Goal: Task Accomplishment & Management: Manage account settings

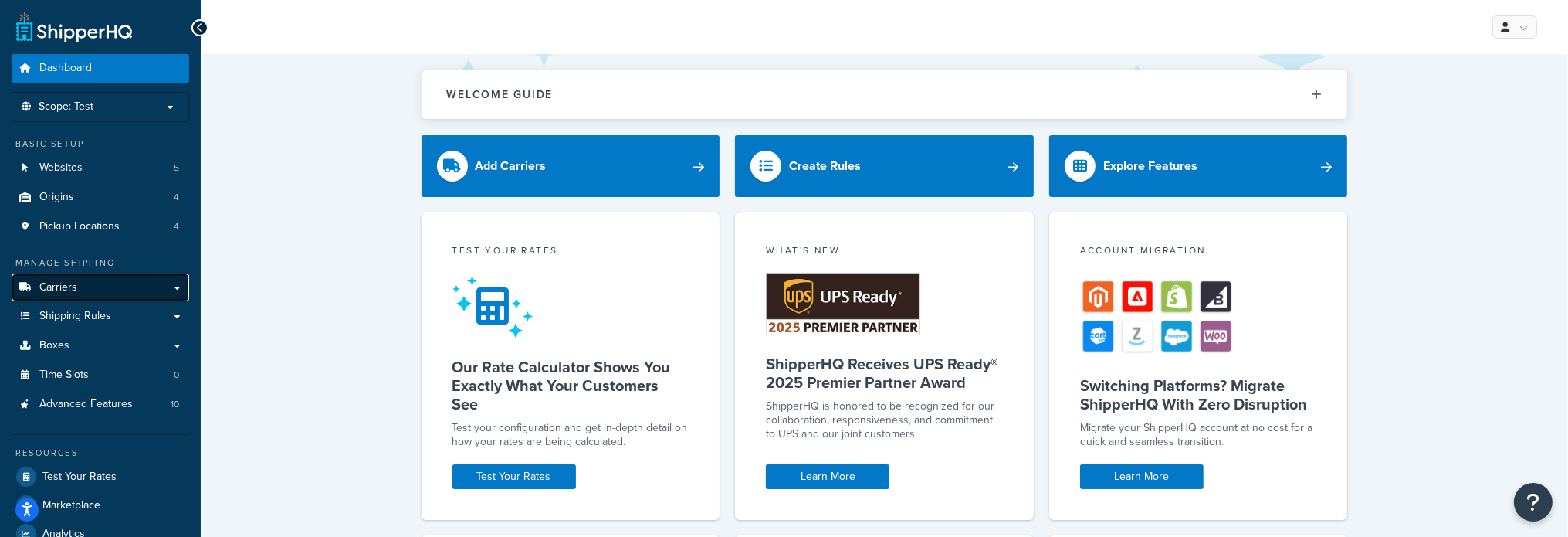
click at [60, 287] on span "Carriers" at bounding box center [58, 287] width 38 height 13
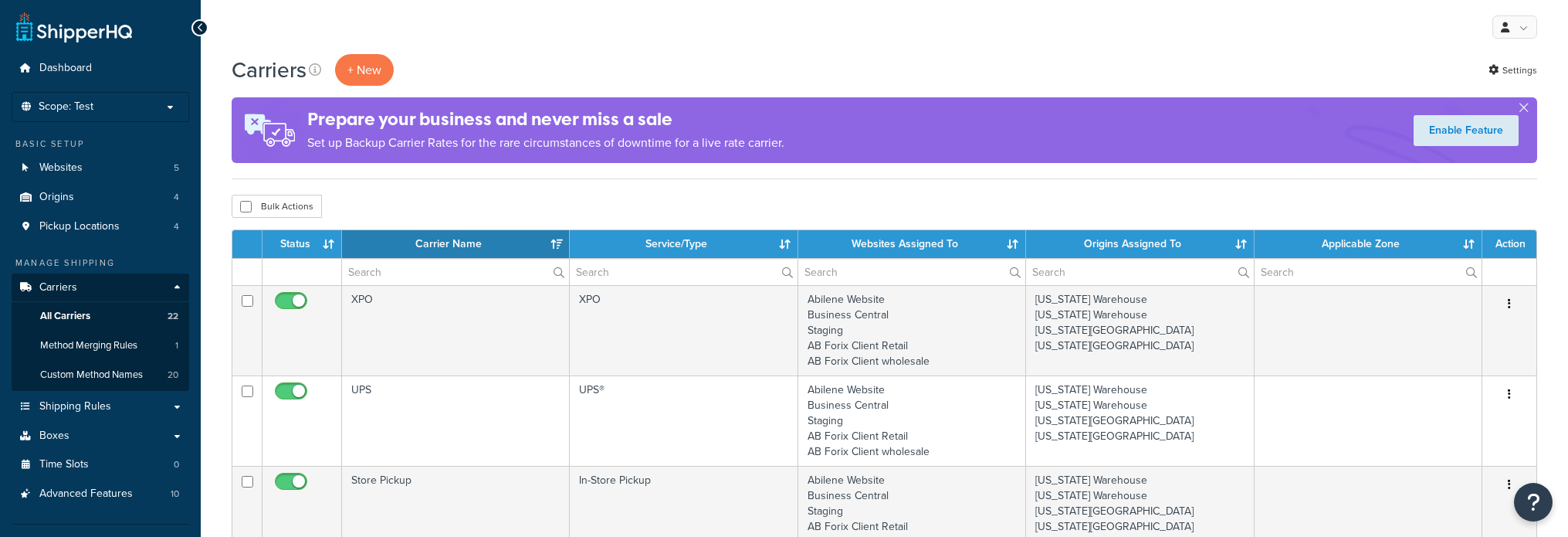
select select "15"
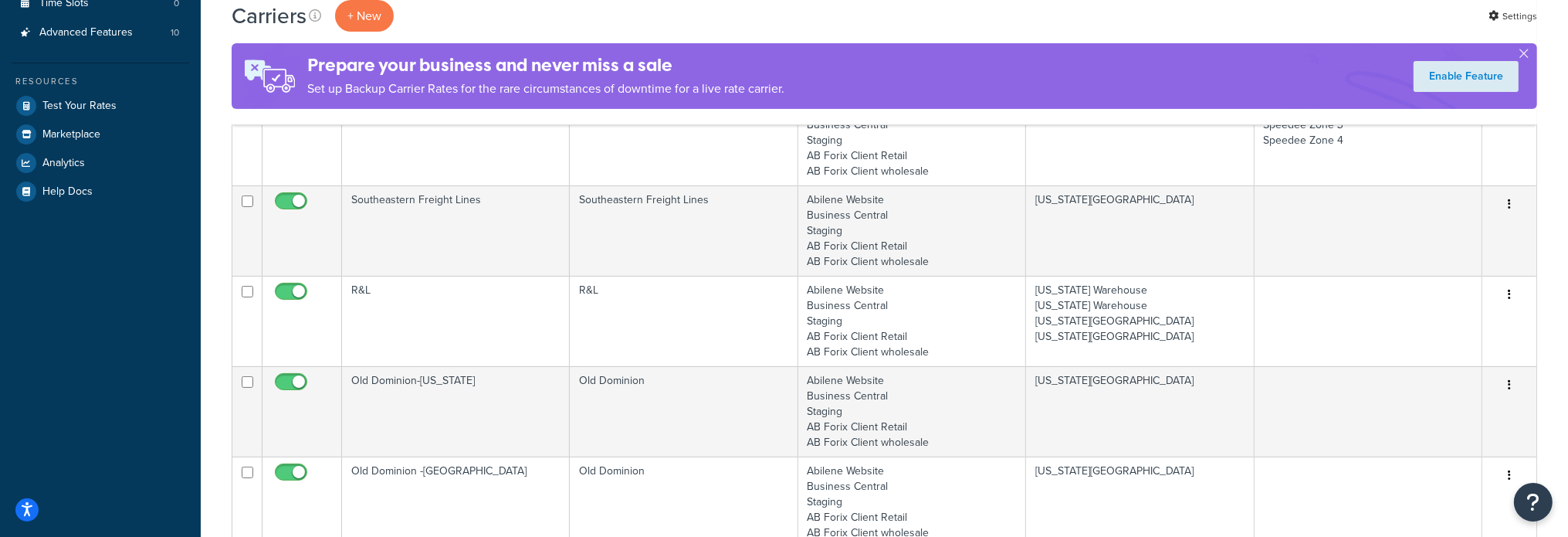
scroll to position [463, 0]
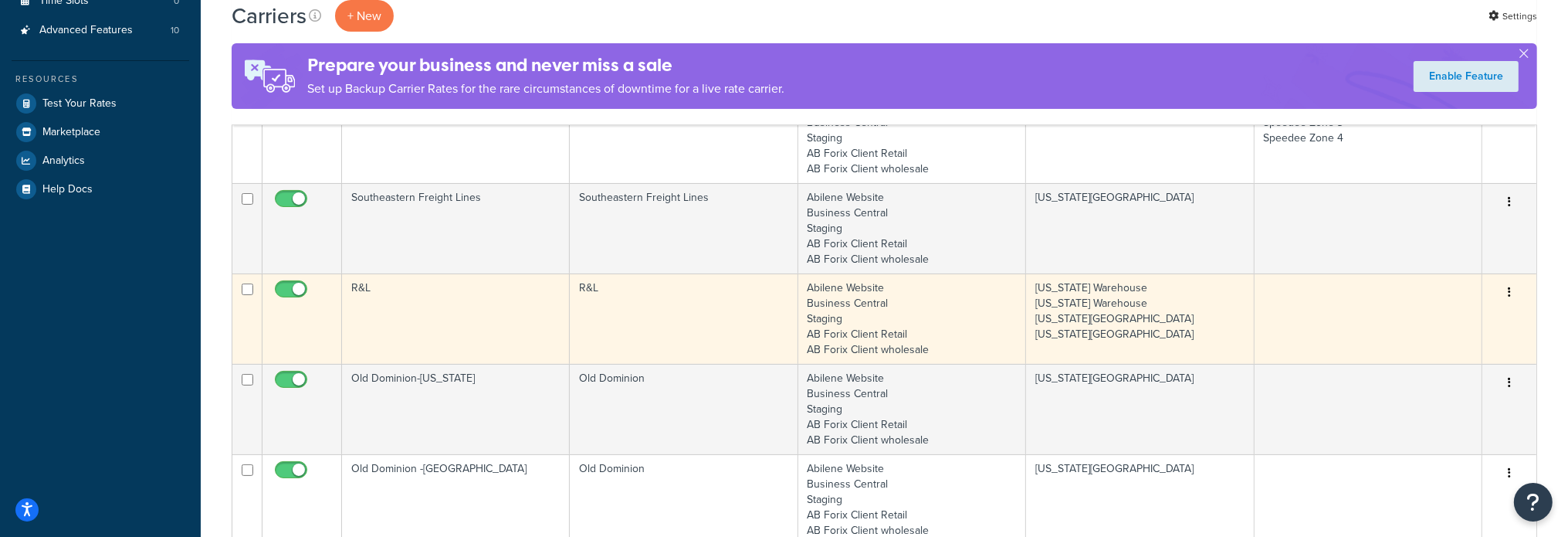
click at [362, 285] on td "R&L" at bounding box center [456, 318] width 227 height 91
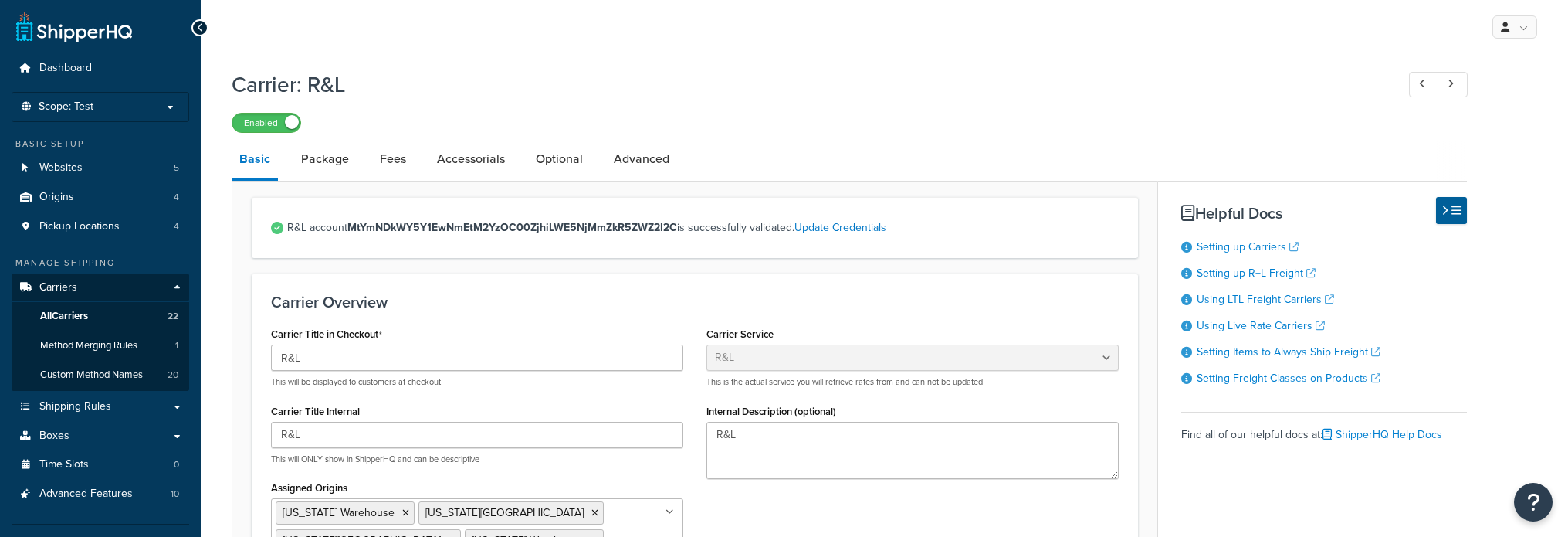
select select "rlFreight"
click at [339, 156] on link "Package" at bounding box center [324, 159] width 63 height 37
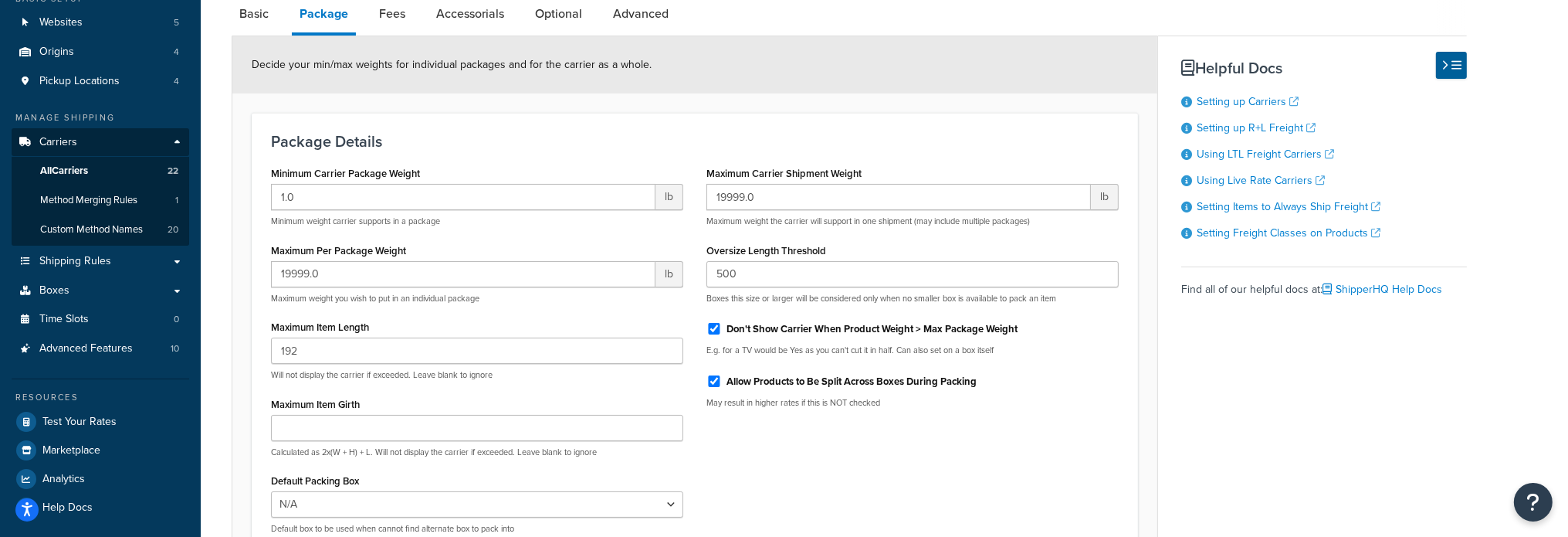
scroll to position [155, 0]
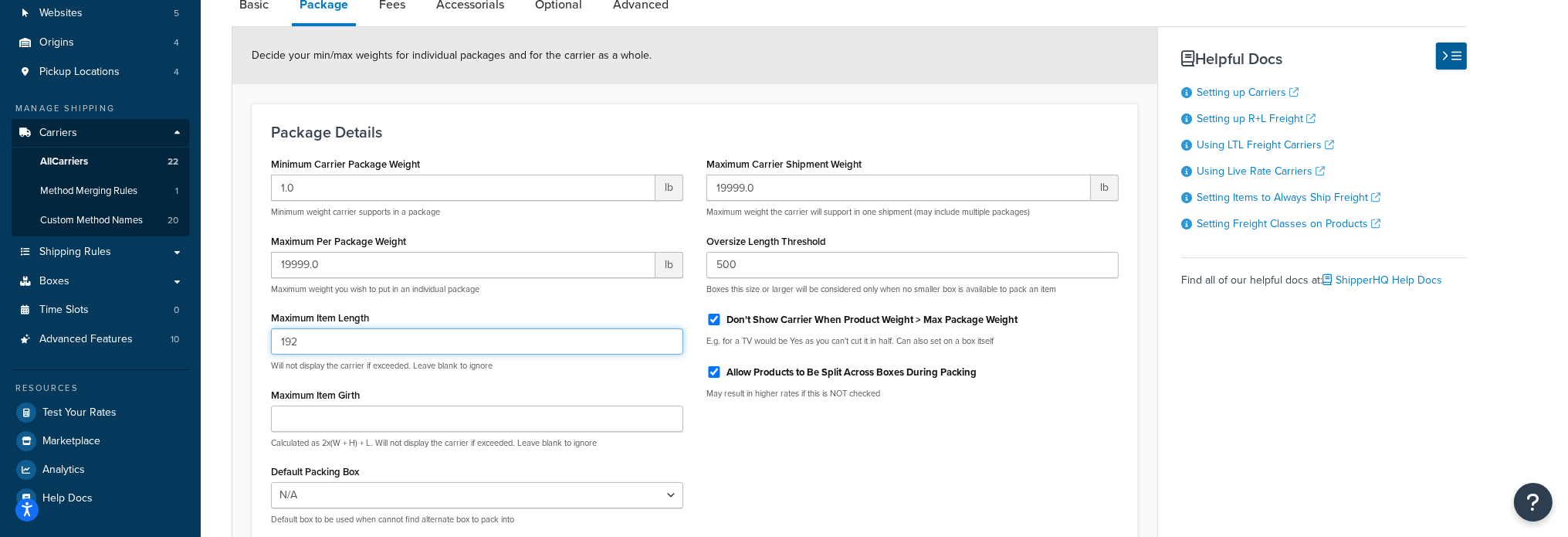
click at [392, 340] on input "192" at bounding box center [477, 341] width 412 height 26
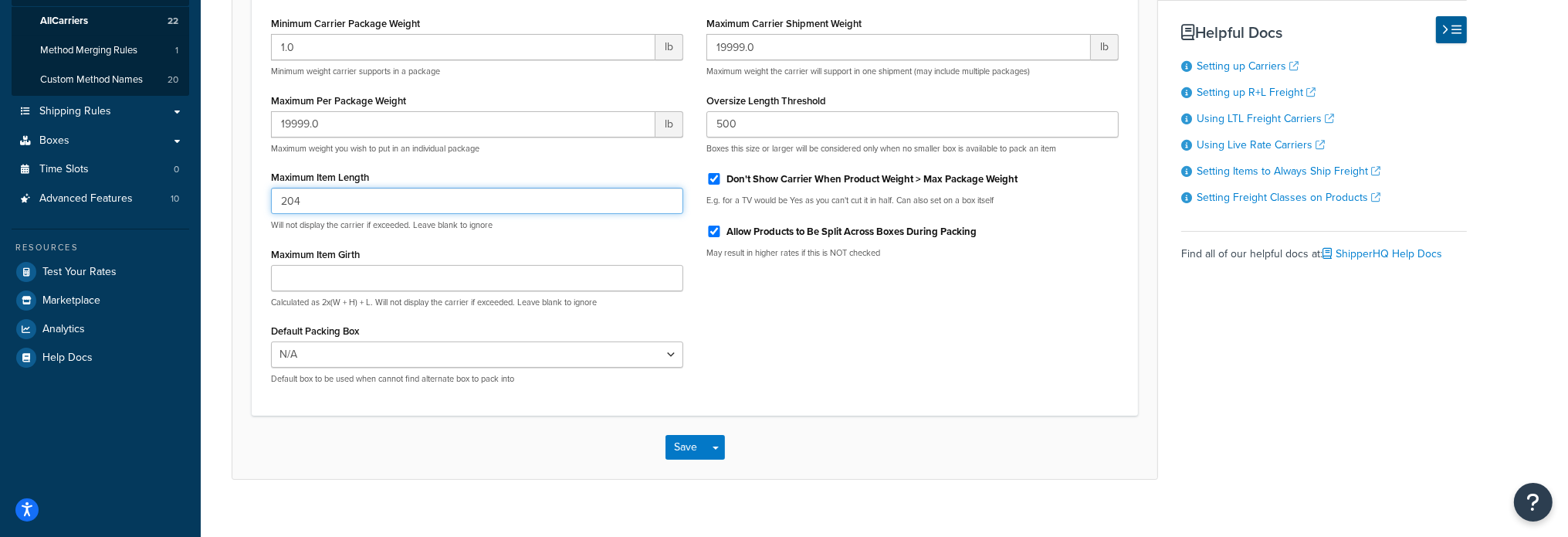
scroll to position [315, 0]
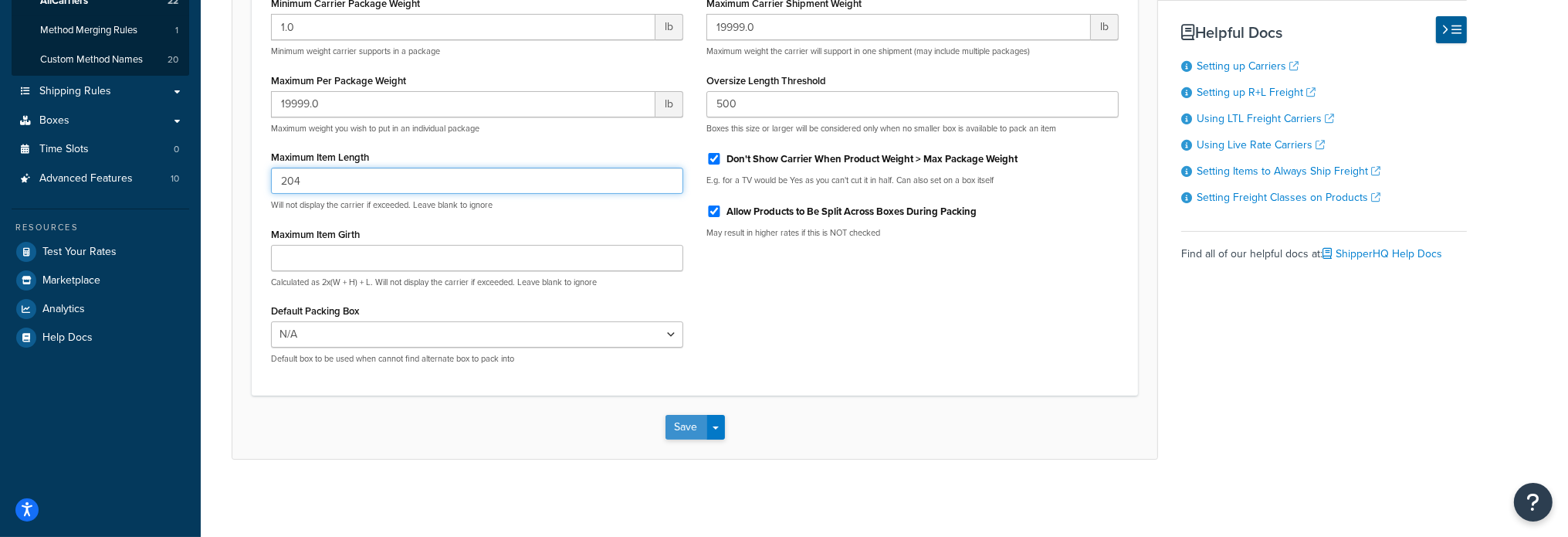
type input "204"
click at [701, 425] on button "Save" at bounding box center [686, 427] width 42 height 25
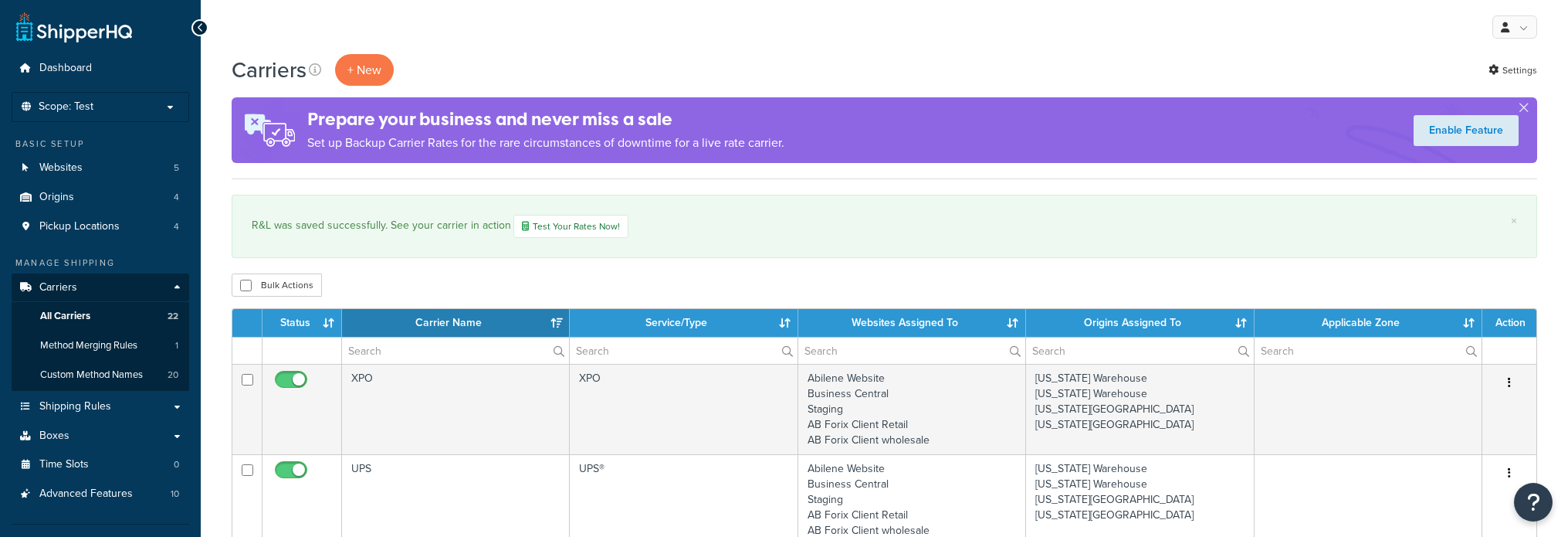
select select "15"
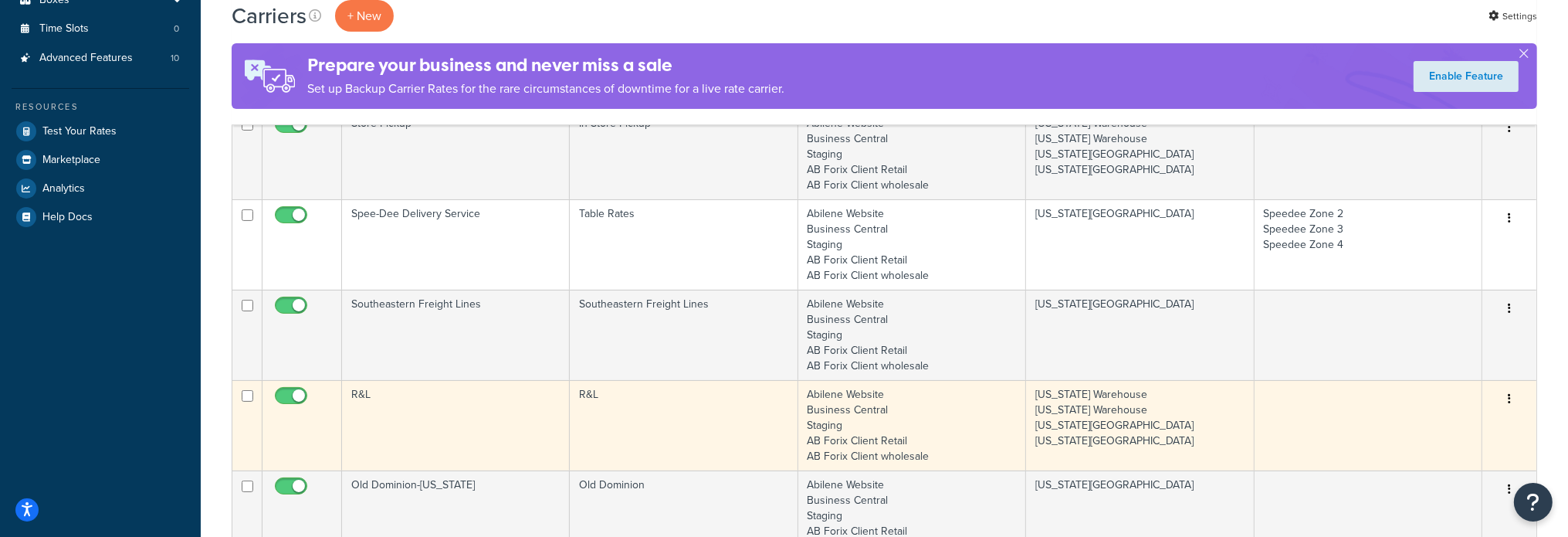
scroll to position [463, 0]
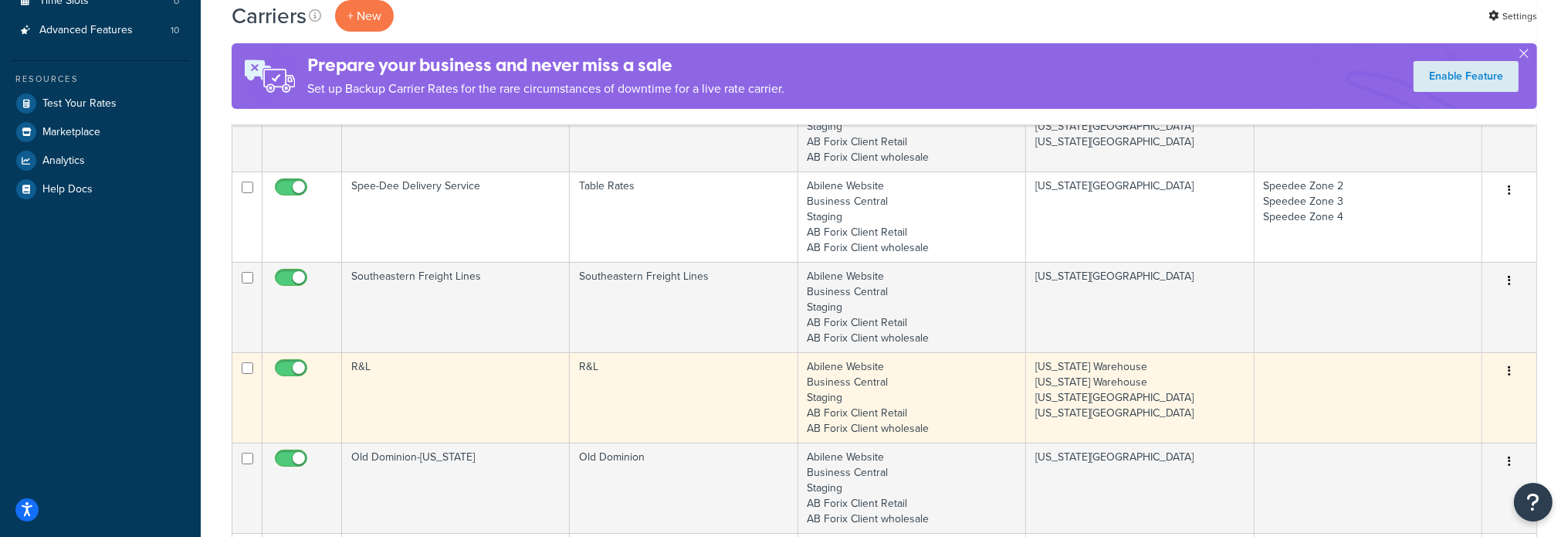
click at [364, 369] on td "R&L" at bounding box center [456, 397] width 227 height 91
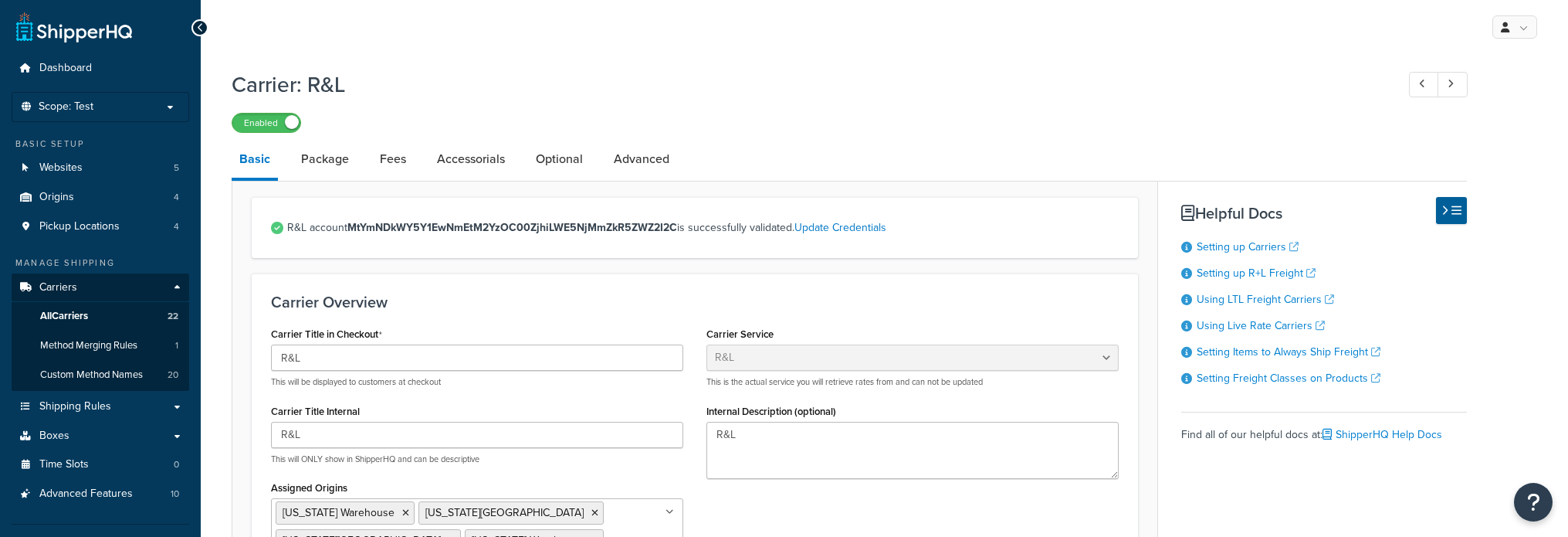
select select "rlFreight"
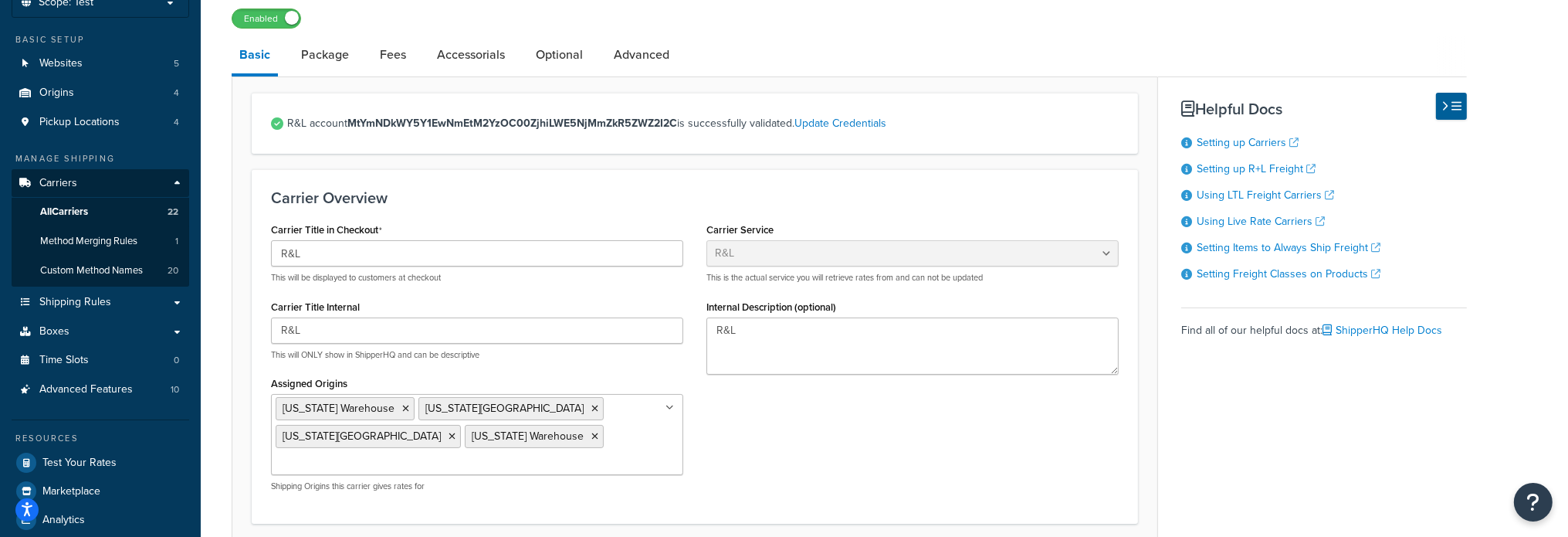
scroll to position [77, 0]
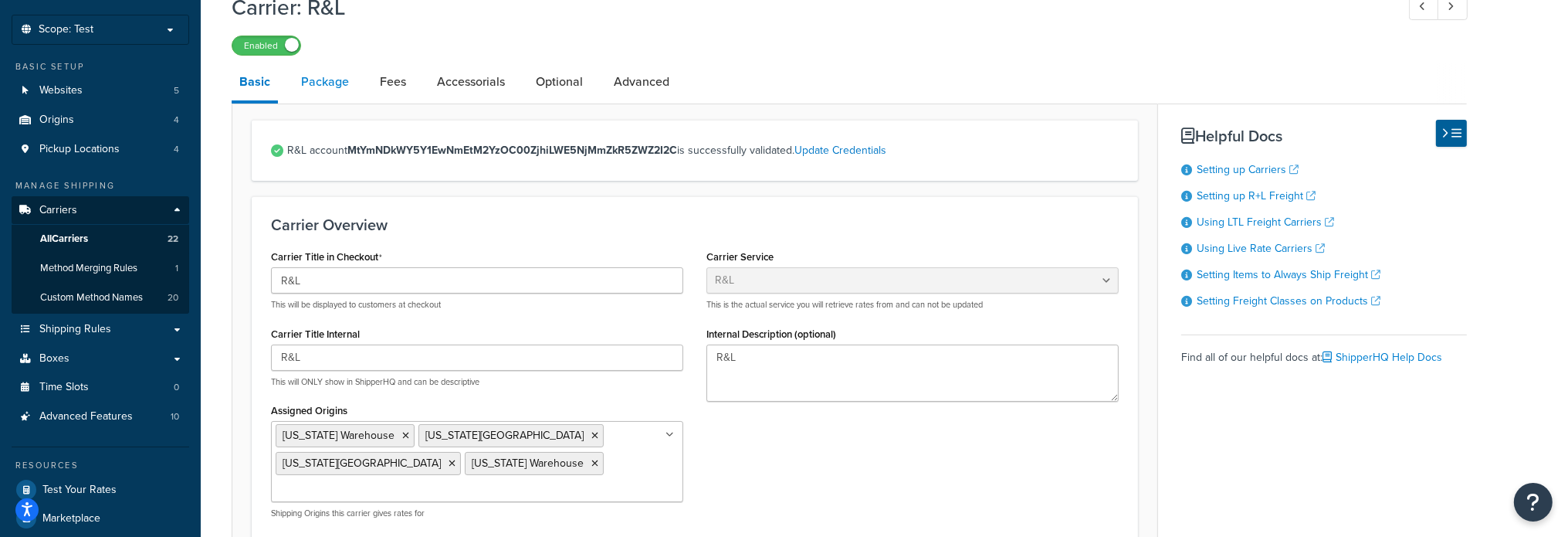
click at [331, 80] on link "Package" at bounding box center [324, 81] width 63 height 37
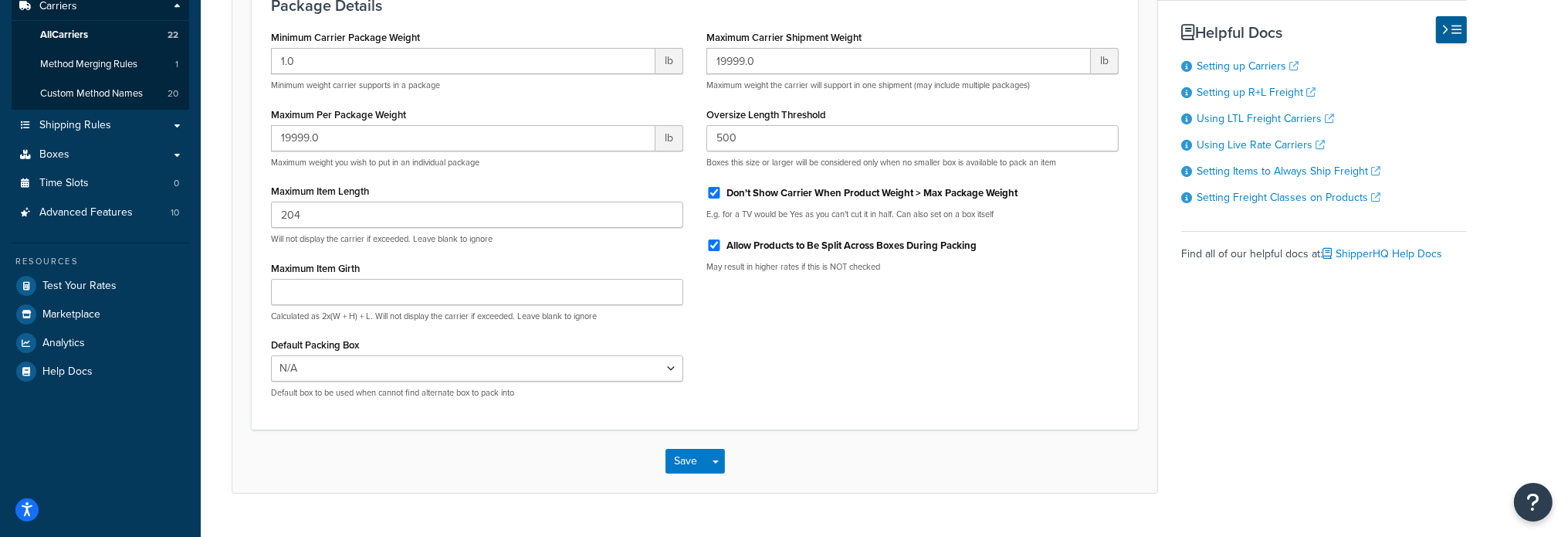
scroll to position [315, 0]
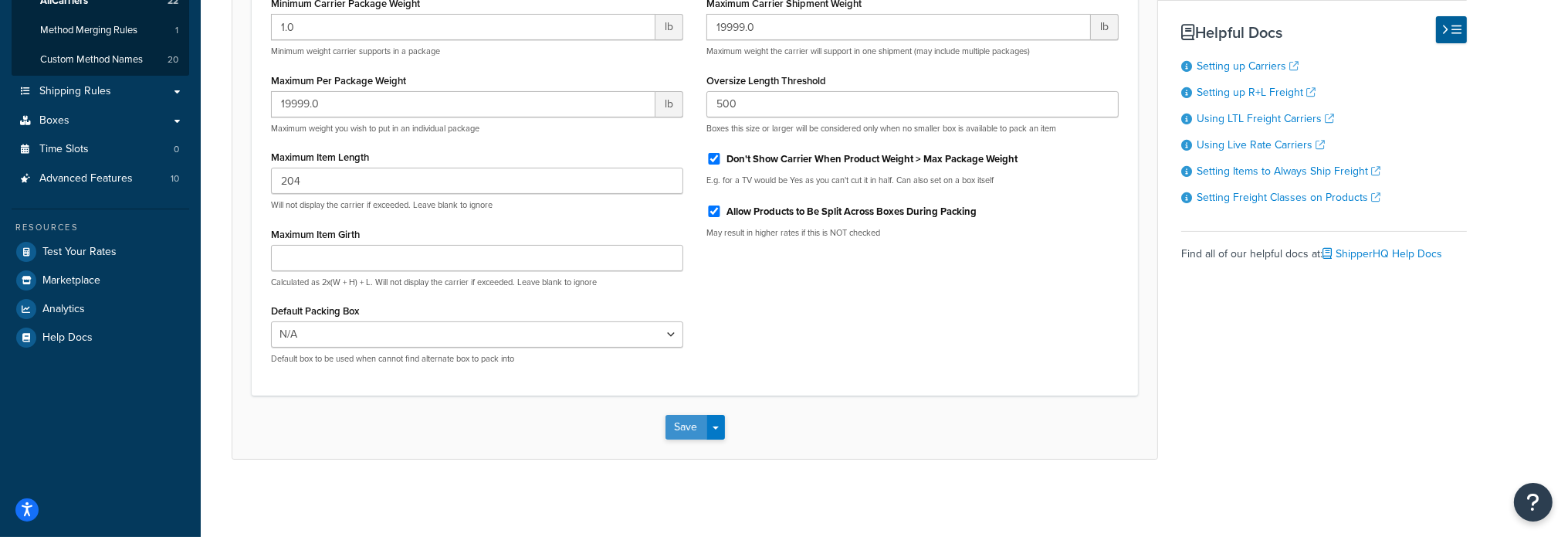
click at [677, 435] on button "Save" at bounding box center [686, 427] width 42 height 25
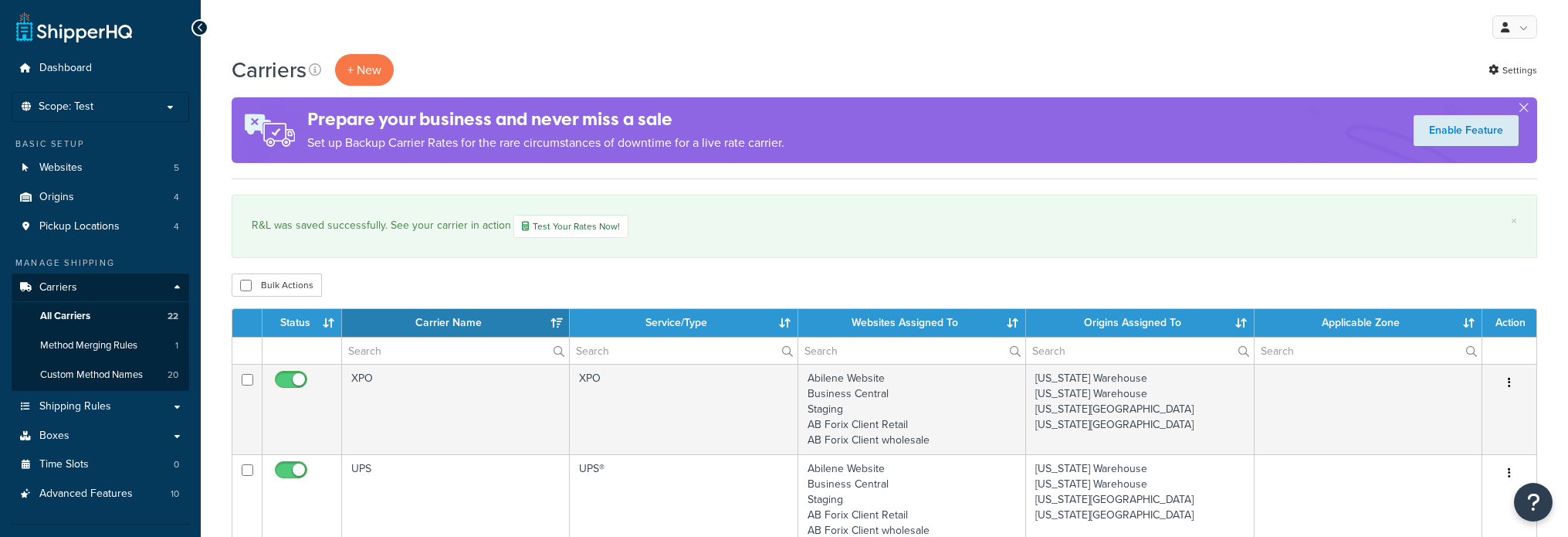
select select "15"
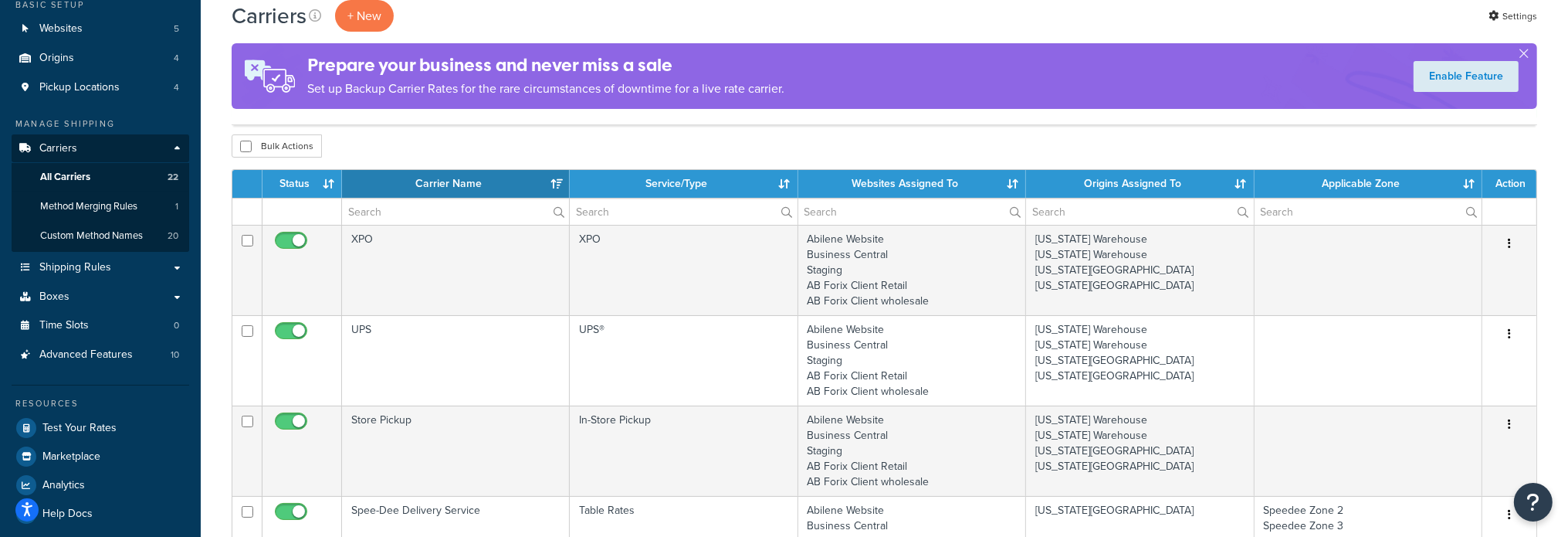
scroll to position [155, 0]
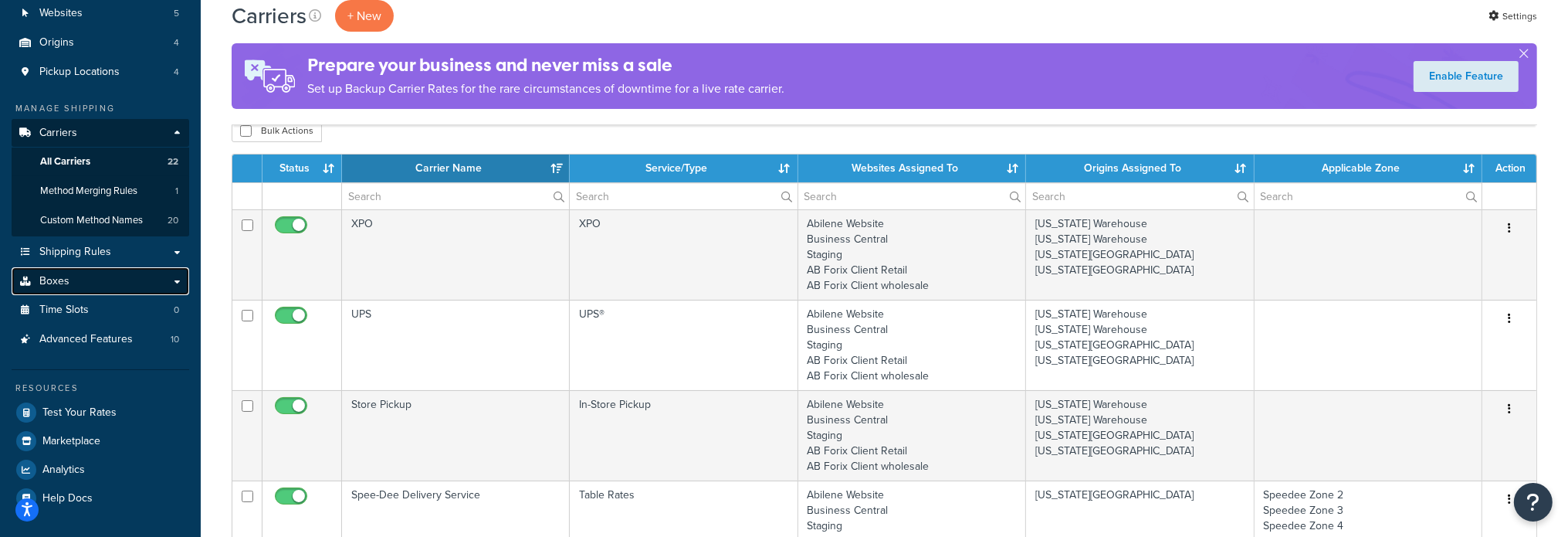
click at [64, 277] on span "Boxes" at bounding box center [54, 280] width 30 height 13
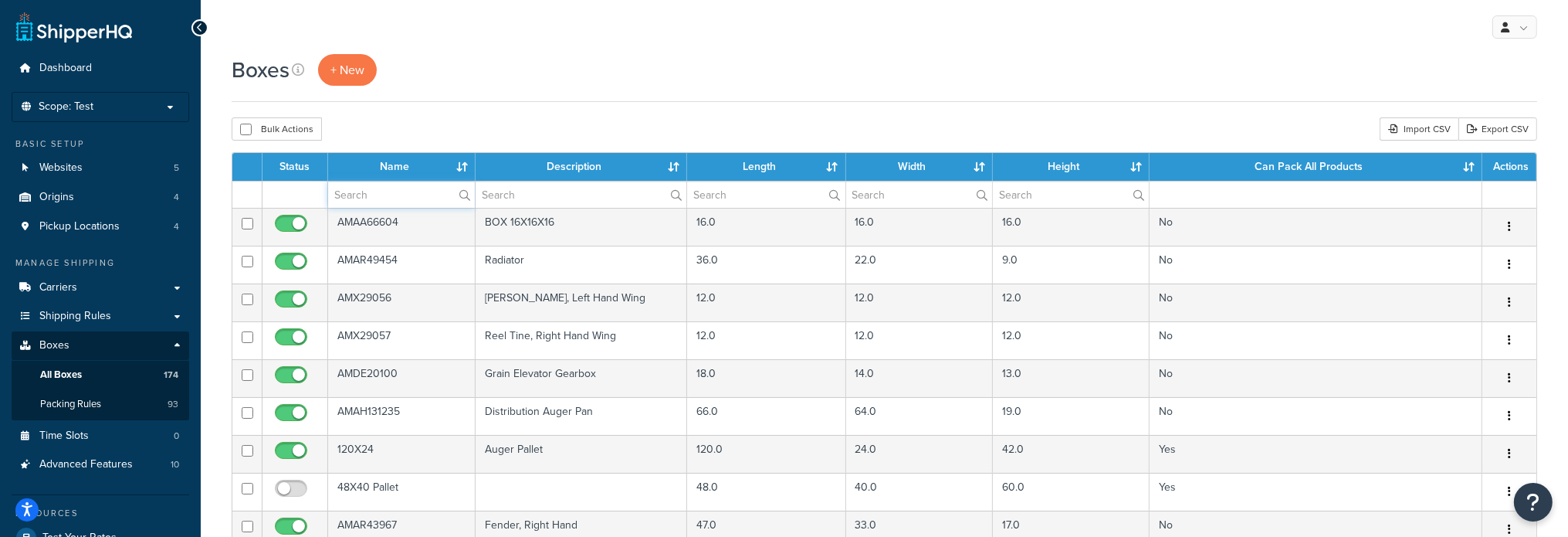
click at [398, 194] on input "text" at bounding box center [401, 195] width 147 height 26
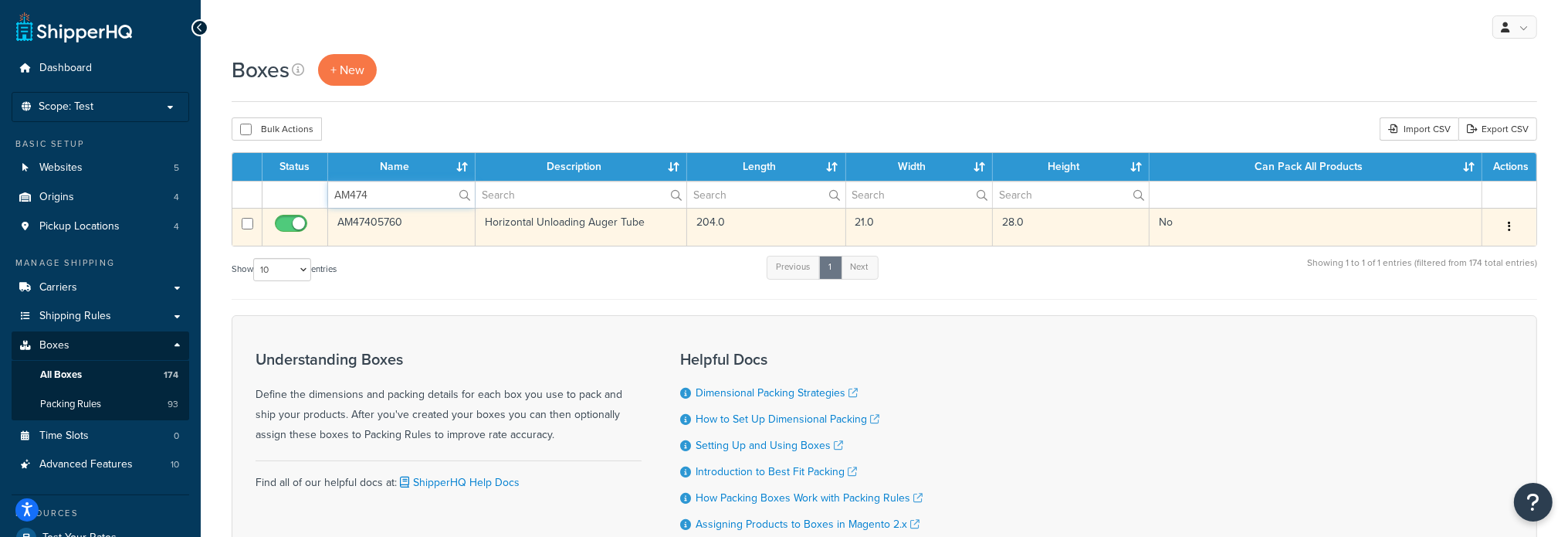
type input "AM474"
click at [370, 219] on td "AM47405760" at bounding box center [402, 227] width 148 height 38
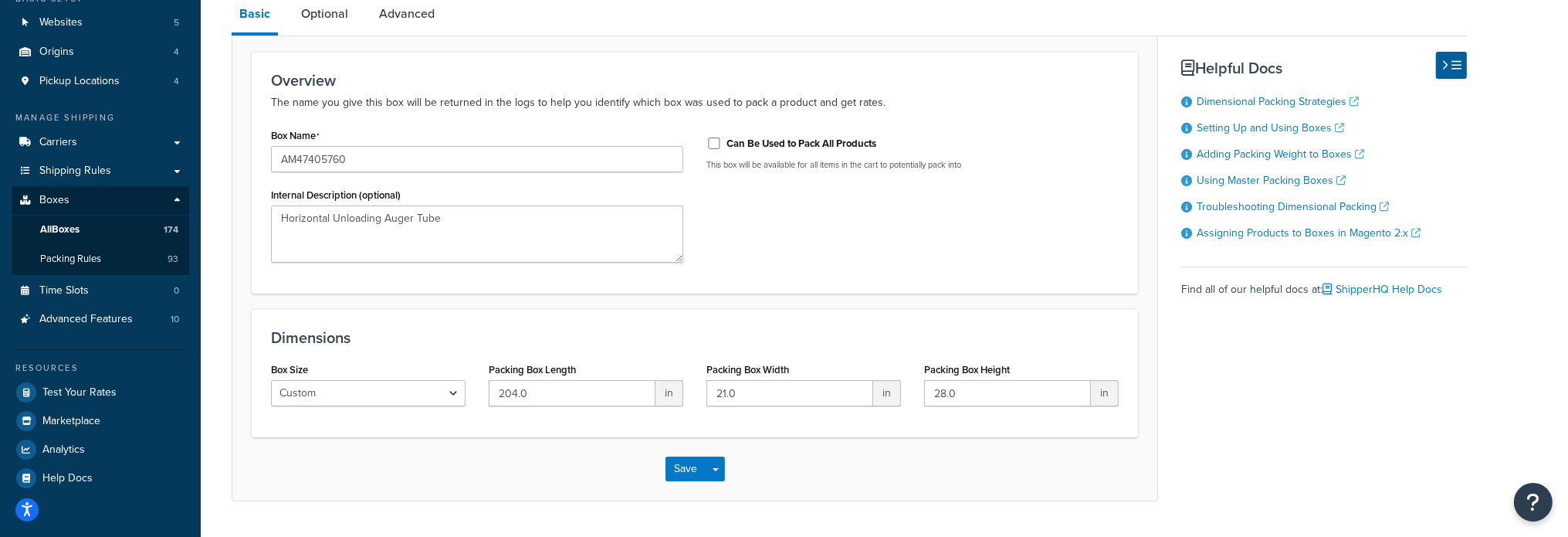
scroll to position [155, 0]
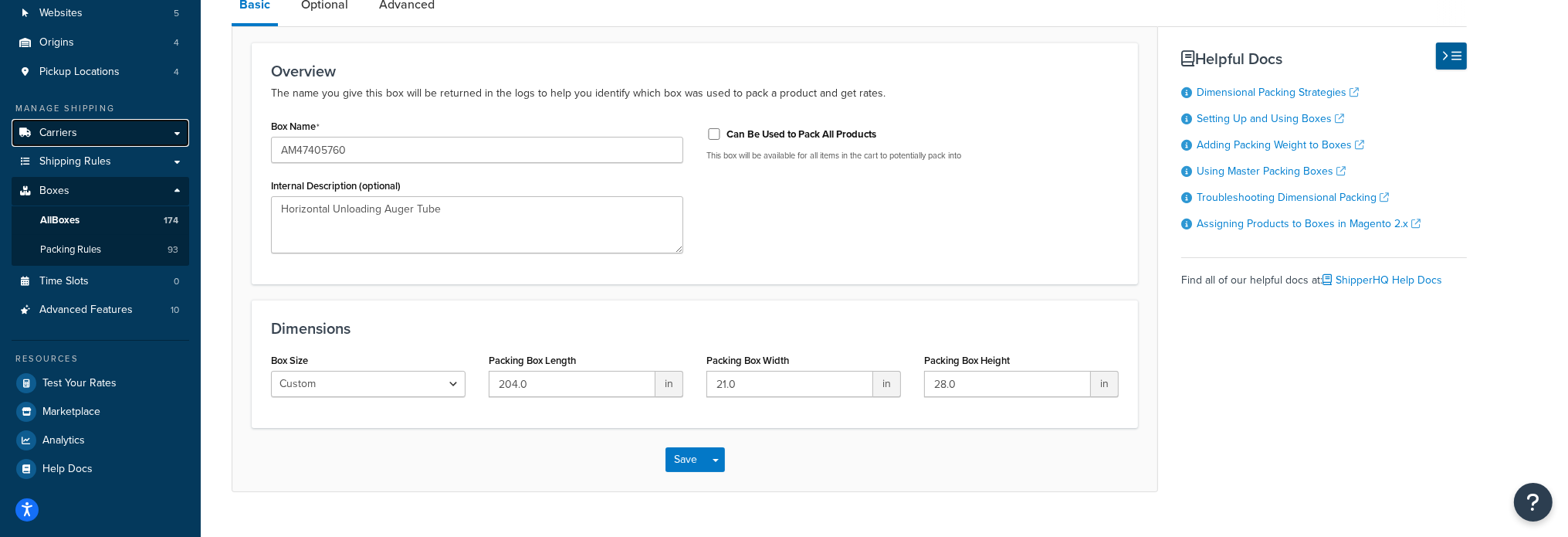
click at [53, 130] on span "Carriers" at bounding box center [58, 133] width 38 height 13
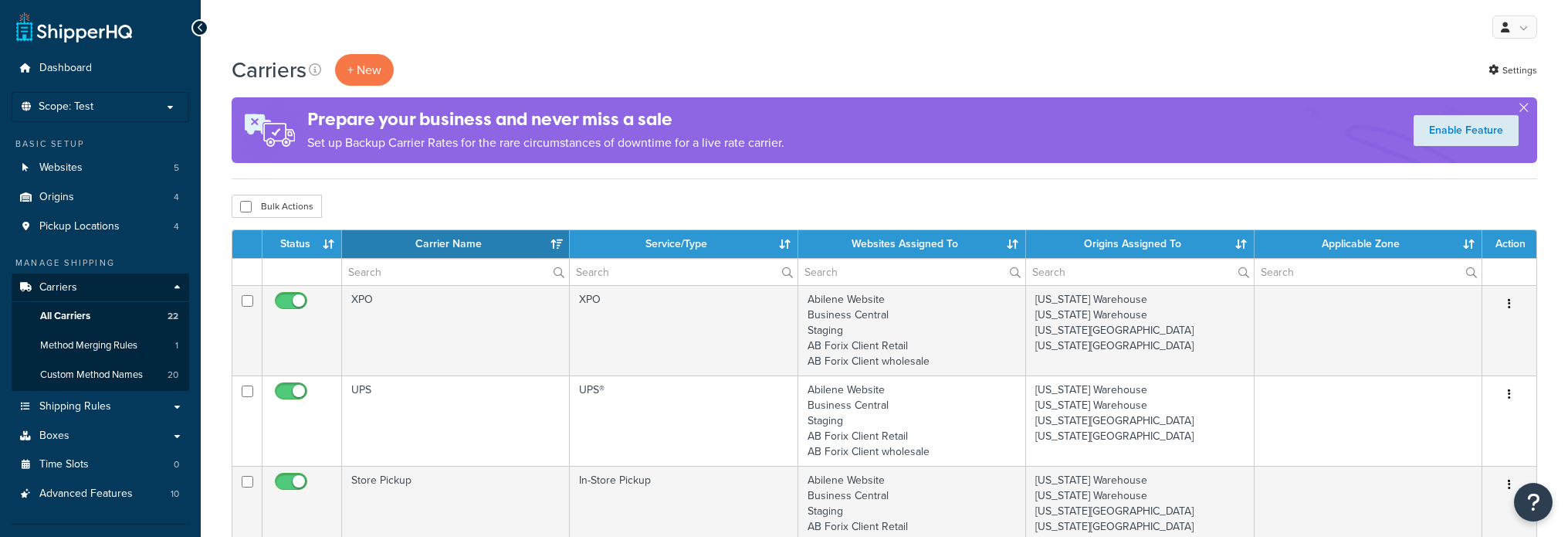
select select "15"
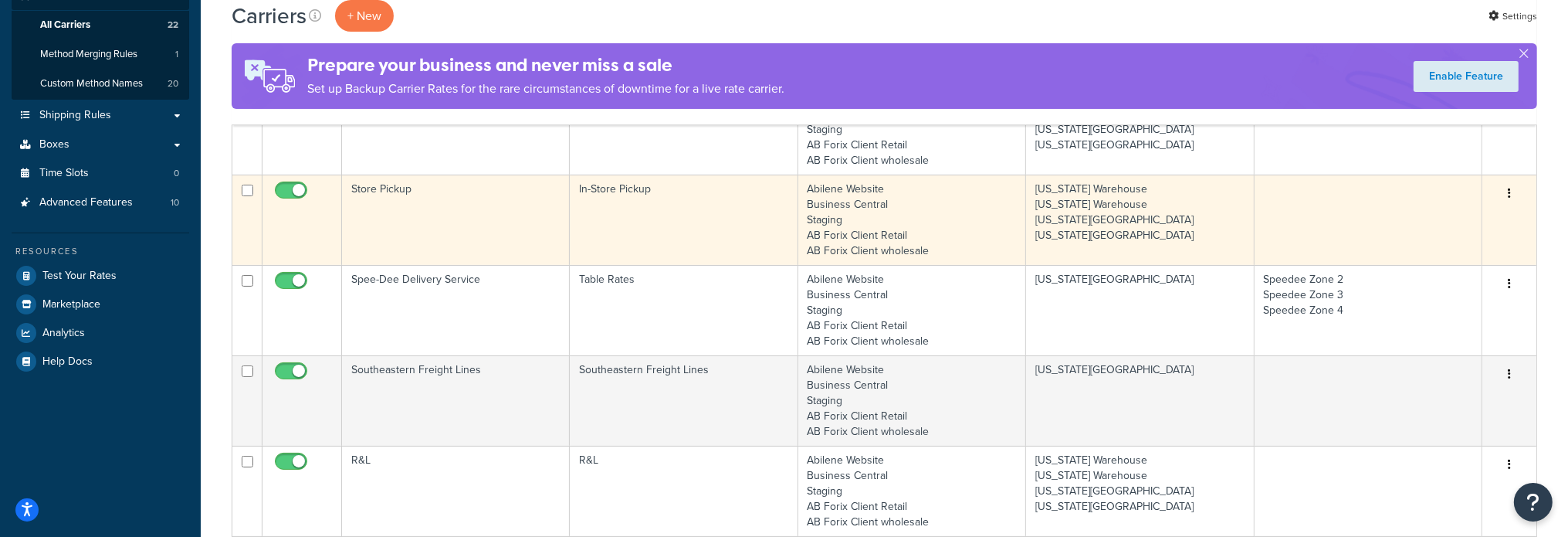
scroll to position [386, 0]
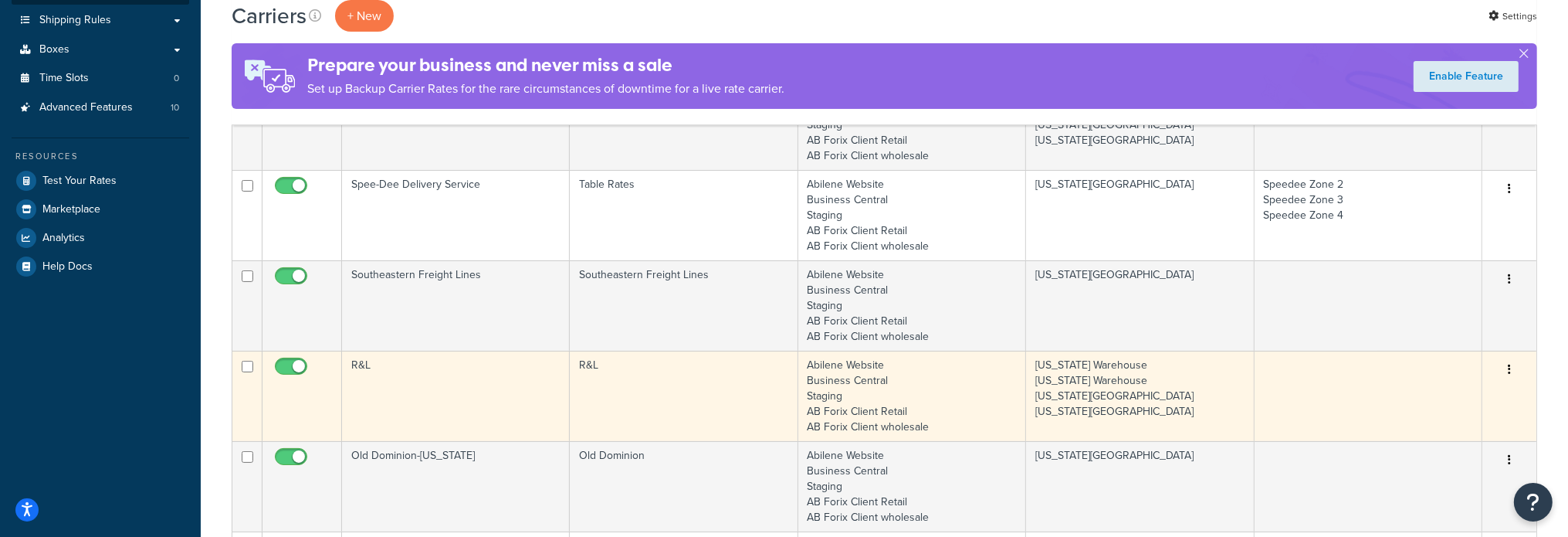
click at [354, 368] on td "R&L" at bounding box center [456, 395] width 227 height 91
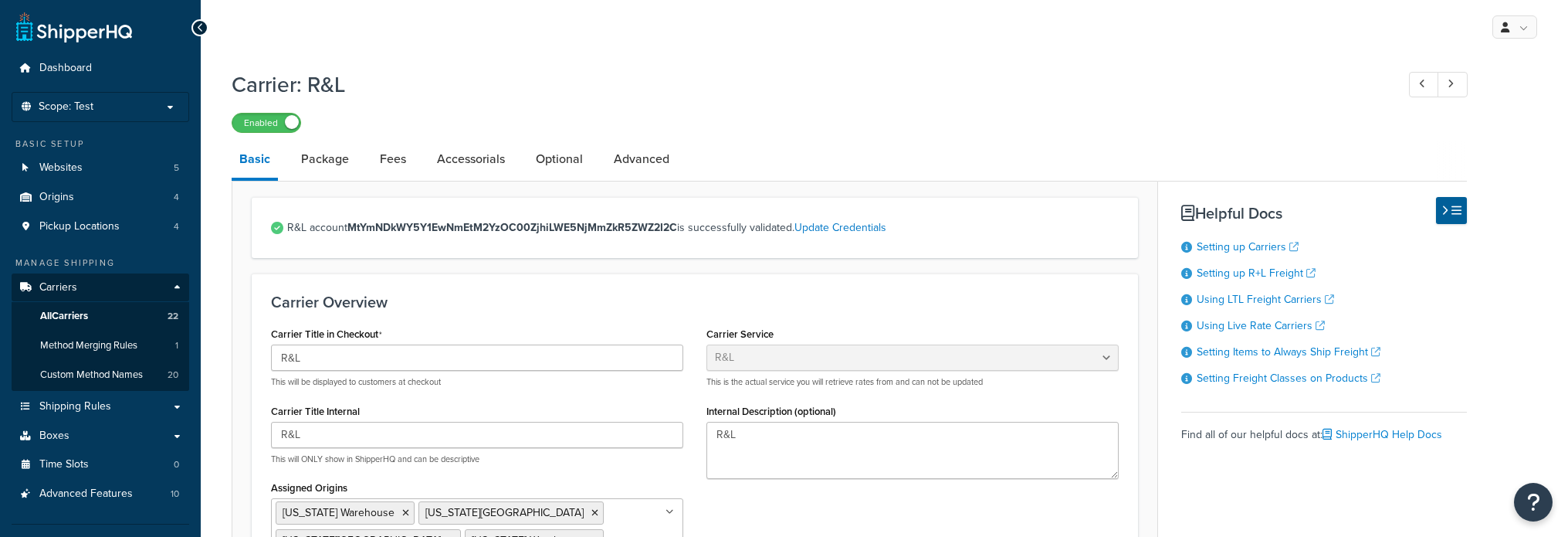
select select "rlFreight"
click at [321, 155] on link "Package" at bounding box center [324, 159] width 63 height 37
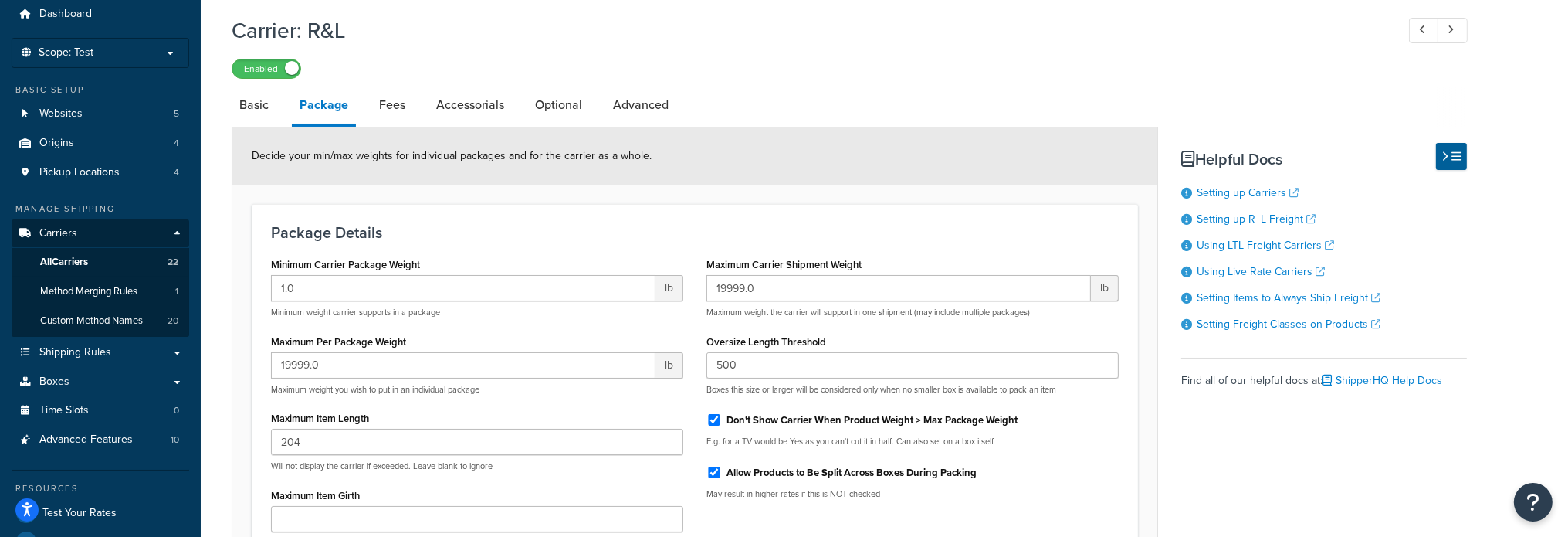
scroll to position [155, 0]
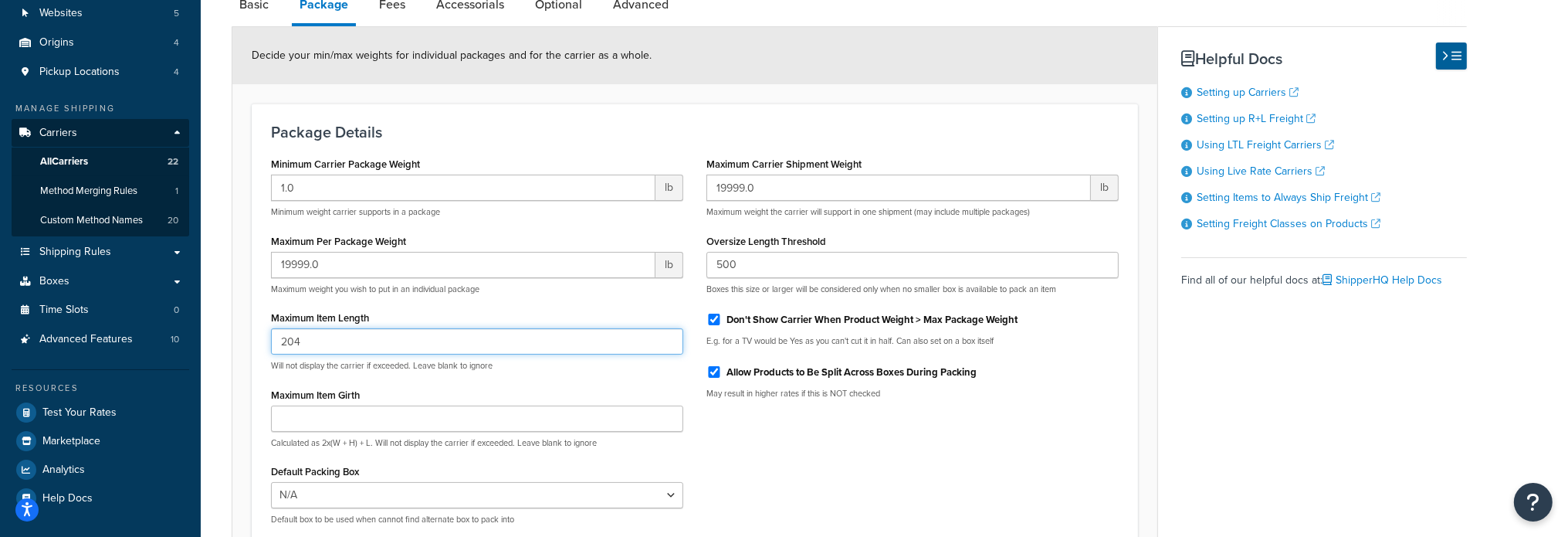
click at [377, 328] on input "204" at bounding box center [477, 341] width 412 height 26
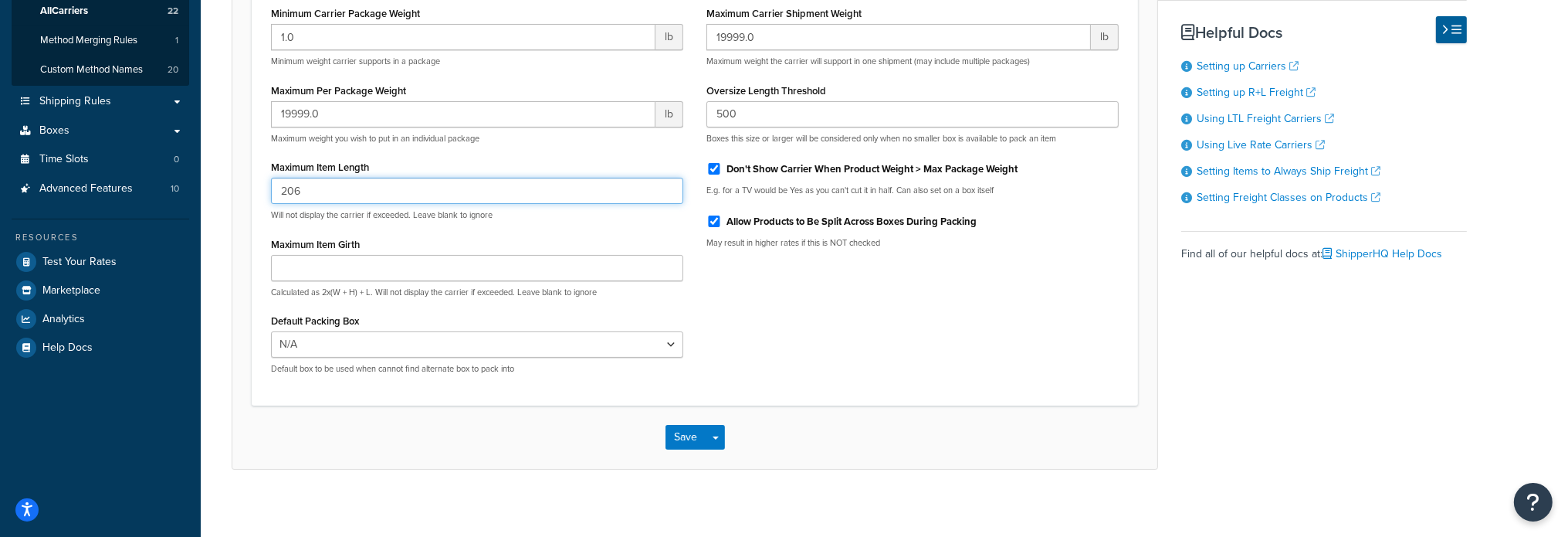
scroll to position [309, 0]
type input "206"
click at [685, 429] on button "Save" at bounding box center [686, 433] width 42 height 25
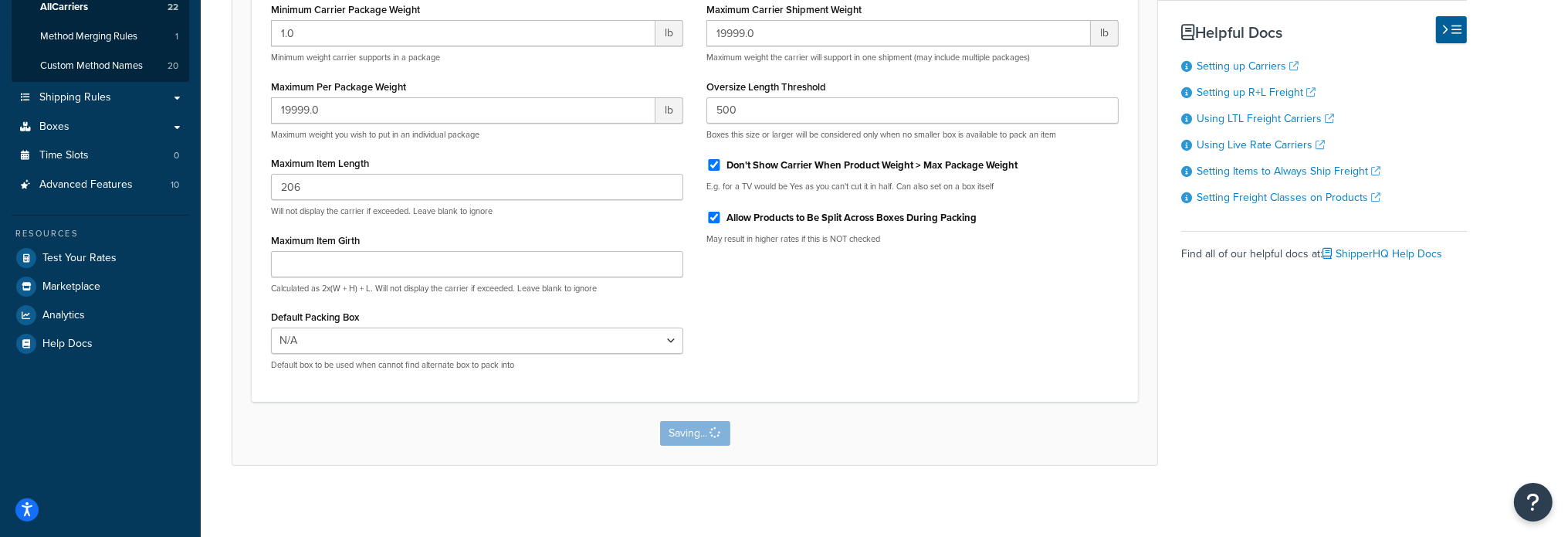
scroll to position [0, 0]
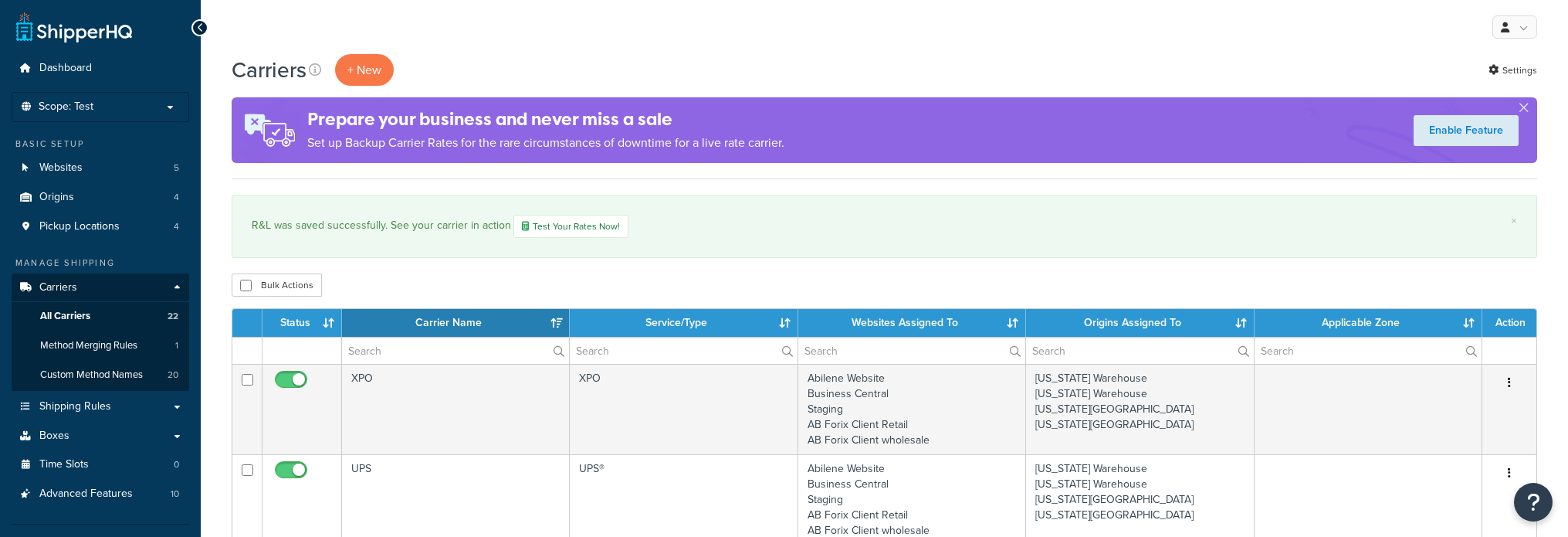
select select "15"
click at [578, 226] on link "Test Your Rates Now!" at bounding box center [571, 226] width 115 height 23
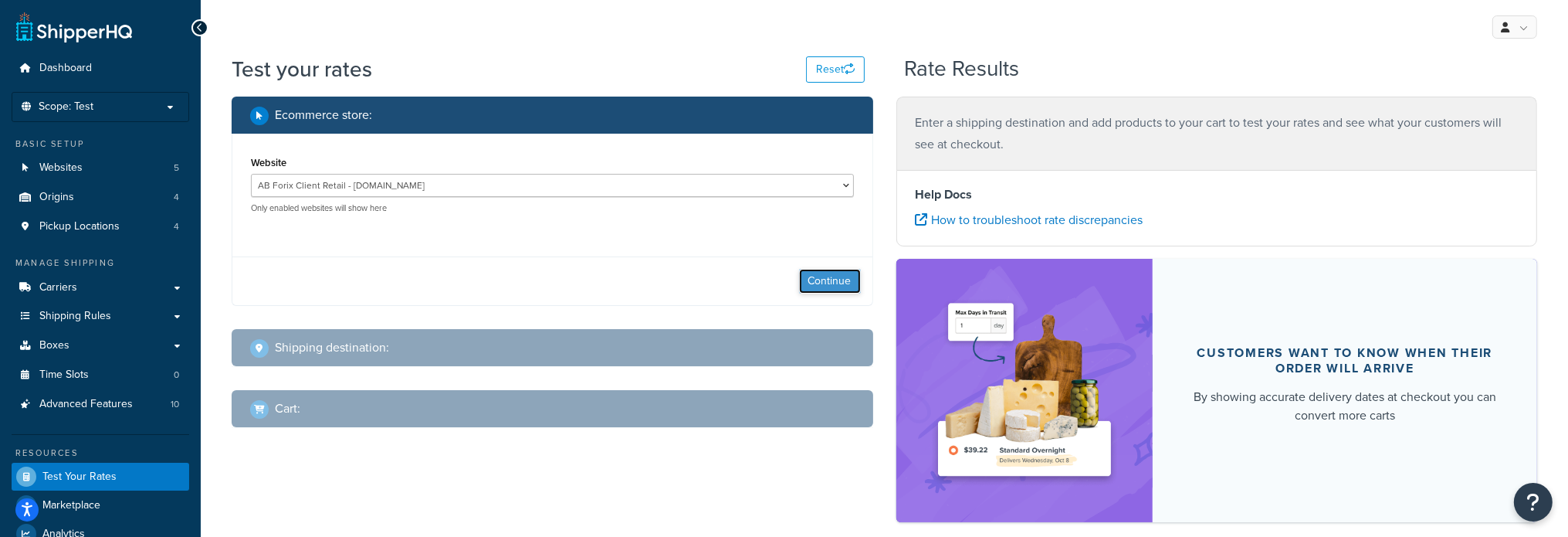
click at [844, 285] on button "Continue" at bounding box center [830, 280] width 62 height 25
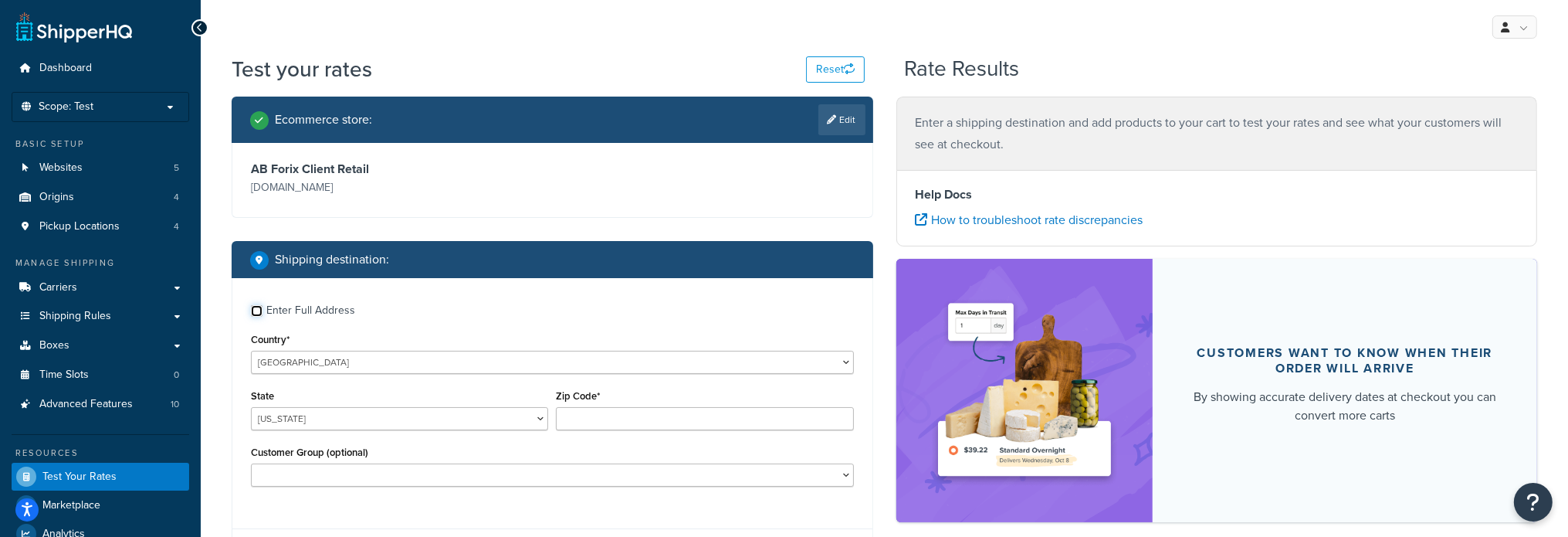
click at [257, 311] on input "Enter Full Address" at bounding box center [257, 311] width 12 height 12
checkbox input "true"
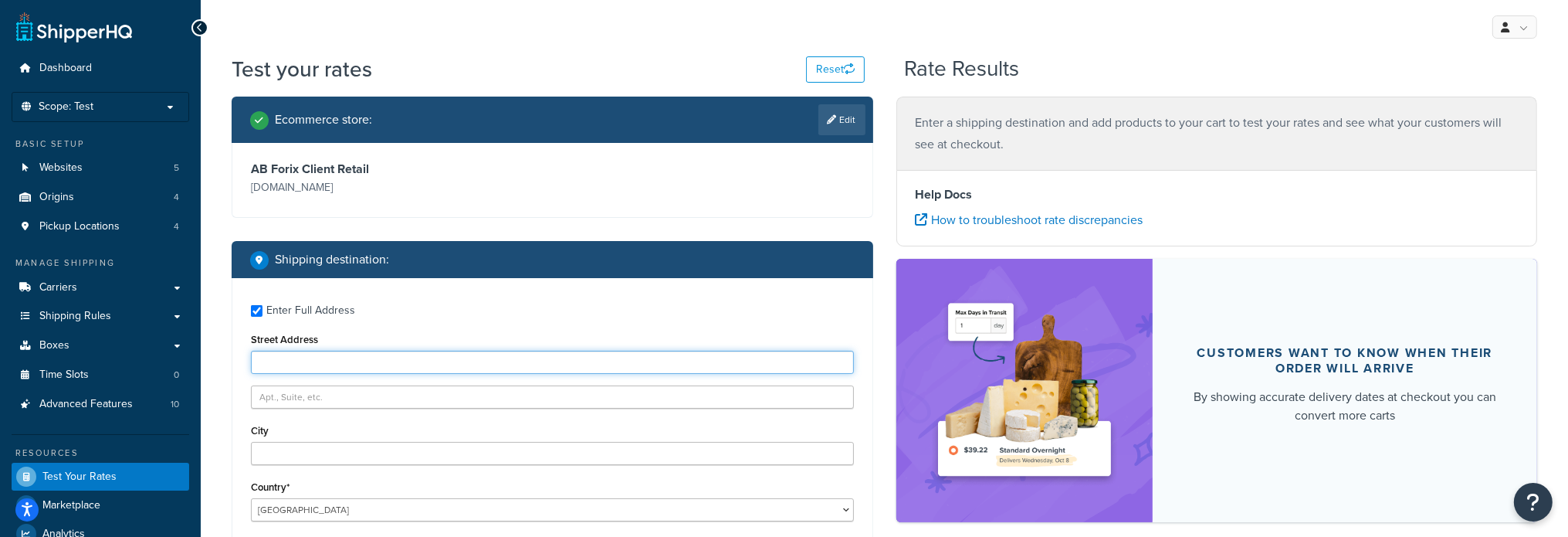
click at [333, 360] on input "Street Address" at bounding box center [553, 361] width 602 height 23
paste input "[STREET_ADDRESS]"
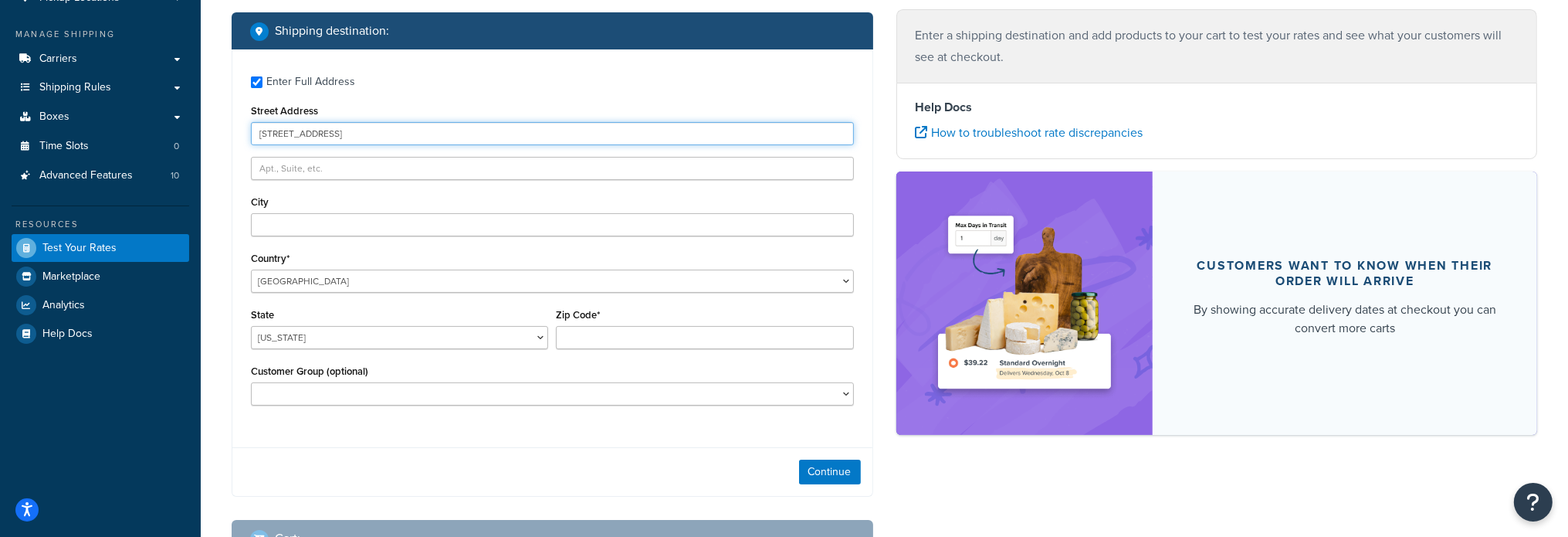
scroll to position [232, 0]
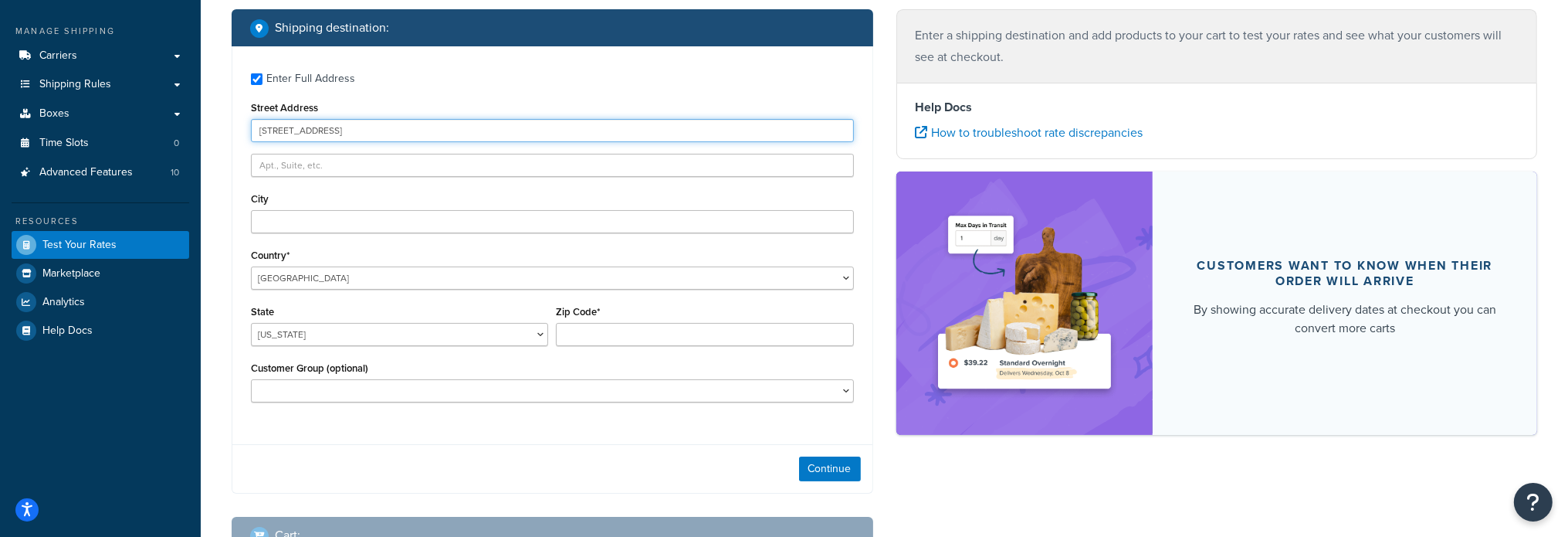
type input "[STREET_ADDRESS]"
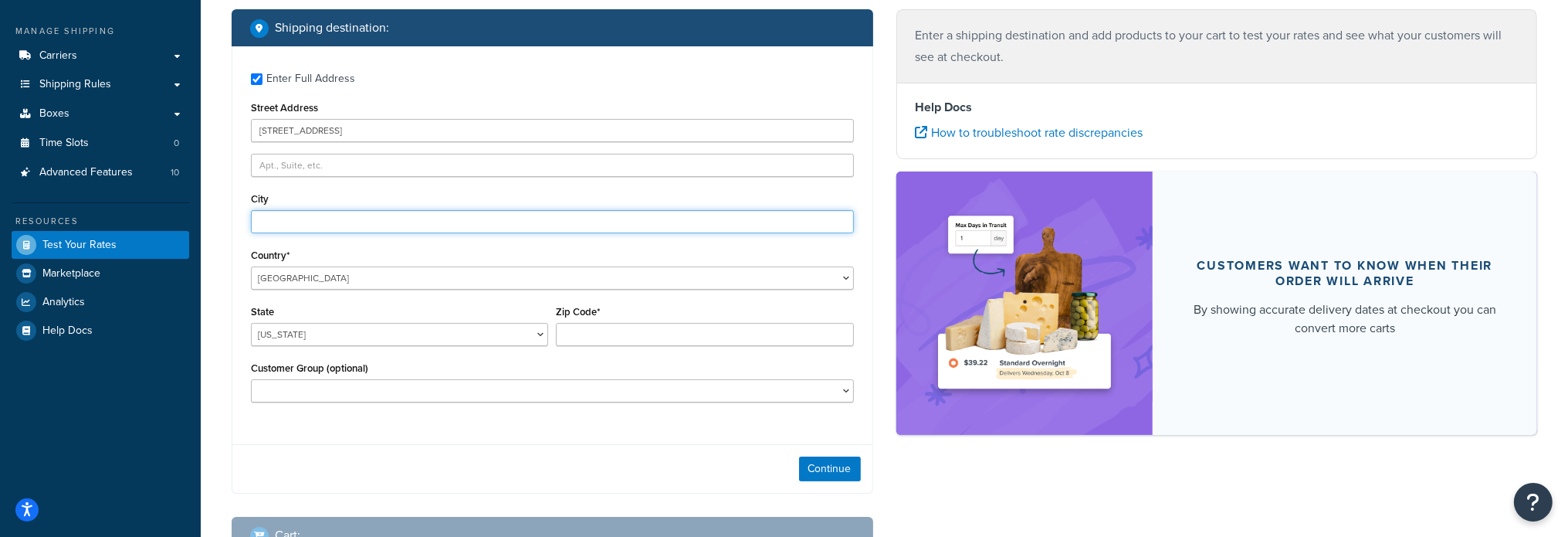
click at [321, 220] on input "City" at bounding box center [553, 221] width 602 height 23
paste input "BATESVILLE"
type input "BATESVILLE"
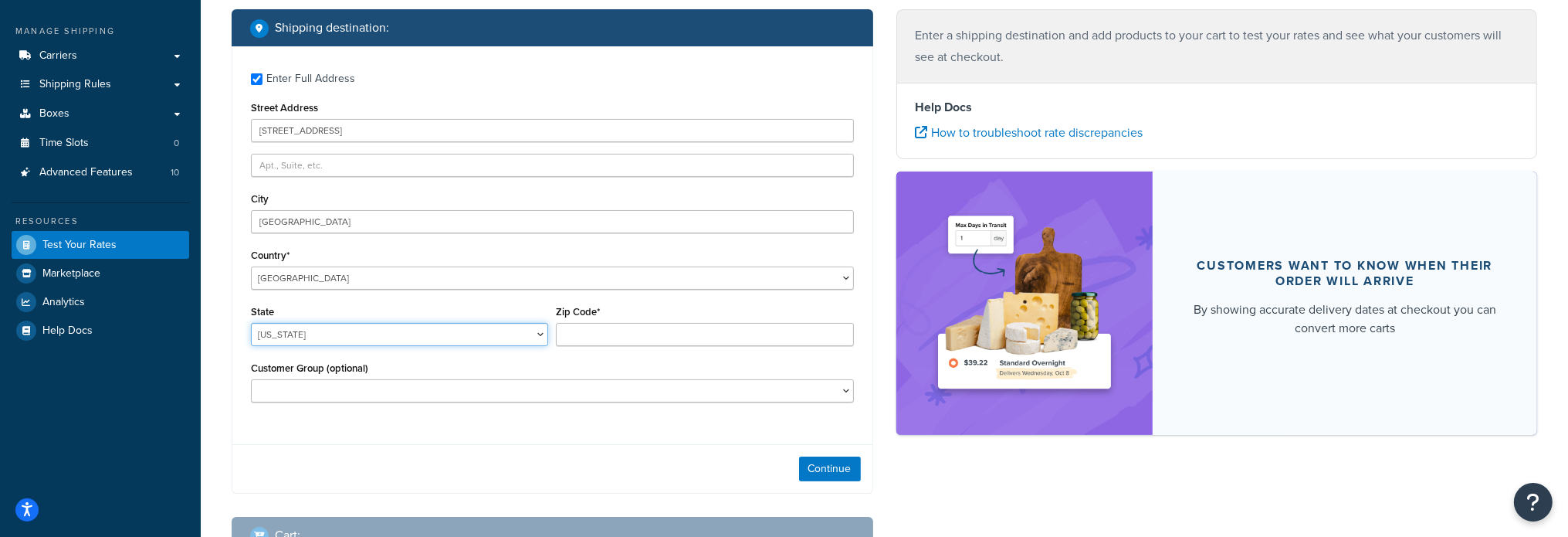
click at [341, 329] on select "Alabama Alaska American Samoa Arizona Arkansas Armed Forces Americas Armed Forc…" at bounding box center [400, 333] width 297 height 23
select select "MS"
click at [251, 322] on select "Alabama Alaska American Samoa Arizona Arkansas Armed Forces Americas Armed Forc…" at bounding box center [400, 333] width 297 height 23
click at [664, 340] on input "Zip Code*" at bounding box center [704, 333] width 297 height 23
type input "38606"
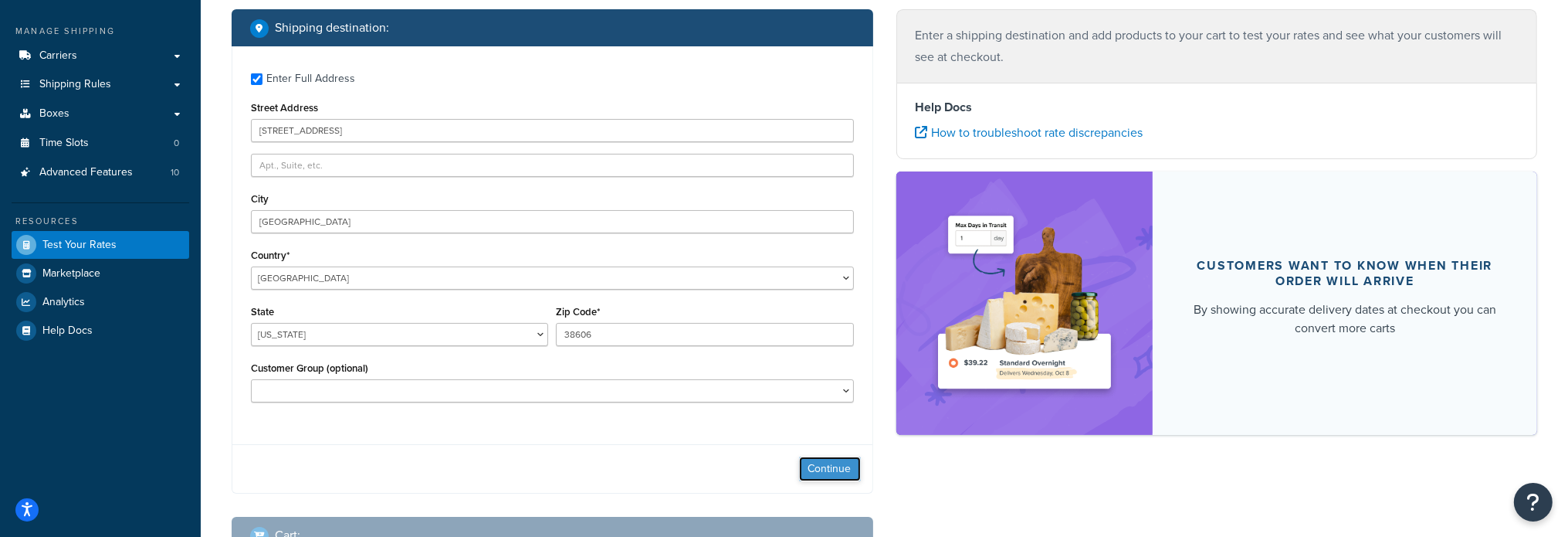
click at [804, 463] on button "Continue" at bounding box center [830, 468] width 62 height 25
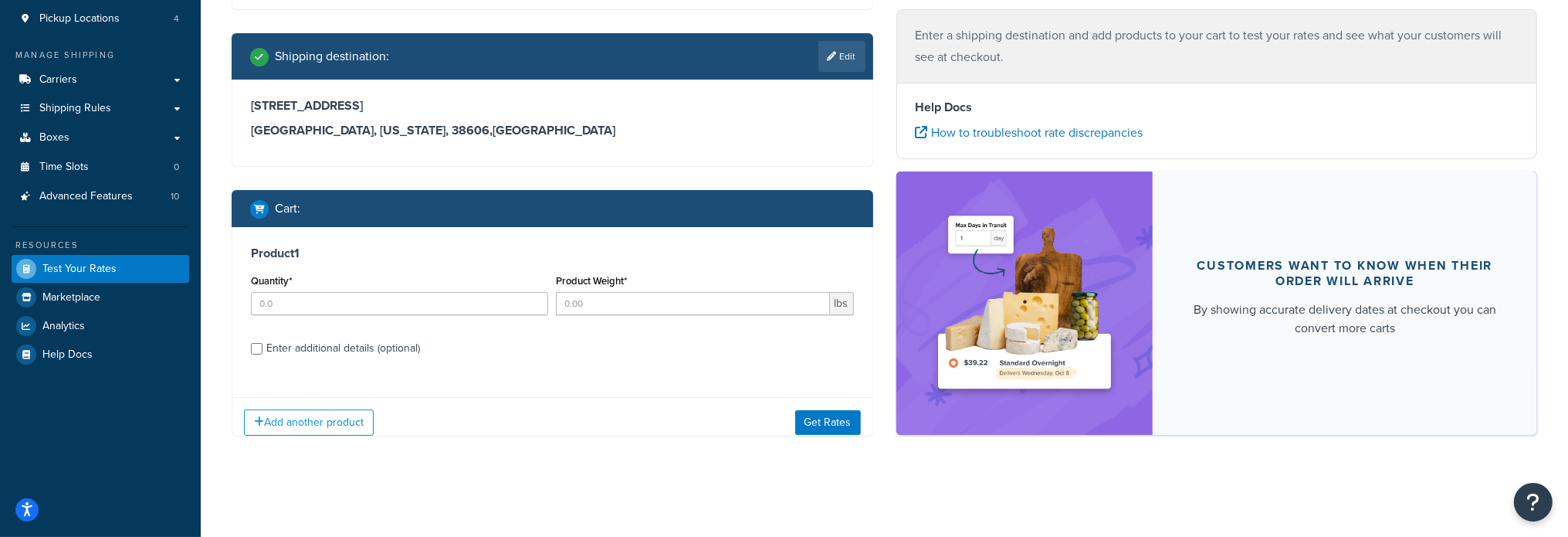
scroll to position [219, 0]
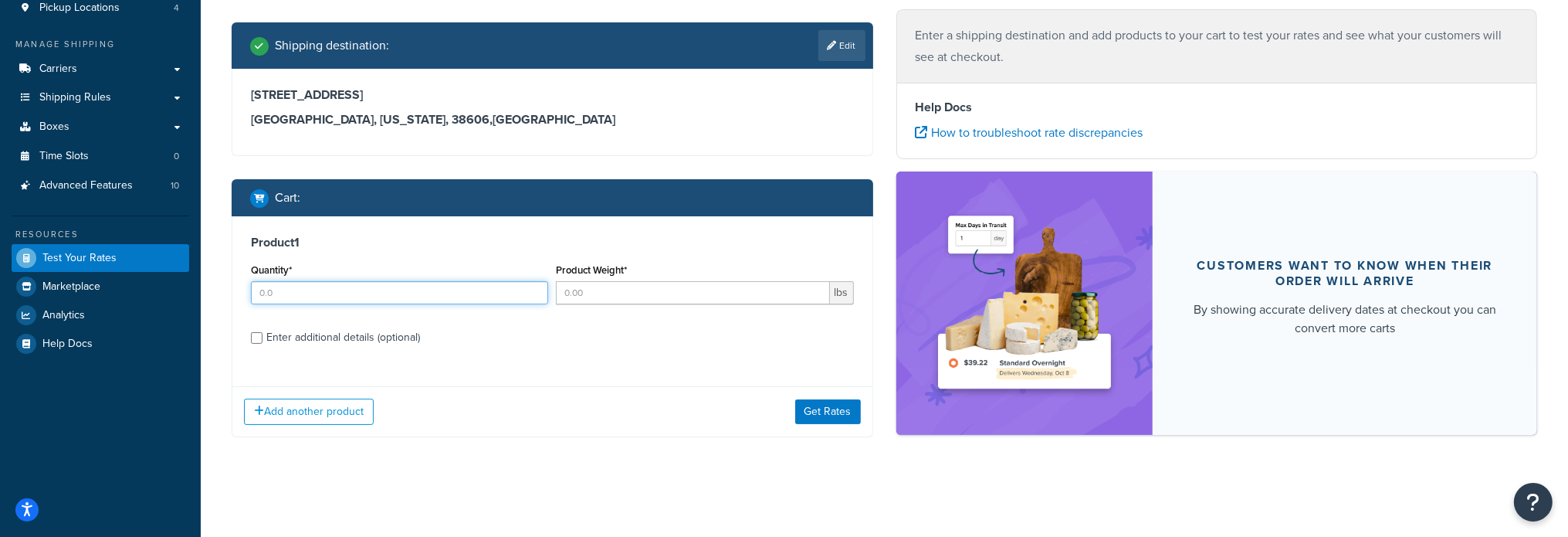
click at [417, 292] on input "Quantity*" at bounding box center [400, 292] width 297 height 23
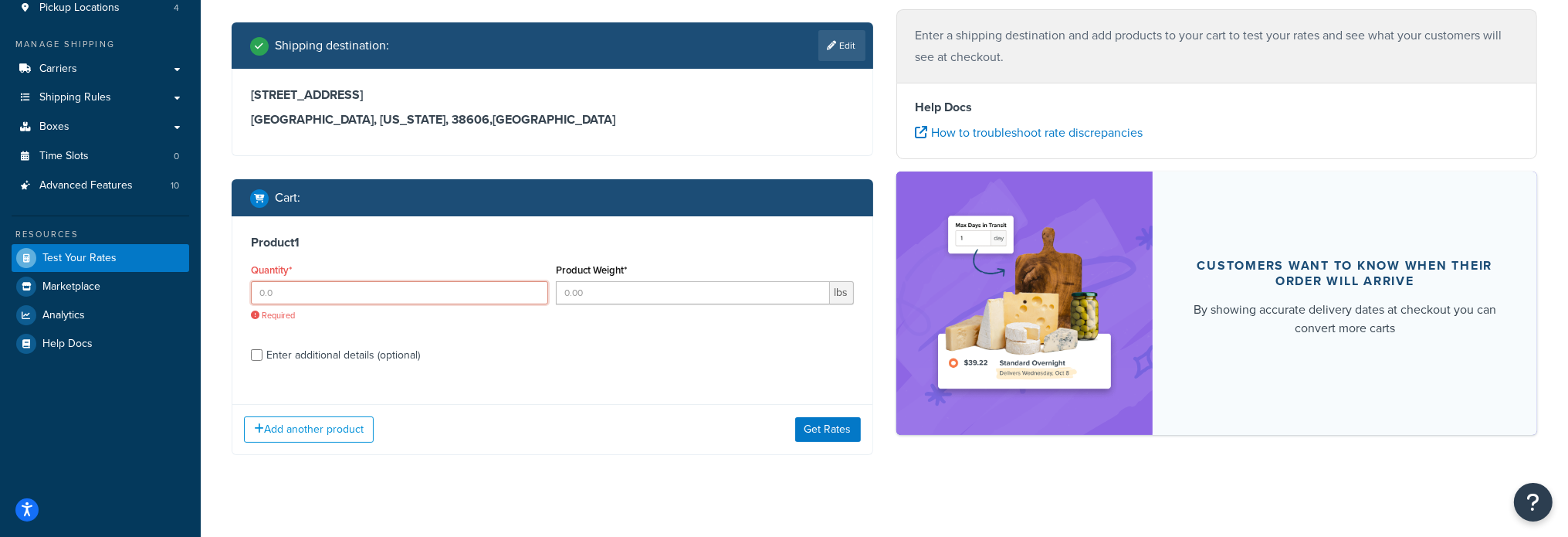
click at [301, 295] on input "Quantity*" at bounding box center [400, 292] width 297 height 23
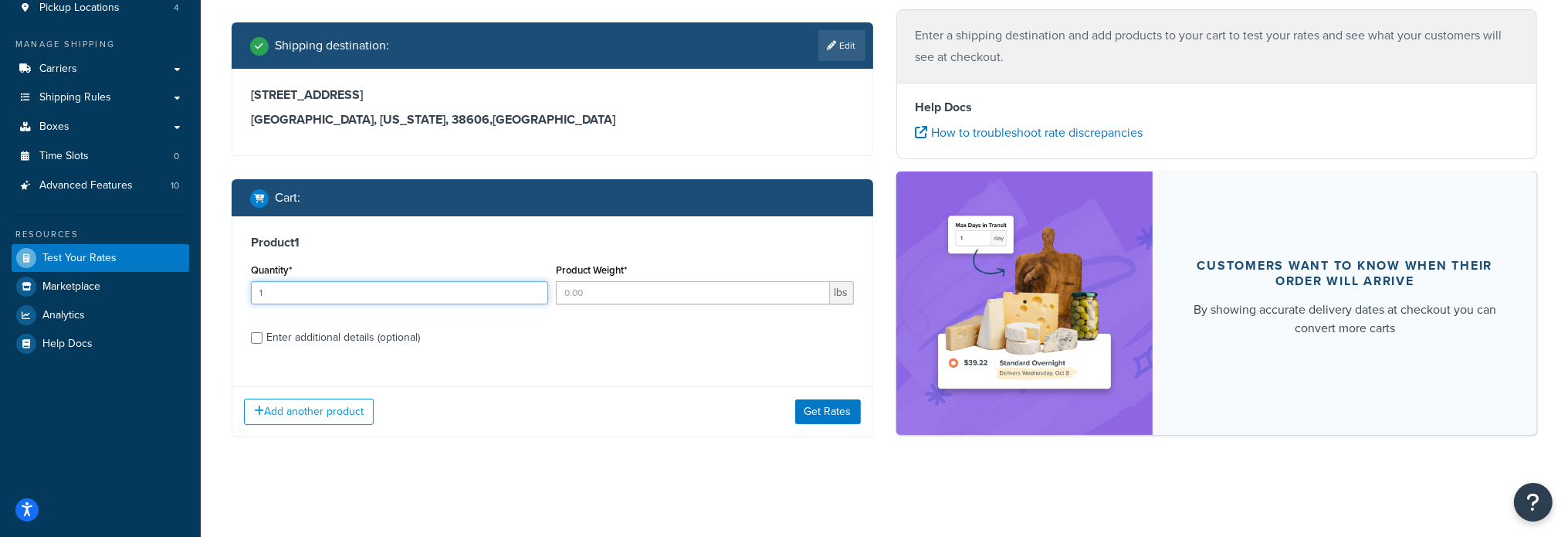
type input "1"
click at [632, 295] on input "Product Weight*" at bounding box center [692, 292] width 273 height 23
type input "260"
click at [256, 339] on input "Enter additional details (optional)" at bounding box center [257, 338] width 12 height 12
checkbox input "true"
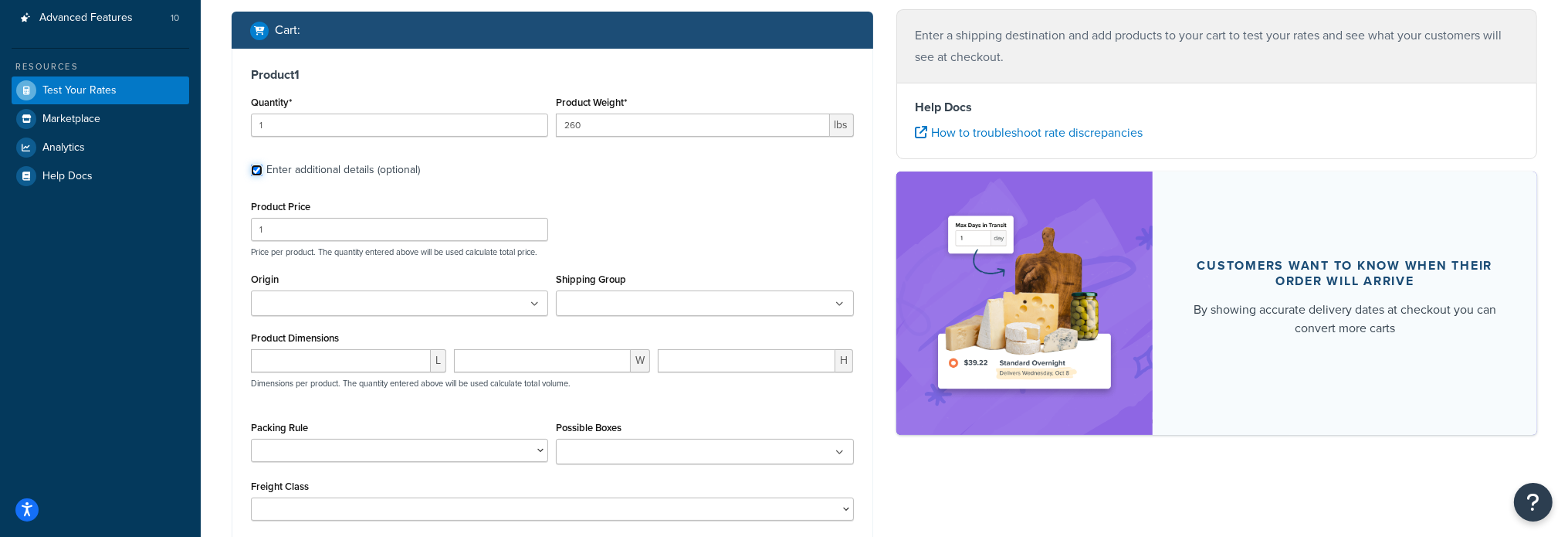
scroll to position [449, 0]
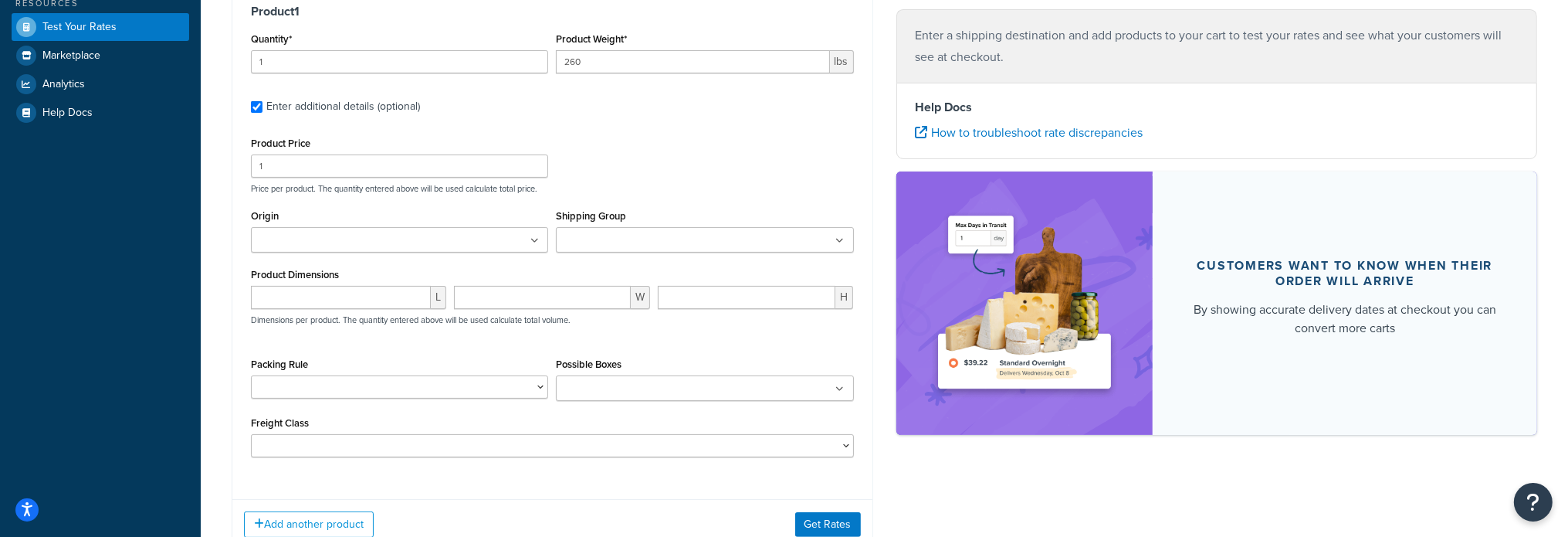
click at [840, 391] on icon at bounding box center [840, 388] width 9 height 9
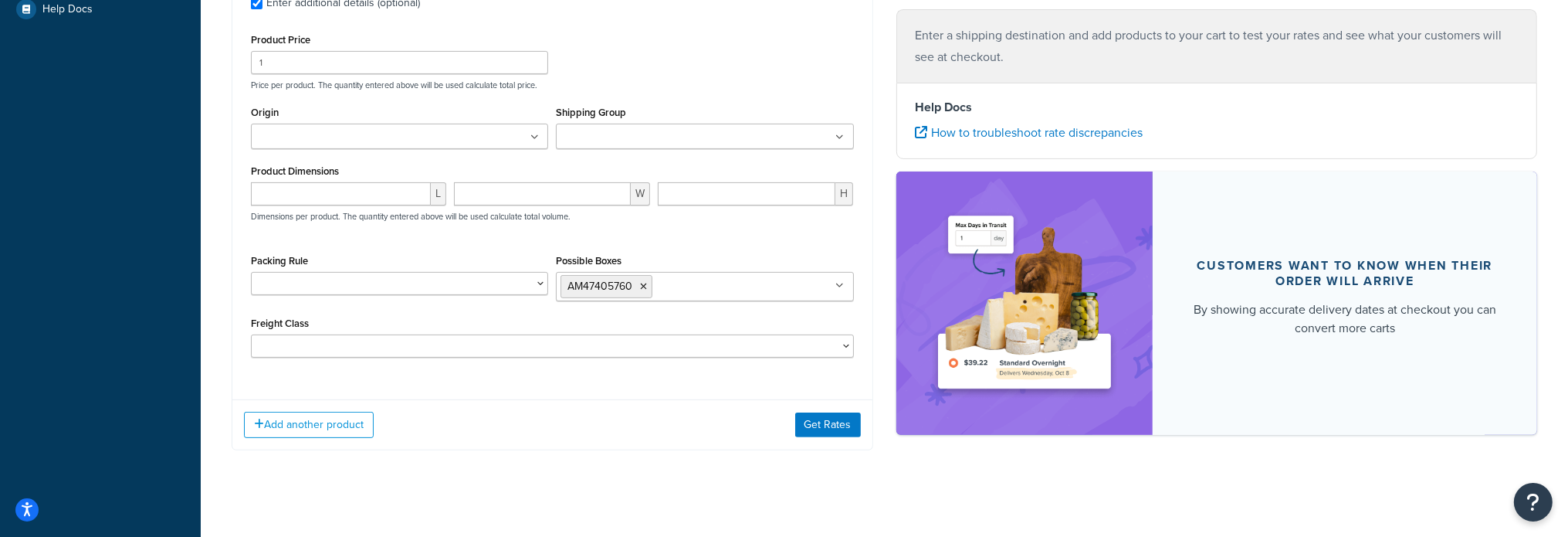
scroll to position [562, 0]
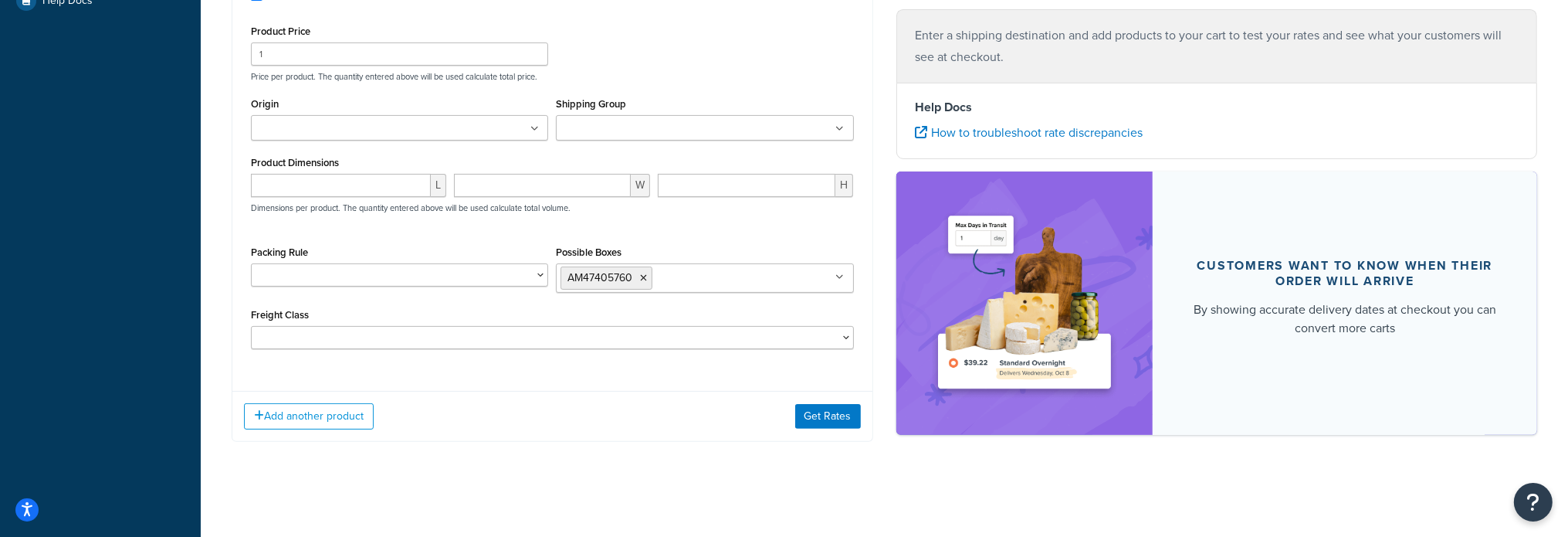
click at [482, 410] on div "Add another product Get Rates" at bounding box center [553, 416] width 640 height 50
click at [356, 179] on input "number" at bounding box center [341, 185] width 180 height 23
type input "204"
type input "24"
type input "28"
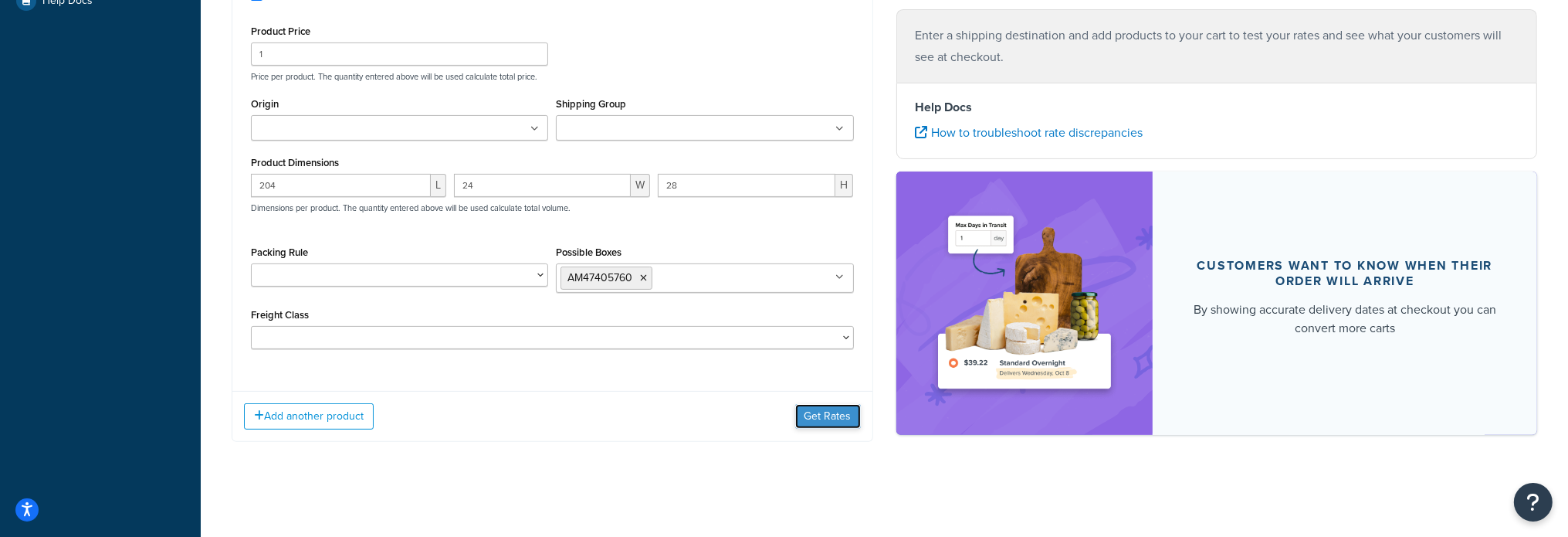
click at [828, 408] on button "Get Rates" at bounding box center [828, 416] width 66 height 25
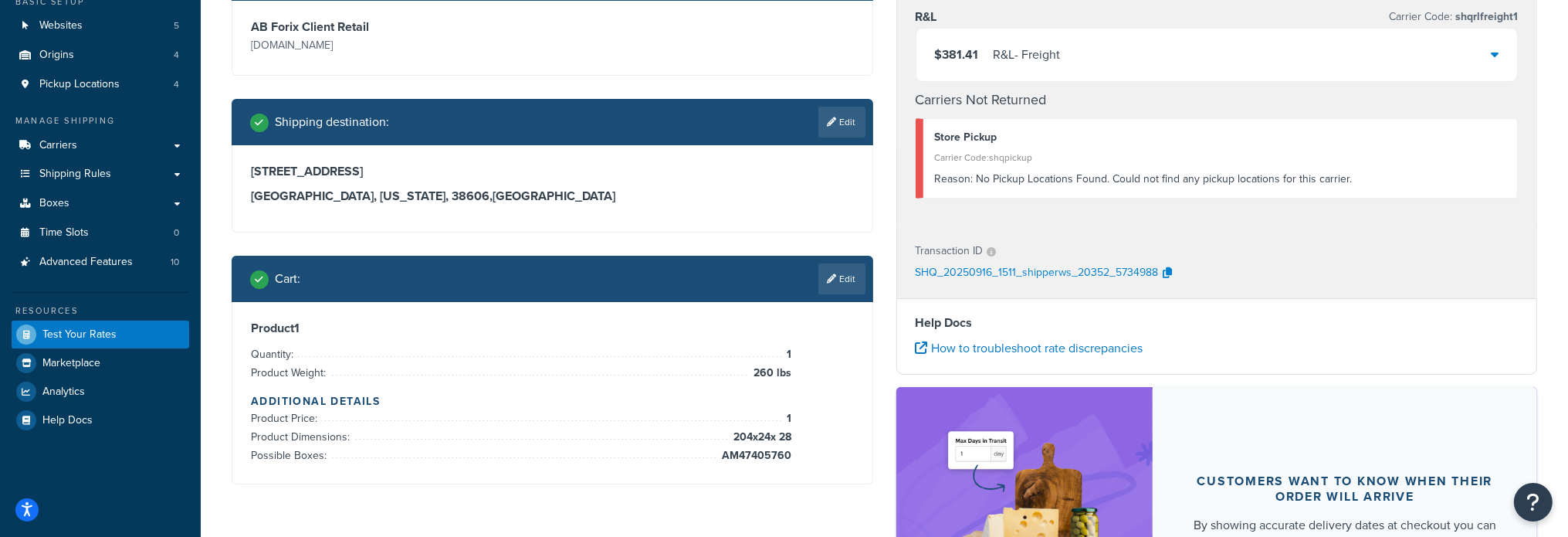
scroll to position [115, 0]
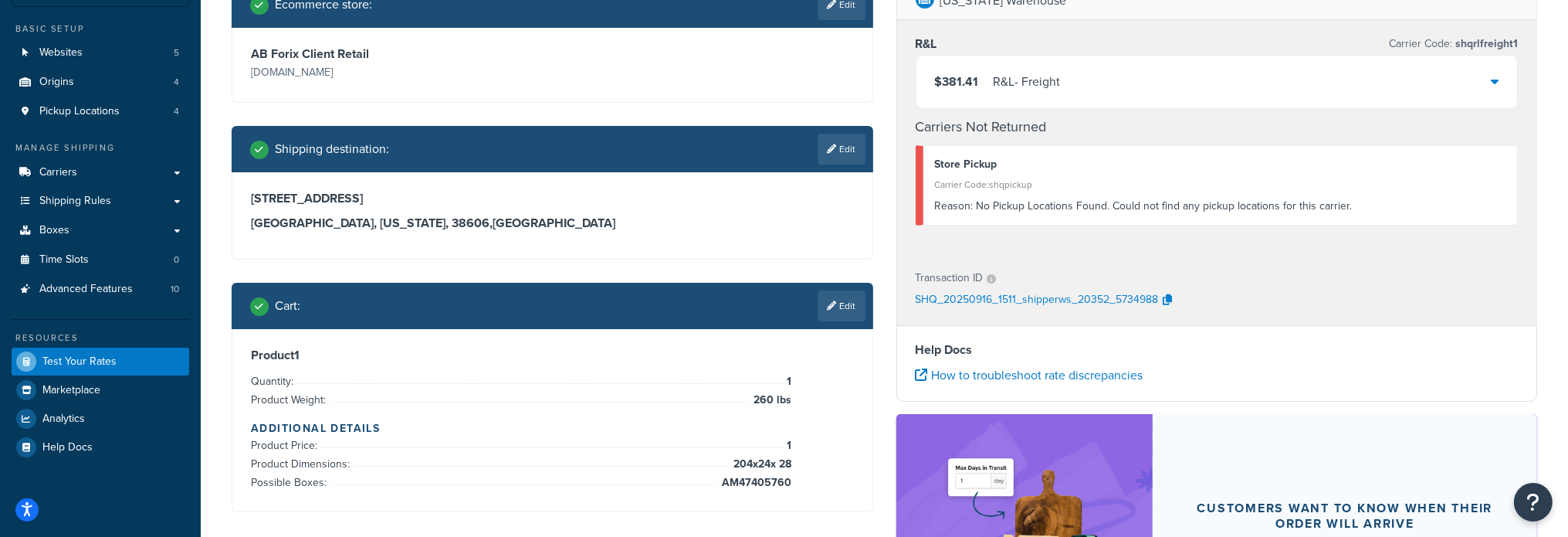
click at [1497, 77] on icon at bounding box center [1494, 81] width 8 height 12
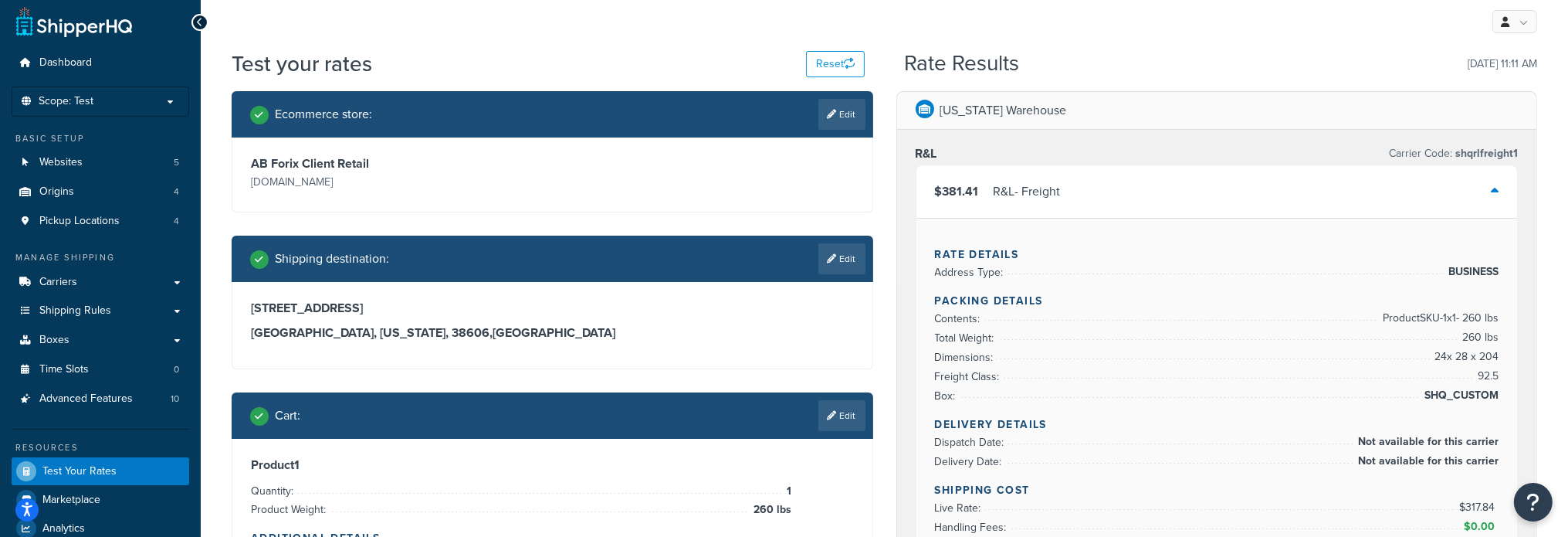
scroll to position [0, 0]
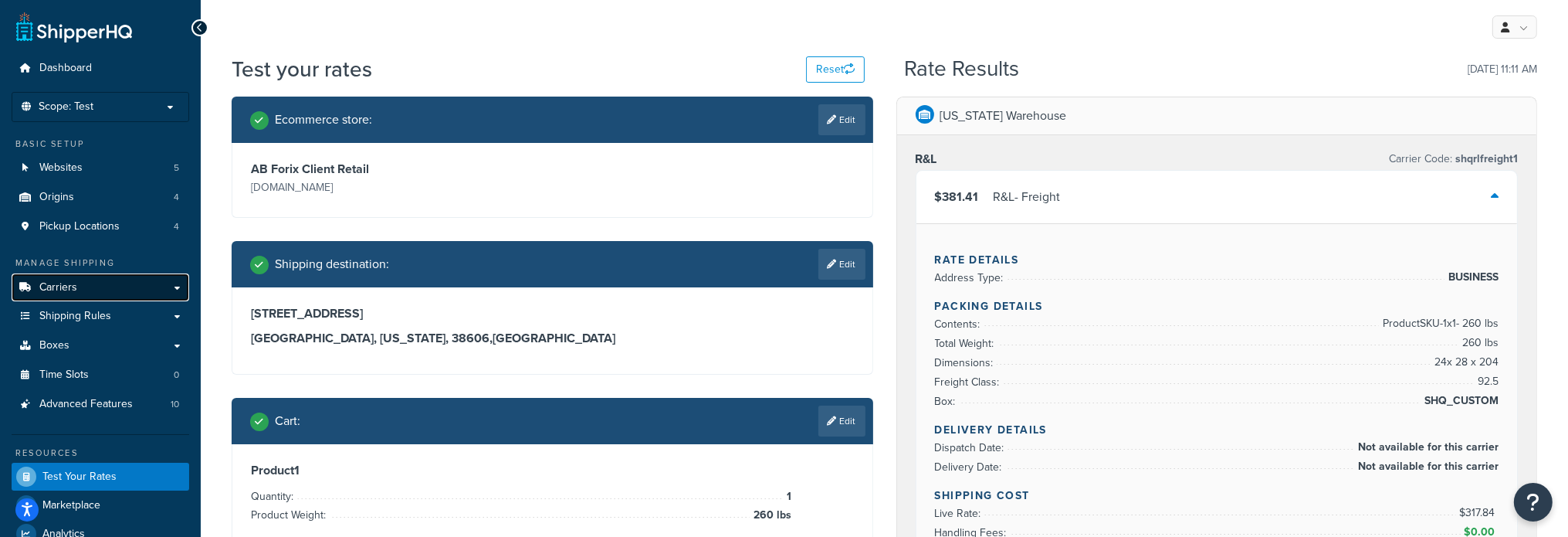
click at [55, 283] on span "Carriers" at bounding box center [58, 287] width 38 height 13
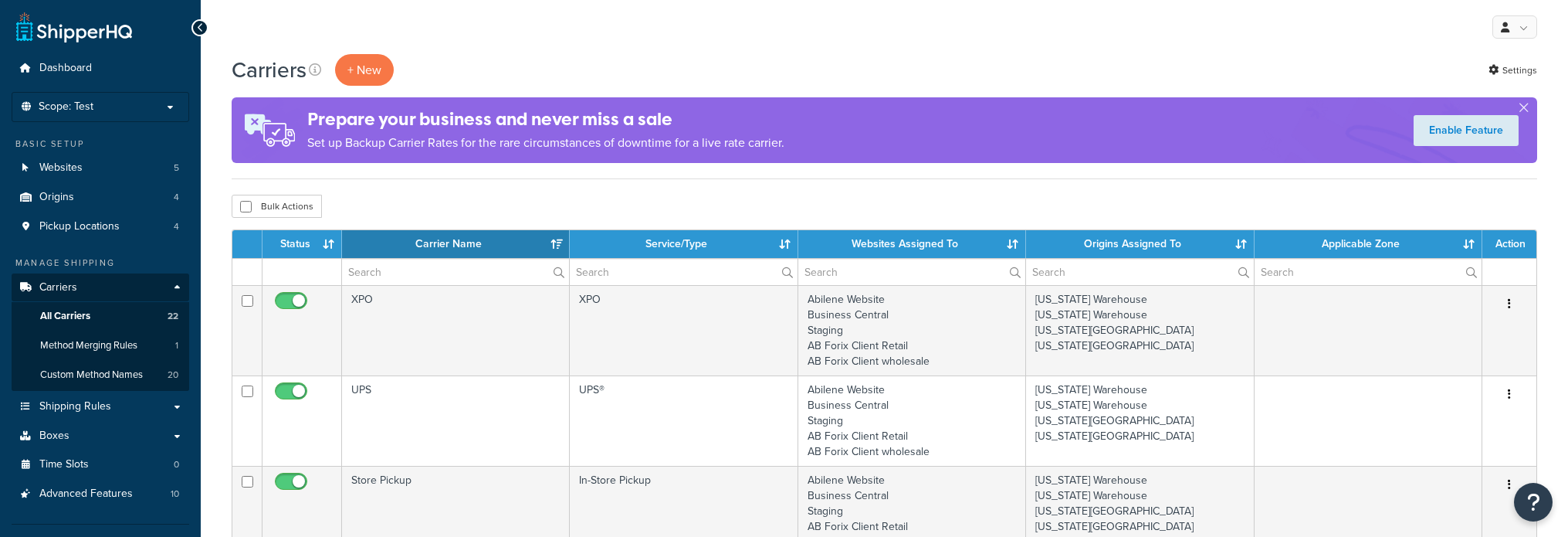
select select "15"
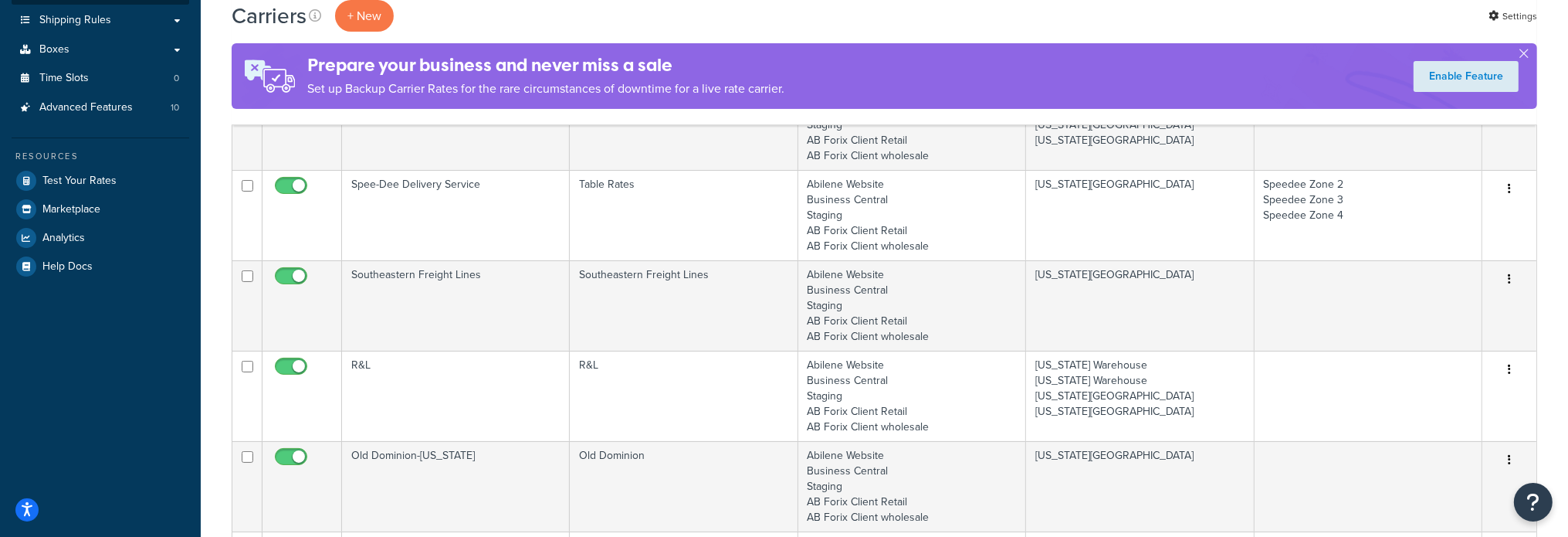
scroll to position [463, 0]
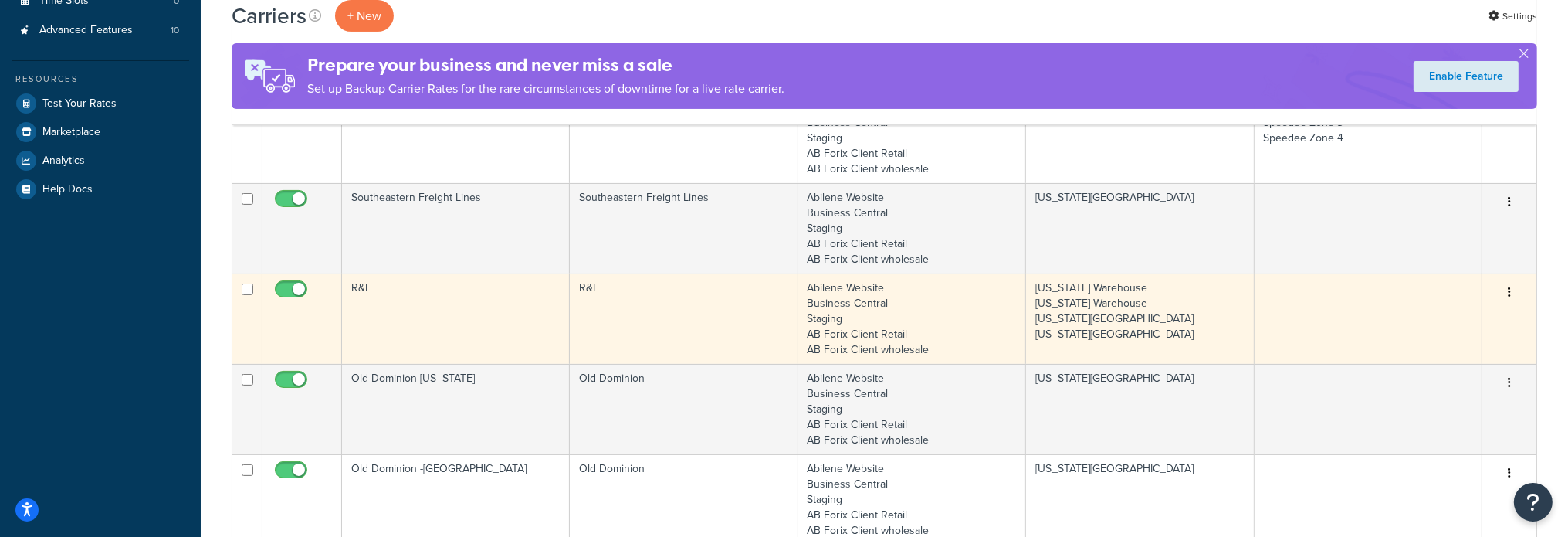
click at [356, 289] on td "R&L" at bounding box center [456, 318] width 227 height 91
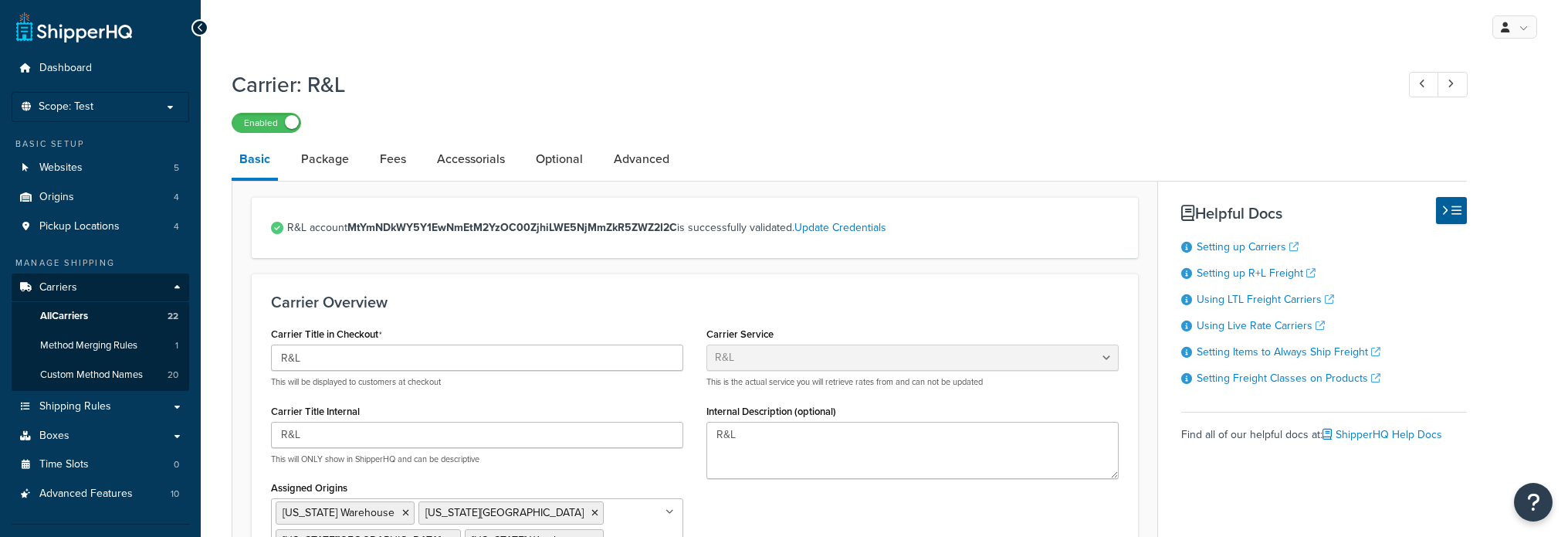
select select "rlFreight"
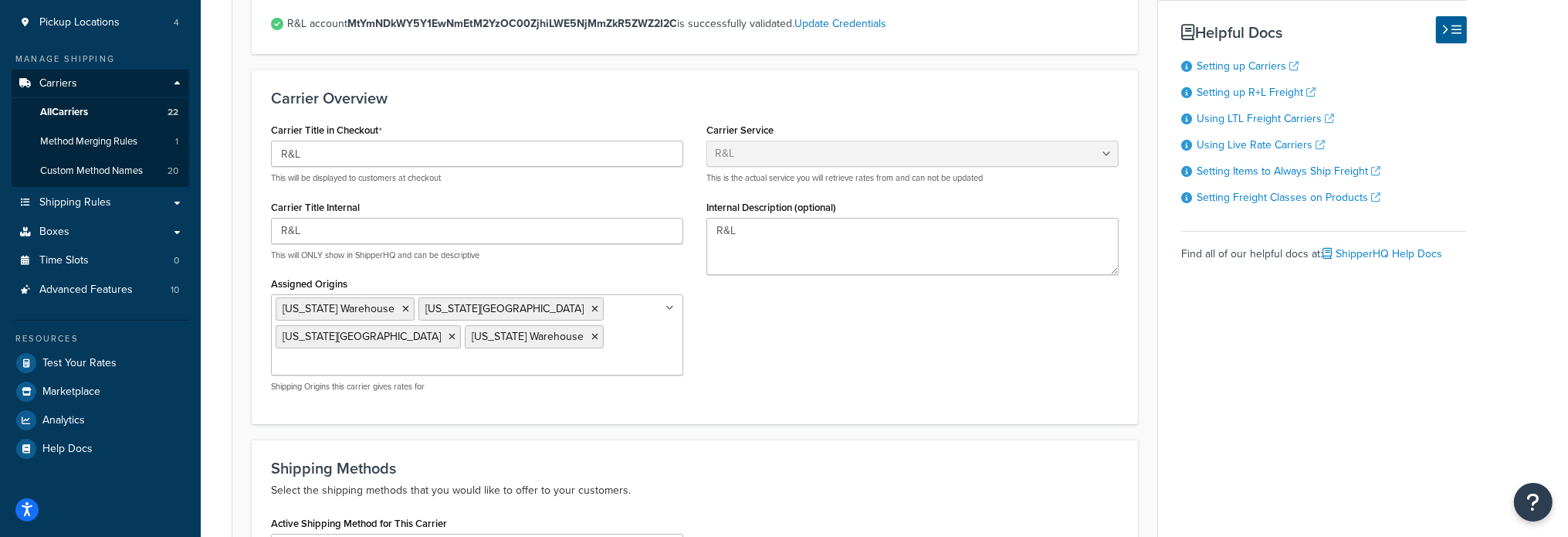
scroll to position [232, 0]
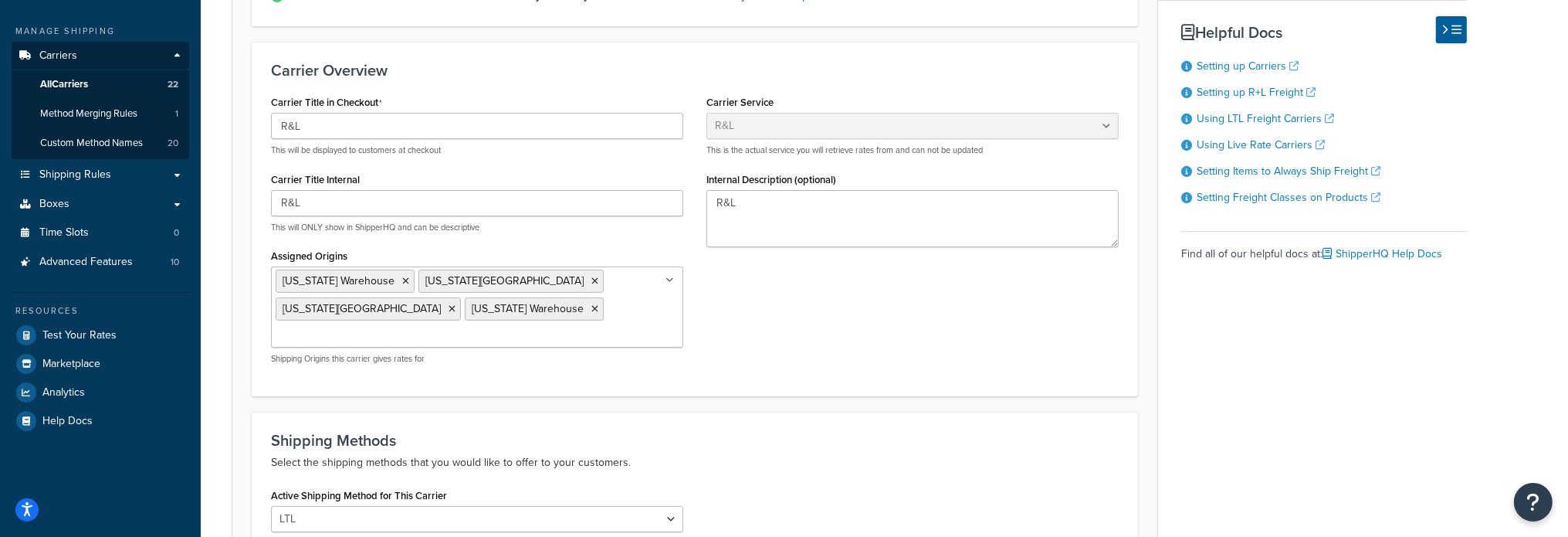
click at [670, 280] on icon at bounding box center [669, 279] width 9 height 9
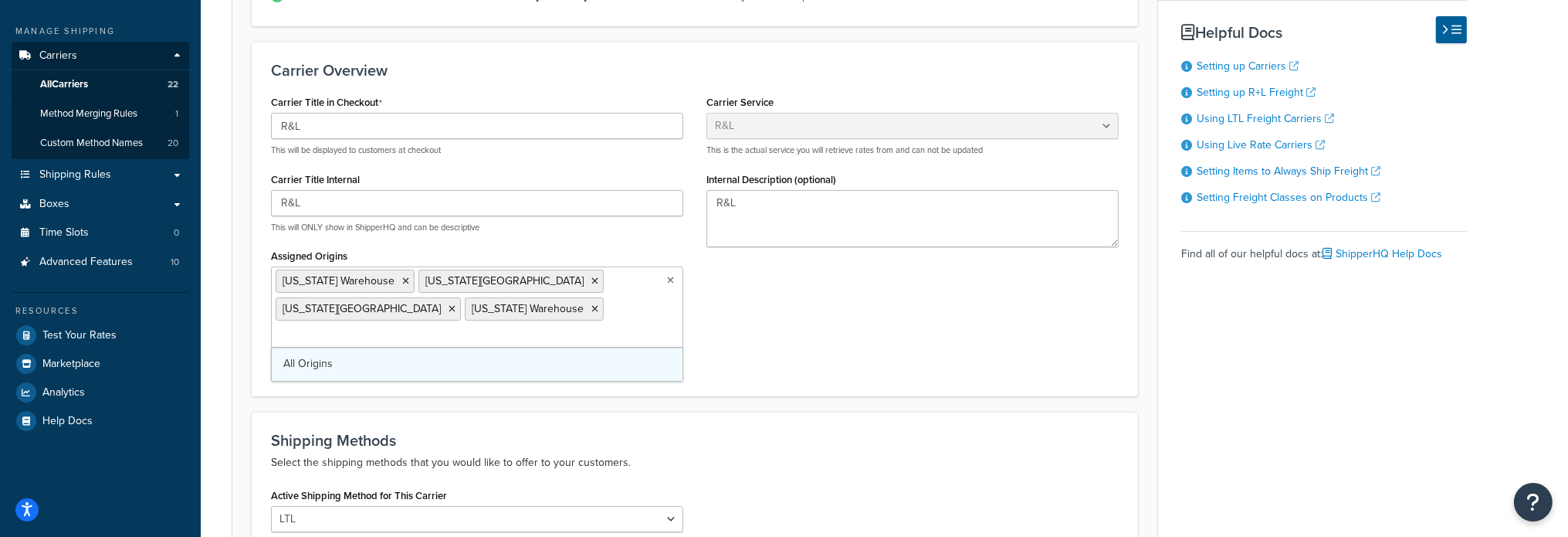
click at [428, 370] on link "All Origins" at bounding box center [477, 363] width 411 height 34
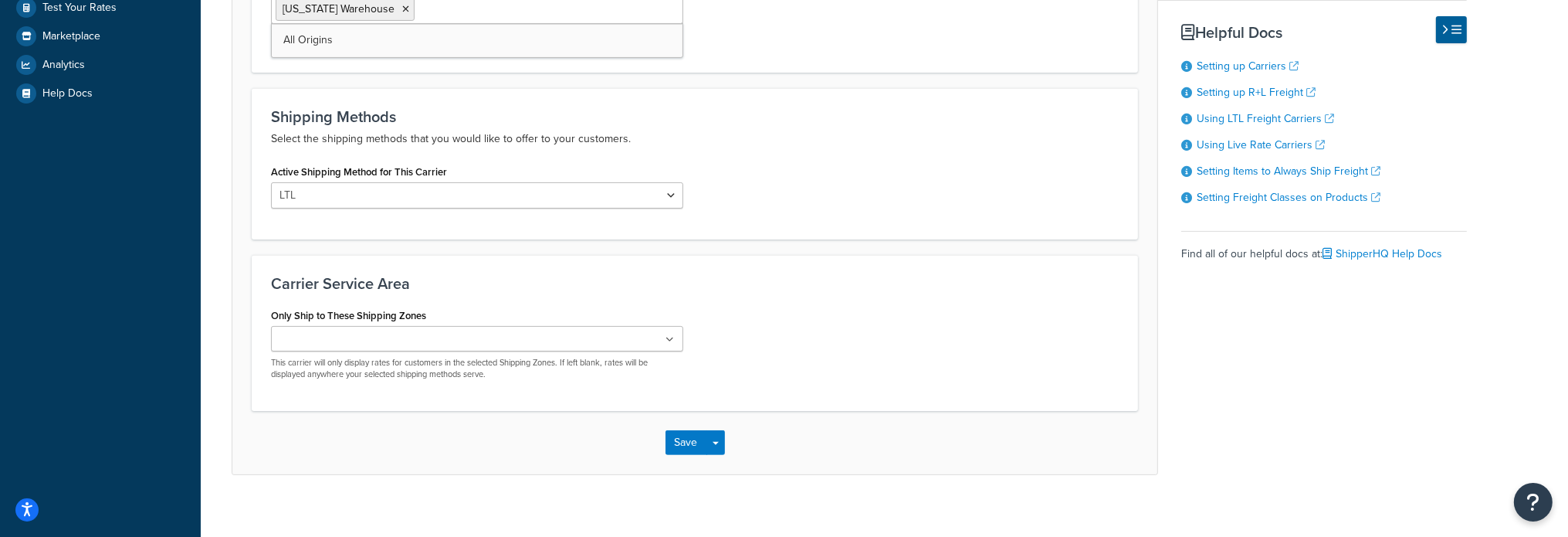
scroll to position [569, 0]
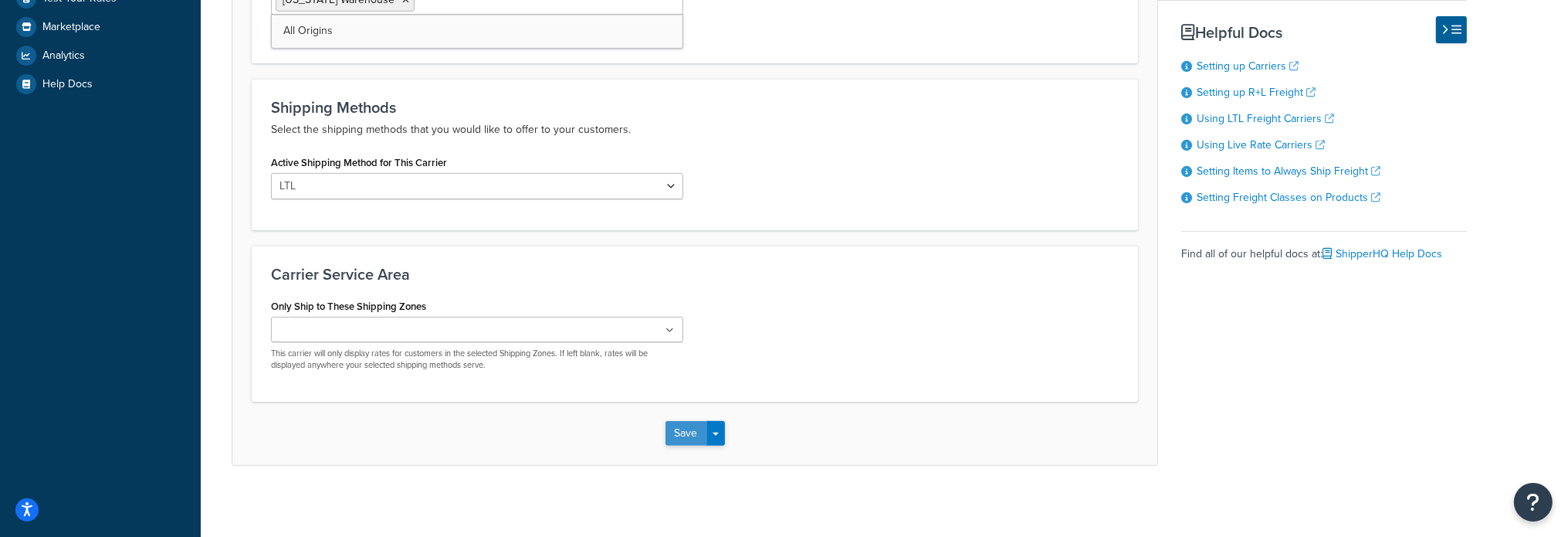
click at [698, 422] on button "Save" at bounding box center [686, 433] width 42 height 25
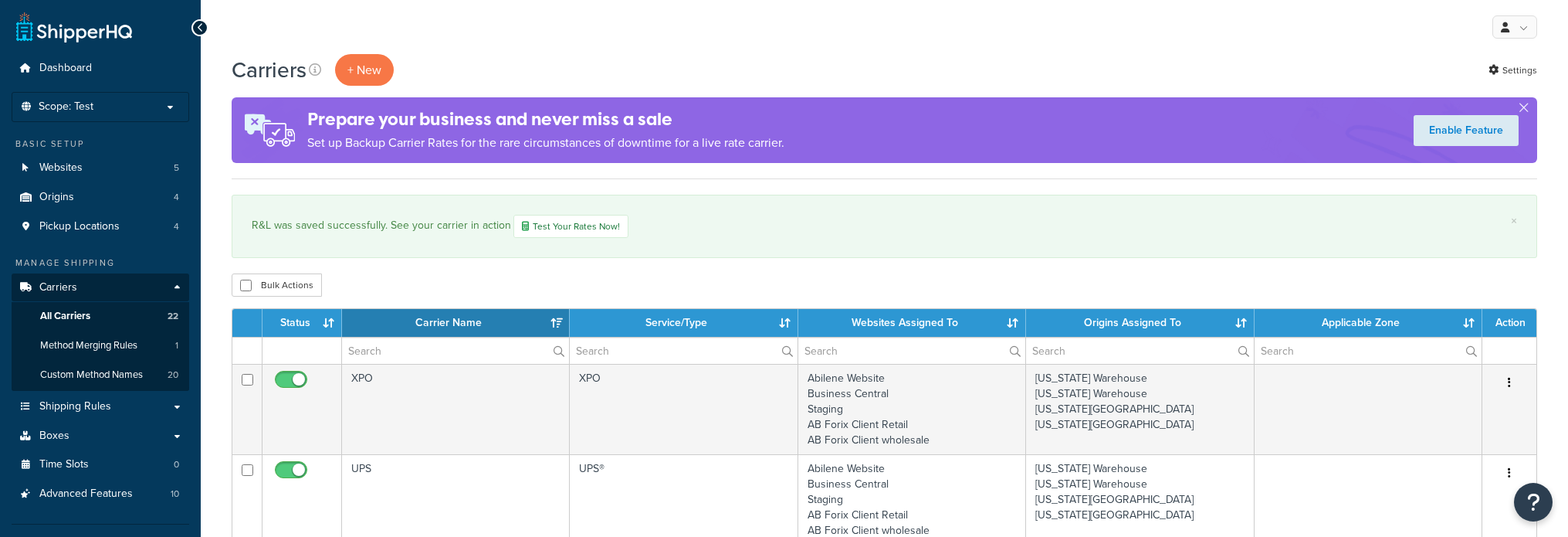
select select "15"
click at [532, 222] on link "Test Your Rates Now!" at bounding box center [571, 226] width 115 height 23
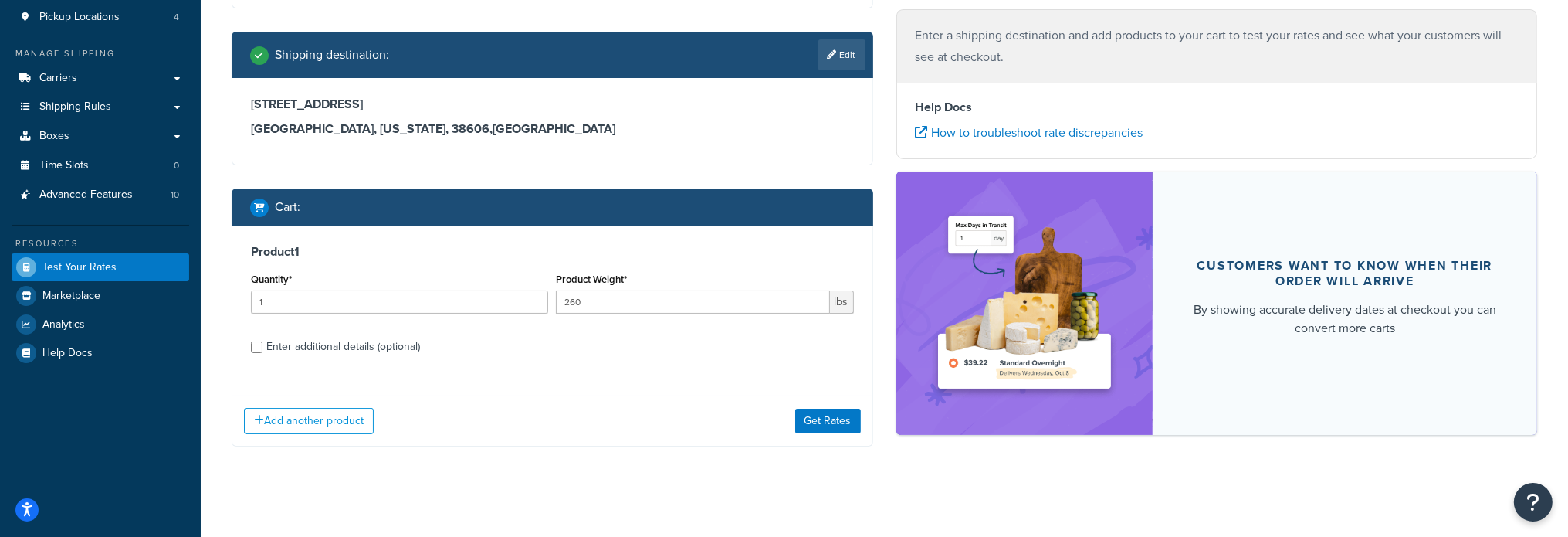
scroll to position [219, 0]
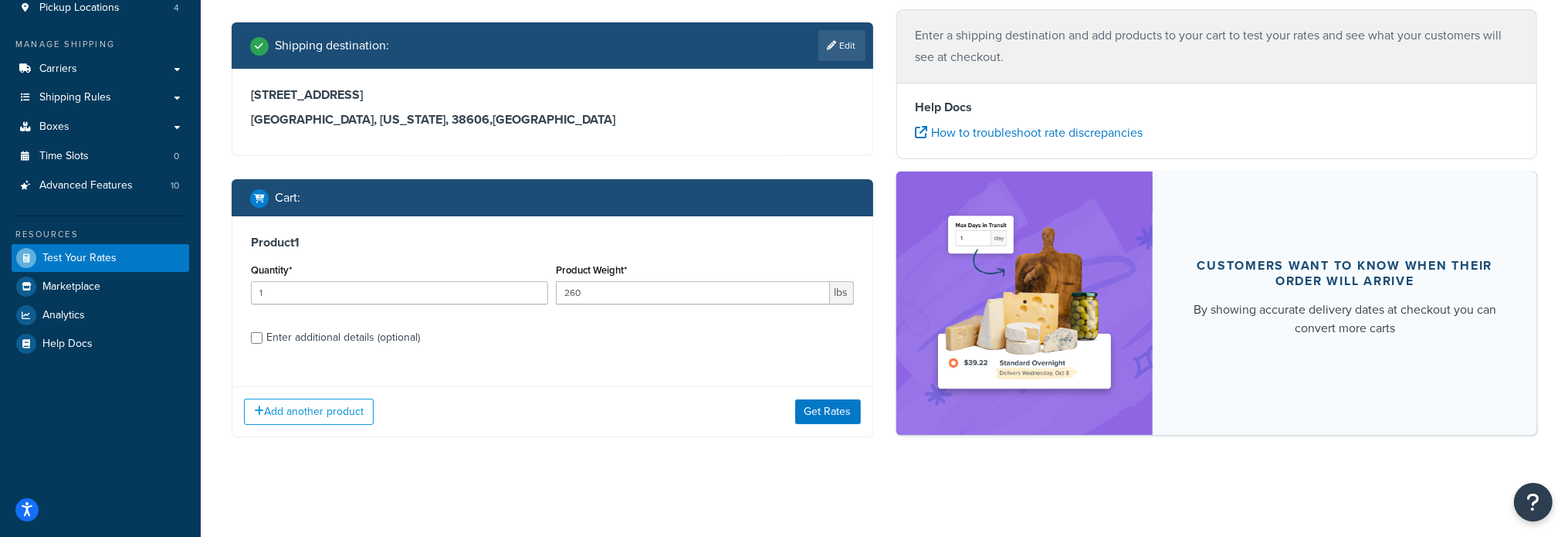
click at [298, 336] on div "Enter additional details (optional)" at bounding box center [343, 337] width 154 height 22
click at [262, 336] on input "Enter additional details (optional)" at bounding box center [257, 338] width 12 height 12
checkbox input "true"
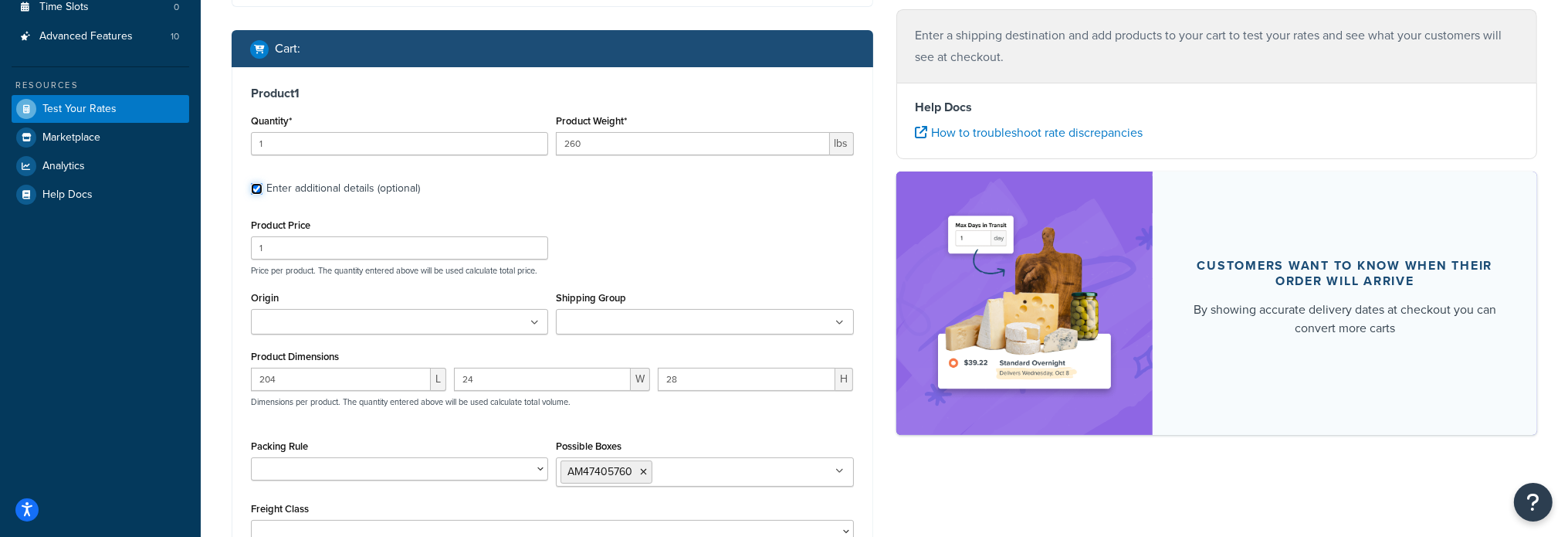
scroll to position [450, 0]
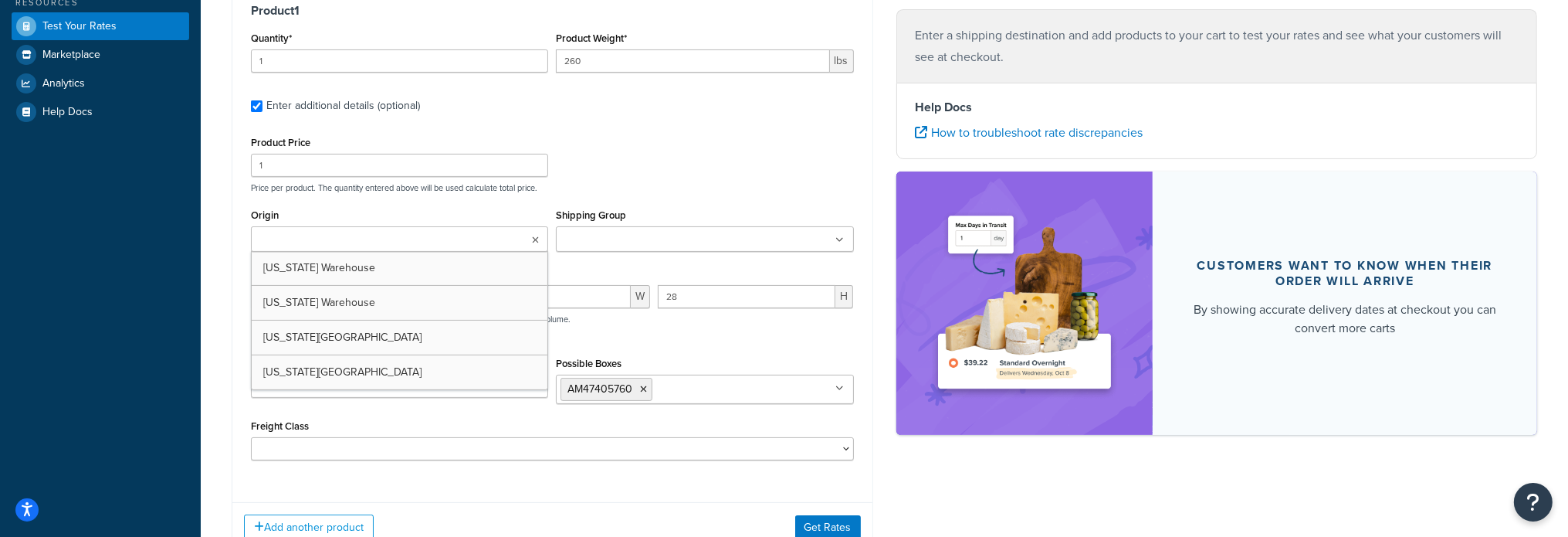
click at [532, 240] on icon at bounding box center [535, 240] width 7 height 9
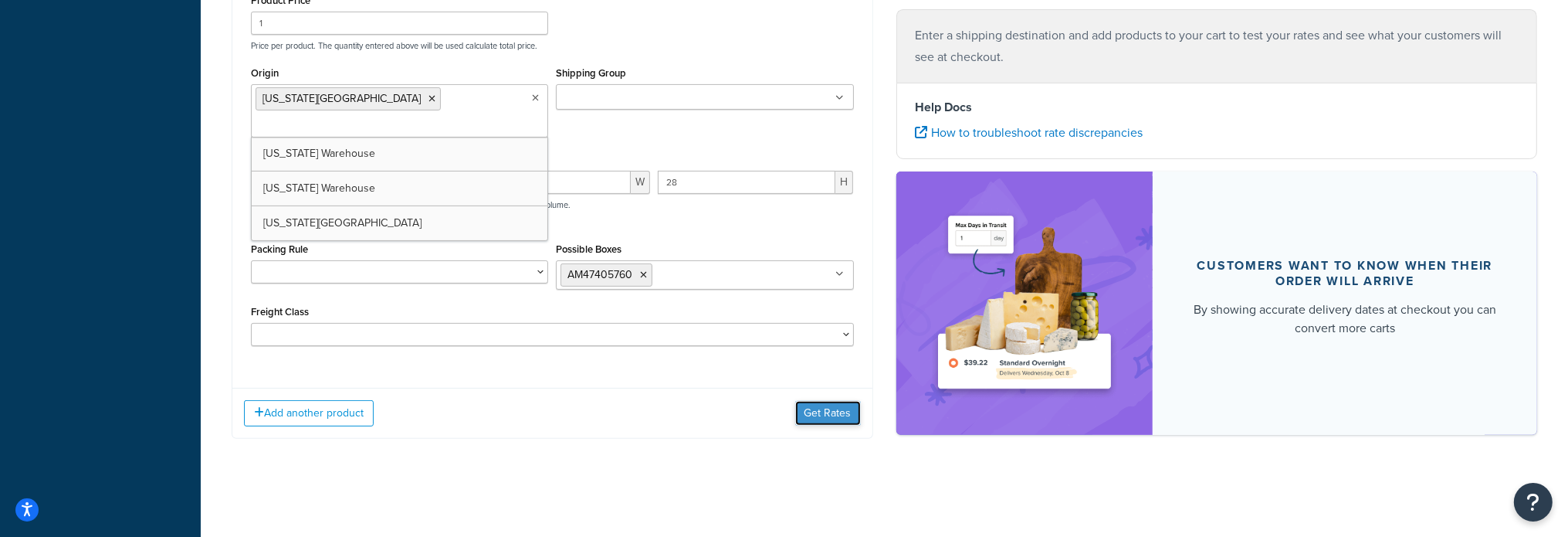
click at [809, 409] on button "Get Rates" at bounding box center [828, 413] width 66 height 25
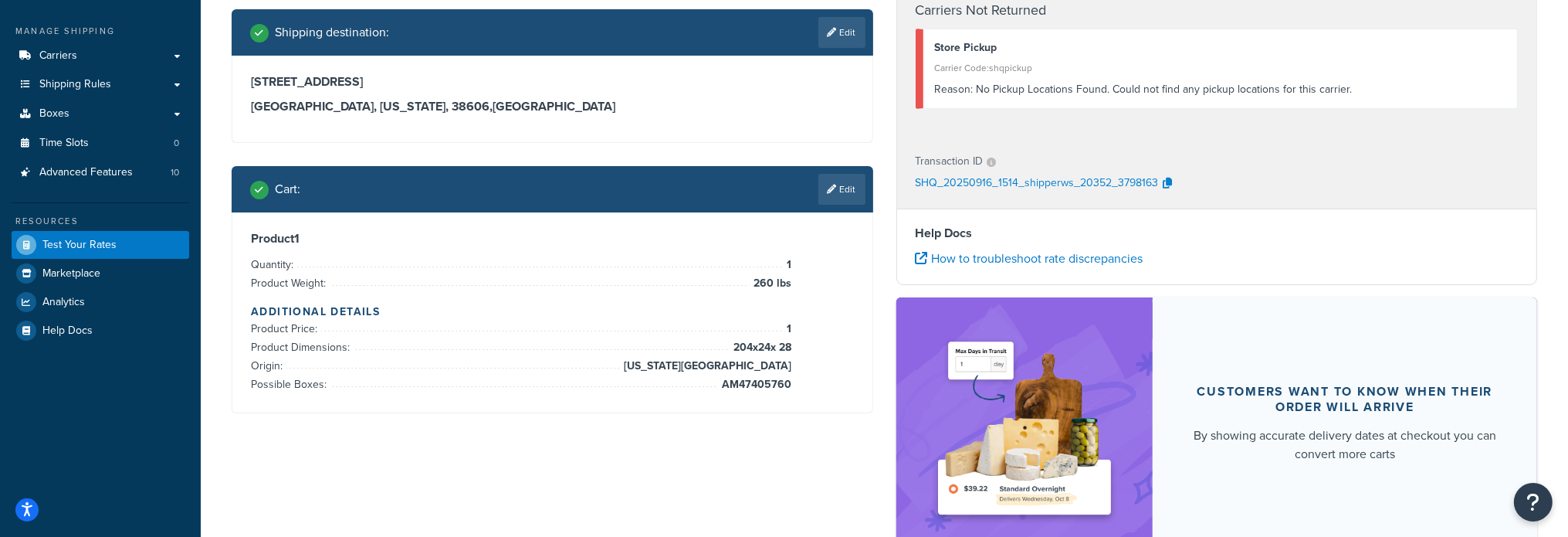
scroll to position [38, 0]
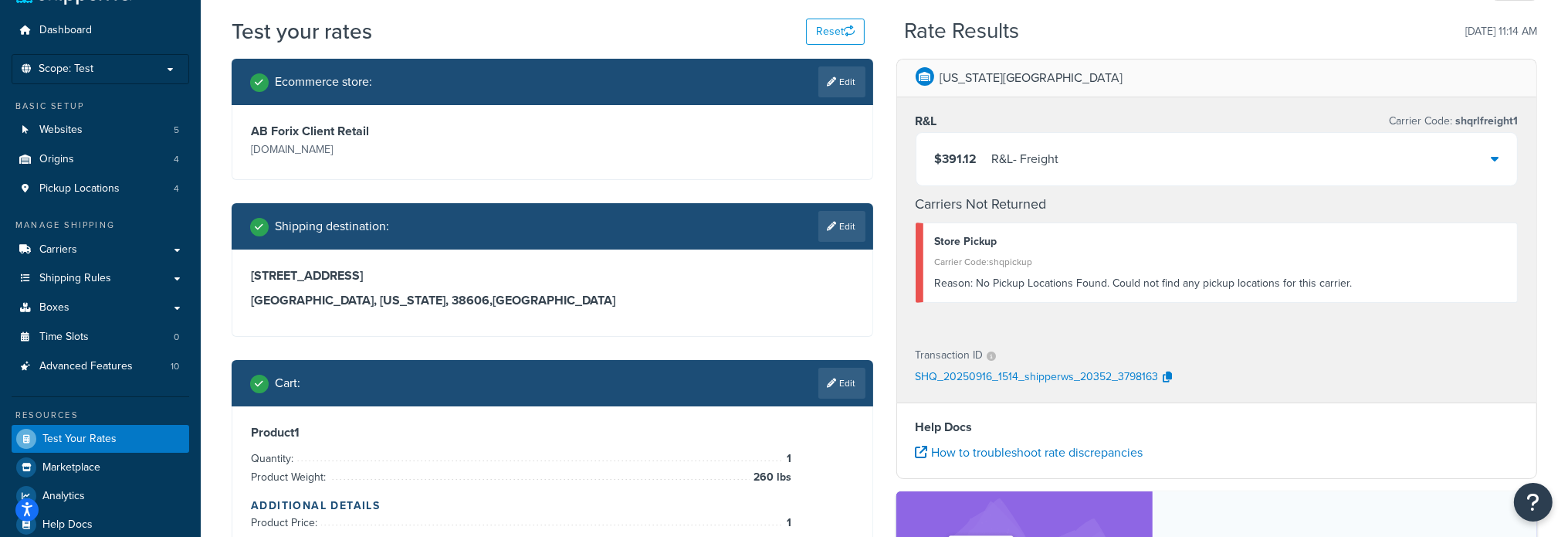
click at [1493, 160] on icon at bounding box center [1494, 158] width 8 height 12
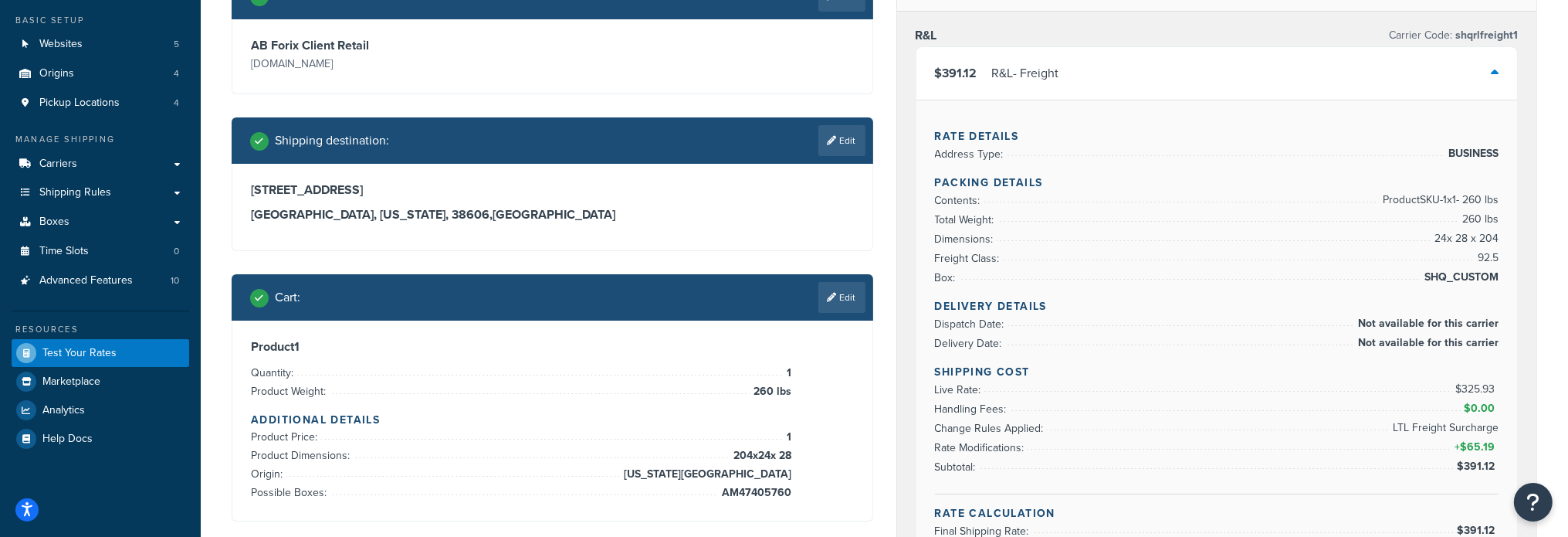
scroll to position [115, 0]
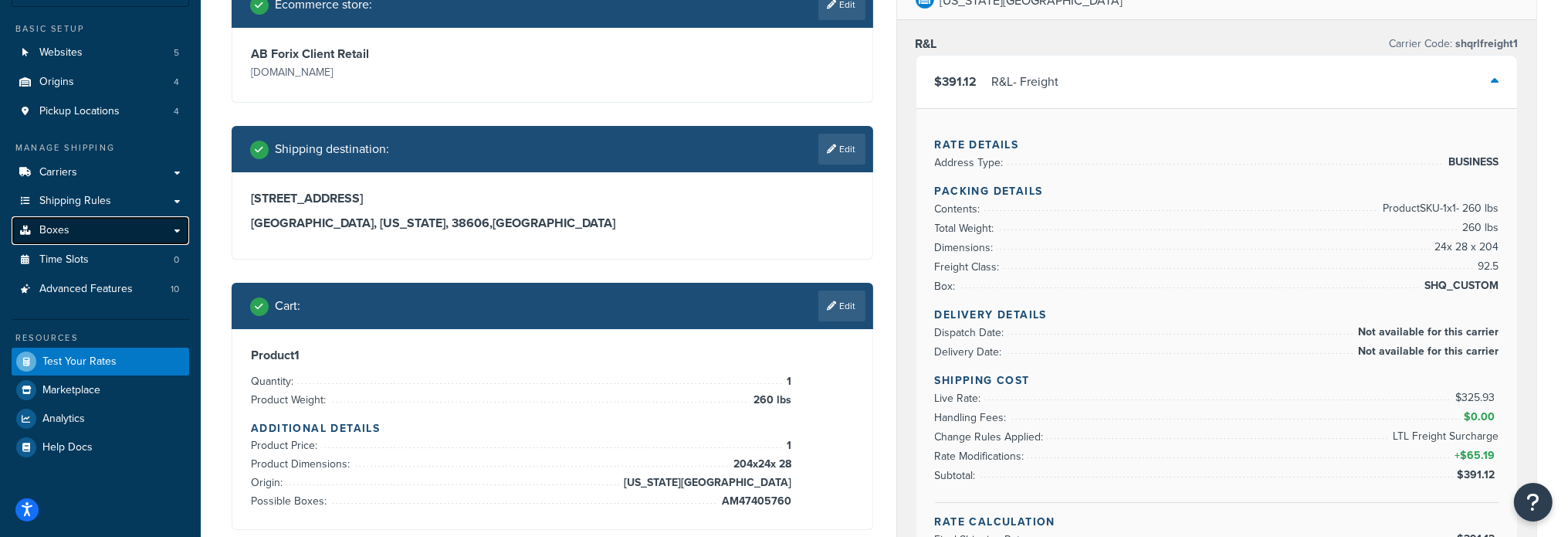
click at [66, 231] on span "Boxes" at bounding box center [54, 230] width 30 height 13
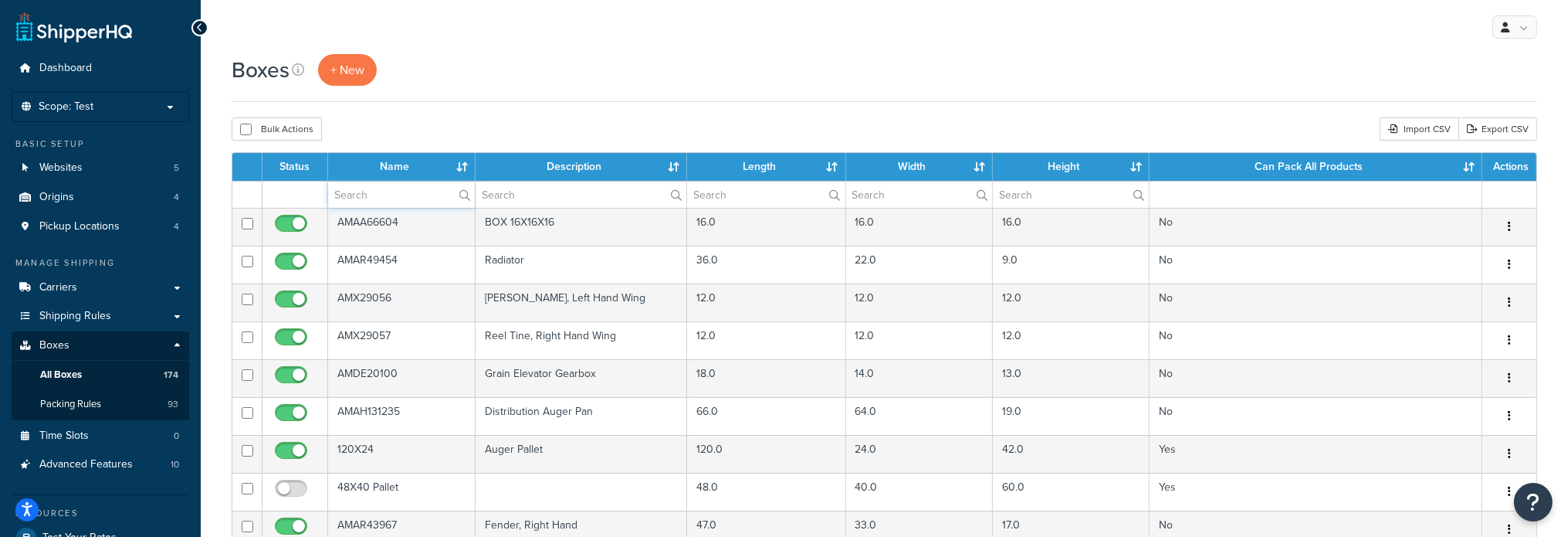
click at [360, 192] on input "text" at bounding box center [401, 195] width 147 height 26
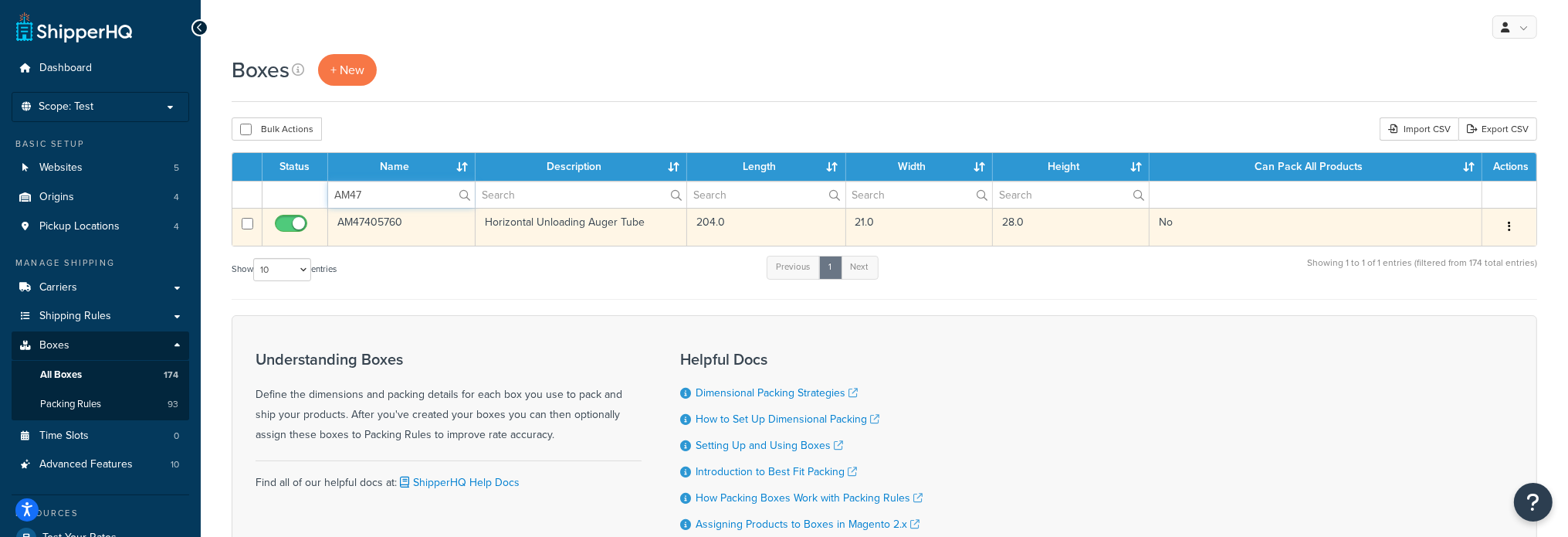
type input "AM47"
click at [360, 218] on td "AM47405760" at bounding box center [402, 227] width 148 height 38
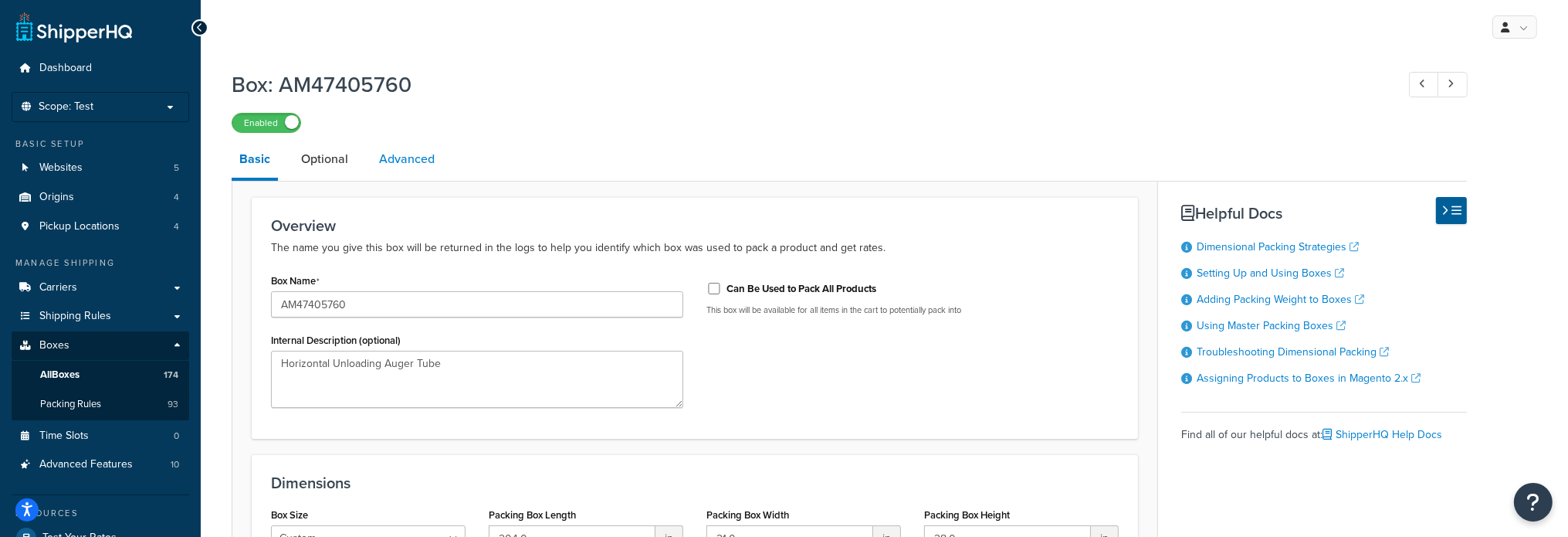
click at [402, 159] on link "Advanced" at bounding box center [406, 159] width 71 height 37
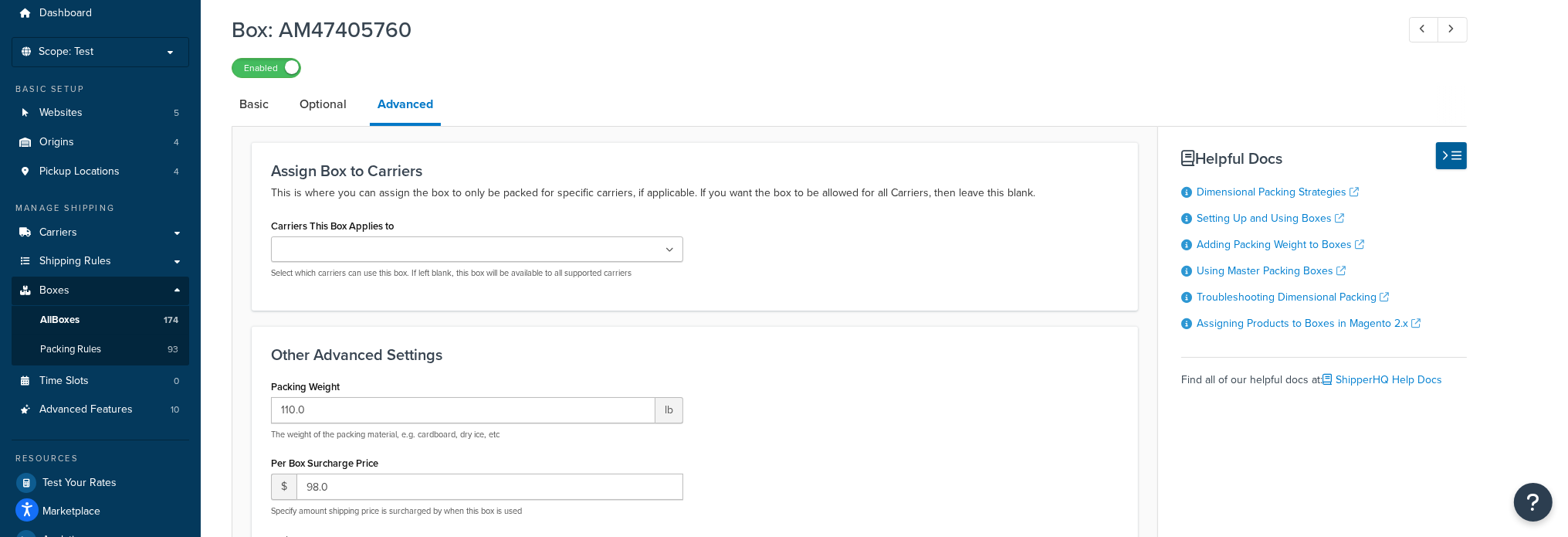
scroll to position [232, 0]
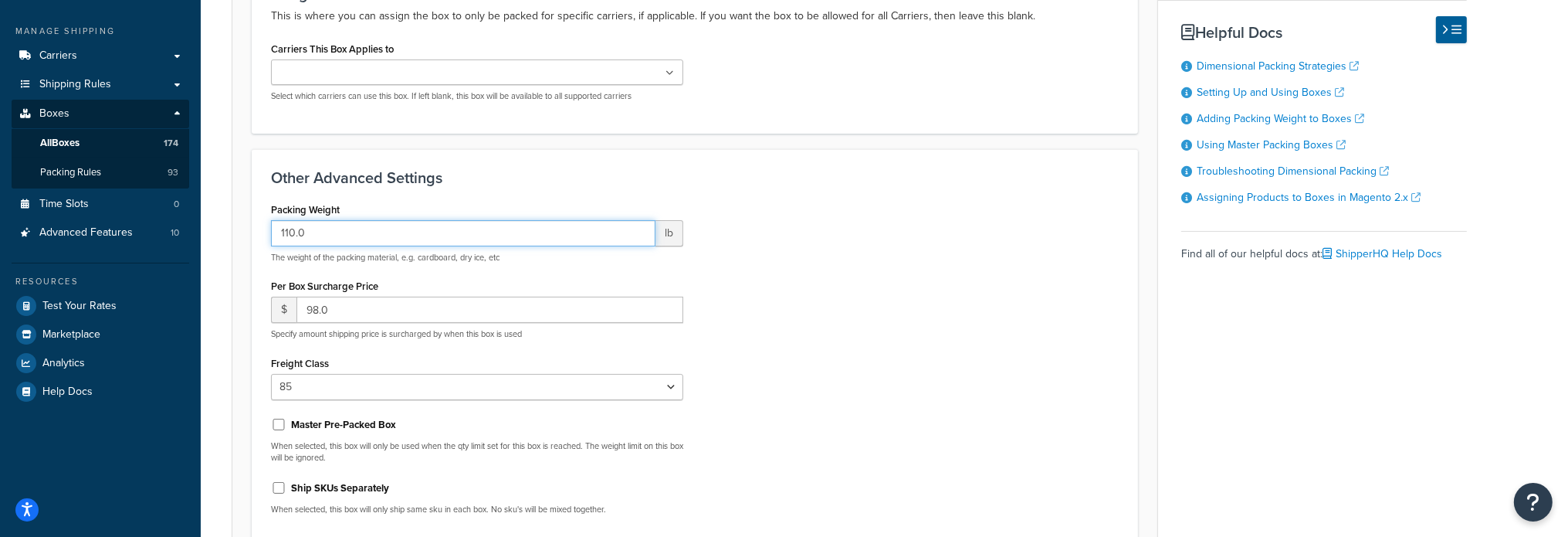
click at [460, 231] on input "110.0" at bounding box center [463, 234] width 384 height 26
click at [388, 384] on select "N/A 50 55 60 65 70 77.5 85 92.5 100 110 125 150 175 200 250 300 400 500" at bounding box center [477, 387] width 412 height 26
select select "250"
click at [271, 374] on select "N/A 50 55 60 65 70 77.5 85 92.5 100 110 125 150 175 200 250 300 400 500" at bounding box center [477, 387] width 412 height 26
click at [930, 357] on div "Packing Weight 110.0 lb The weight of the packing material, e.g. cardboard, dry…" at bounding box center [694, 363] width 871 height 329
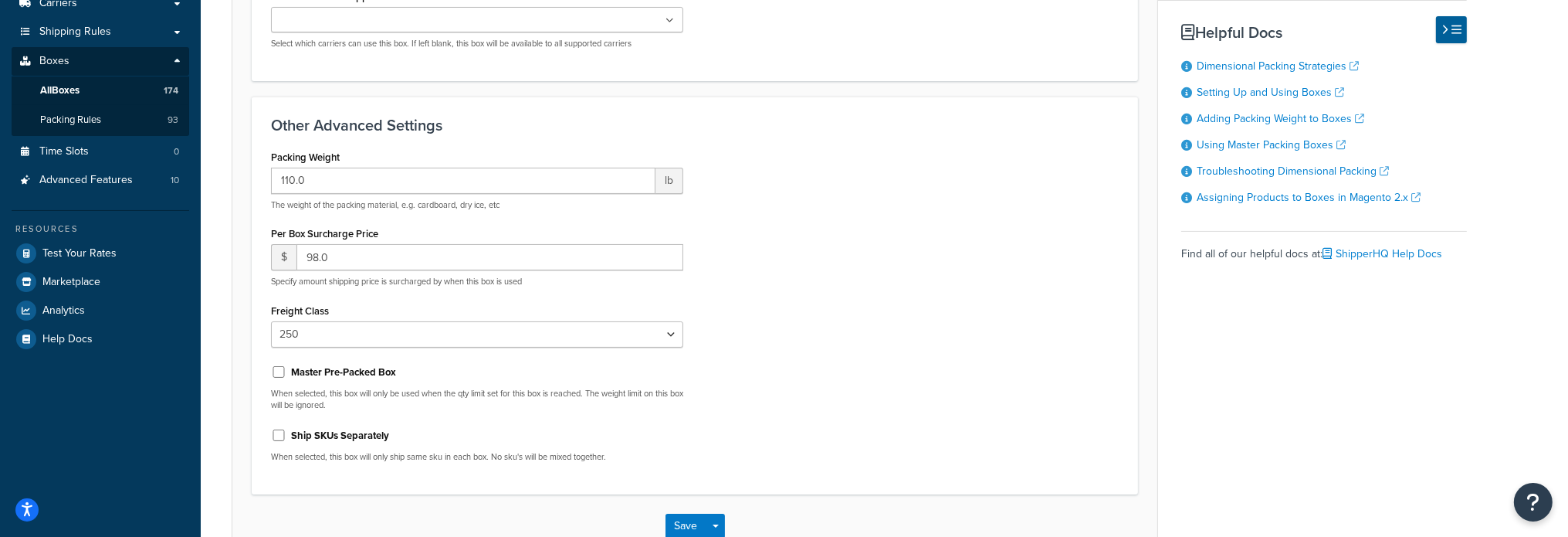
scroll to position [381, 0]
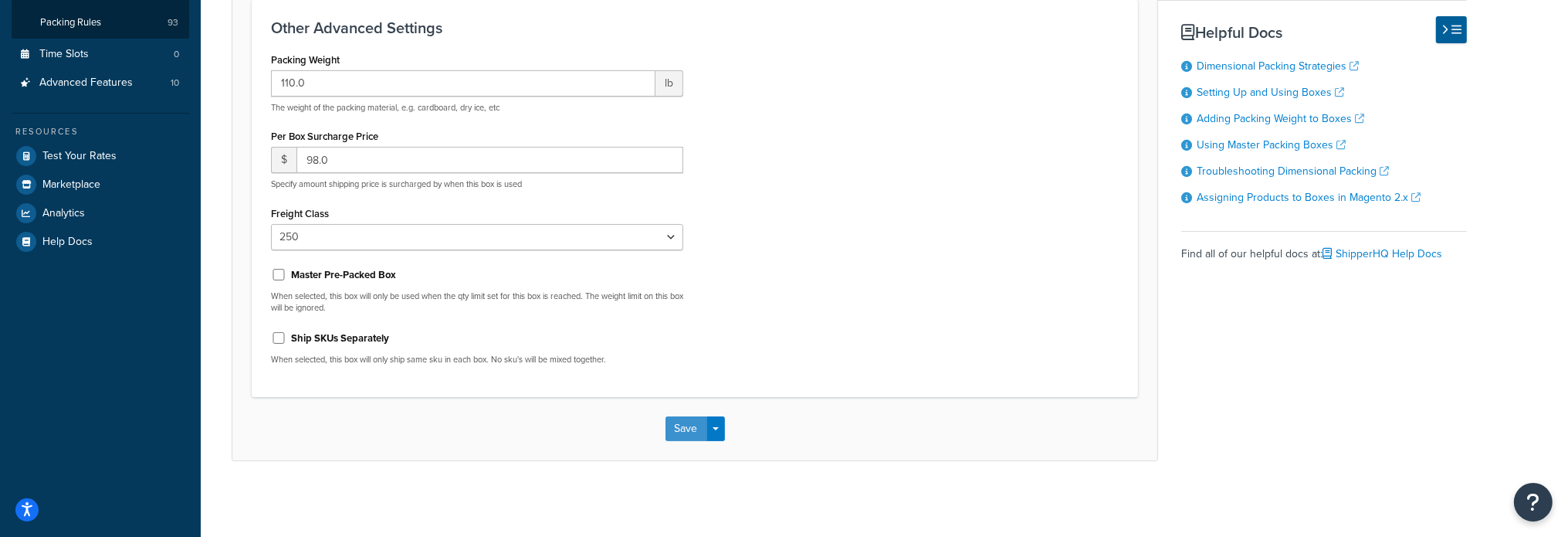
drag, startPoint x: 667, startPoint y: 424, endPoint x: 836, endPoint y: 418, distance: 169.1
click at [667, 424] on button "Save" at bounding box center [686, 428] width 42 height 25
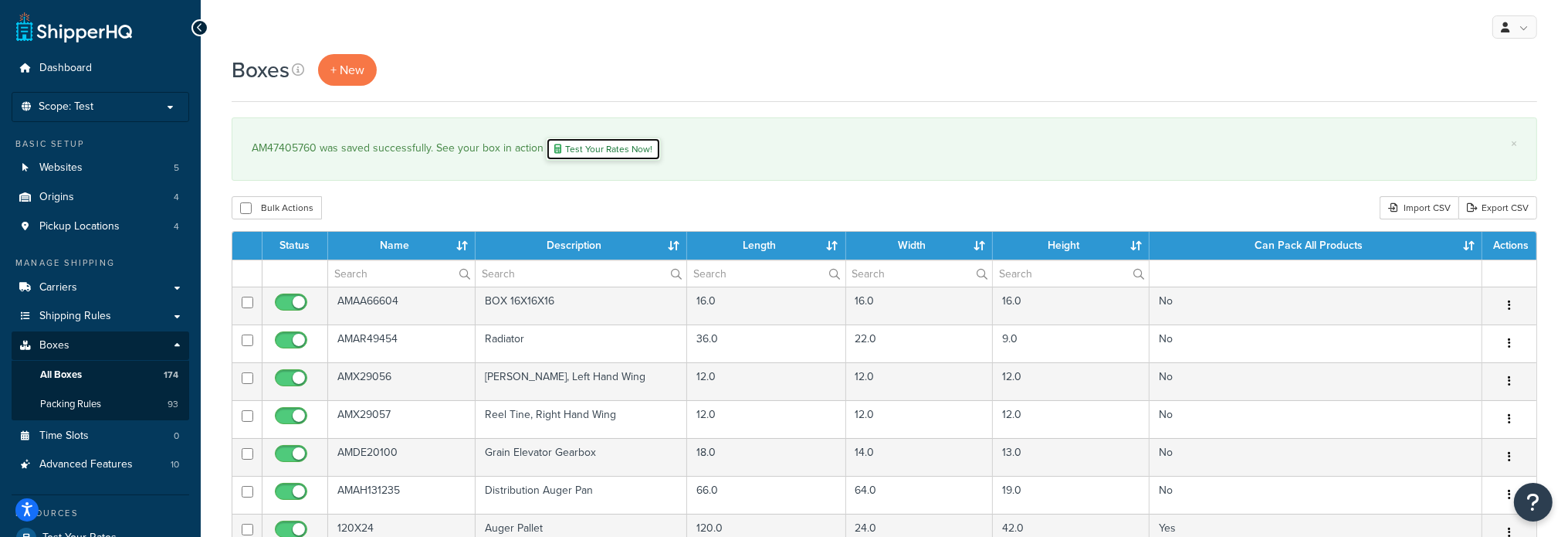
click at [621, 149] on link "Test Your Rates Now!" at bounding box center [602, 149] width 115 height 23
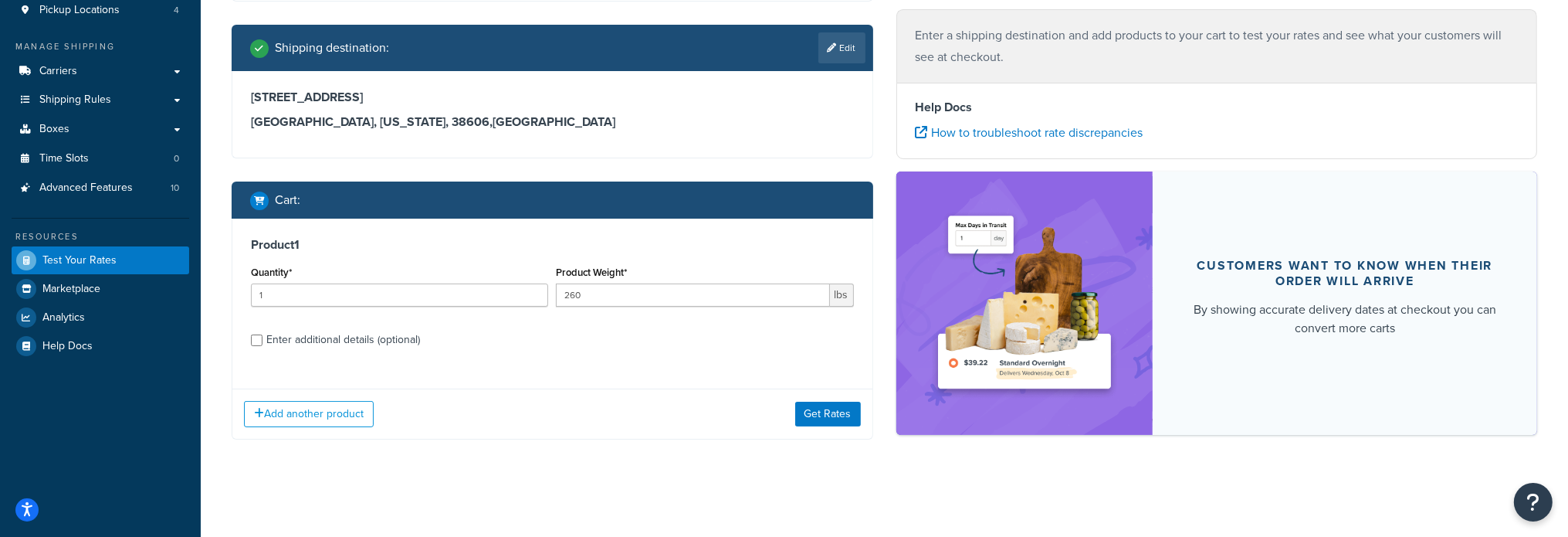
scroll to position [219, 0]
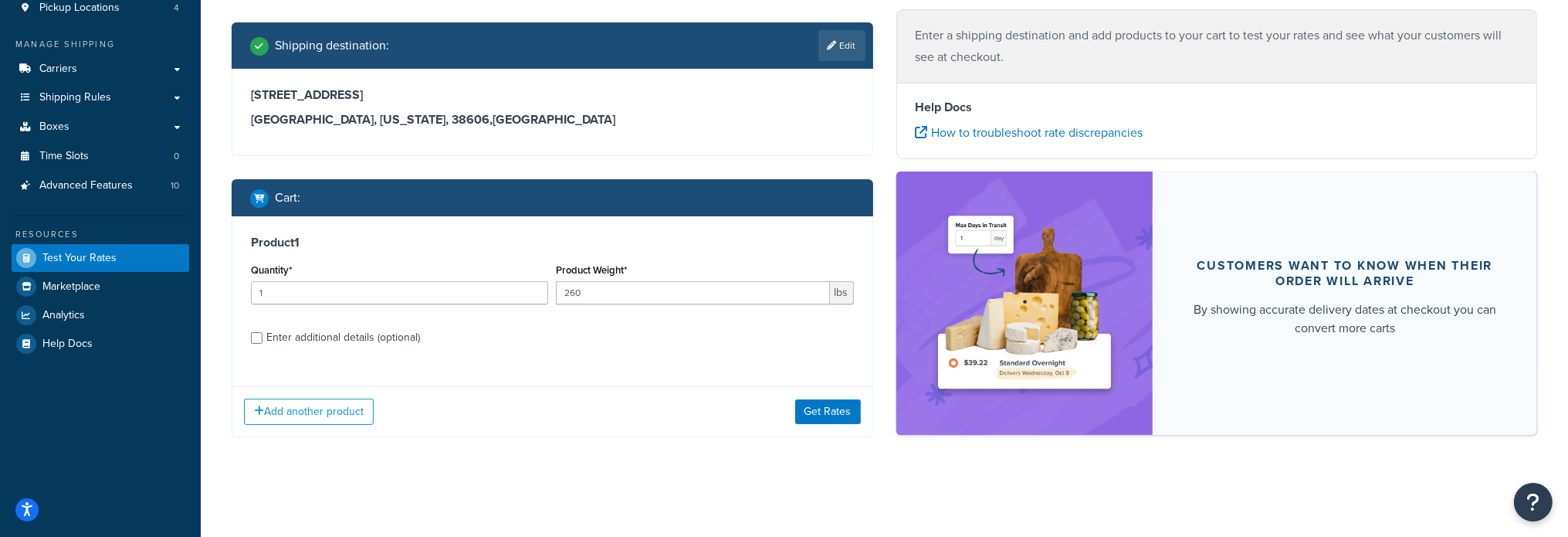
click at [312, 333] on div "Enter additional details (optional)" at bounding box center [343, 337] width 154 height 22
click at [262, 333] on input "Enter additional details (optional)" at bounding box center [257, 338] width 12 height 12
checkbox input "true"
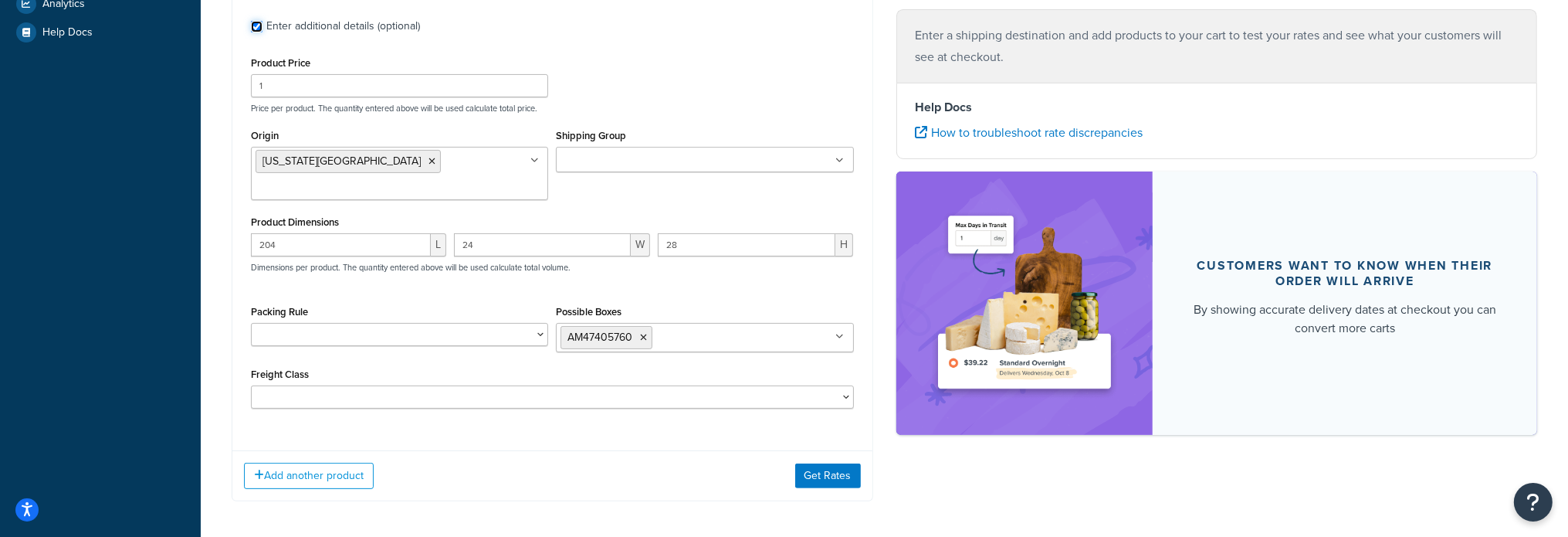
scroll to position [593, 0]
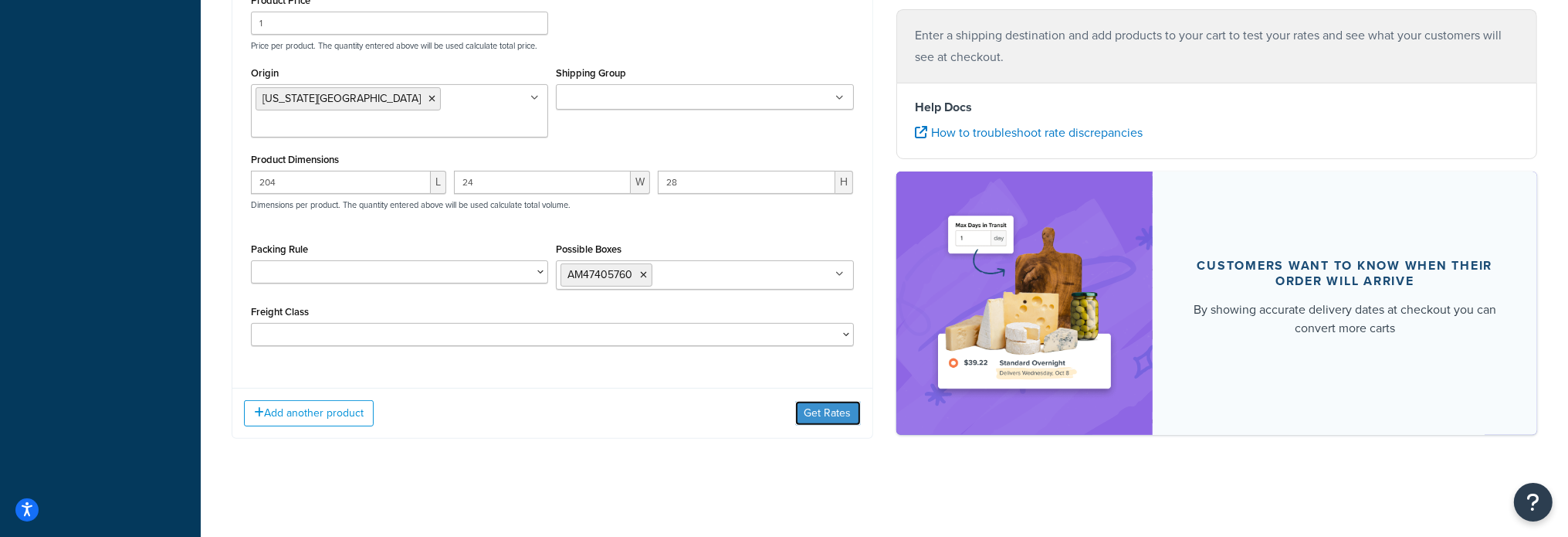
click at [831, 395] on div "Add another product Get Rates" at bounding box center [553, 412] width 640 height 50
click at [828, 404] on button "Get Rates" at bounding box center [828, 413] width 66 height 25
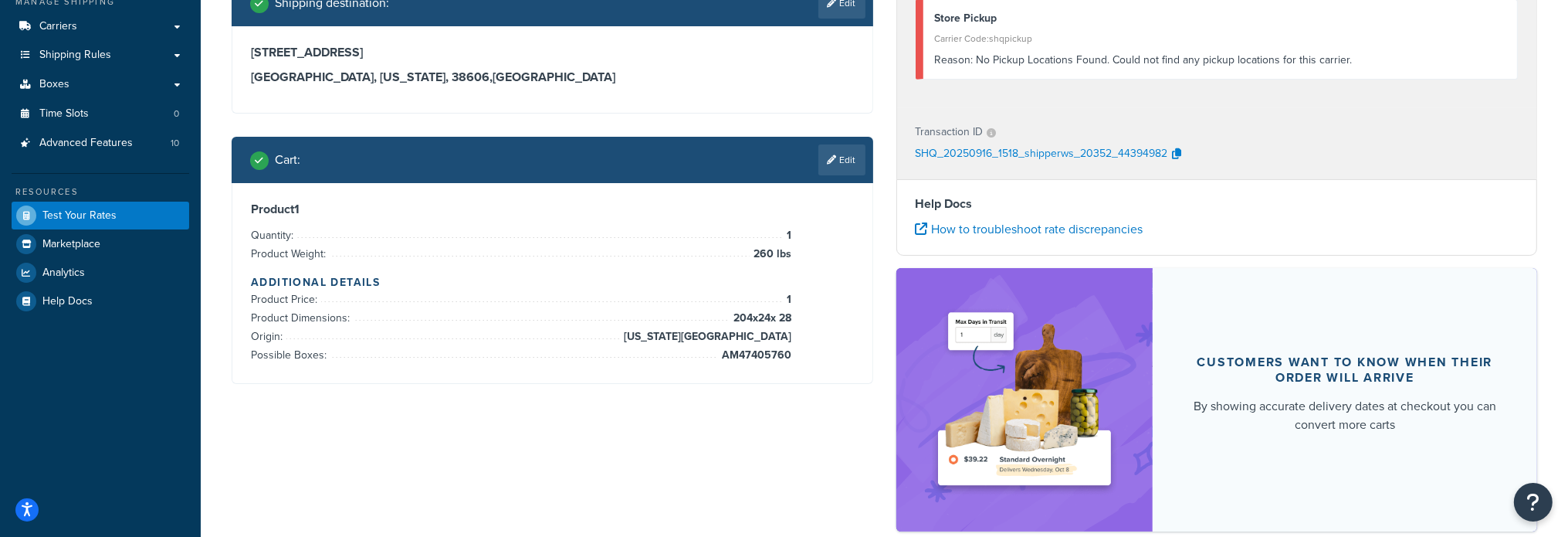
scroll to position [115, 0]
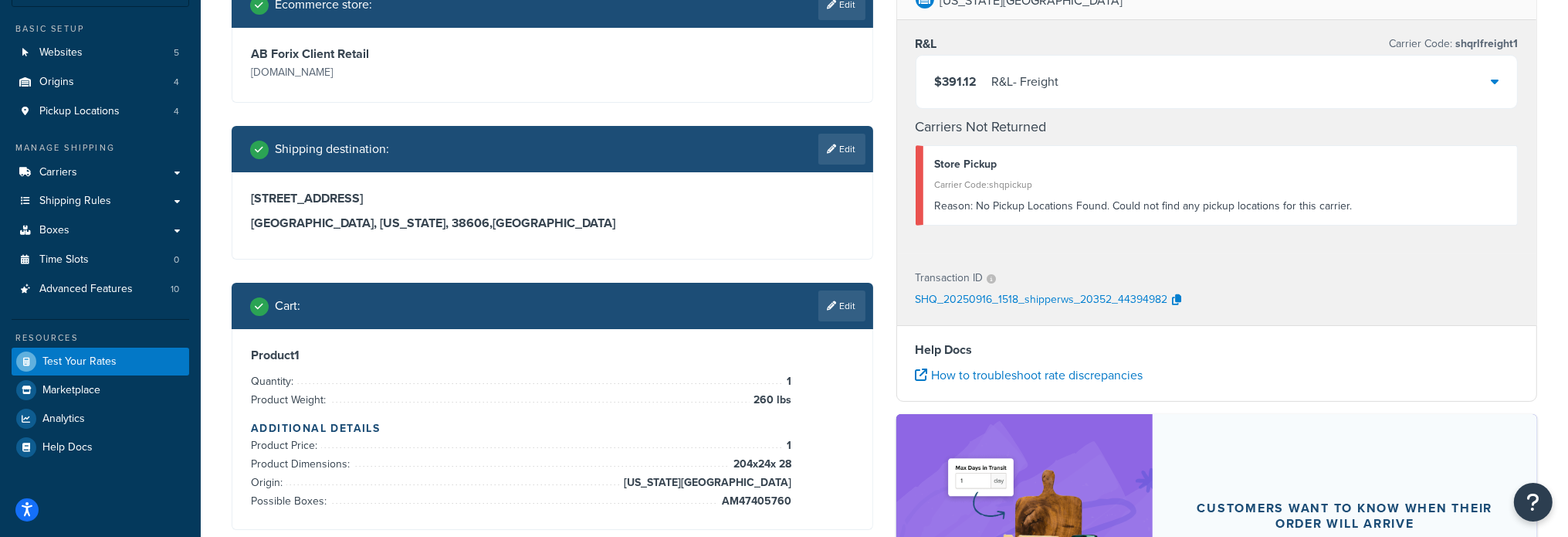
click at [1494, 78] on icon at bounding box center [1494, 81] width 8 height 12
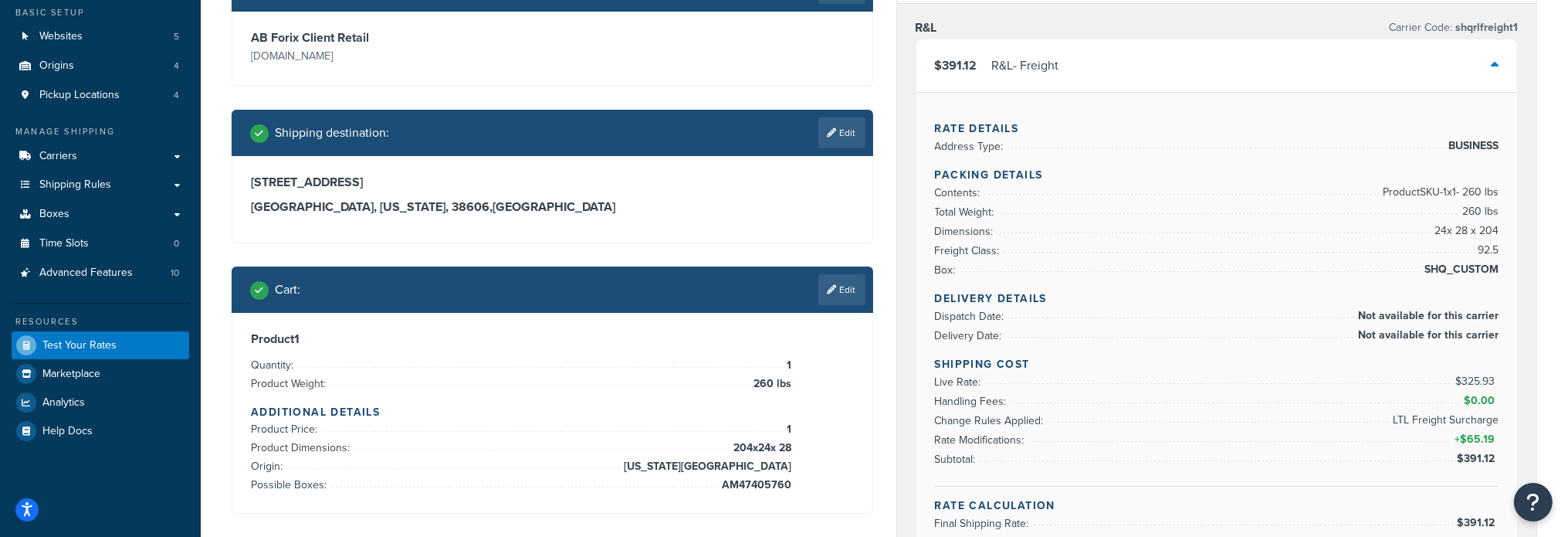
scroll to position [38, 0]
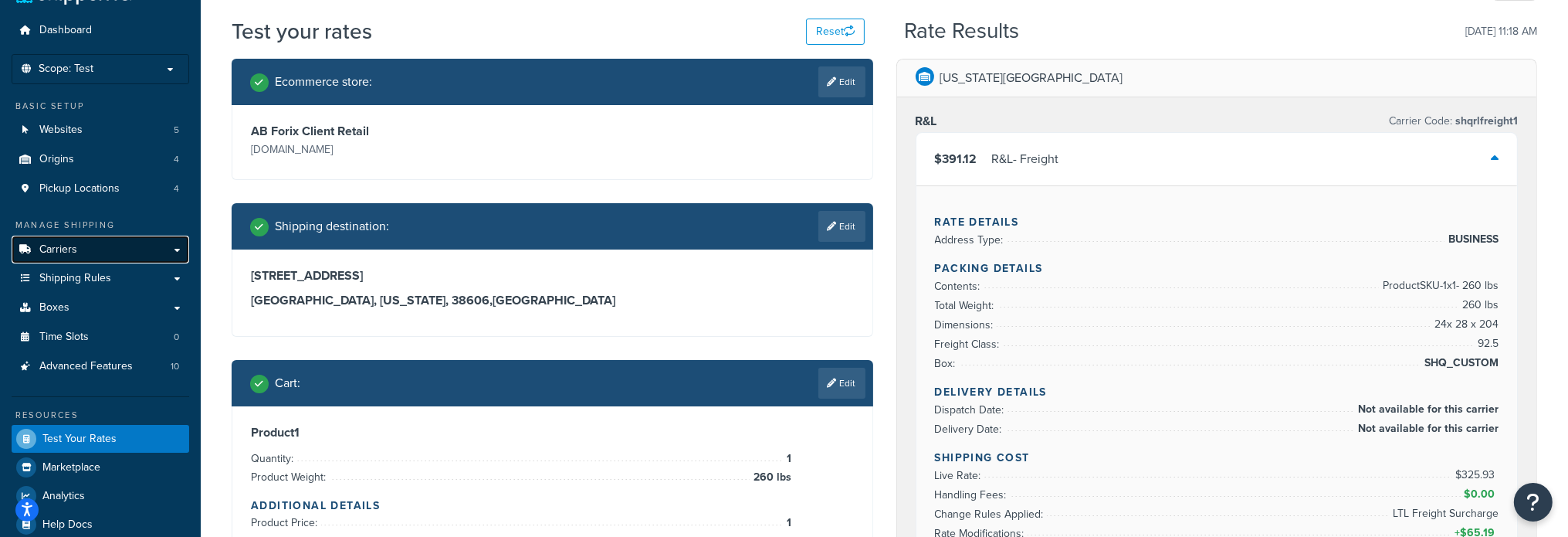
click at [119, 251] on link "Carriers" at bounding box center [101, 250] width 178 height 29
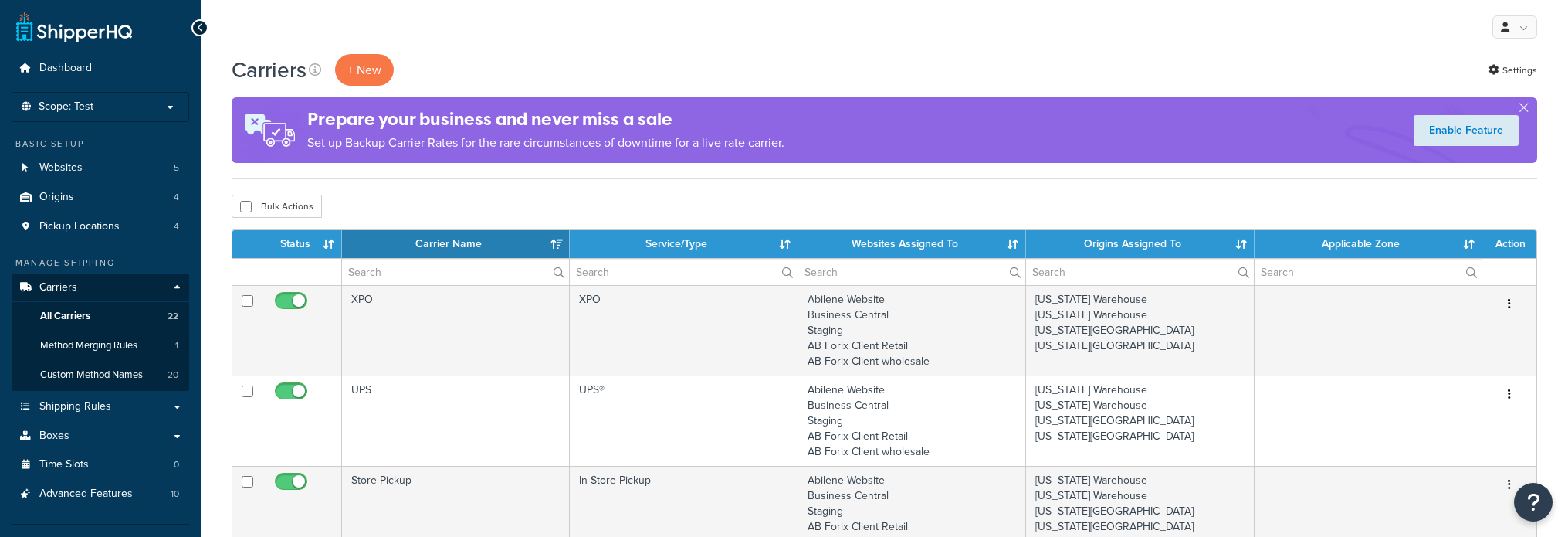
select select "15"
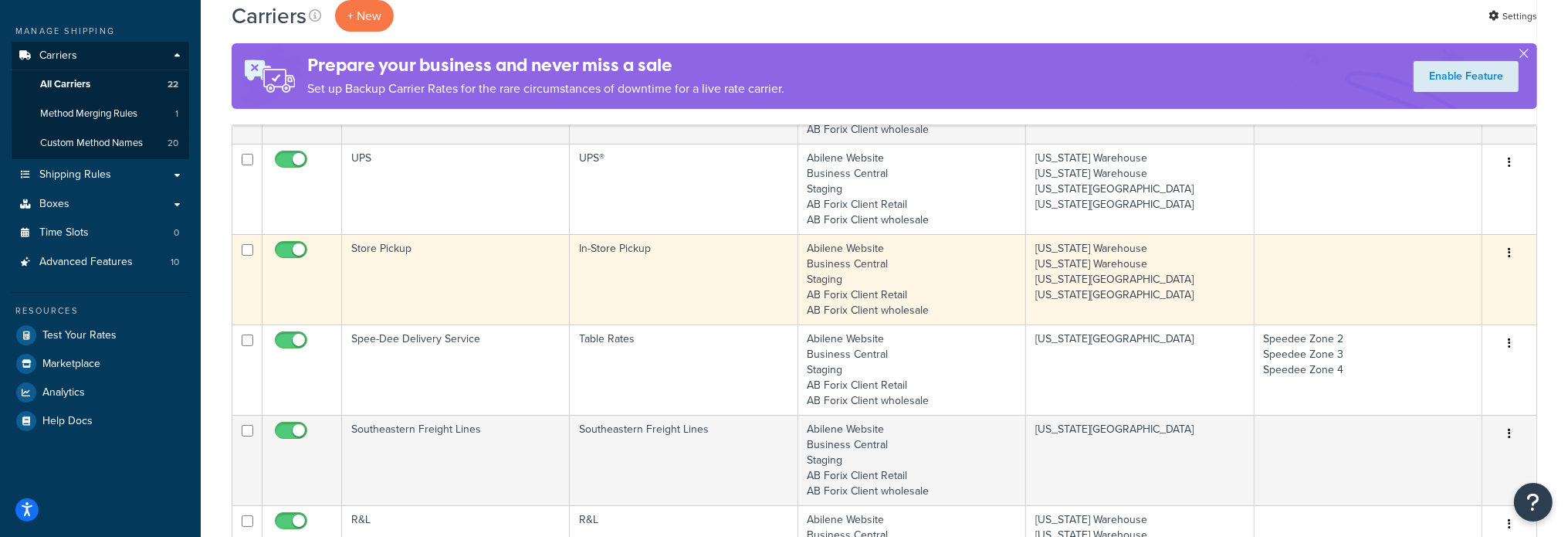
scroll to position [386, 0]
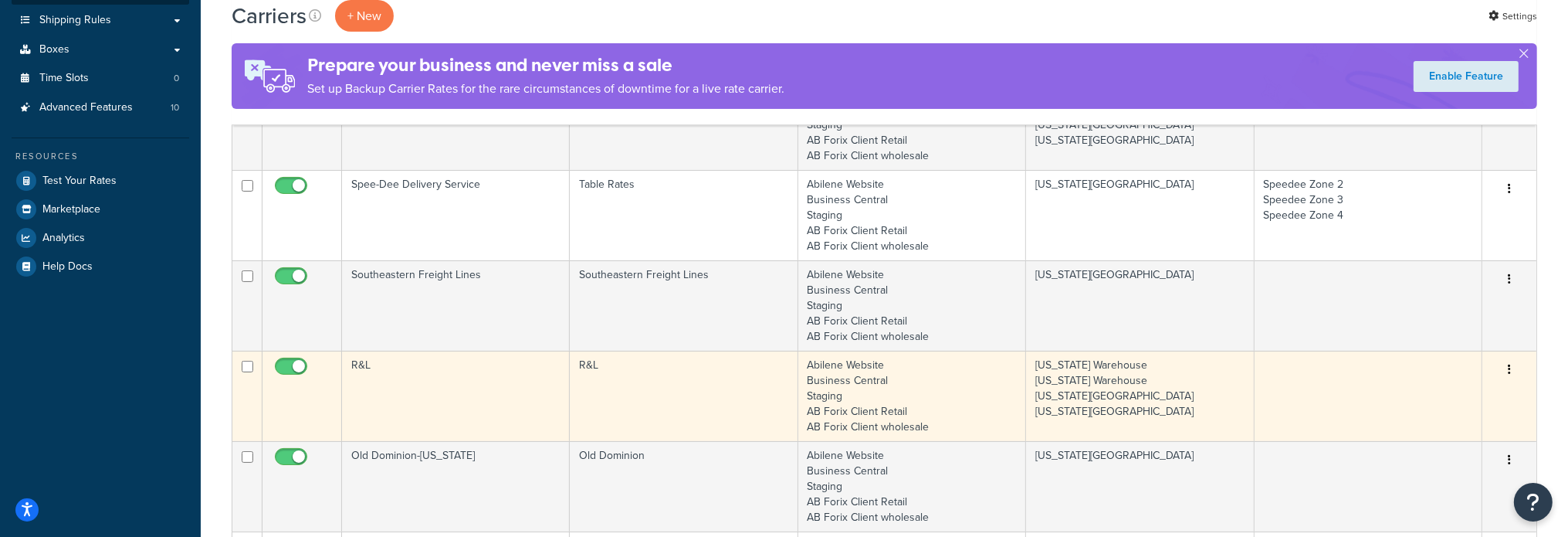
click at [361, 362] on td "R&L" at bounding box center [456, 395] width 227 height 91
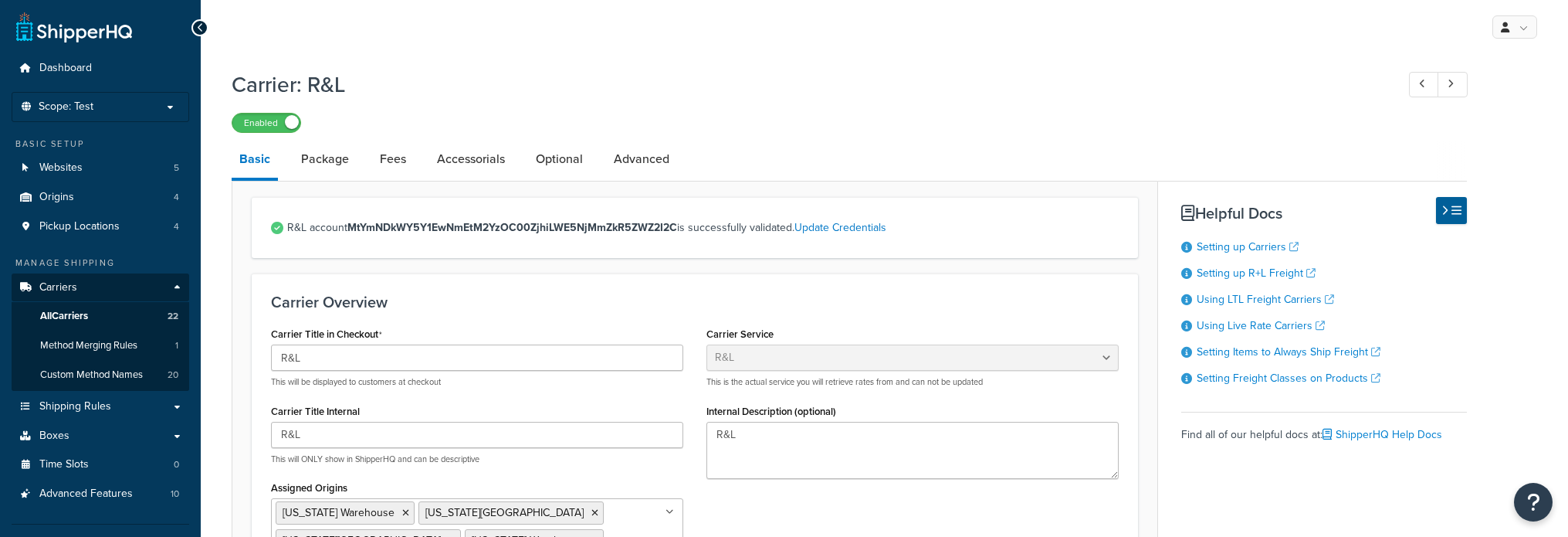
select select "rlFreight"
click at [315, 433] on input "R&L" at bounding box center [477, 435] width 412 height 26
click at [338, 157] on link "Package" at bounding box center [324, 159] width 63 height 37
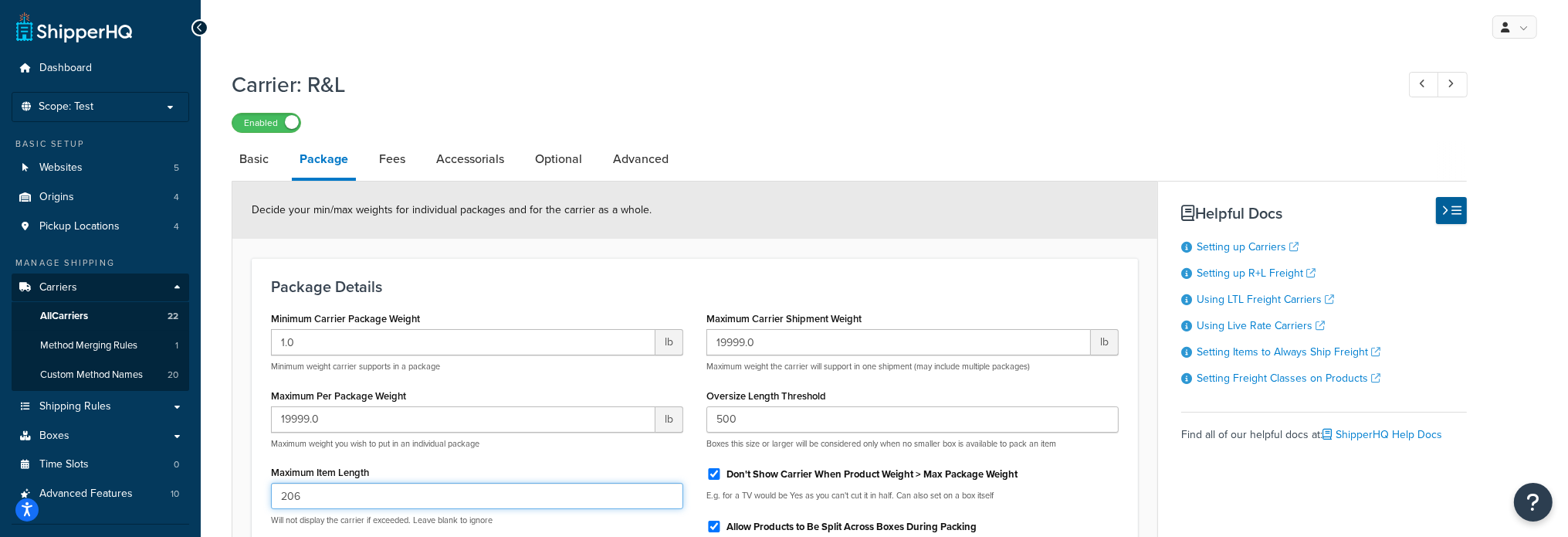
click at [365, 491] on input "206" at bounding box center [477, 496] width 412 height 26
drag, startPoint x: 365, startPoint y: 491, endPoint x: 111, endPoint y: 463, distance: 255.5
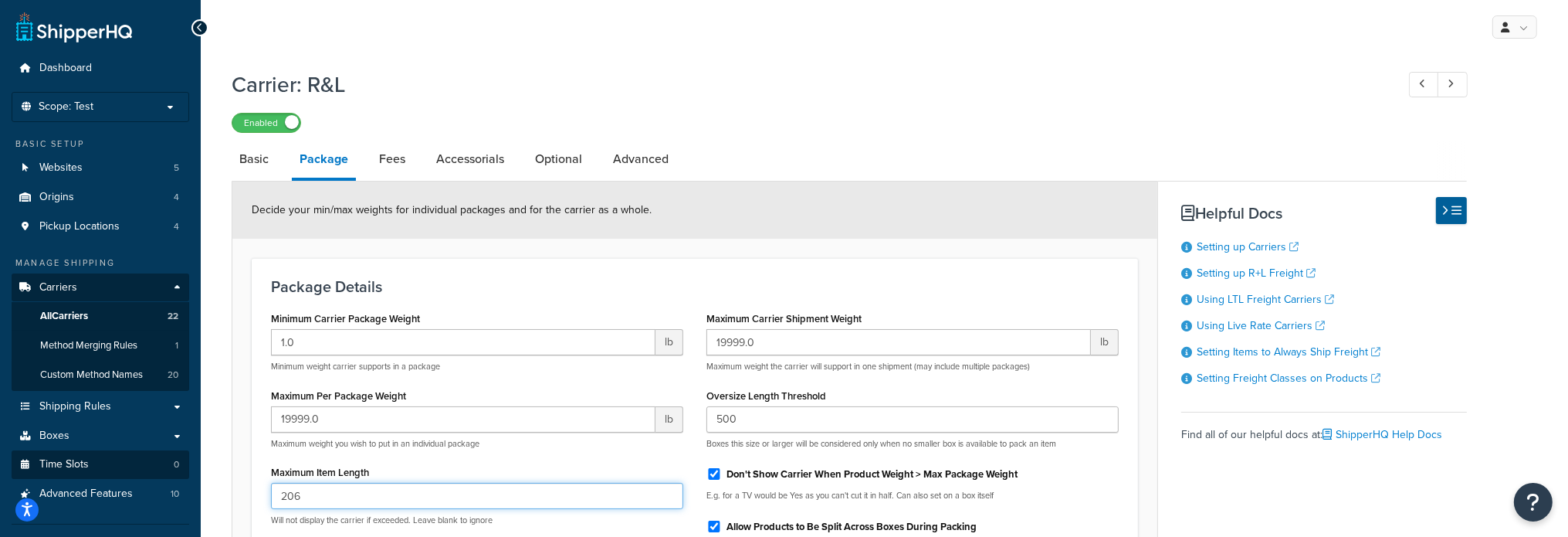
click at [111, 463] on div "Dashboard Scope: Test Basic Setup Websites 5 Origins 4 Pickup Locations 4 Manag…" at bounding box center [784, 426] width 1568 height 852
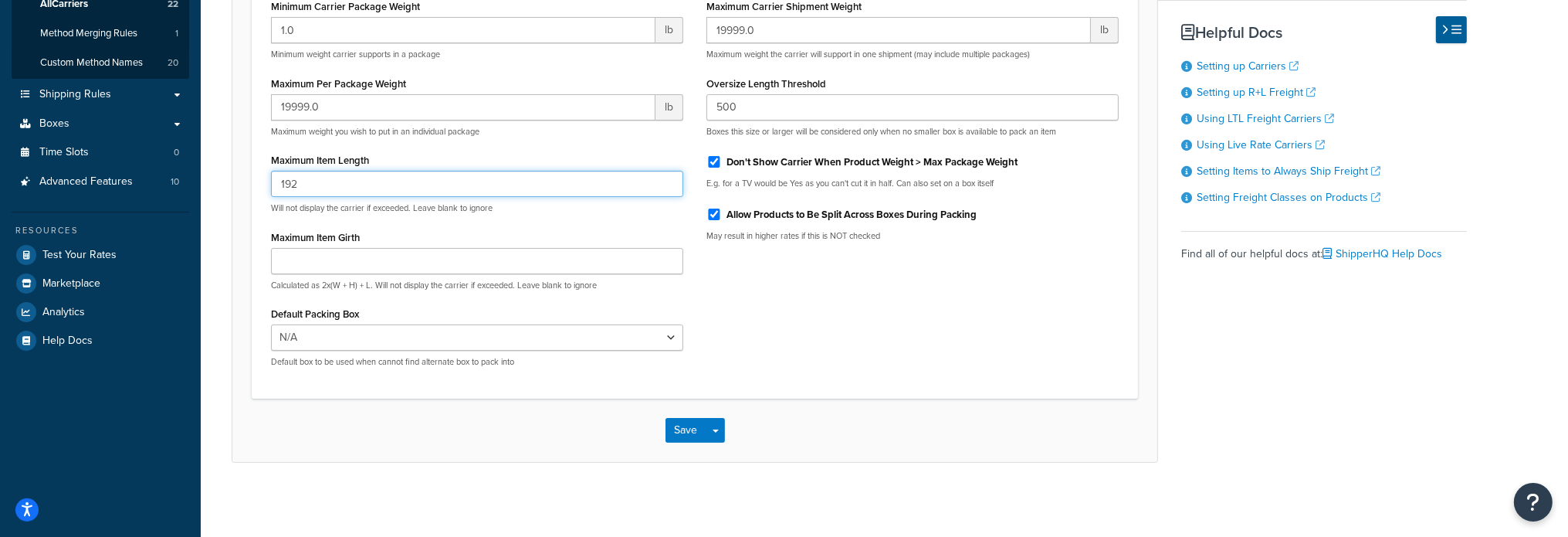
scroll to position [315, 0]
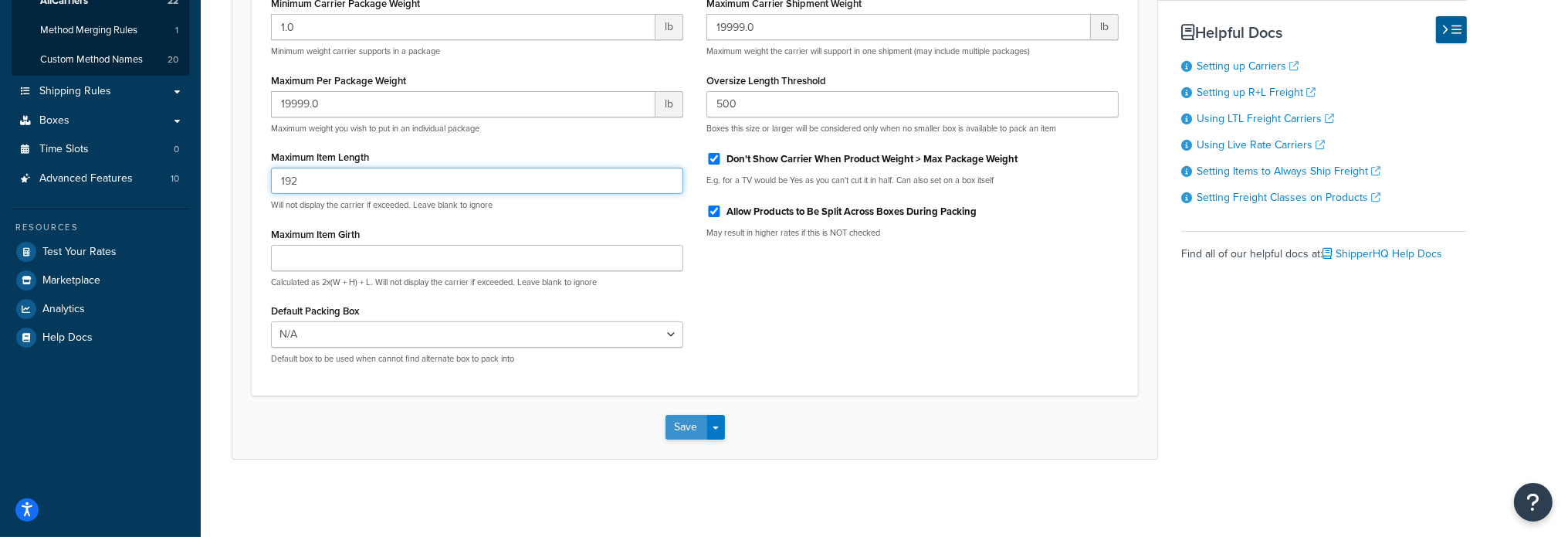
type input "192"
click at [698, 429] on button "Save" at bounding box center [686, 427] width 42 height 25
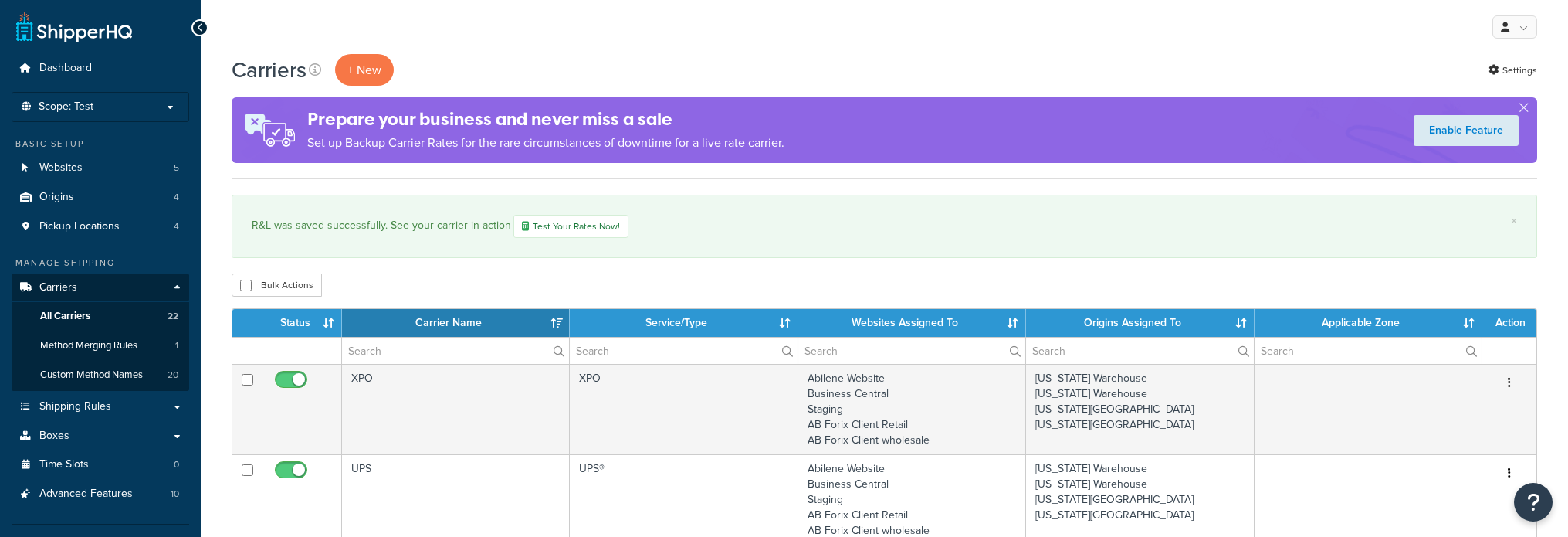
select select "15"
click at [59, 435] on span "Boxes" at bounding box center [54, 435] width 30 height 13
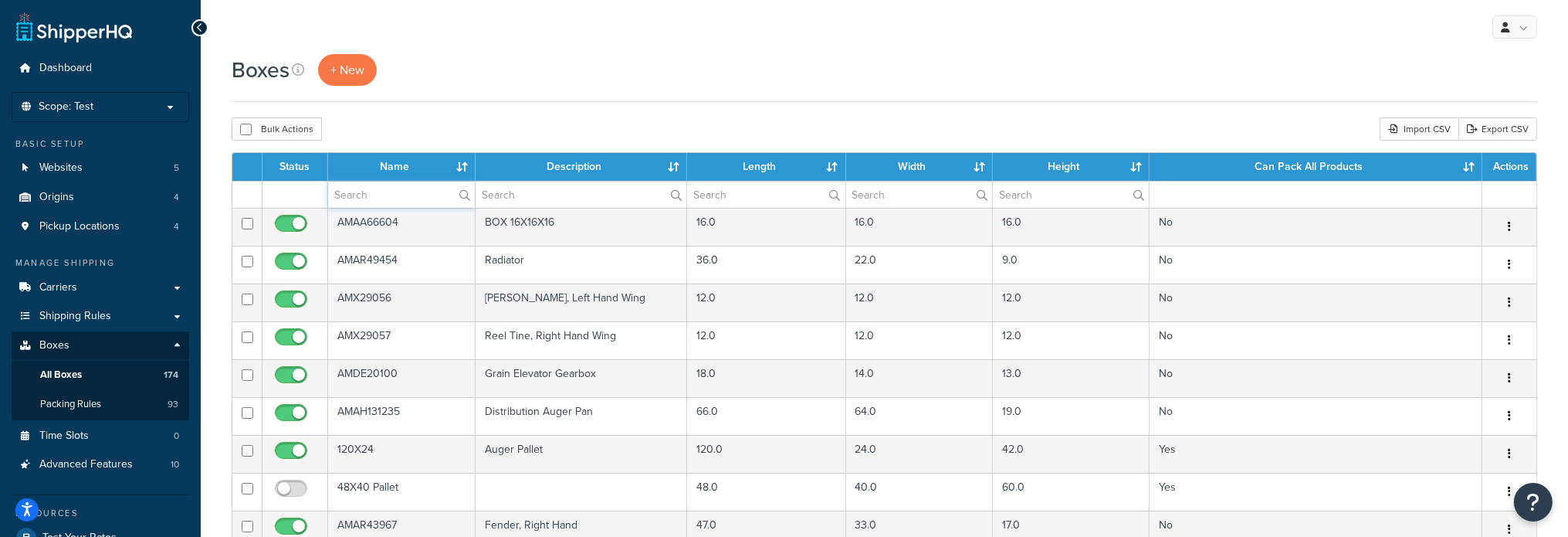
click at [388, 190] on input "text" at bounding box center [401, 195] width 147 height 26
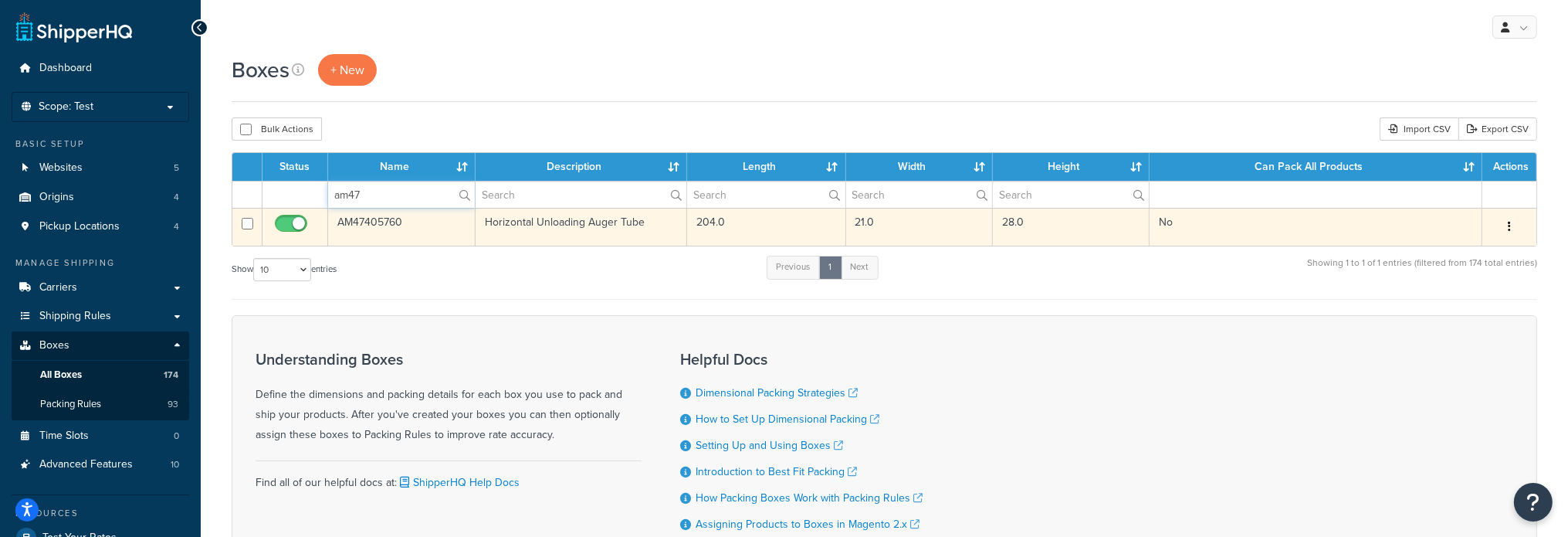
type input "AM474057+"
click at [350, 221] on td "AM47405760" at bounding box center [402, 227] width 148 height 38
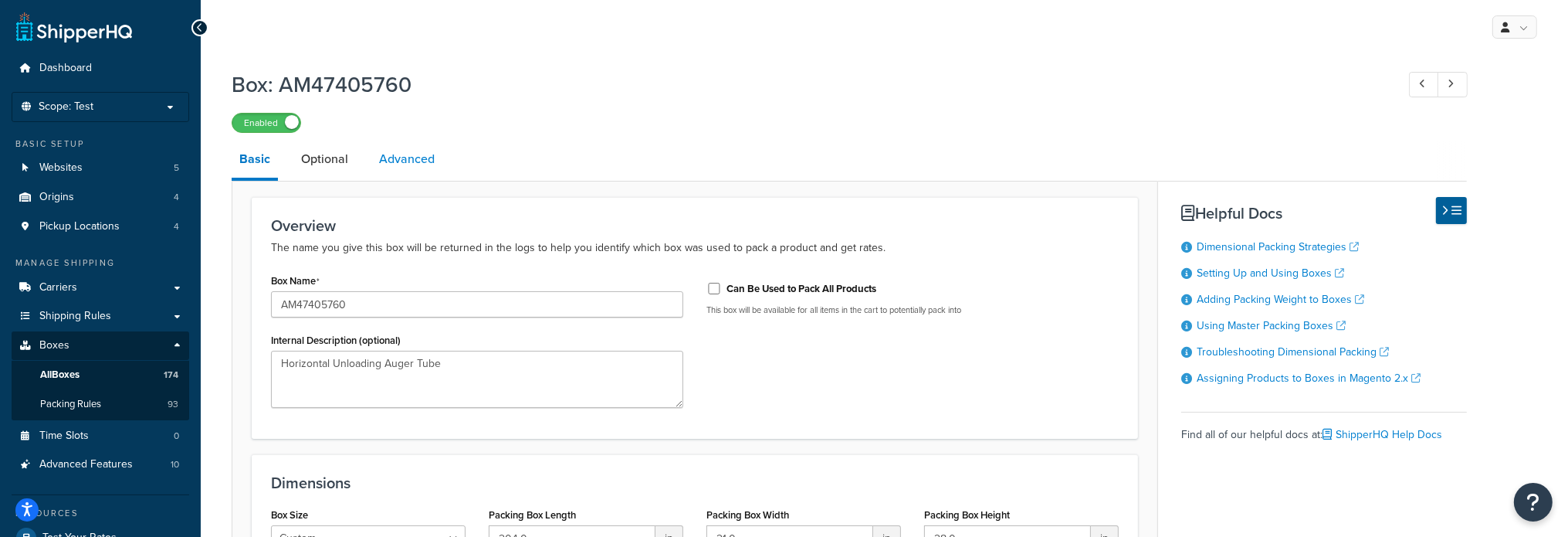
click at [405, 157] on link "Advanced" at bounding box center [406, 159] width 71 height 37
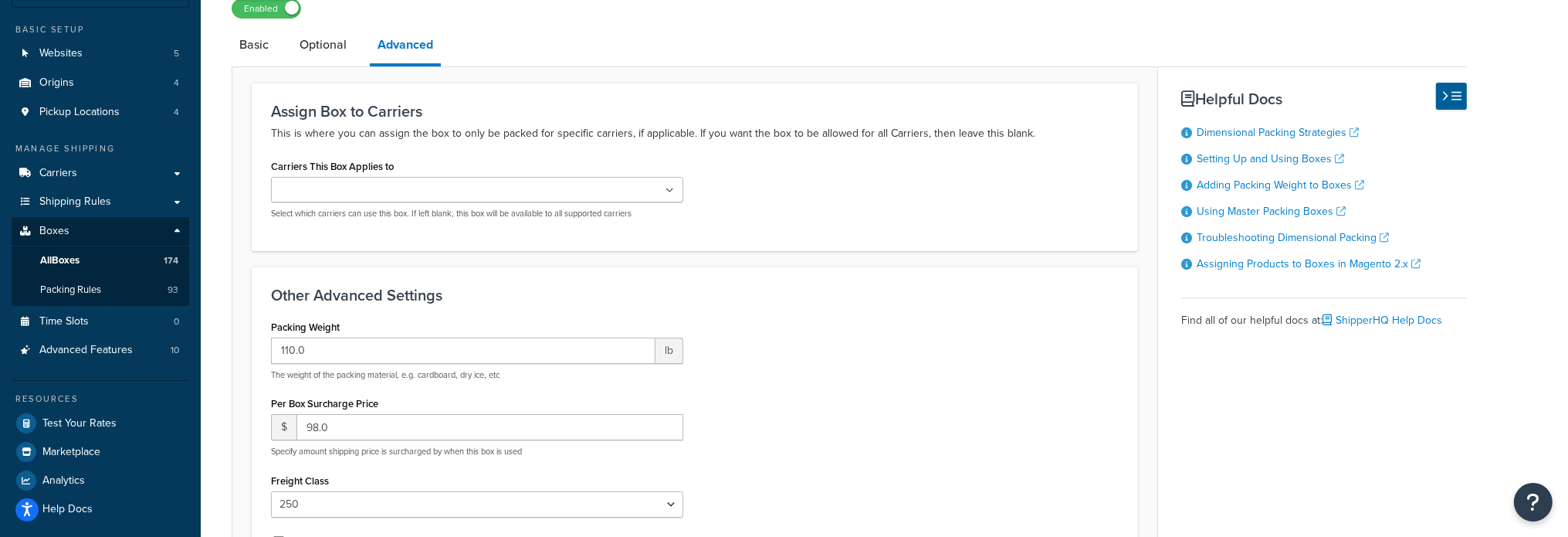
scroll to position [155, 0]
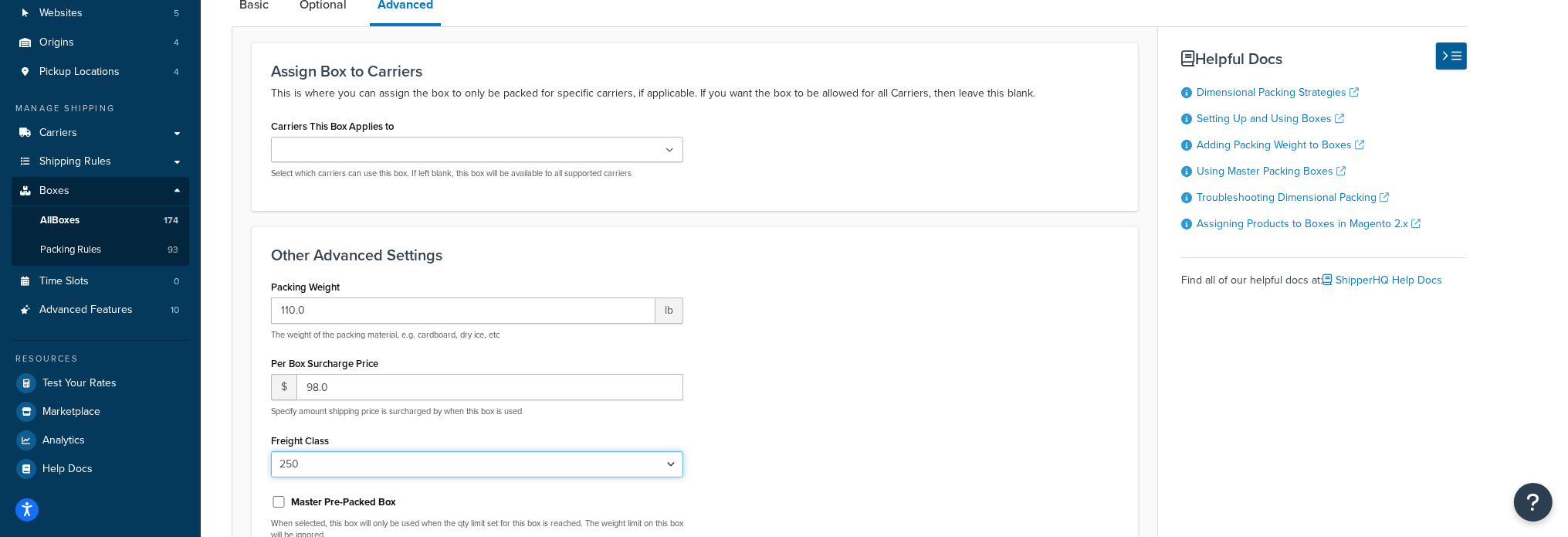
click at [368, 468] on select "N/A 50 55 60 65 70 77.5 85 92.5 100 110 125 150 175 200 250 300 400 500" at bounding box center [477, 464] width 412 height 26
select select "200"
click at [271, 451] on select "N/A 50 55 60 65 70 77.5 85 92.5 100 110 125 150 175 200 250 300 400 500" at bounding box center [477, 464] width 412 height 26
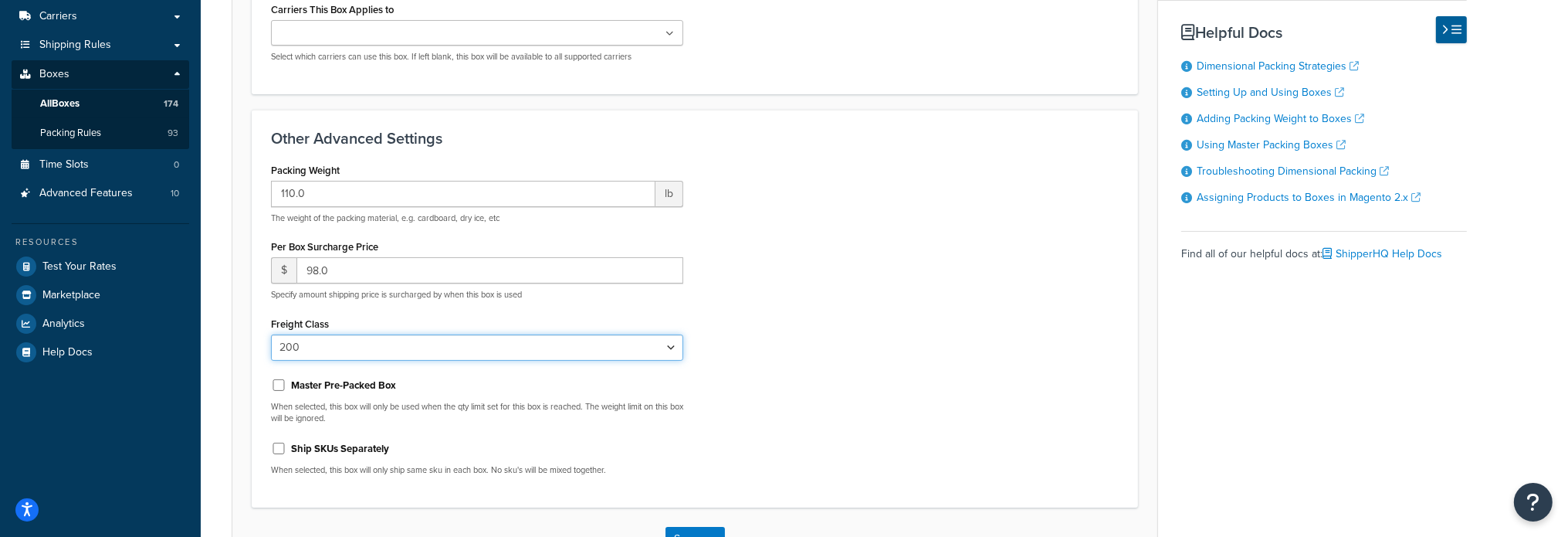
scroll to position [381, 0]
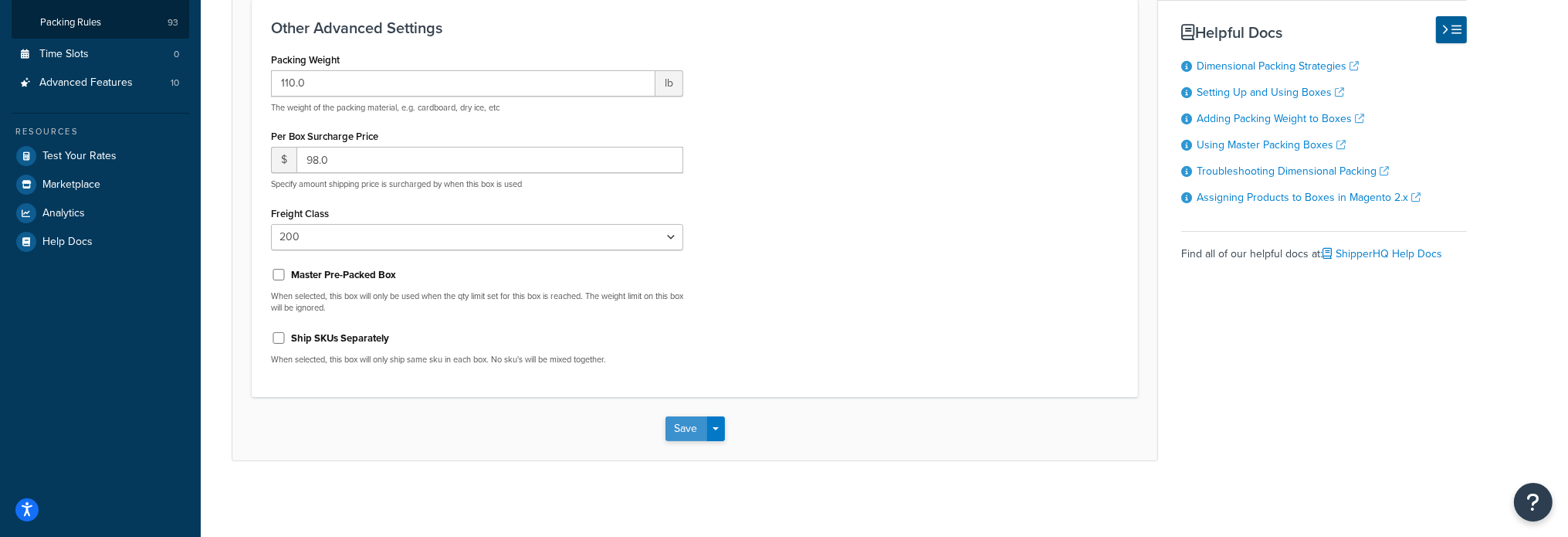
click at [683, 432] on button "Save" at bounding box center [686, 428] width 42 height 25
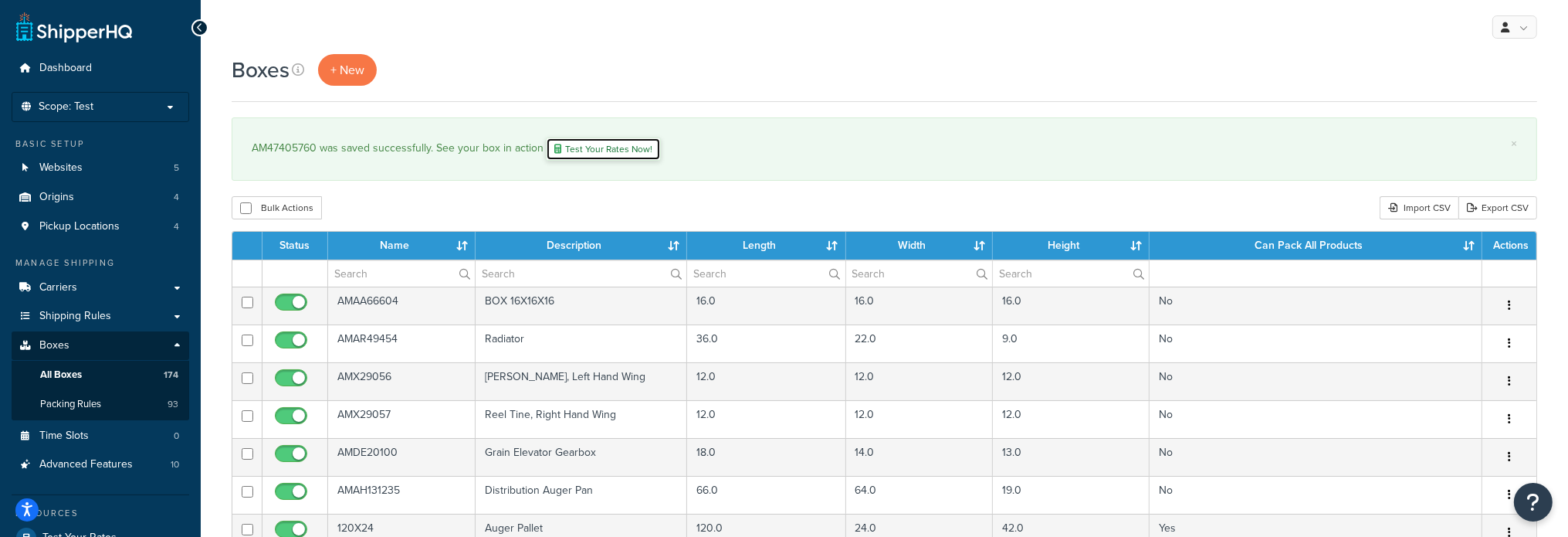
click at [585, 150] on link "Test Your Rates Now!" at bounding box center [602, 149] width 115 height 23
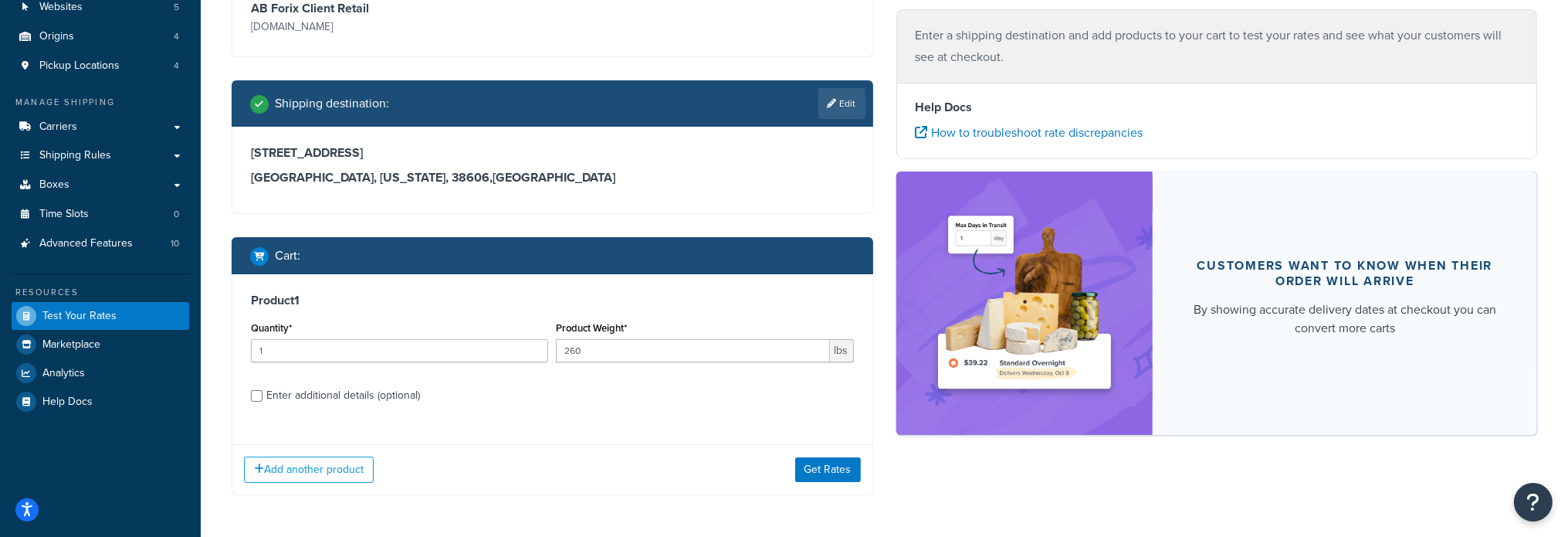
scroll to position [219, 0]
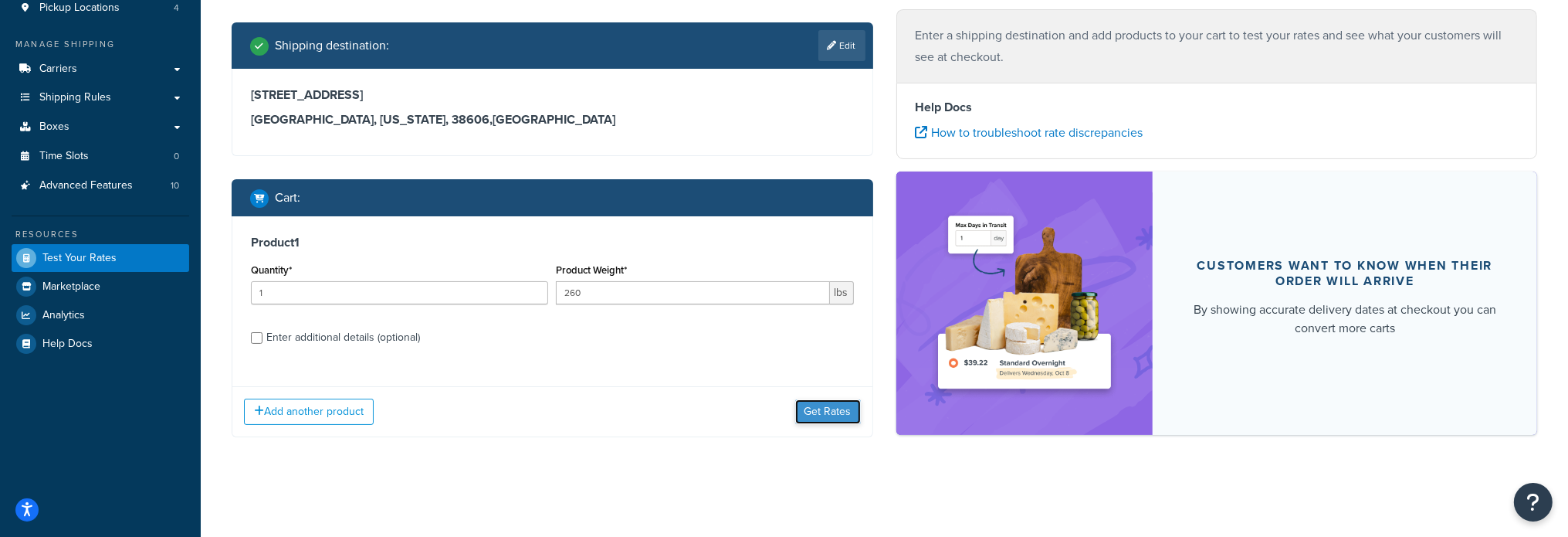
click at [829, 411] on button "Get Rates" at bounding box center [828, 411] width 66 height 25
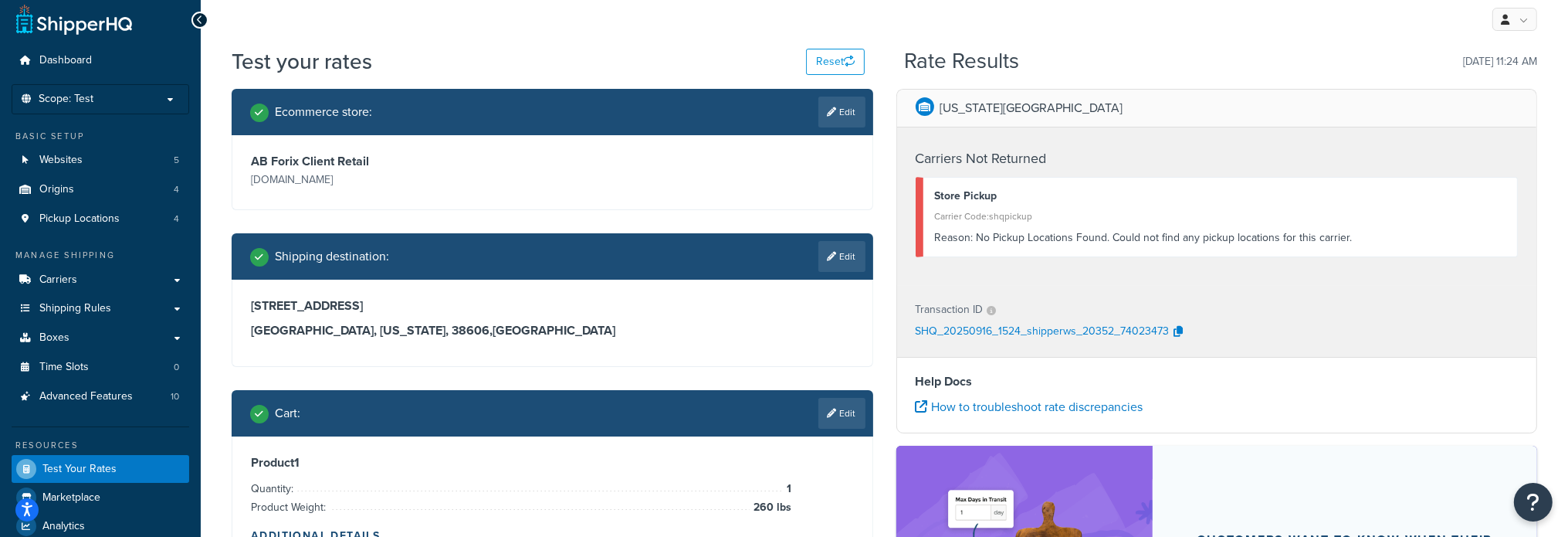
scroll to position [0, 0]
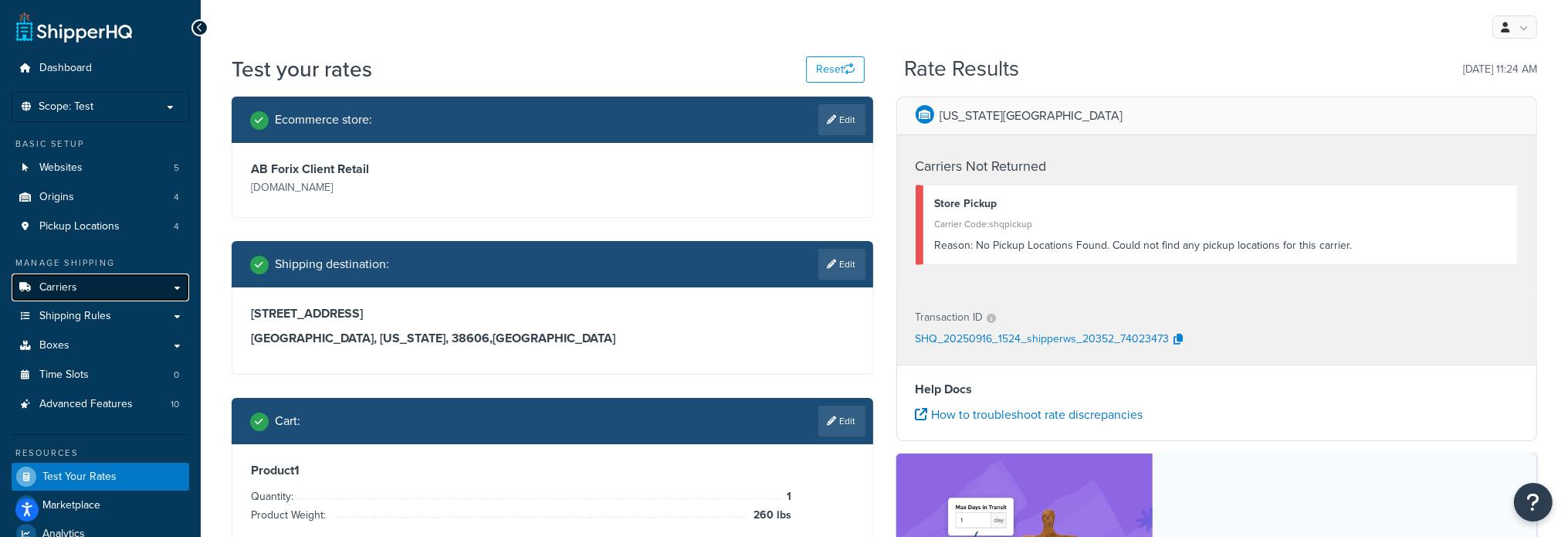
click at [87, 286] on link "Carriers" at bounding box center [101, 287] width 178 height 29
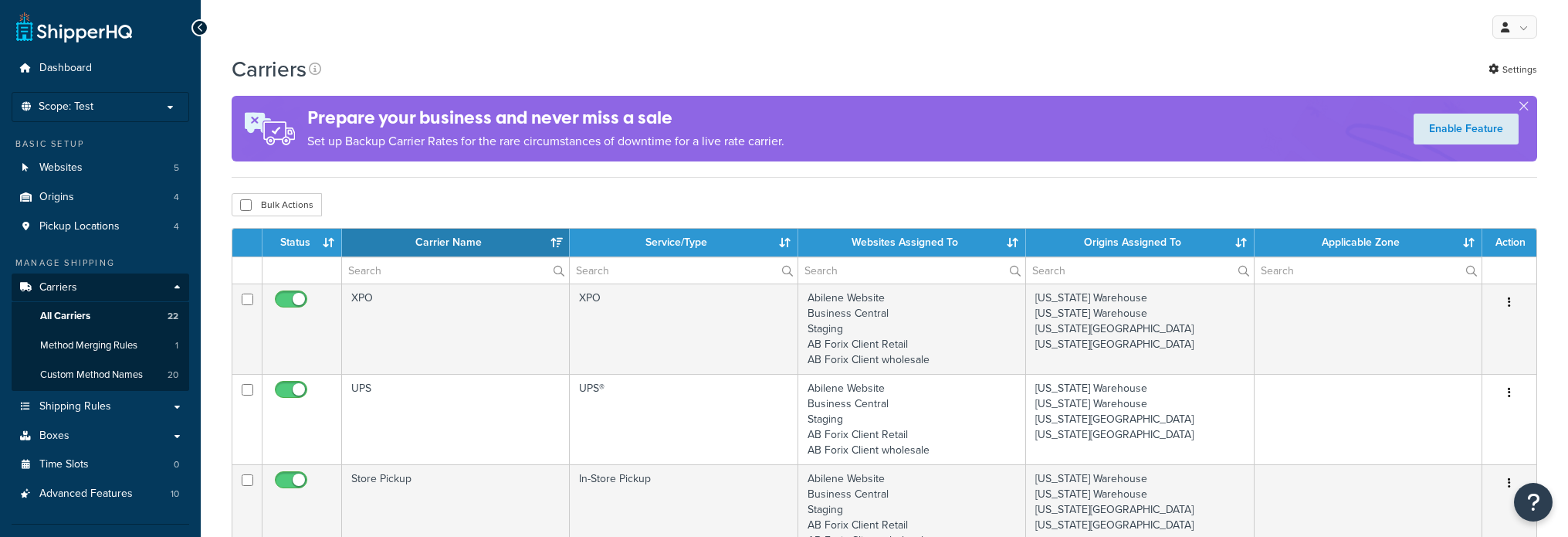
select select "15"
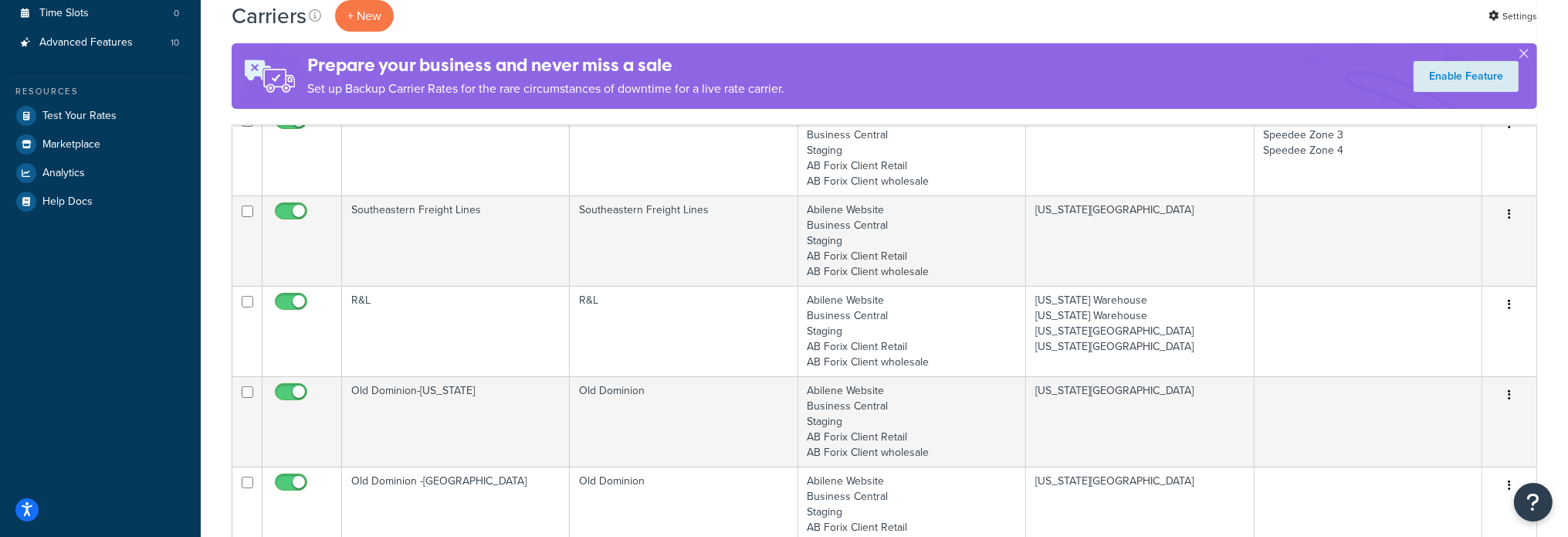
scroll to position [463, 0]
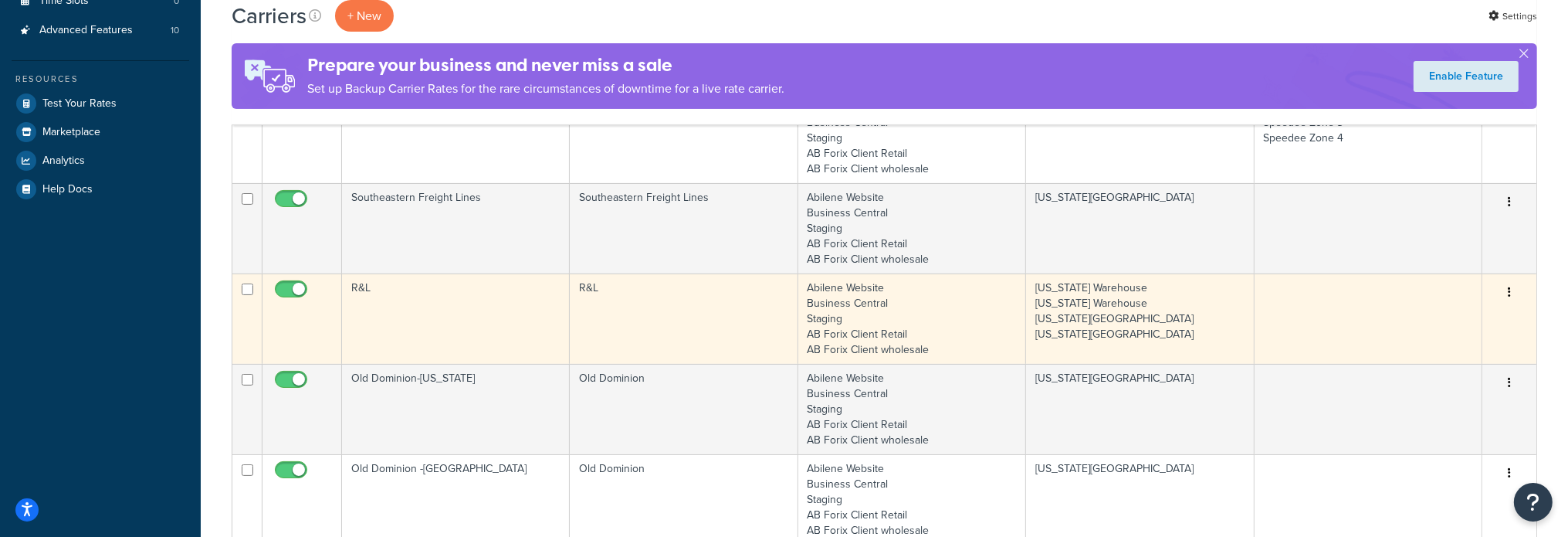
click at [369, 286] on td "R&L" at bounding box center [456, 318] width 227 height 91
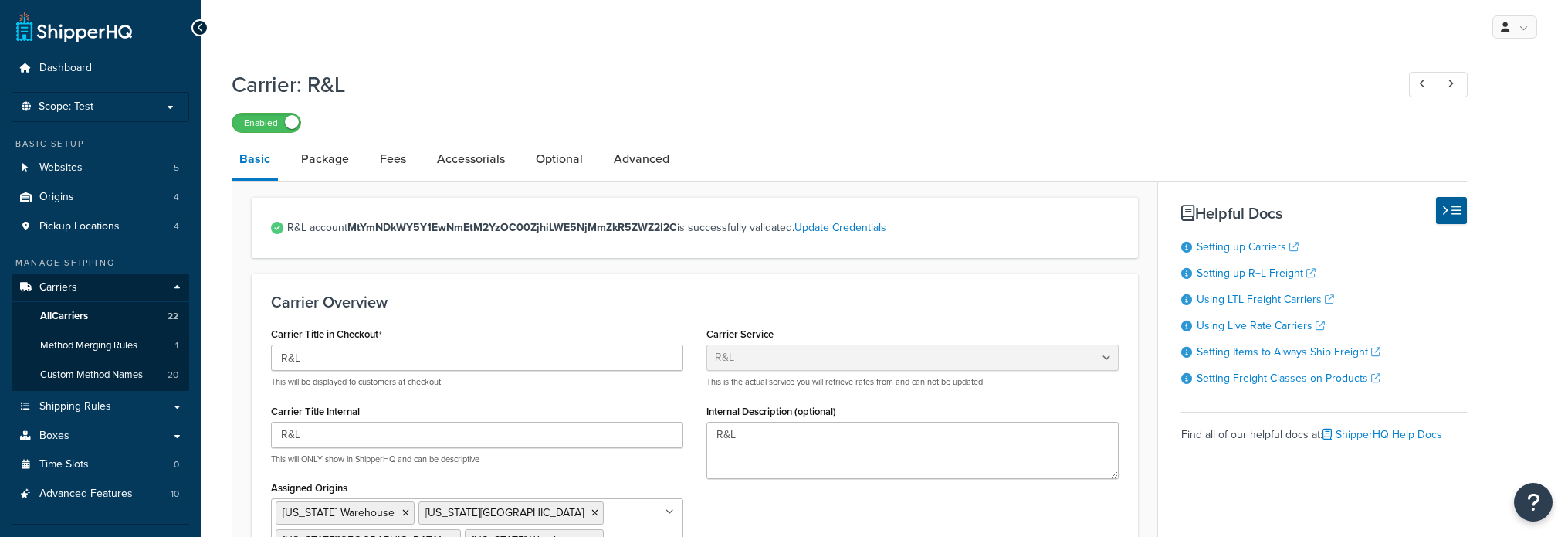
select select "rlFreight"
click at [349, 158] on link "Package" at bounding box center [324, 159] width 63 height 37
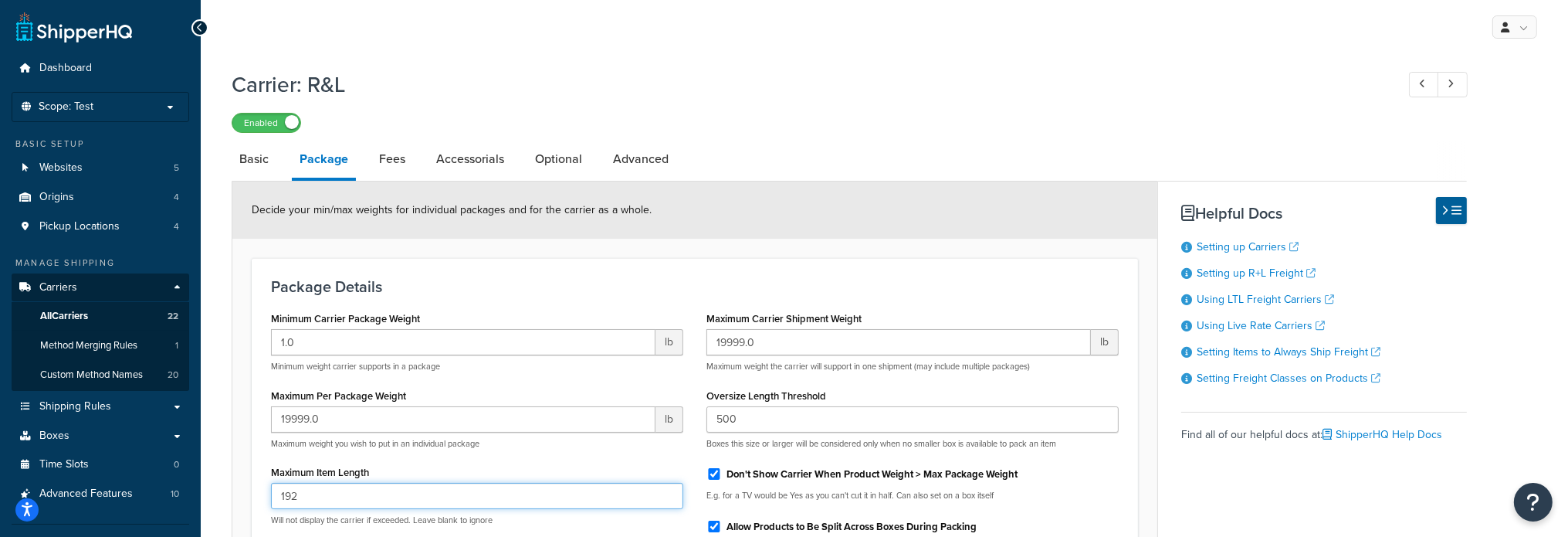
click at [373, 497] on input "192" at bounding box center [477, 496] width 412 height 26
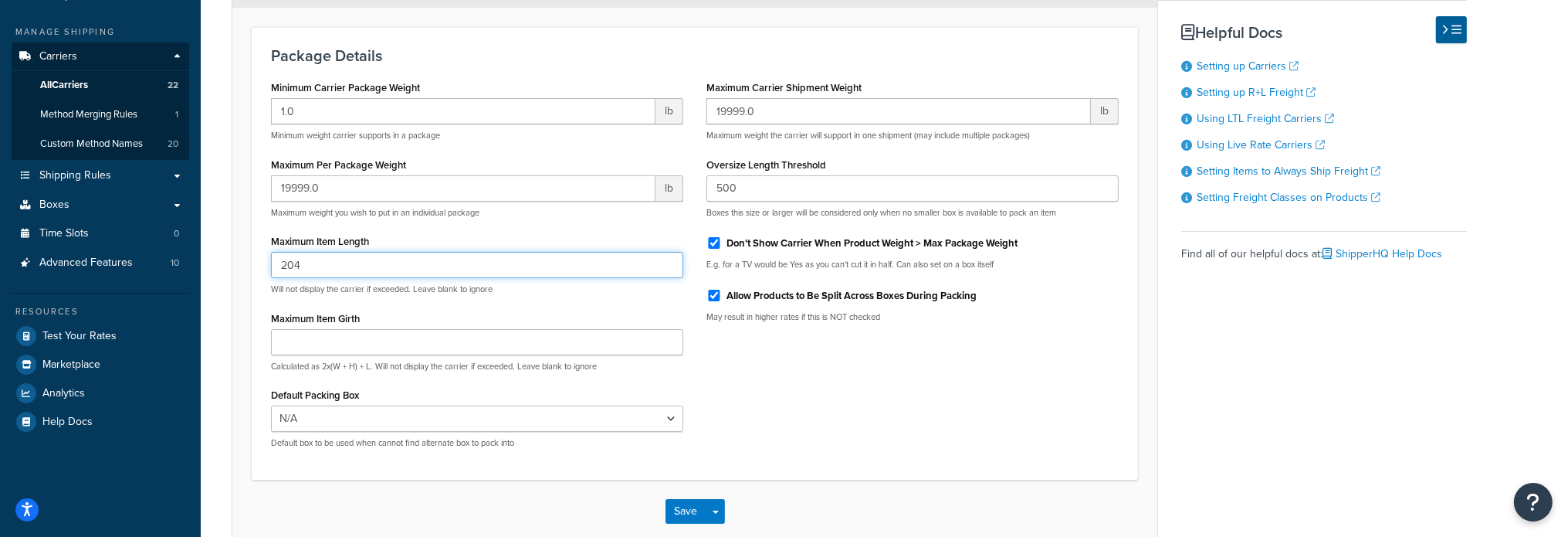
scroll to position [309, 0]
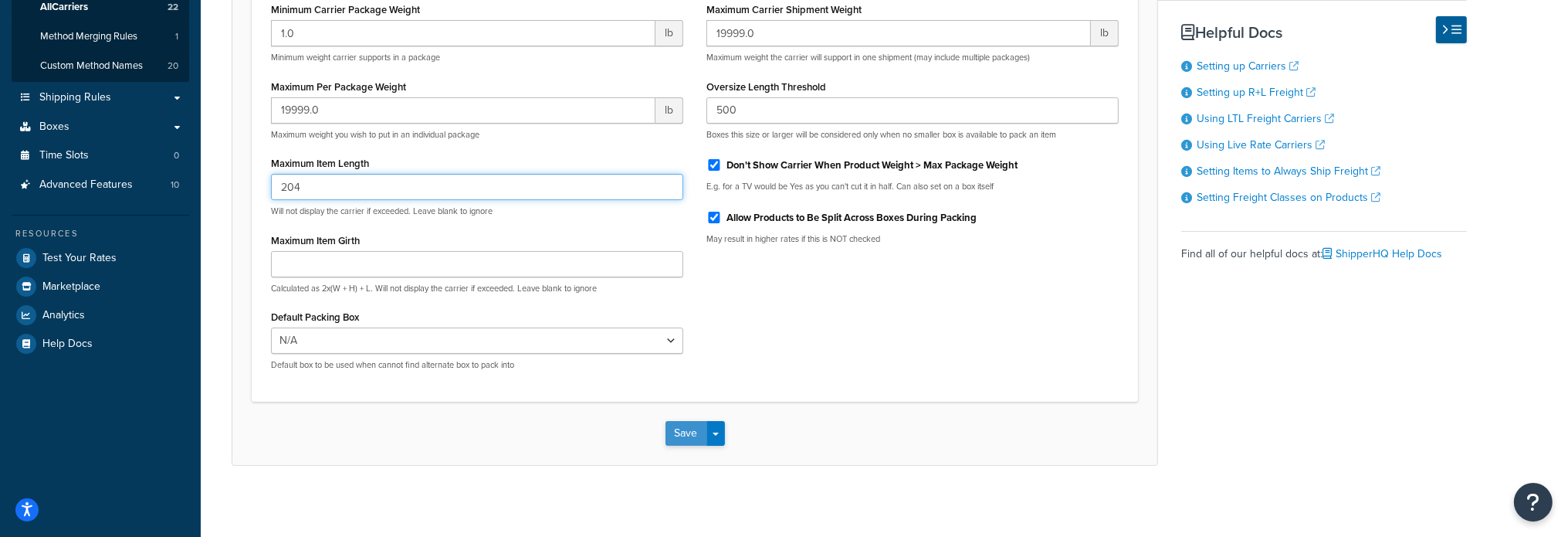
type input "204"
click at [667, 428] on button "Save" at bounding box center [686, 433] width 42 height 25
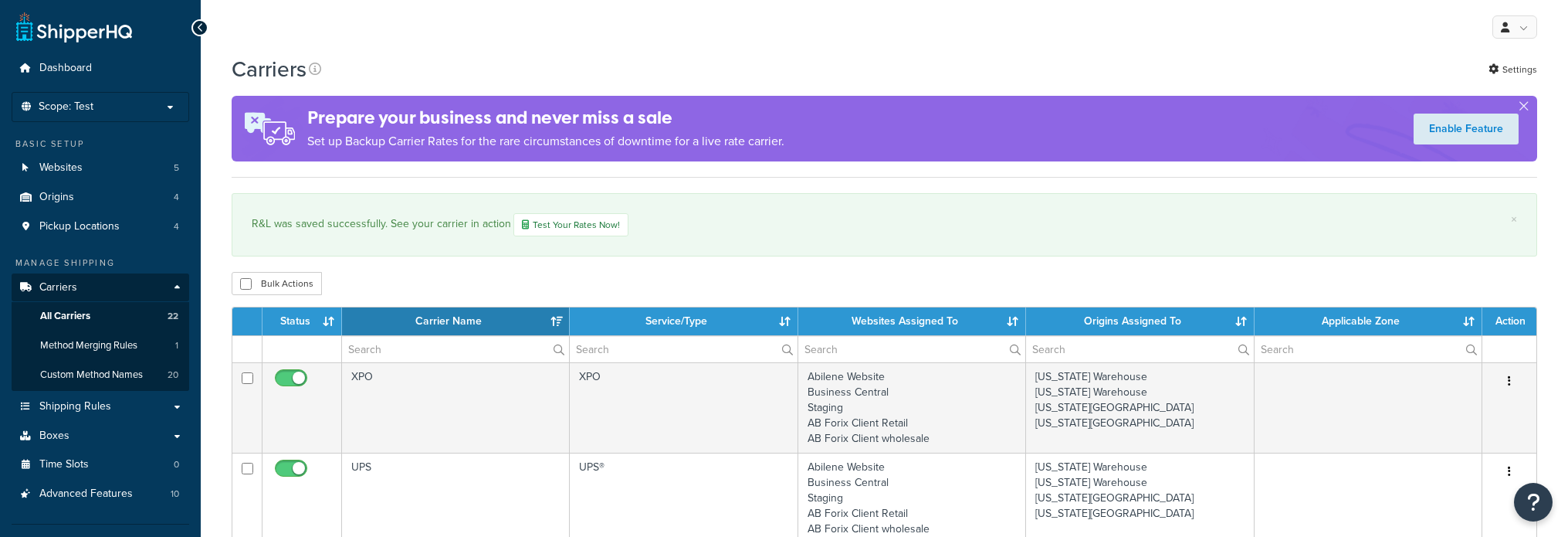
select select "15"
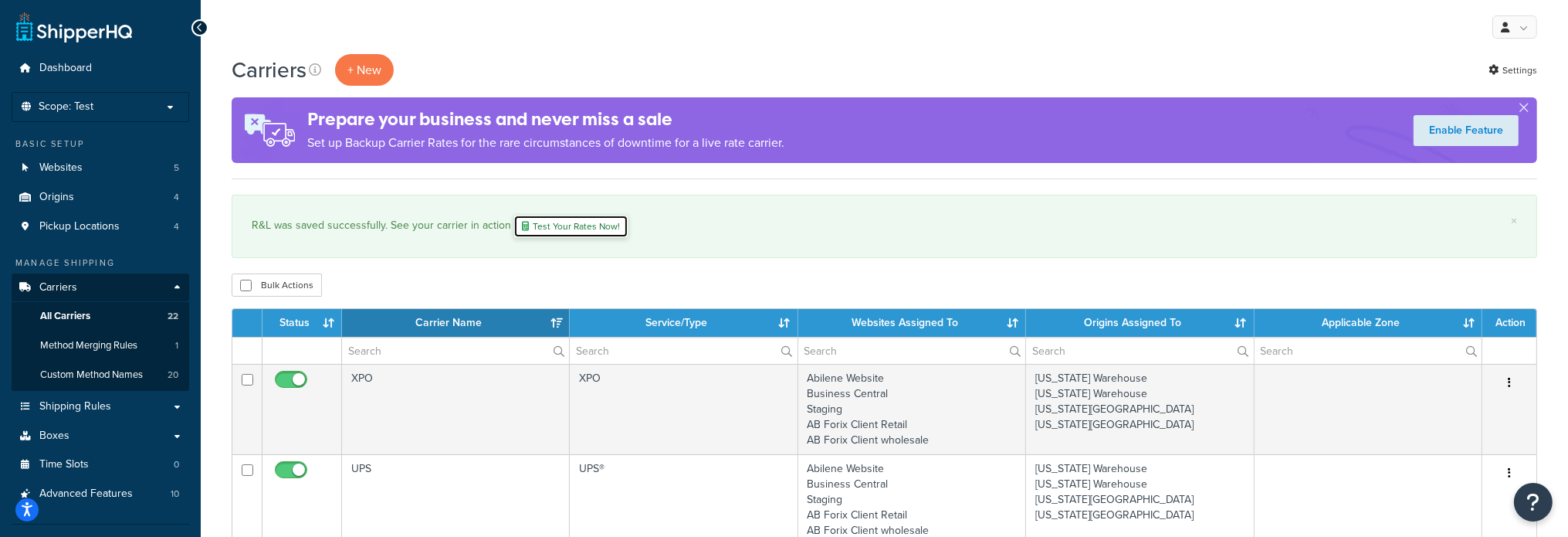
click at [575, 228] on link "Test Your Rates Now!" at bounding box center [571, 226] width 115 height 23
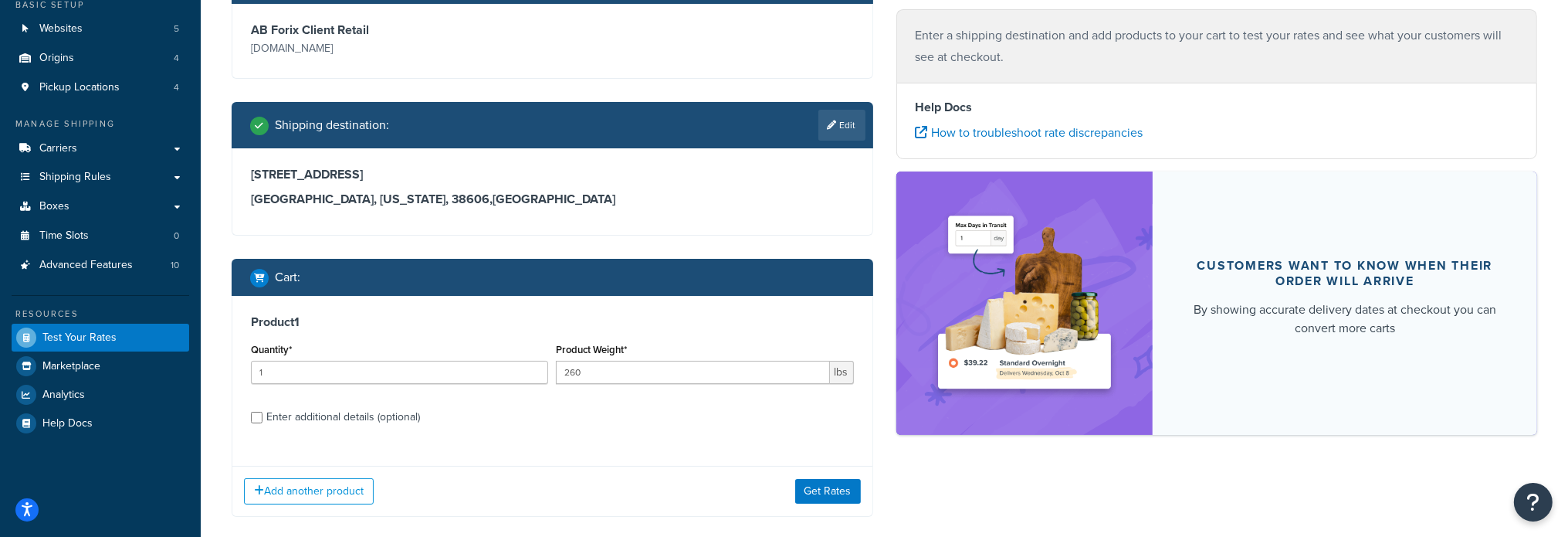
scroll to position [219, 0]
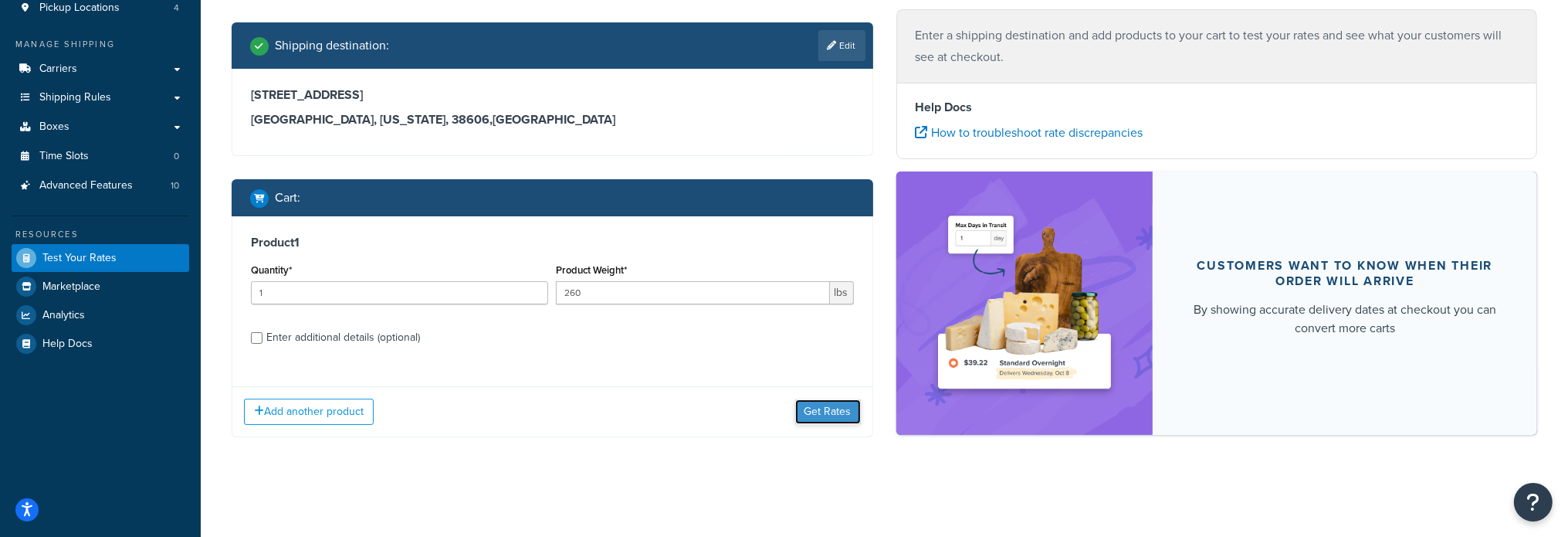
click at [804, 405] on button "Get Rates" at bounding box center [828, 411] width 66 height 25
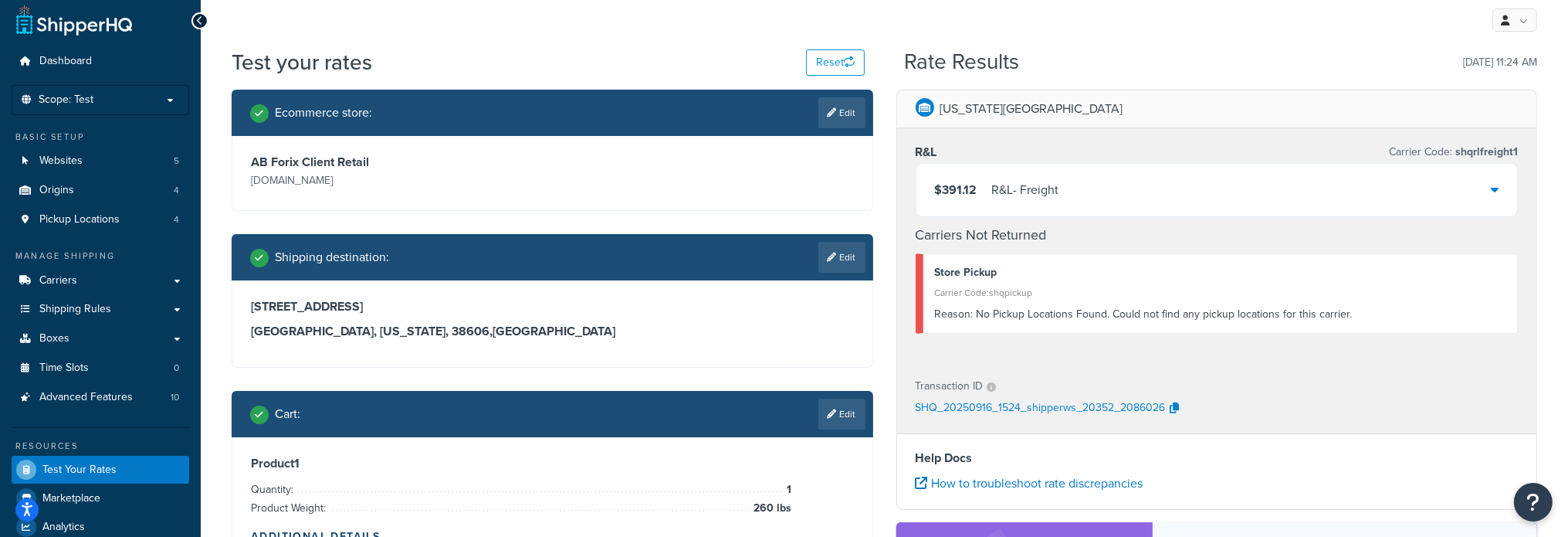
scroll to position [0, 0]
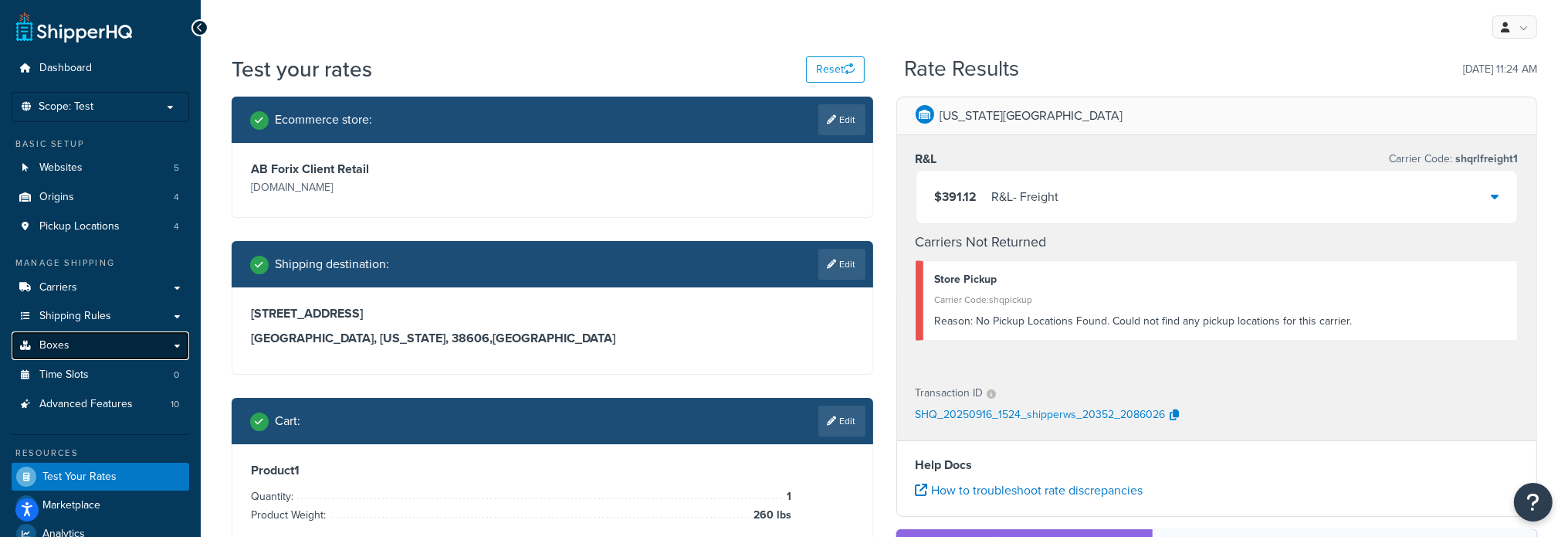
click at [68, 348] on link "Boxes" at bounding box center [101, 345] width 178 height 29
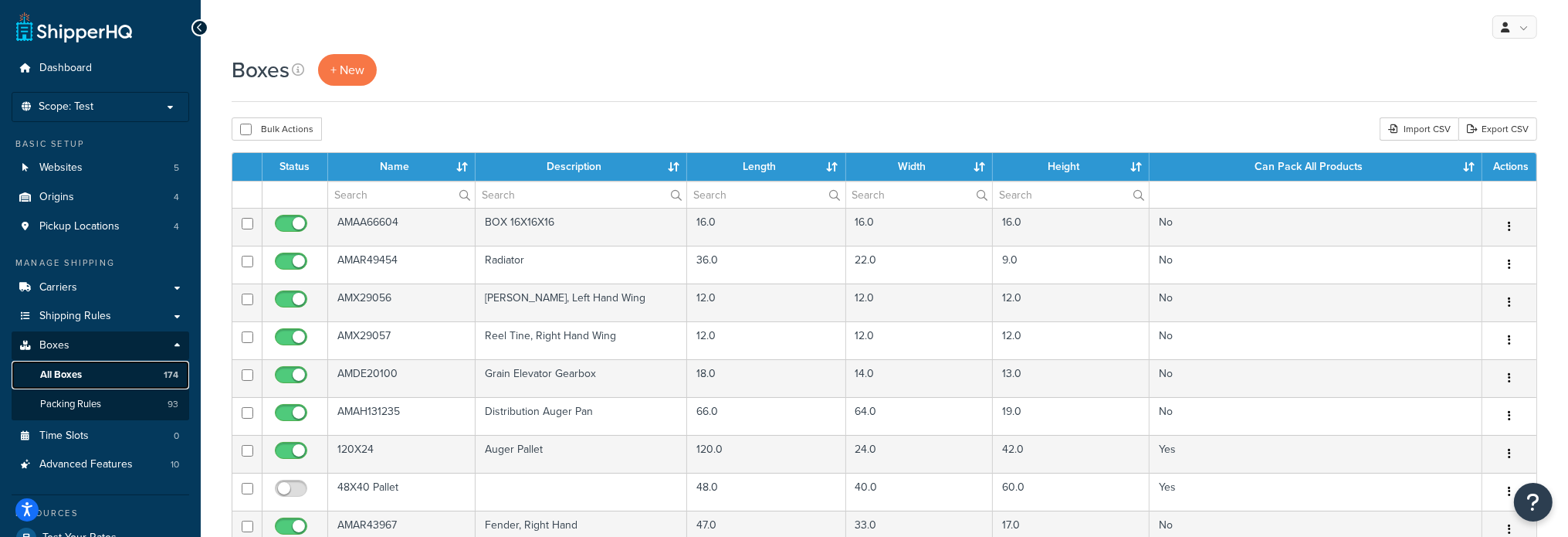
click at [77, 380] on span "All Boxes" at bounding box center [61, 374] width 42 height 13
click at [353, 196] on input "text" at bounding box center [401, 195] width 147 height 26
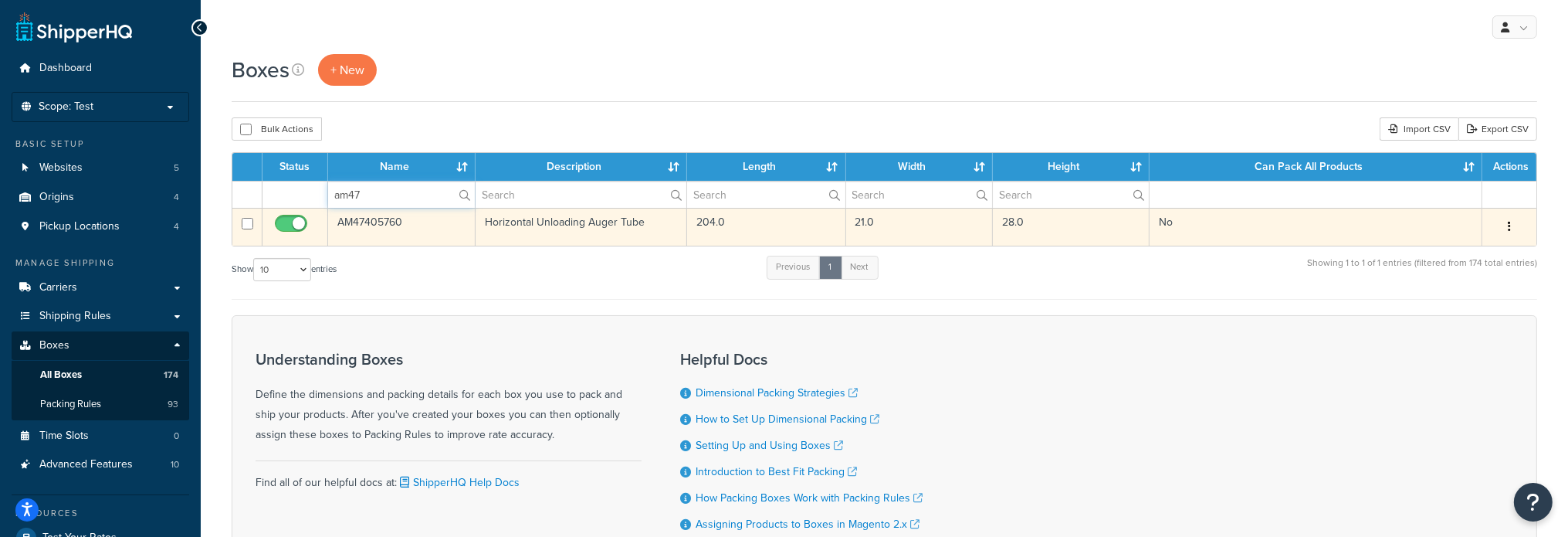
type input "am47"
click at [349, 221] on td "AM47405760" at bounding box center [402, 227] width 148 height 38
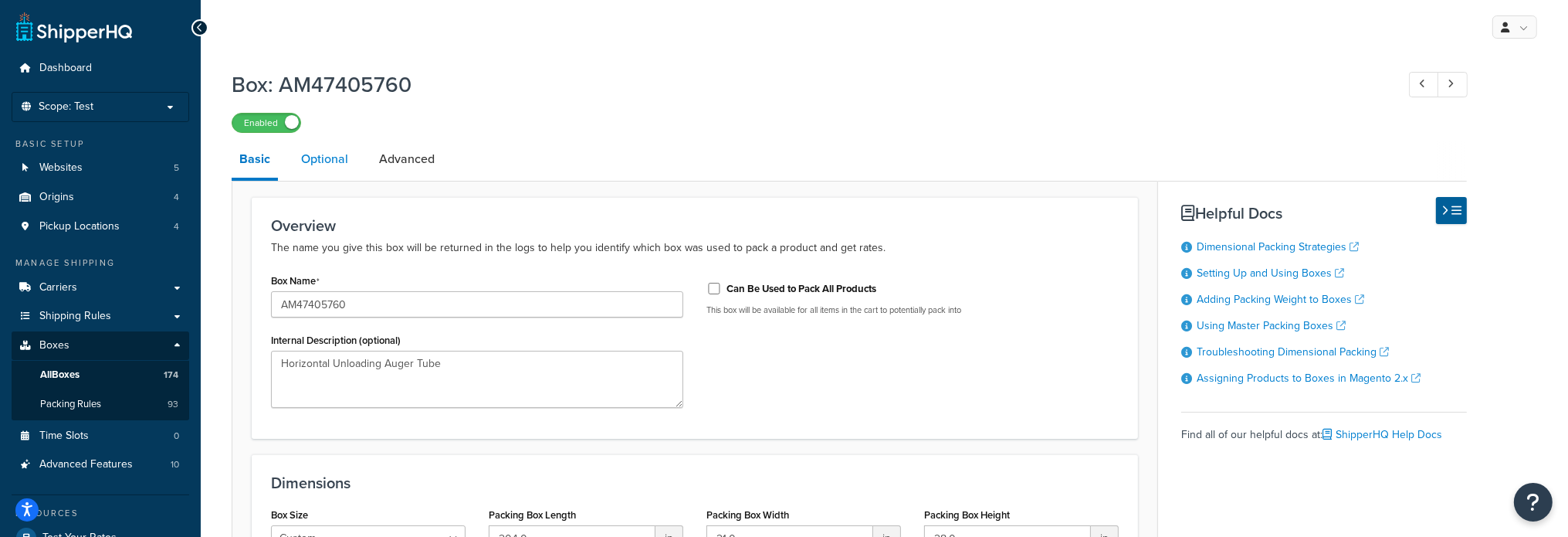
click at [308, 161] on link "Optional" at bounding box center [324, 159] width 63 height 37
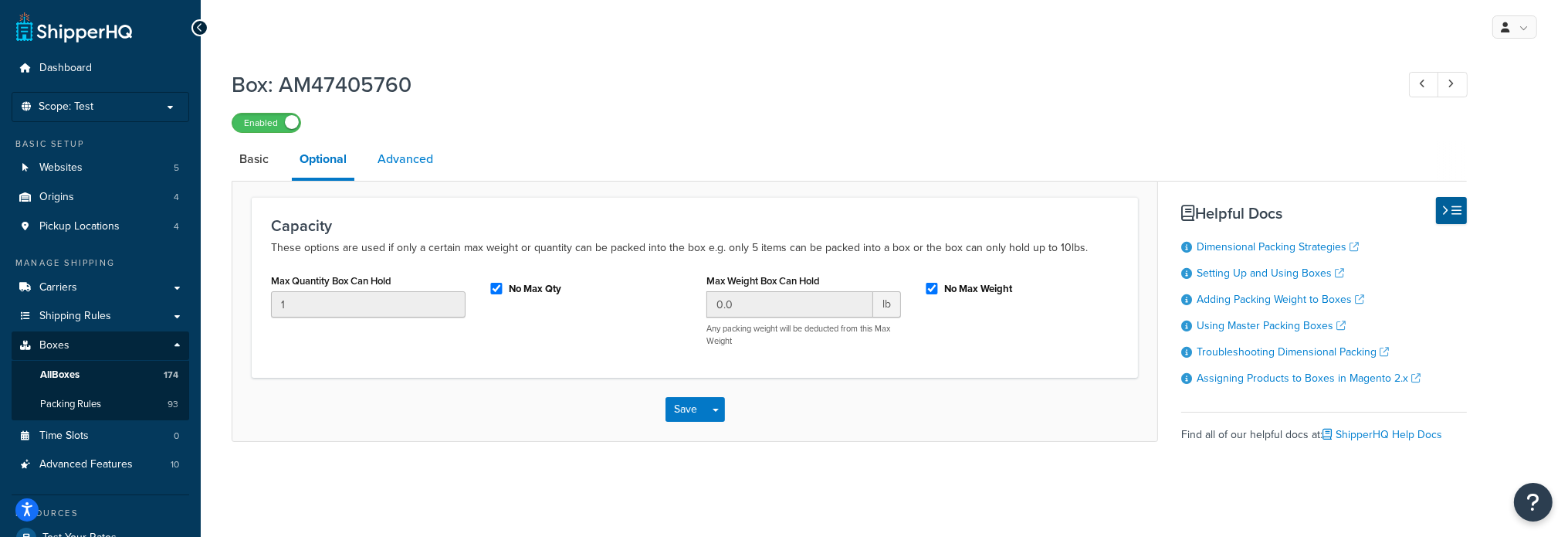
click at [394, 163] on link "Advanced" at bounding box center [405, 159] width 71 height 37
select select "200"
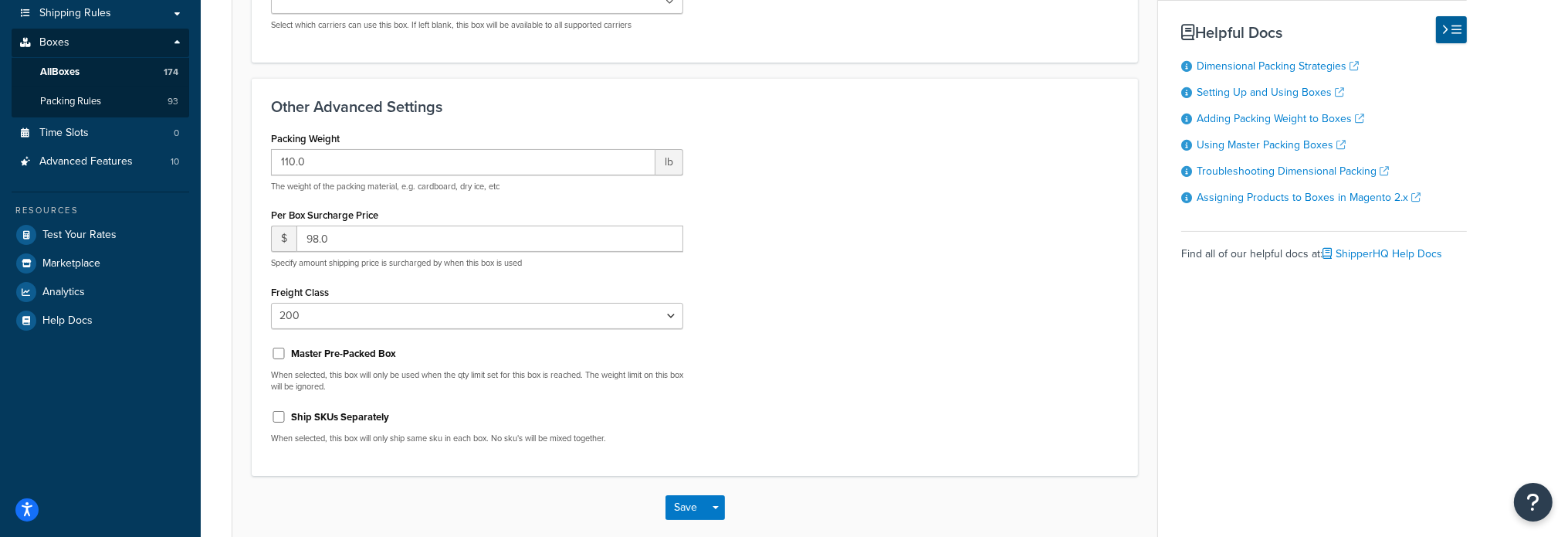
scroll to position [309, 0]
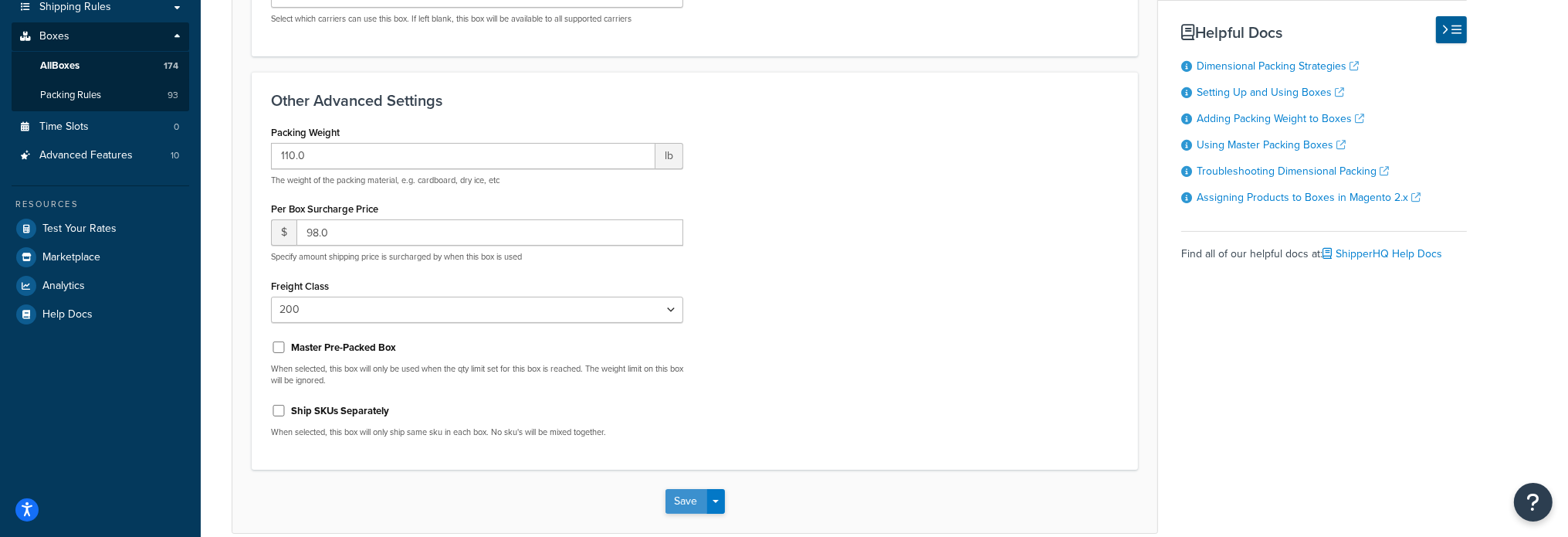
click at [682, 500] on button "Save" at bounding box center [686, 501] width 42 height 25
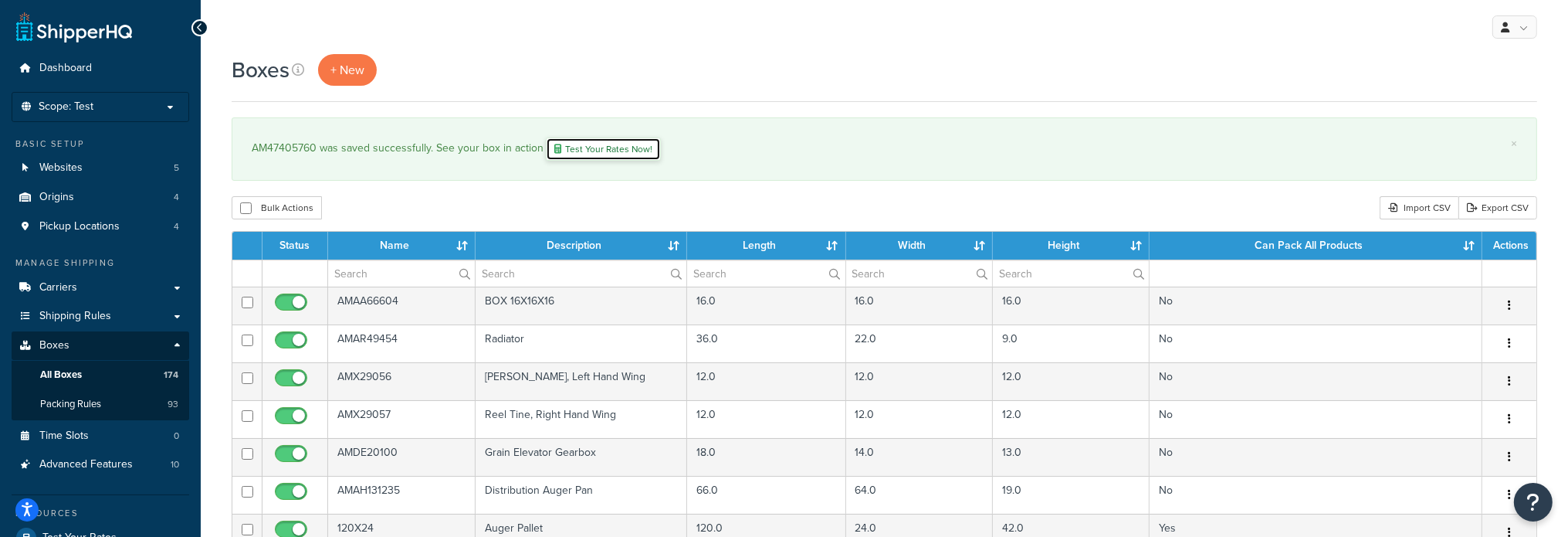
click at [595, 150] on link "Test Your Rates Now!" at bounding box center [602, 149] width 115 height 23
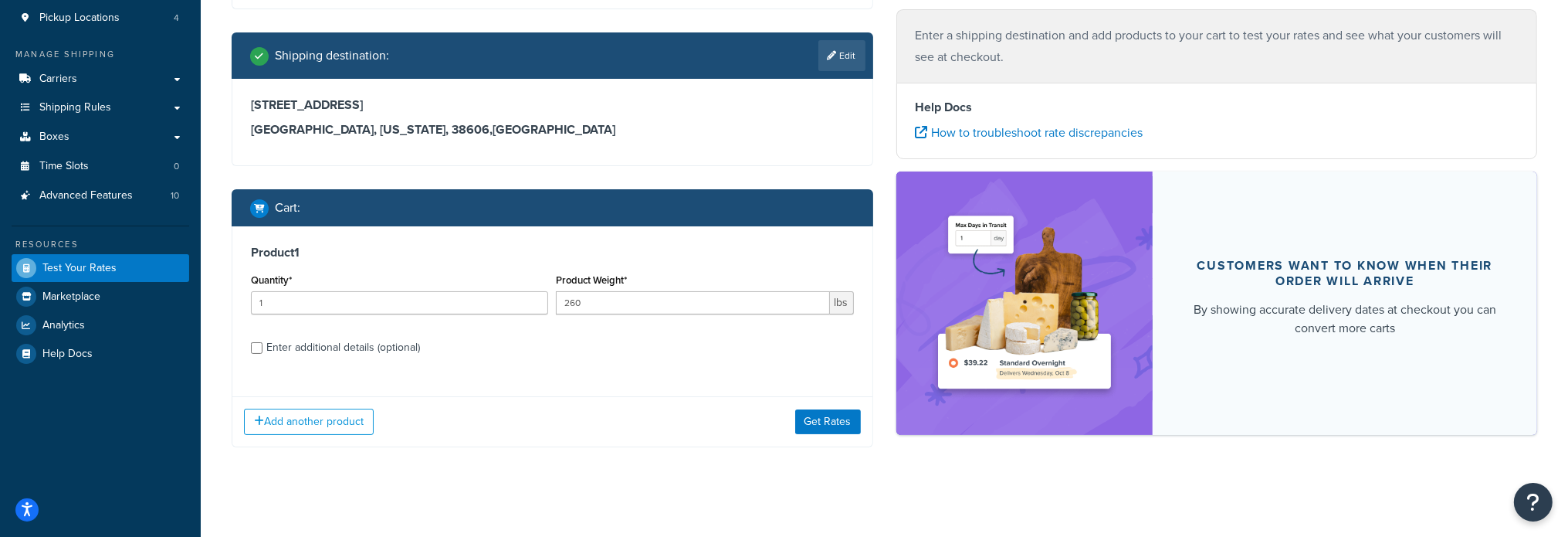
scroll to position [219, 0]
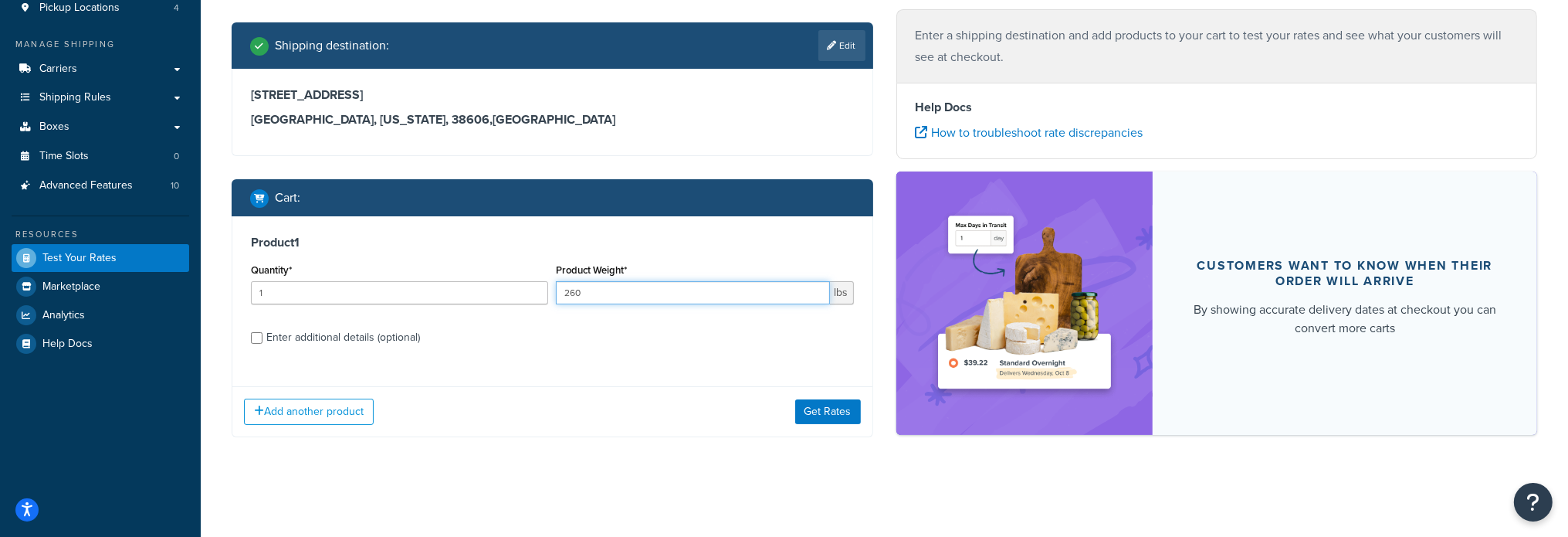
click at [634, 294] on input "260" at bounding box center [692, 292] width 273 height 23
type input "370"
click at [253, 333] on input "Enter additional details (optional)" at bounding box center [257, 338] width 12 height 12
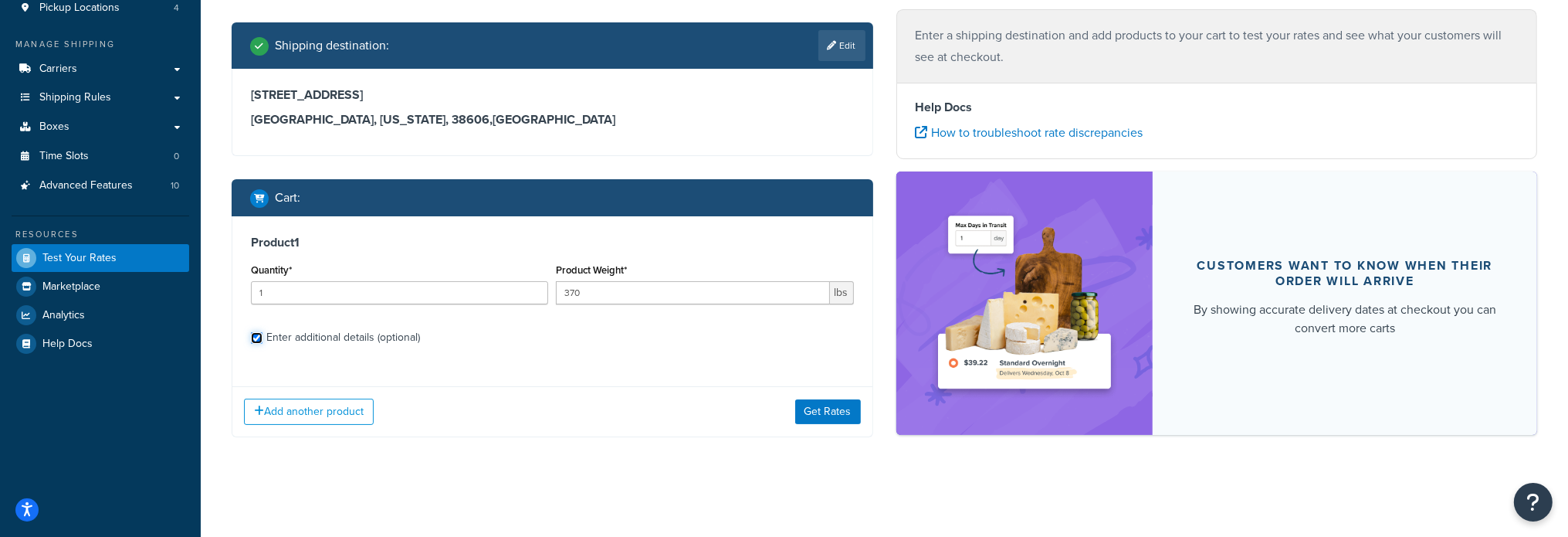
checkbox input "true"
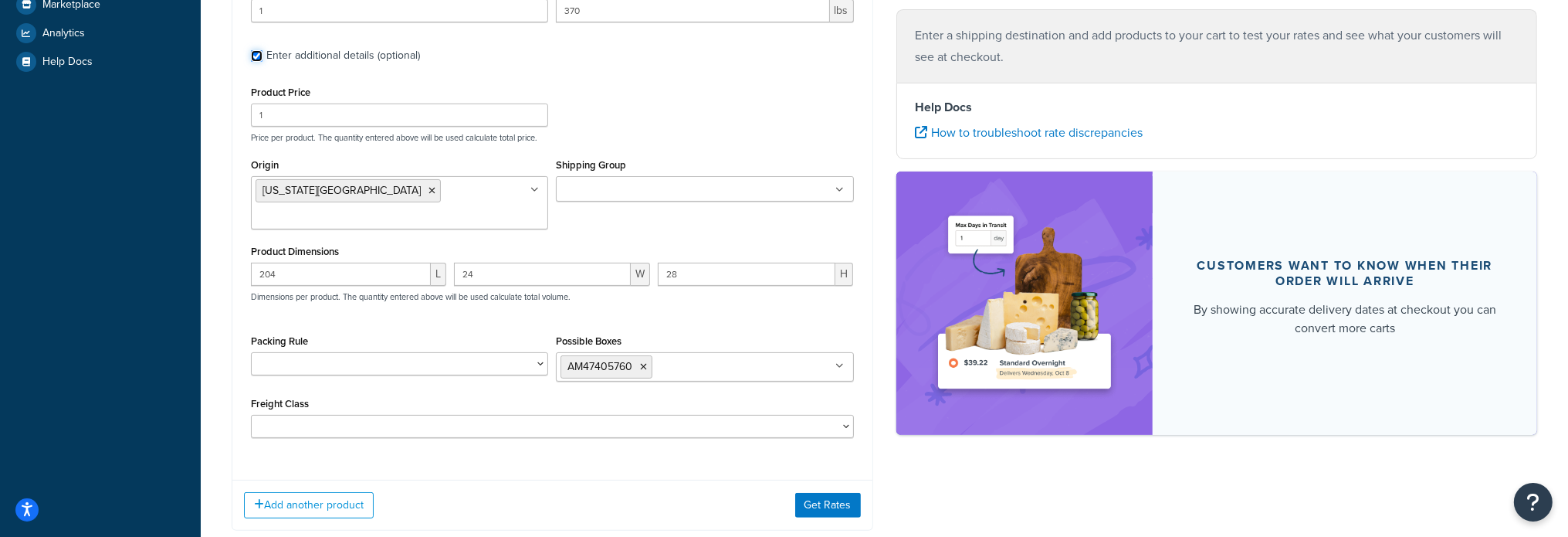
scroll to position [528, 0]
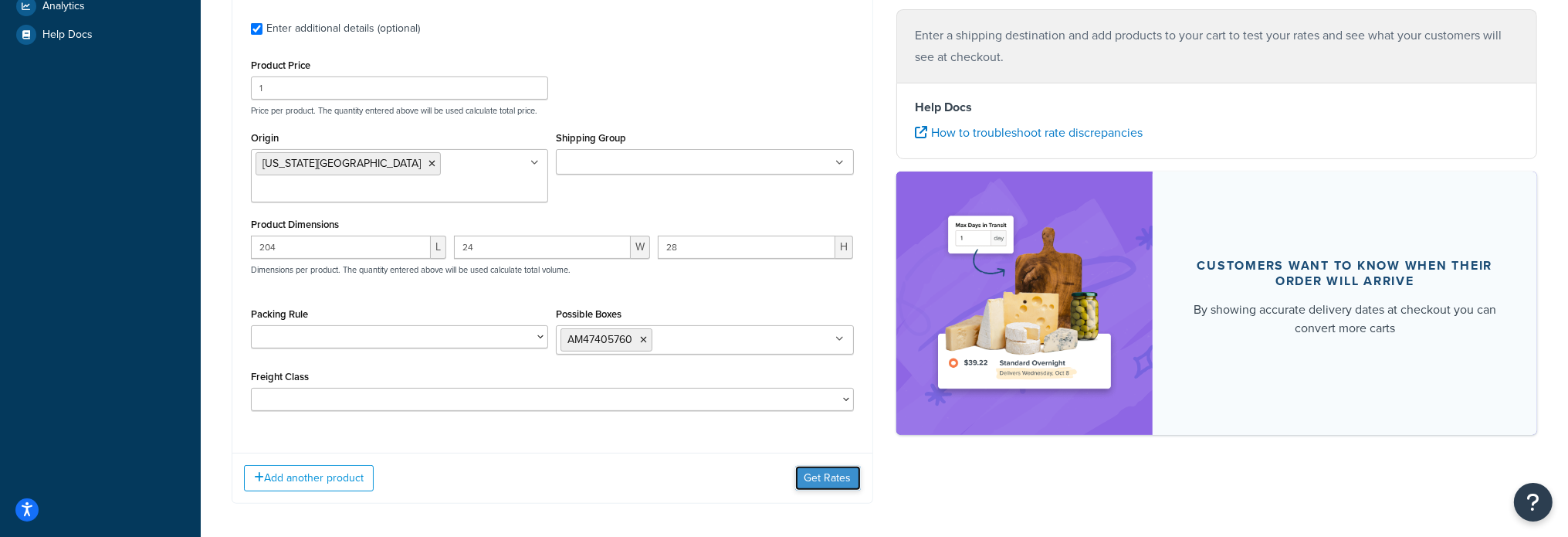
click at [823, 480] on button "Get Rates" at bounding box center [828, 478] width 66 height 25
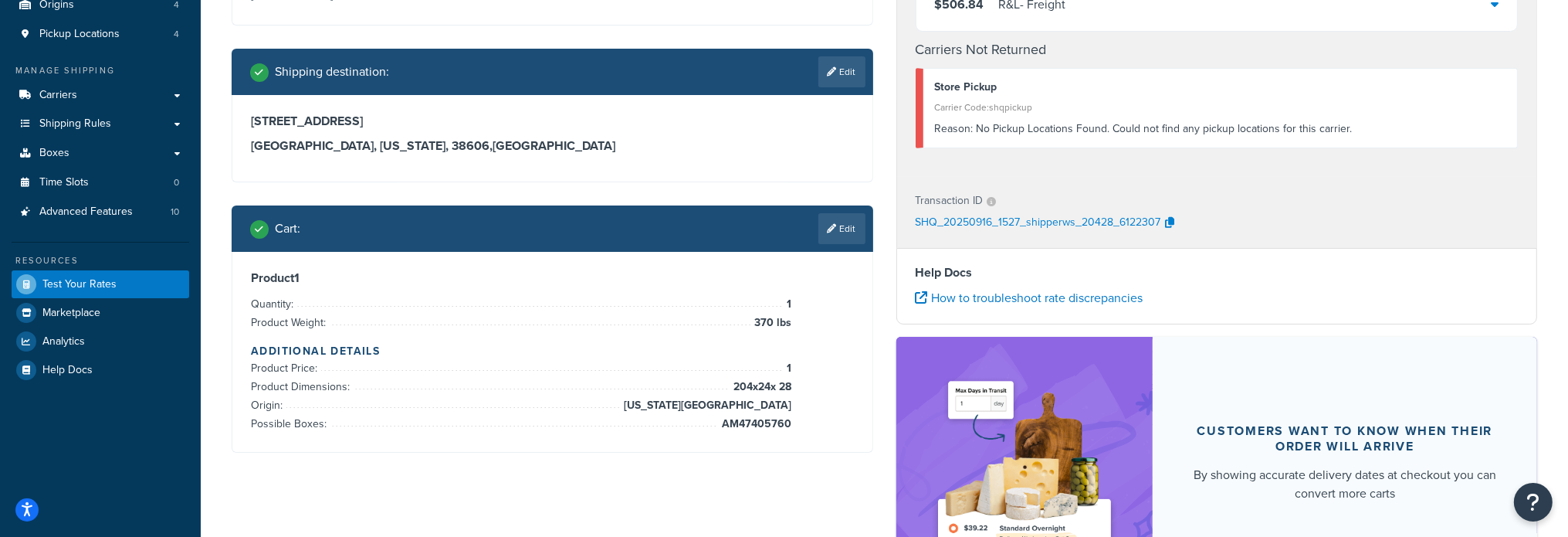
scroll to position [269, 0]
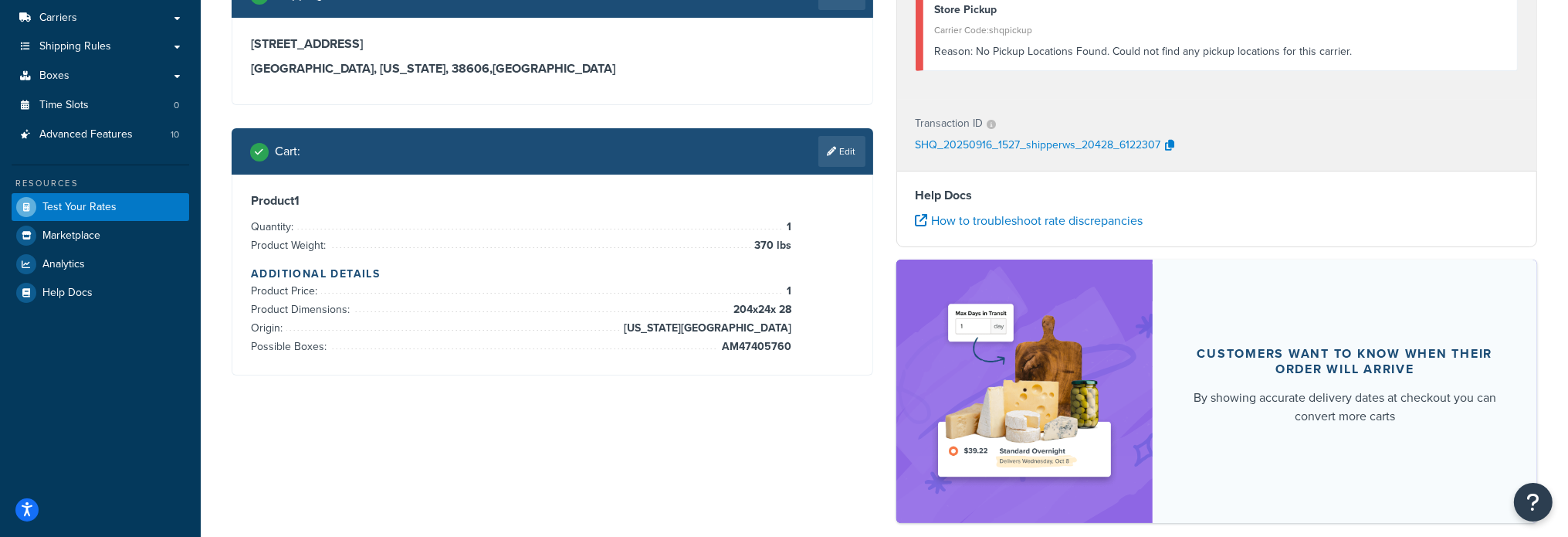
click at [837, 154] on link "Edit" at bounding box center [841, 151] width 47 height 31
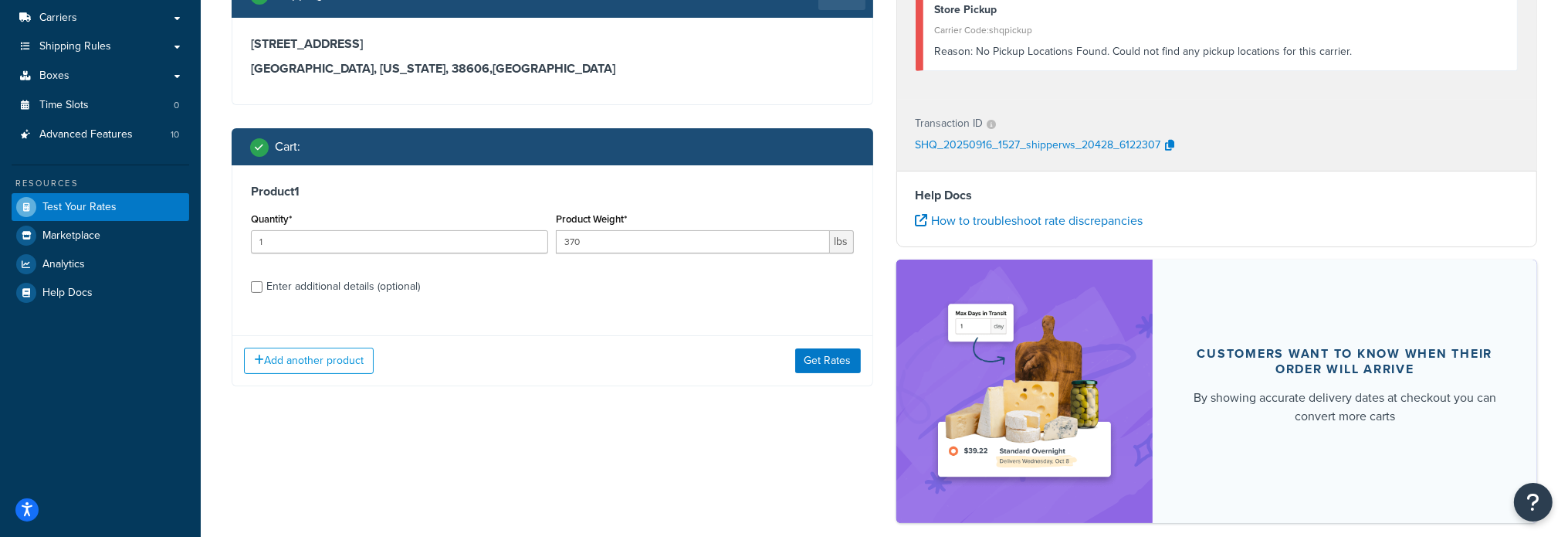
click at [250, 284] on div "Product 1 Quantity* 1 Product Weight* 370 lbs Enter additional details (optiona…" at bounding box center [553, 245] width 640 height 159
click at [256, 282] on input "Enter additional details (optional)" at bounding box center [257, 287] width 12 height 12
checkbox input "true"
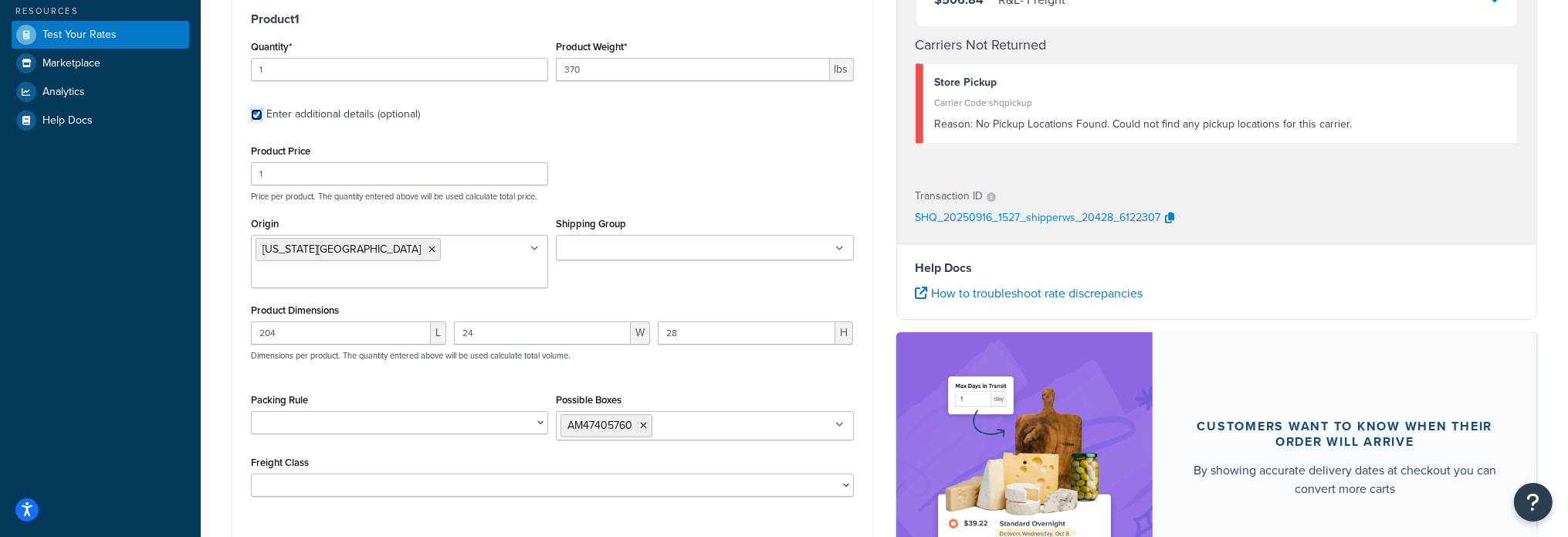
scroll to position [487, 0]
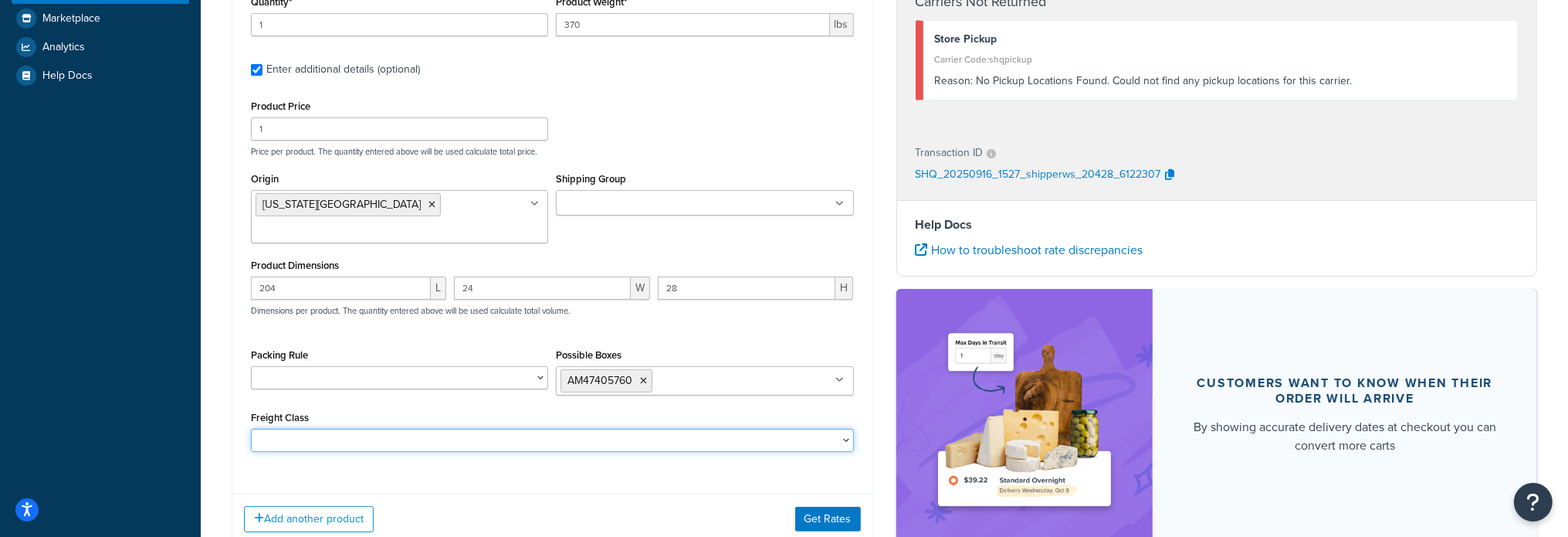
click at [747, 436] on select "50 55 60 65 70 77.5 85 92.5 100 110 125 150 175 200 250 300 400 500" at bounding box center [553, 439] width 602 height 23
select select "200"
click at [251, 428] on select "50 55 60 65 70 77.5 85 92.5 100 110 125 150 175 200 250 300 400 500" at bounding box center [553, 439] width 602 height 23
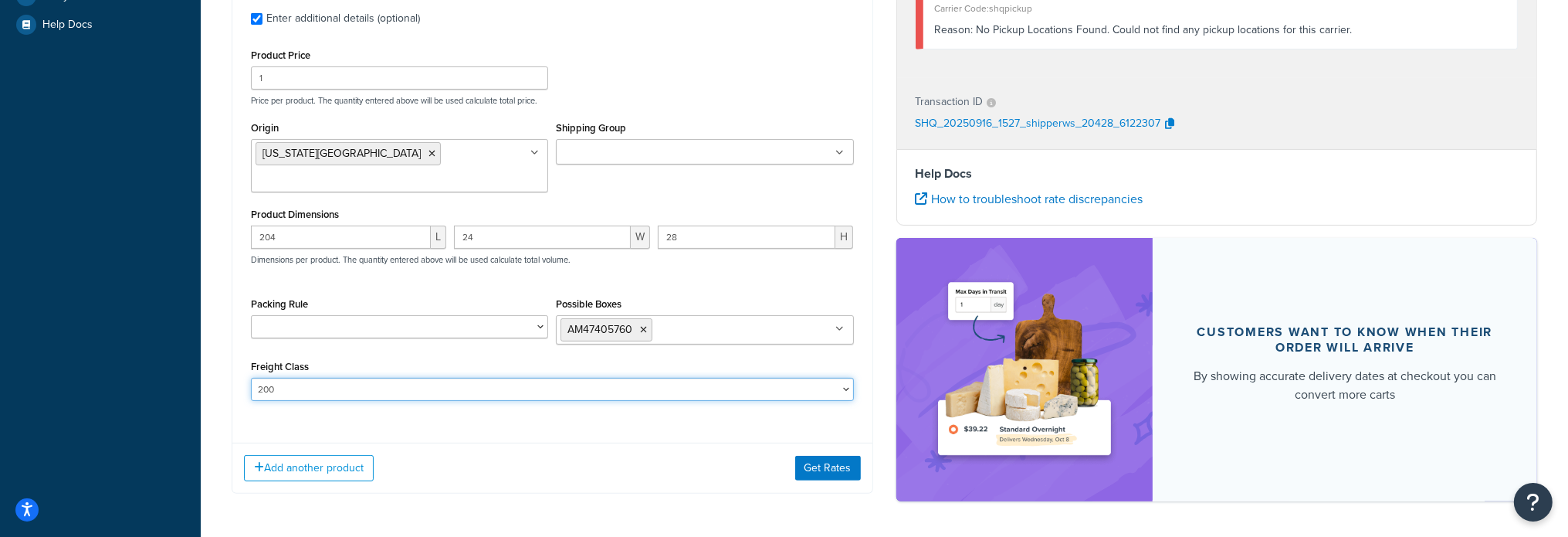
scroll to position [564, 0]
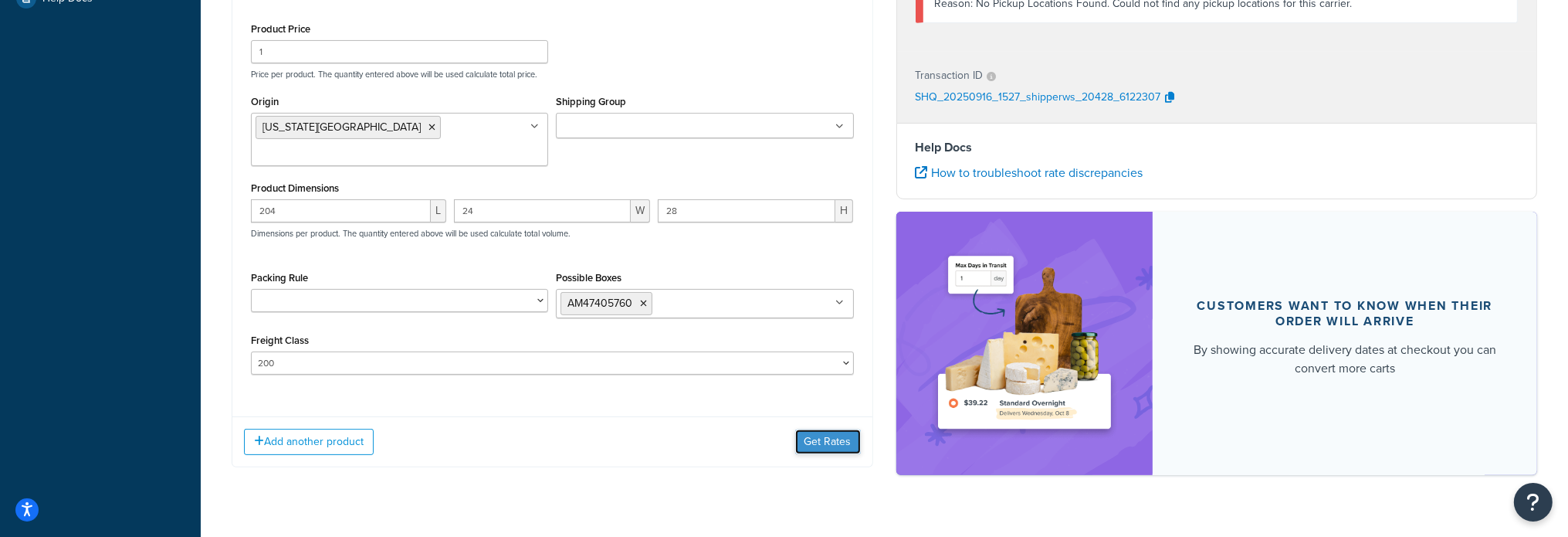
click at [806, 432] on button "Get Rates" at bounding box center [828, 441] width 66 height 25
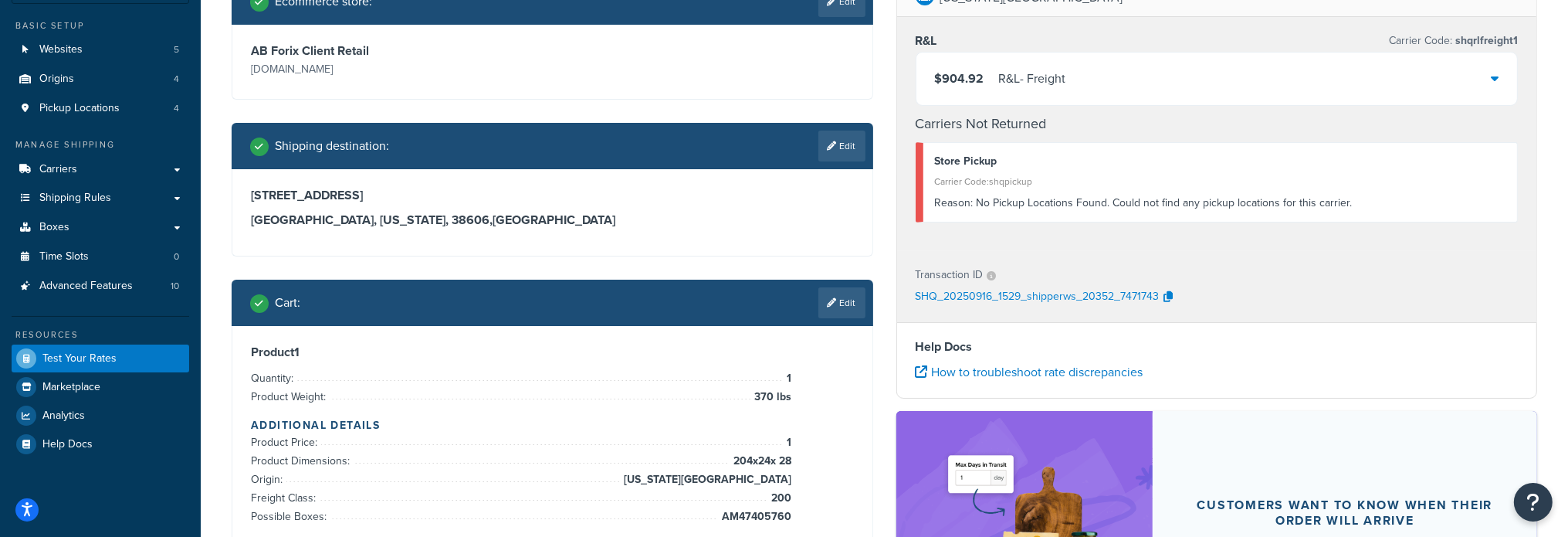
scroll to position [115, 0]
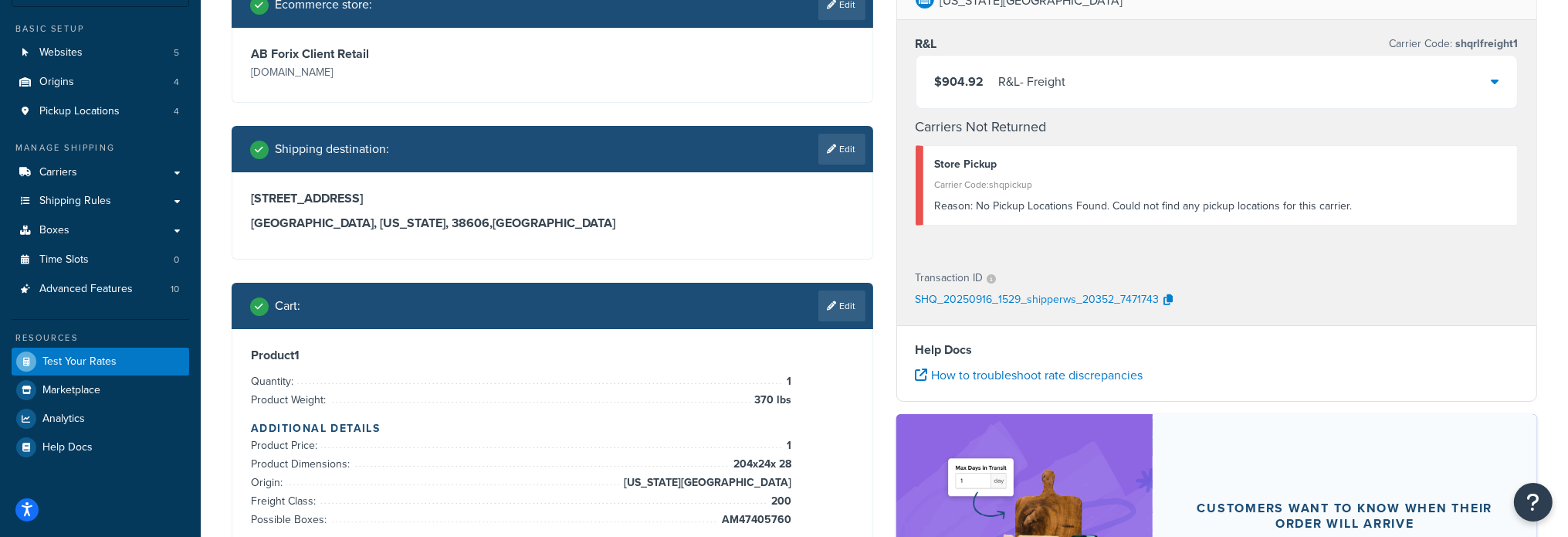
click at [1485, 83] on div "$904.92 R&L - Freight" at bounding box center [1217, 82] width 601 height 53
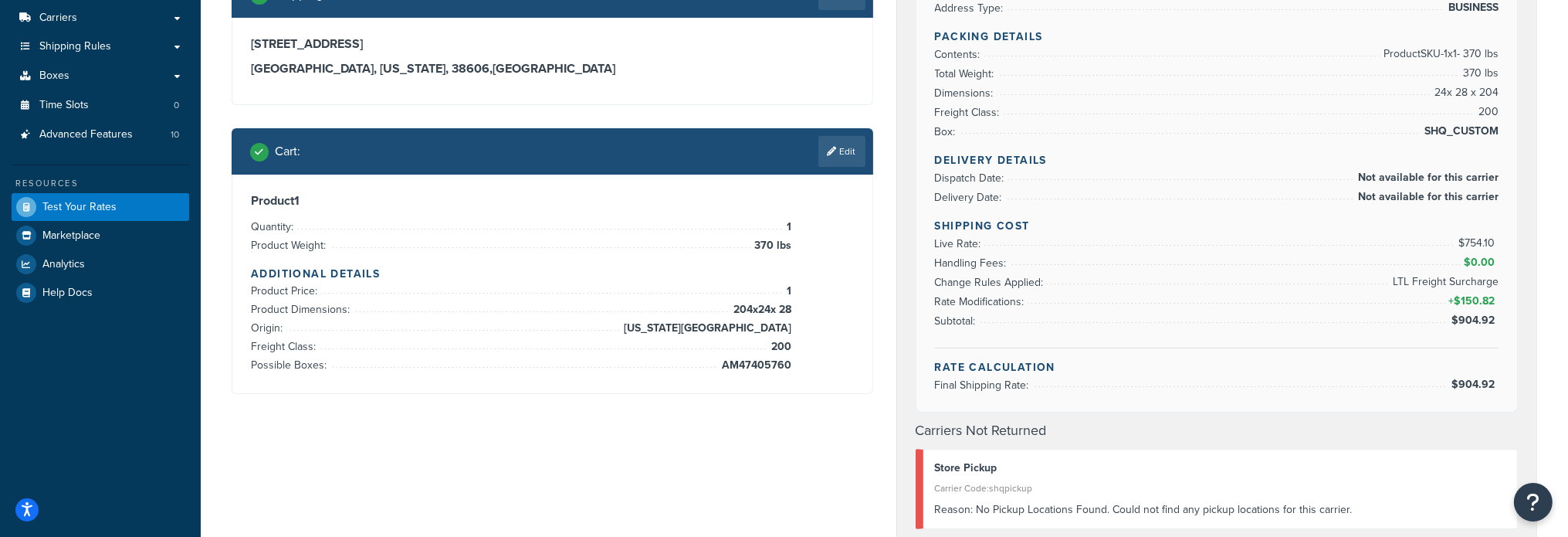
scroll to position [193, 0]
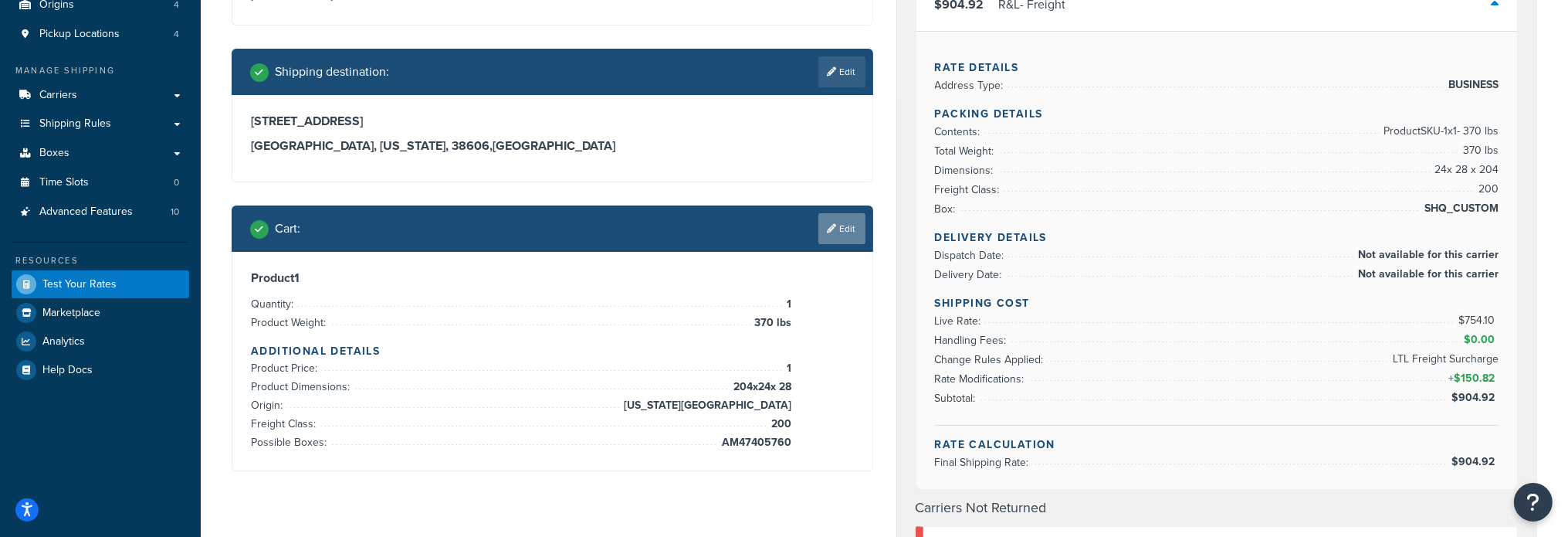
click at [832, 237] on link "Edit" at bounding box center [841, 229] width 47 height 31
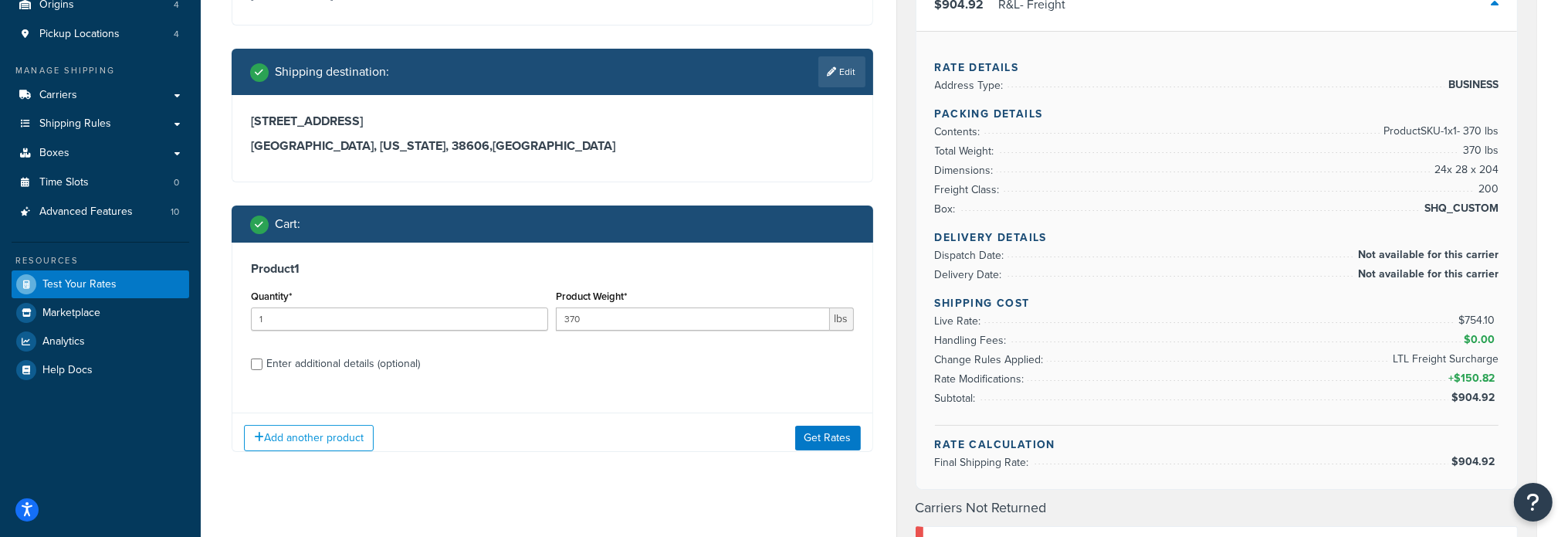
scroll to position [346, 0]
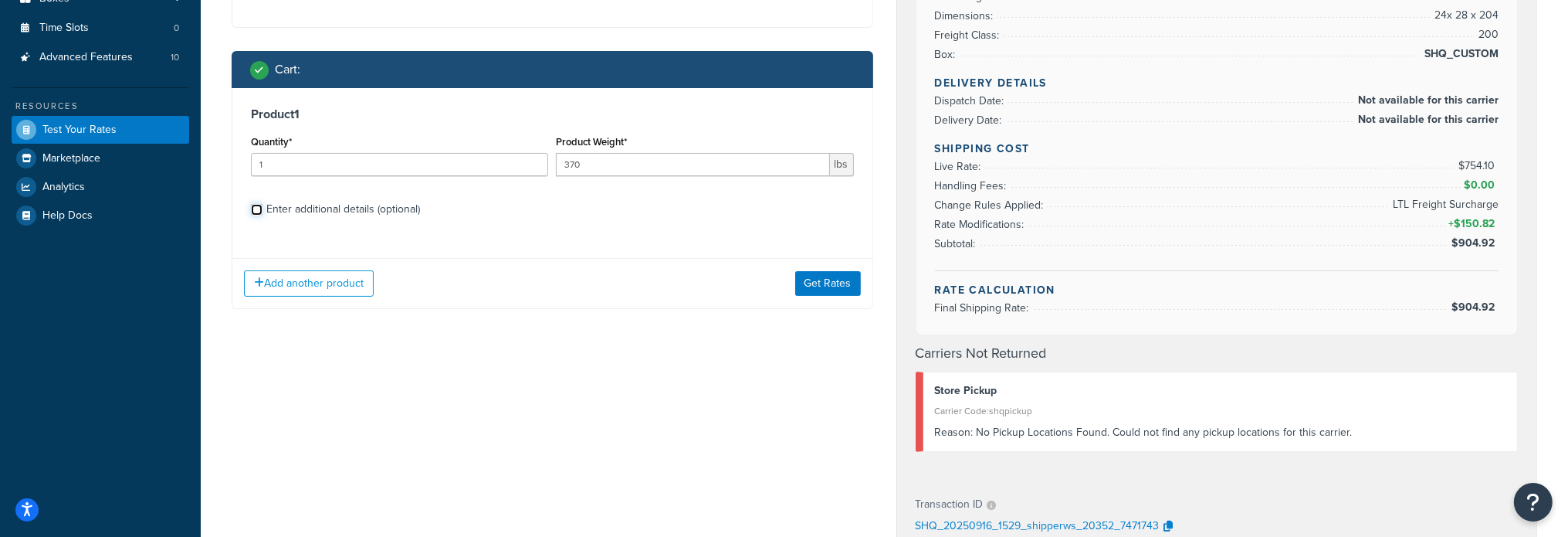
click at [259, 210] on input "Enter additional details (optional)" at bounding box center [257, 210] width 12 height 12
checkbox input "true"
select select "200"
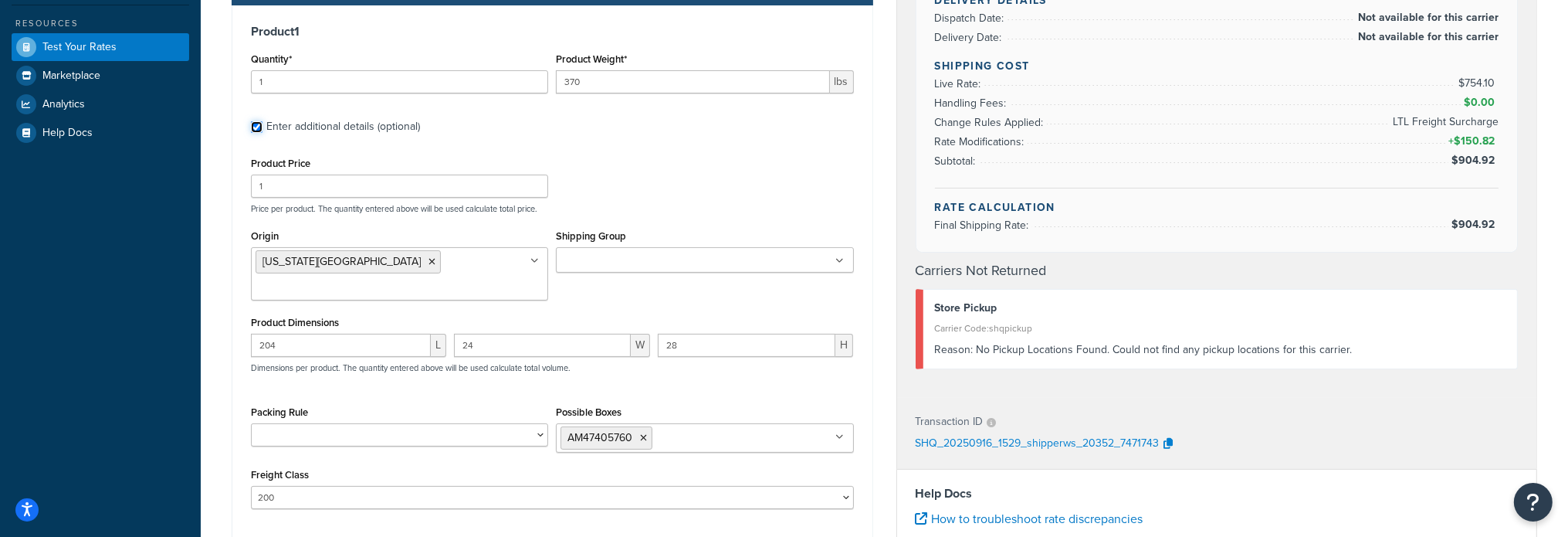
scroll to position [579, 0]
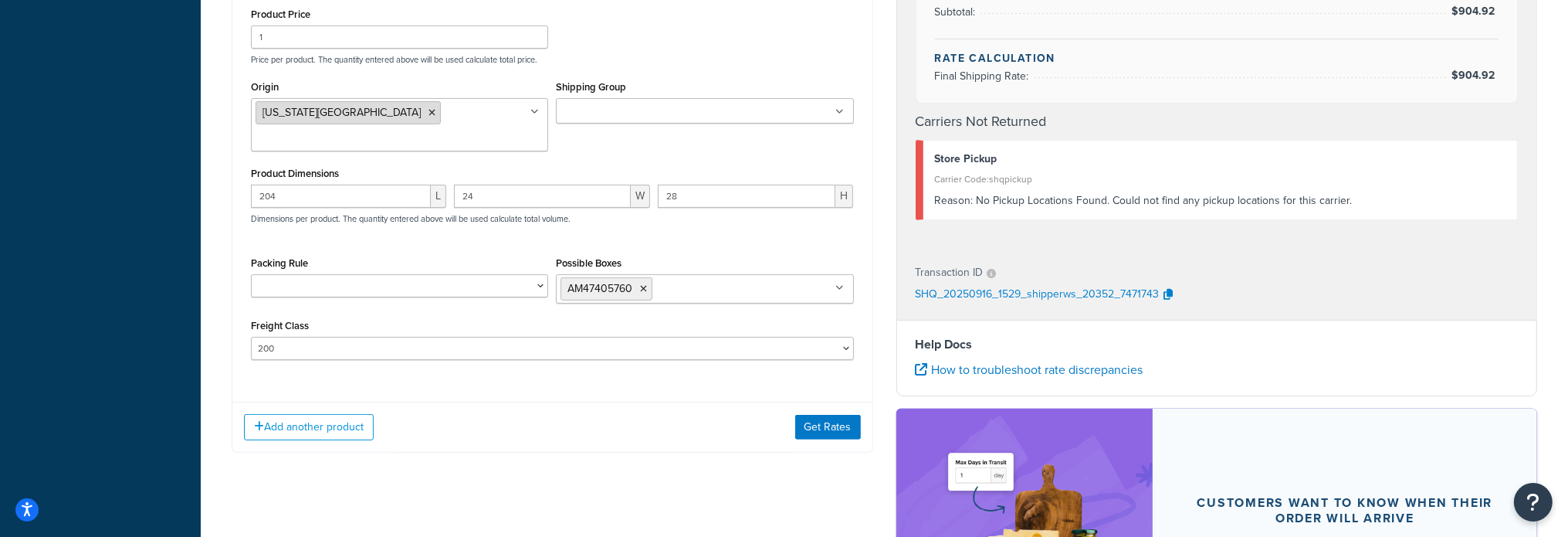
click at [428, 115] on icon at bounding box center [431, 112] width 7 height 9
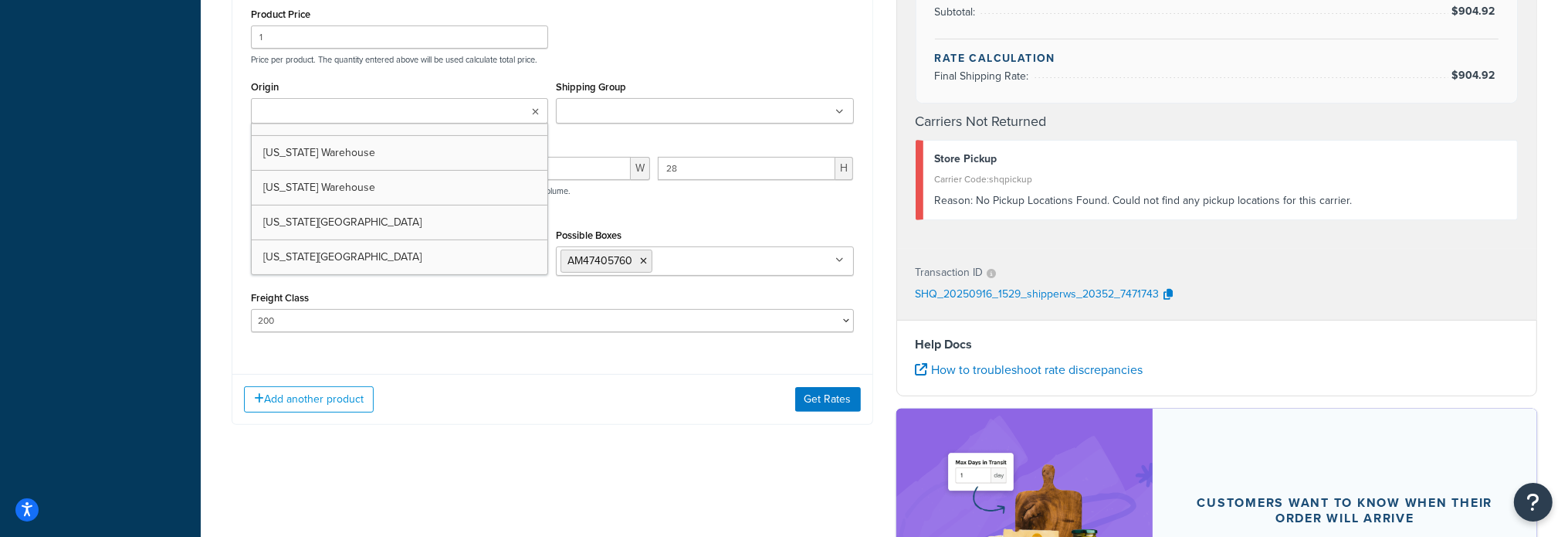
click at [472, 121] on ul at bounding box center [400, 111] width 297 height 26
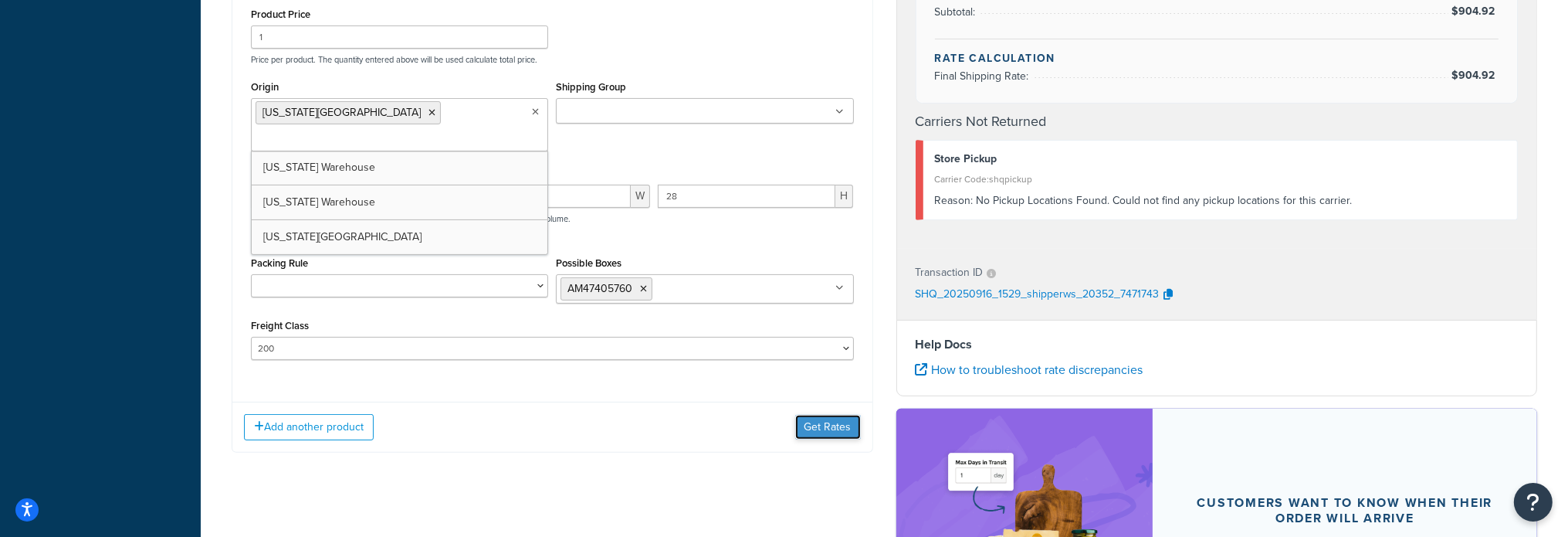
click at [814, 415] on button "Get Rates" at bounding box center [828, 427] width 66 height 25
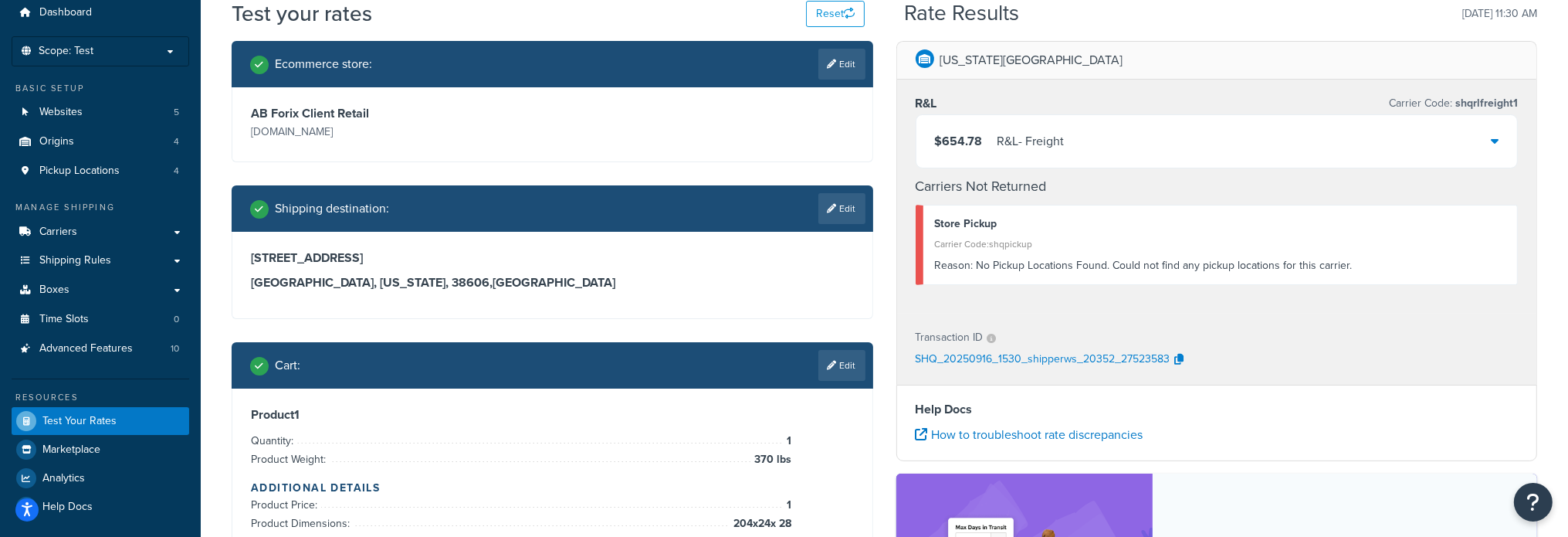
scroll to position [38, 0]
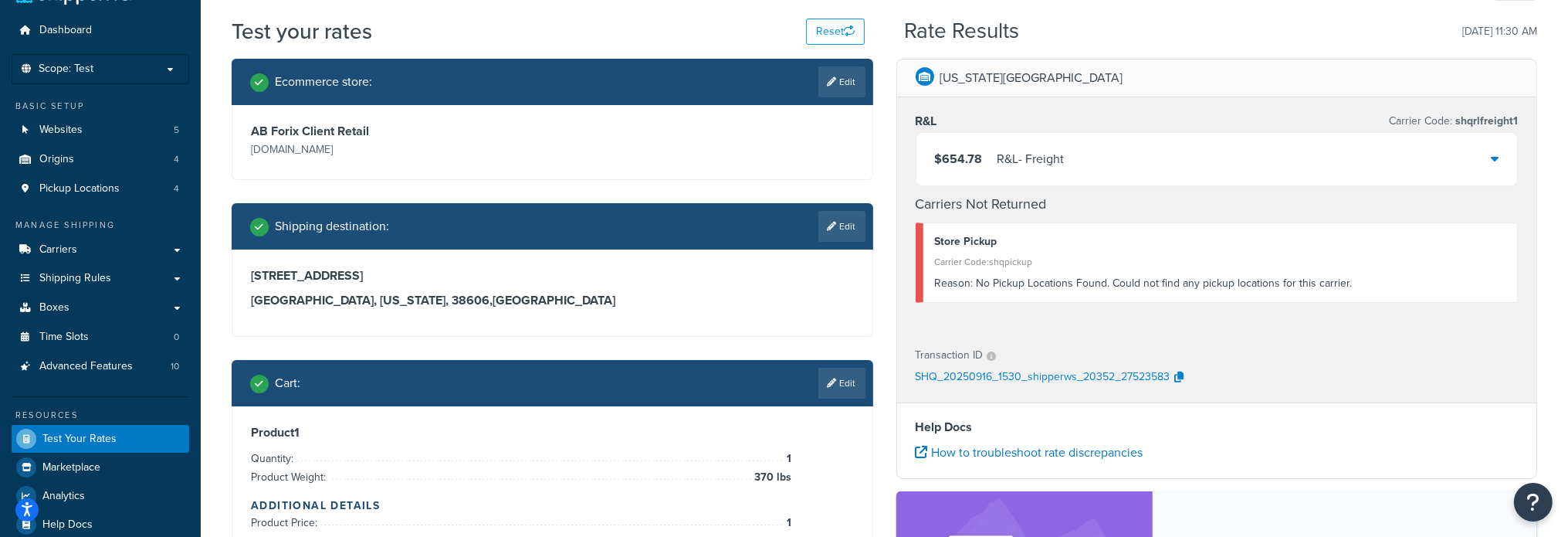
click at [1493, 158] on icon at bounding box center [1494, 158] width 8 height 12
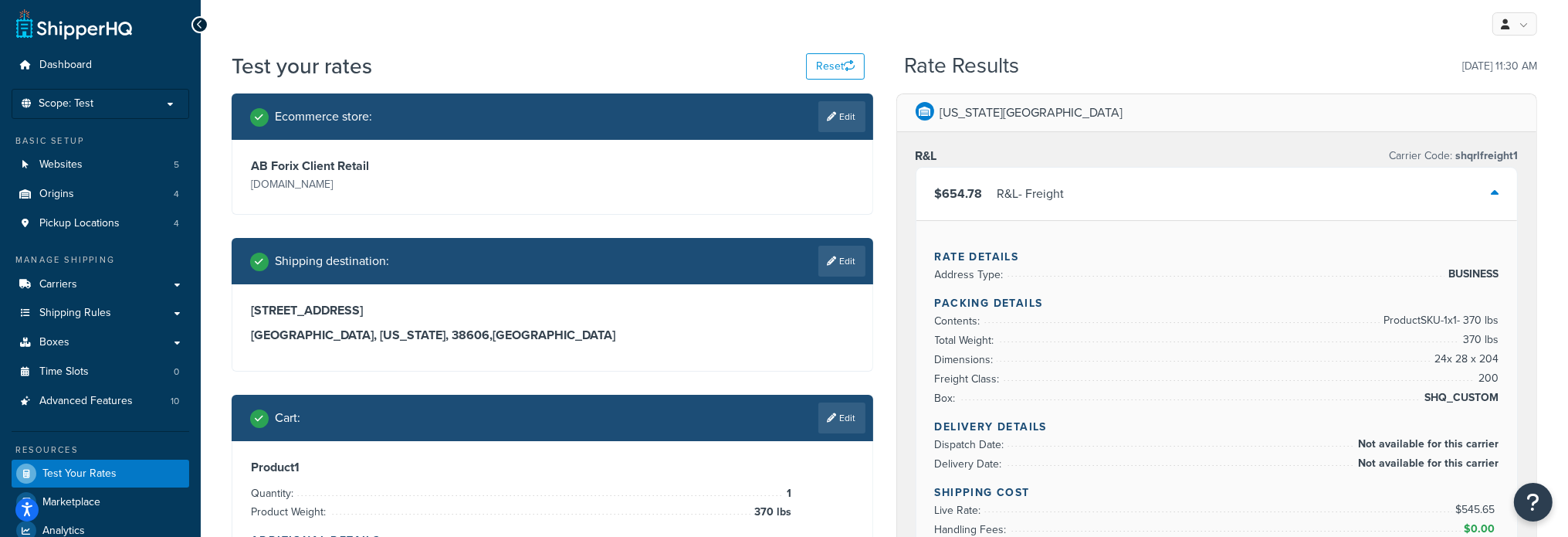
scroll to position [0, 0]
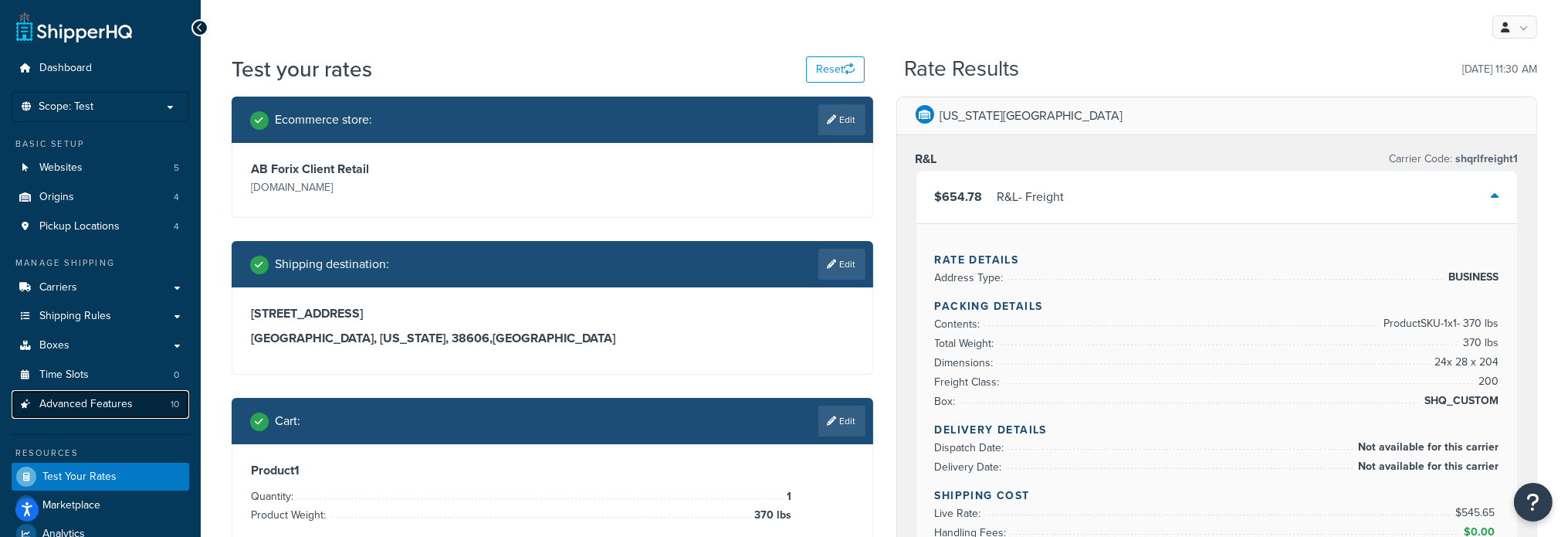
click at [80, 407] on span "Advanced Features" at bounding box center [86, 404] width 94 height 13
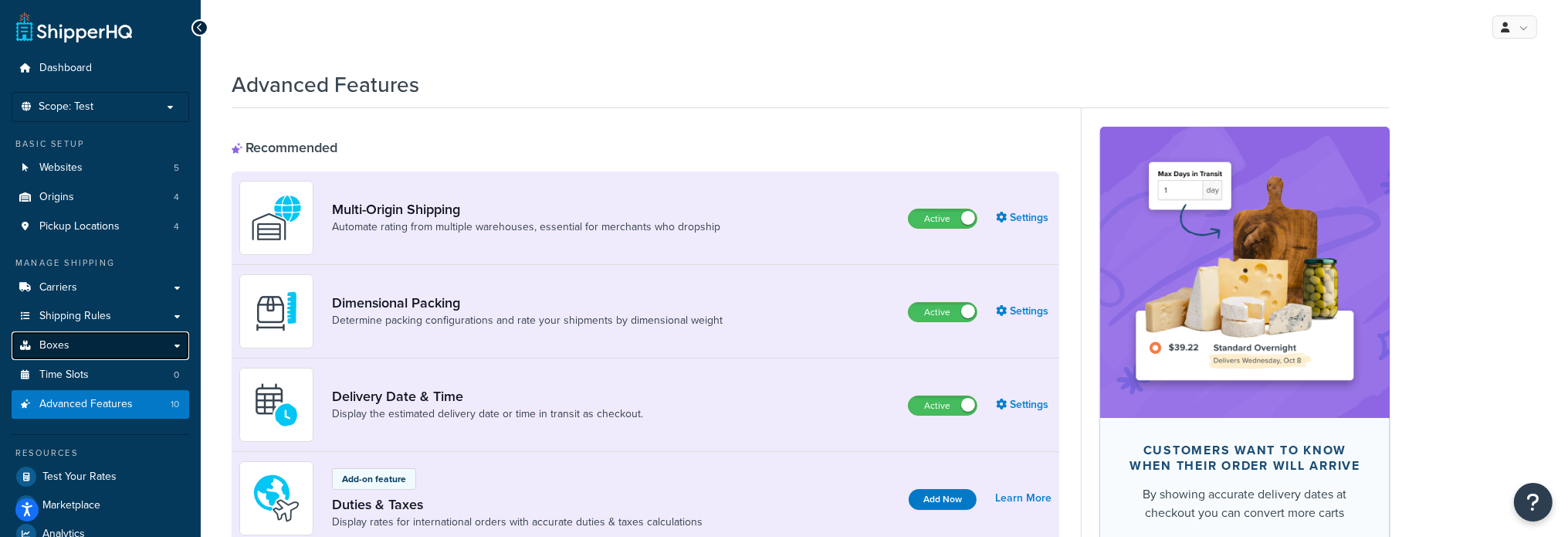
click at [79, 339] on link "Boxes" at bounding box center [101, 345] width 178 height 29
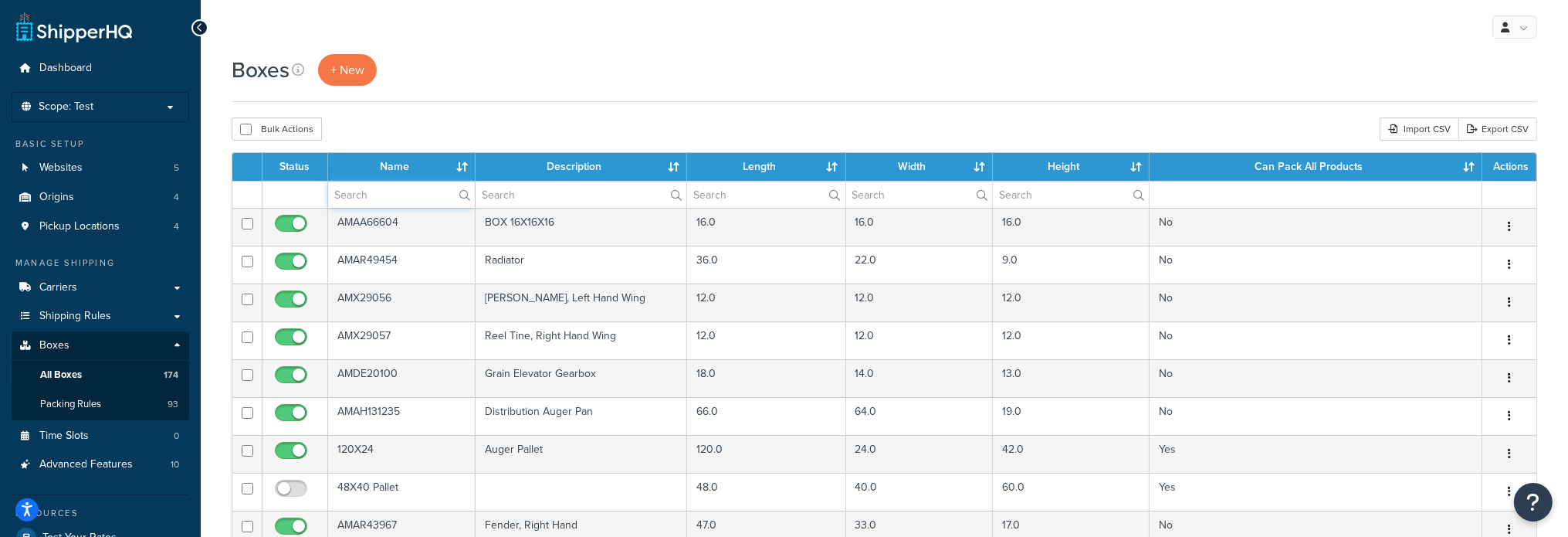
click at [395, 194] on input "text" at bounding box center [401, 195] width 147 height 26
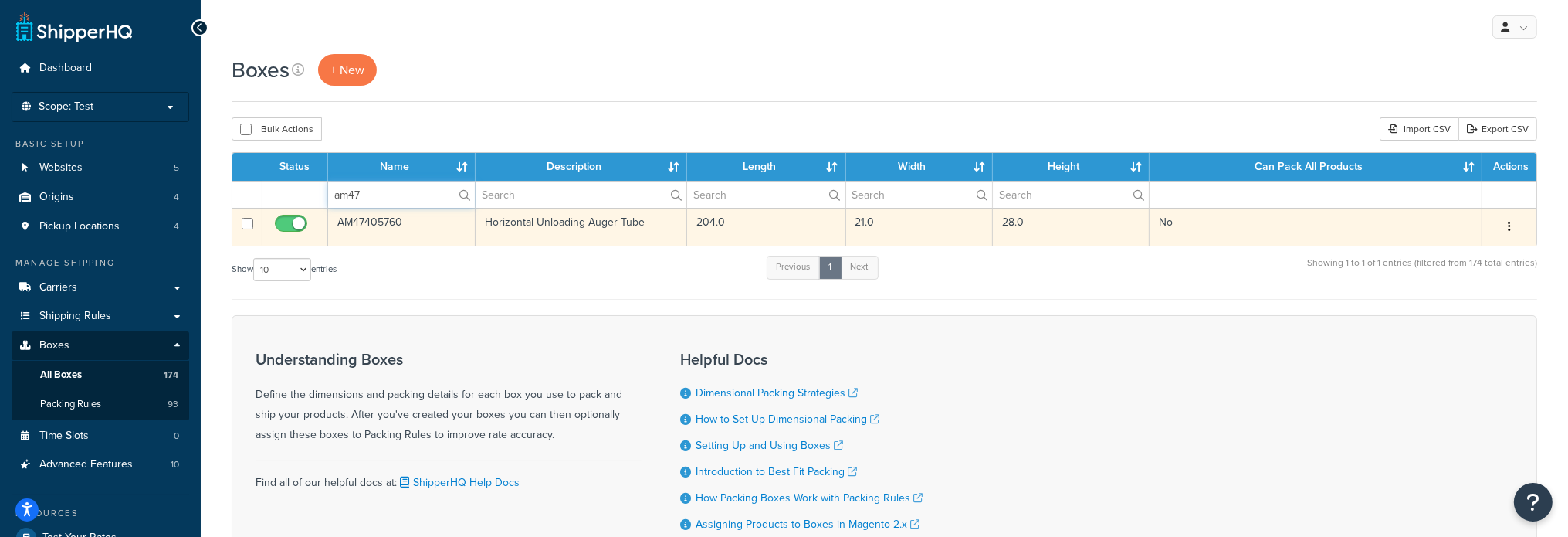
type input "am47"
click at [366, 222] on td "AM47405760" at bounding box center [402, 227] width 148 height 38
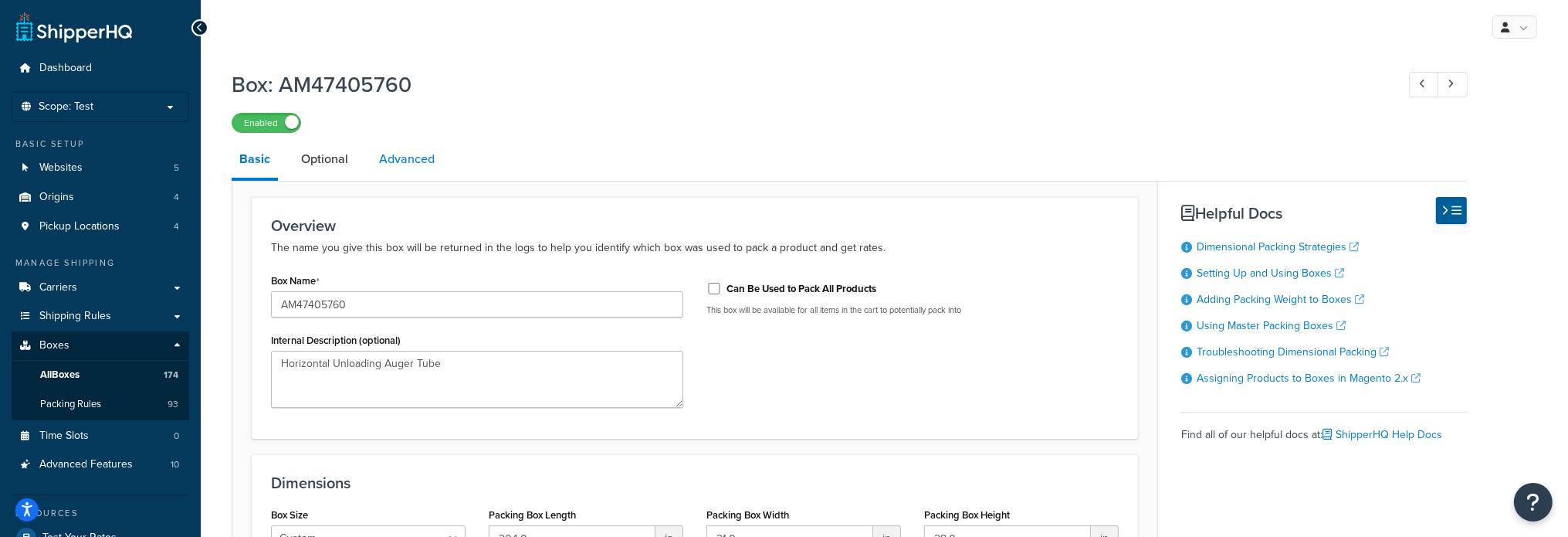
click at [426, 151] on link "Advanced" at bounding box center [406, 159] width 71 height 37
select select "200"
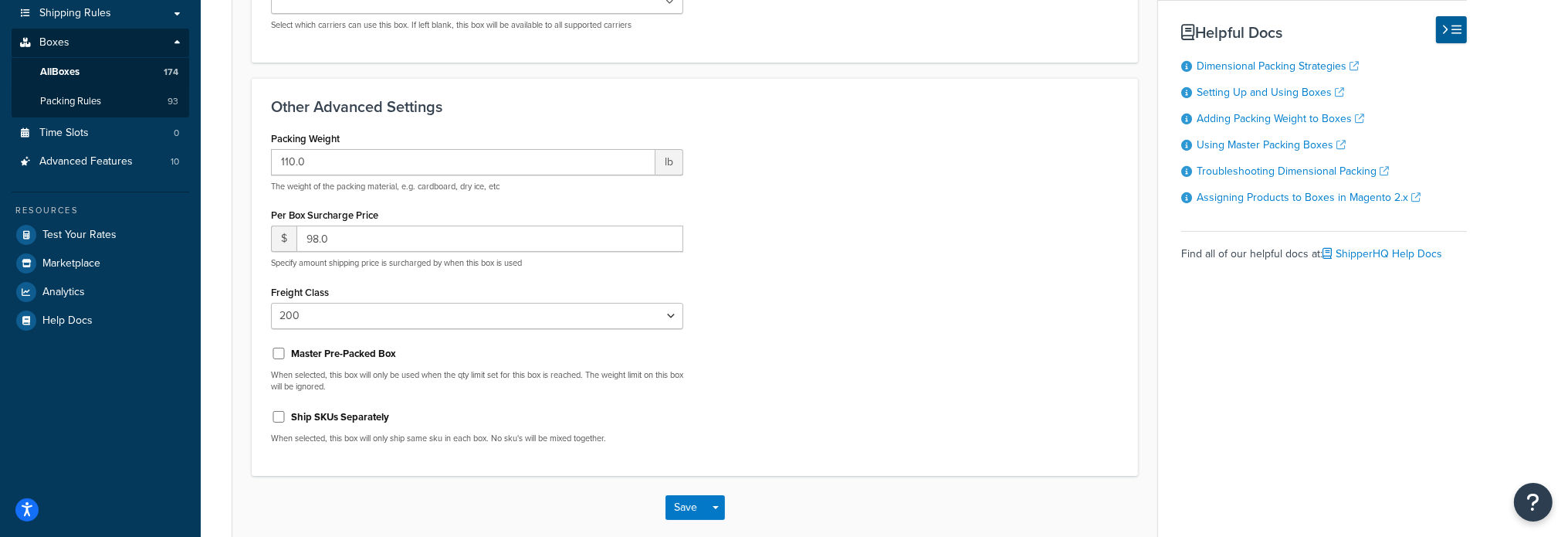
scroll to position [309, 0]
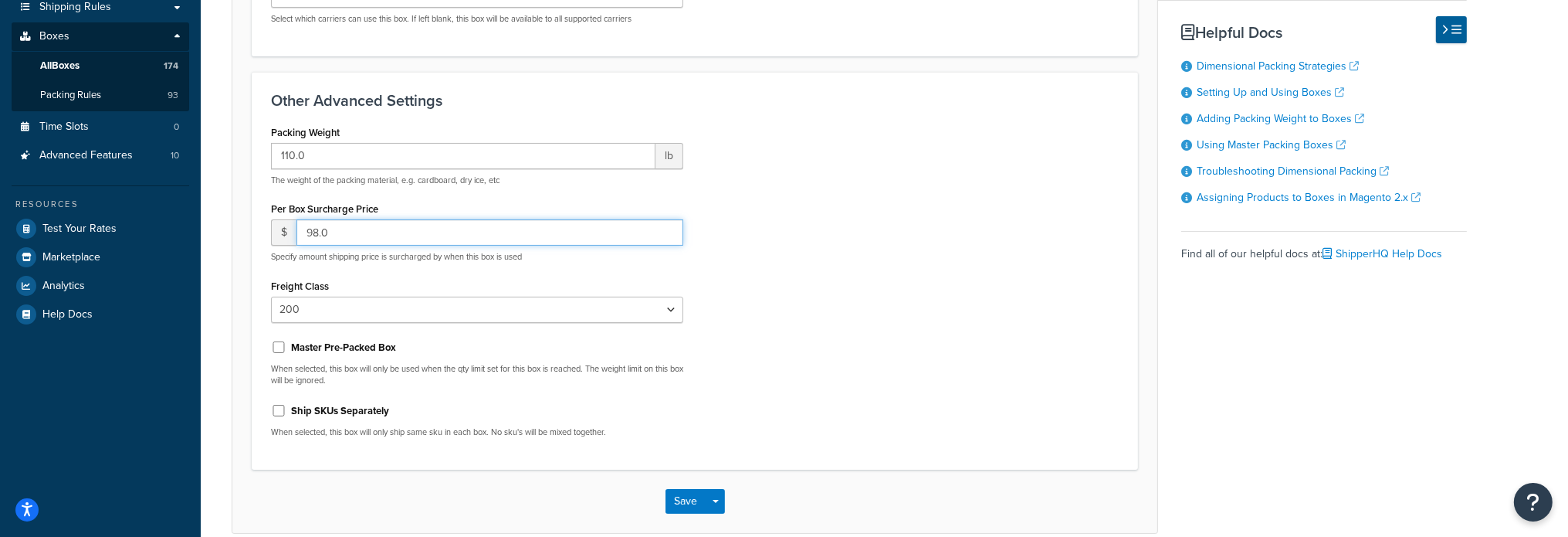
click at [463, 238] on input "98.0" at bounding box center [490, 233] width 387 height 26
drag, startPoint x: 580, startPoint y: 231, endPoint x: 28, endPoint y: 239, distance: 552.1
click at [28, 239] on div "Dashboard Scope: Test Basic Setup Websites 5 Origins 4 Pickup Locations 4 Manag…" at bounding box center [784, 151] width 1568 height 920
type input "0"
click button "Save" at bounding box center [686, 501] width 42 height 25
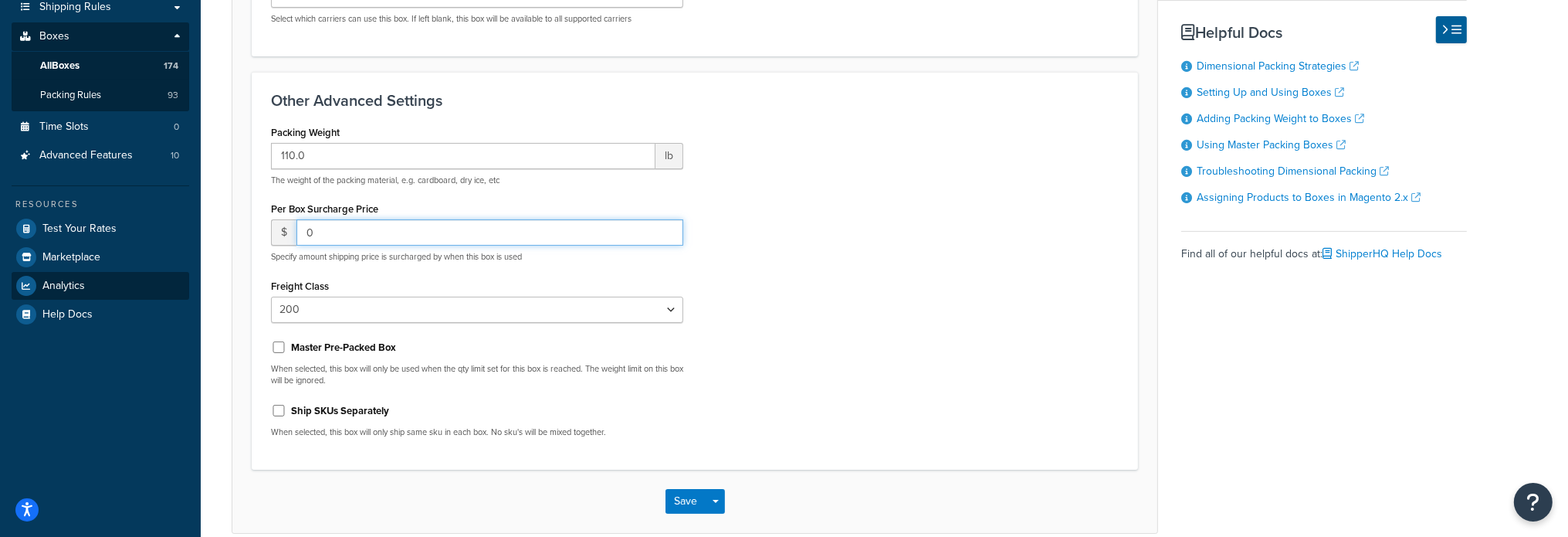
scroll to position [0, 0]
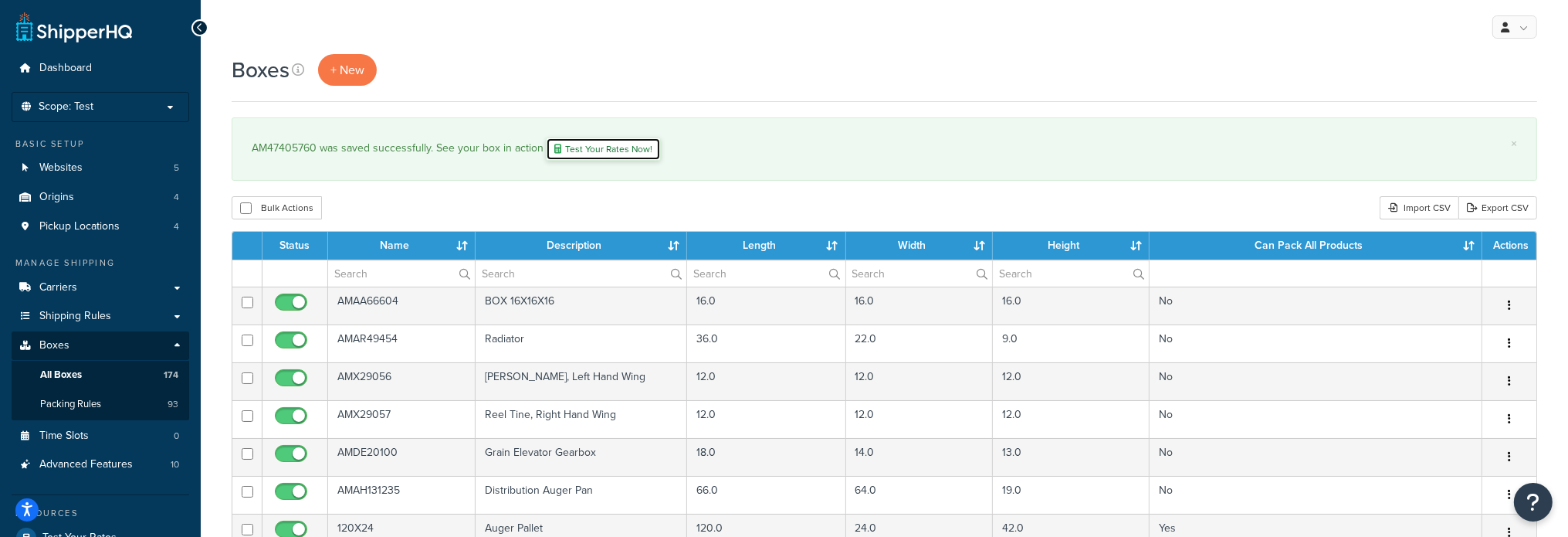
click at [559, 140] on link "Test Your Rates Now!" at bounding box center [602, 149] width 115 height 23
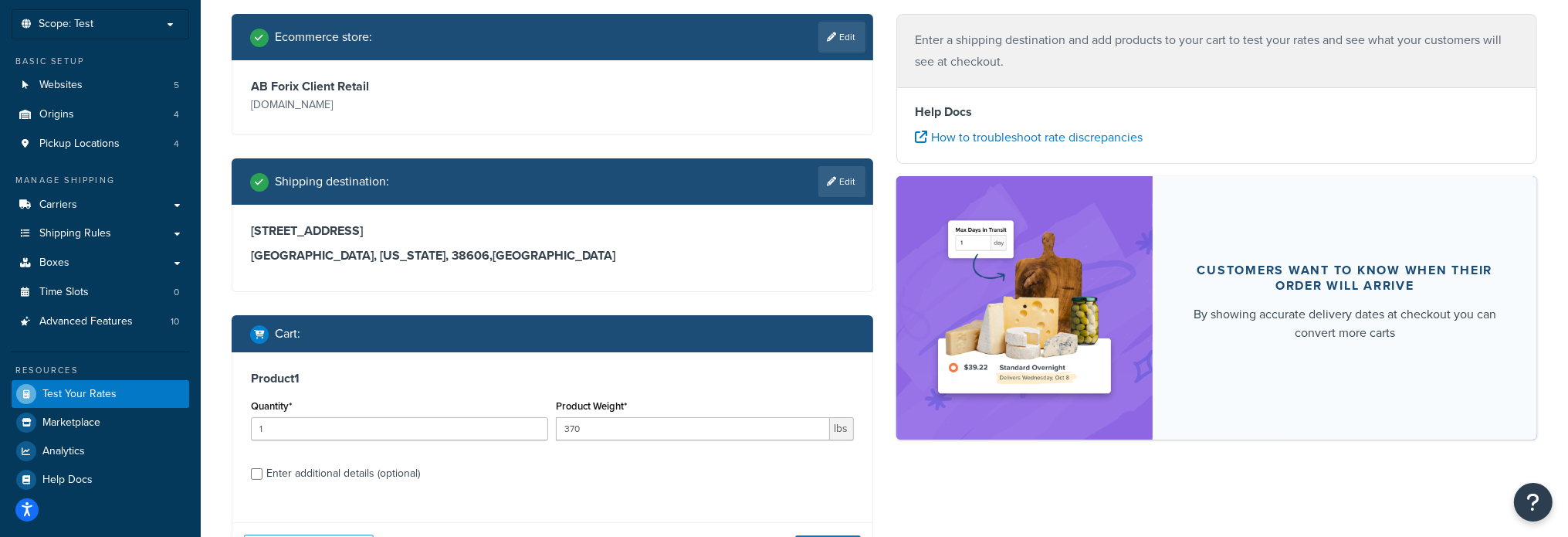
scroll to position [219, 0]
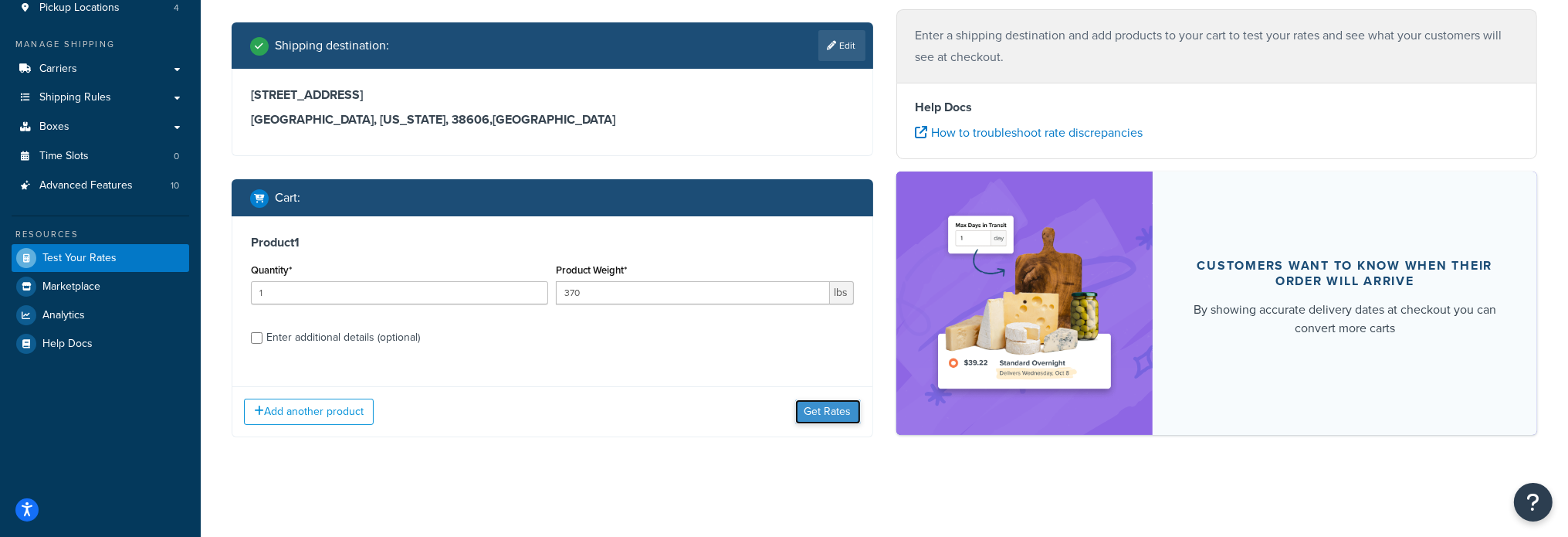
click at [827, 418] on button "Get Rates" at bounding box center [828, 411] width 66 height 25
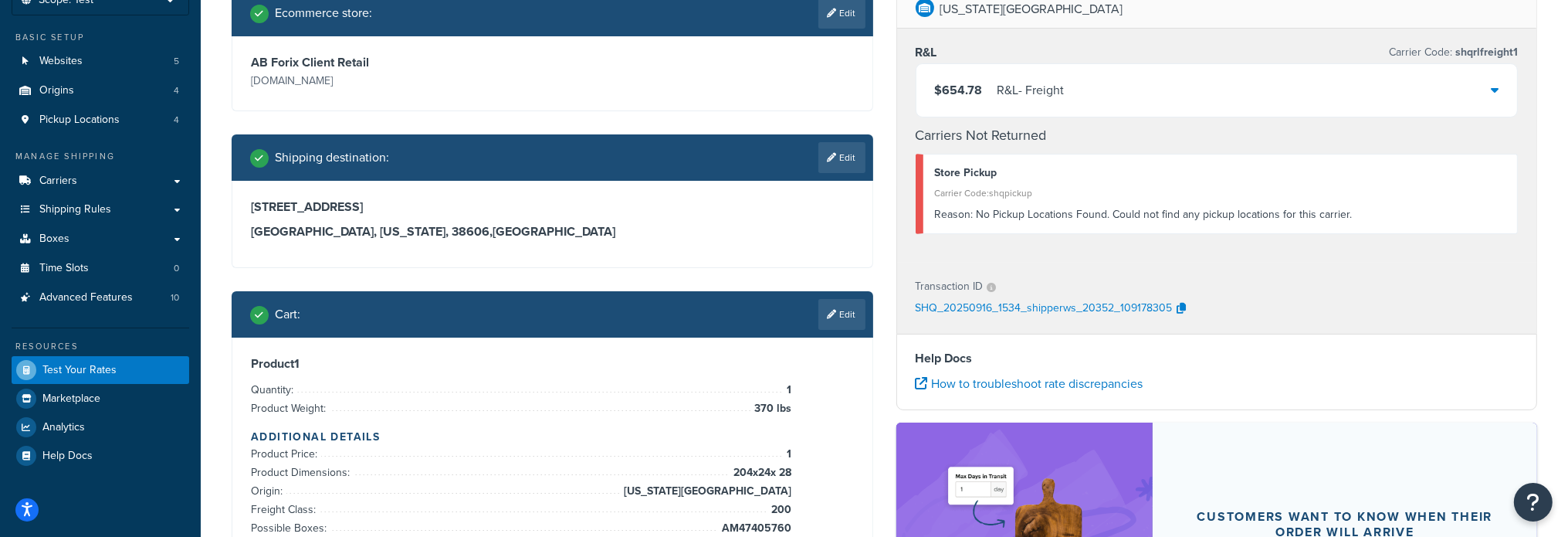
scroll to position [0, 0]
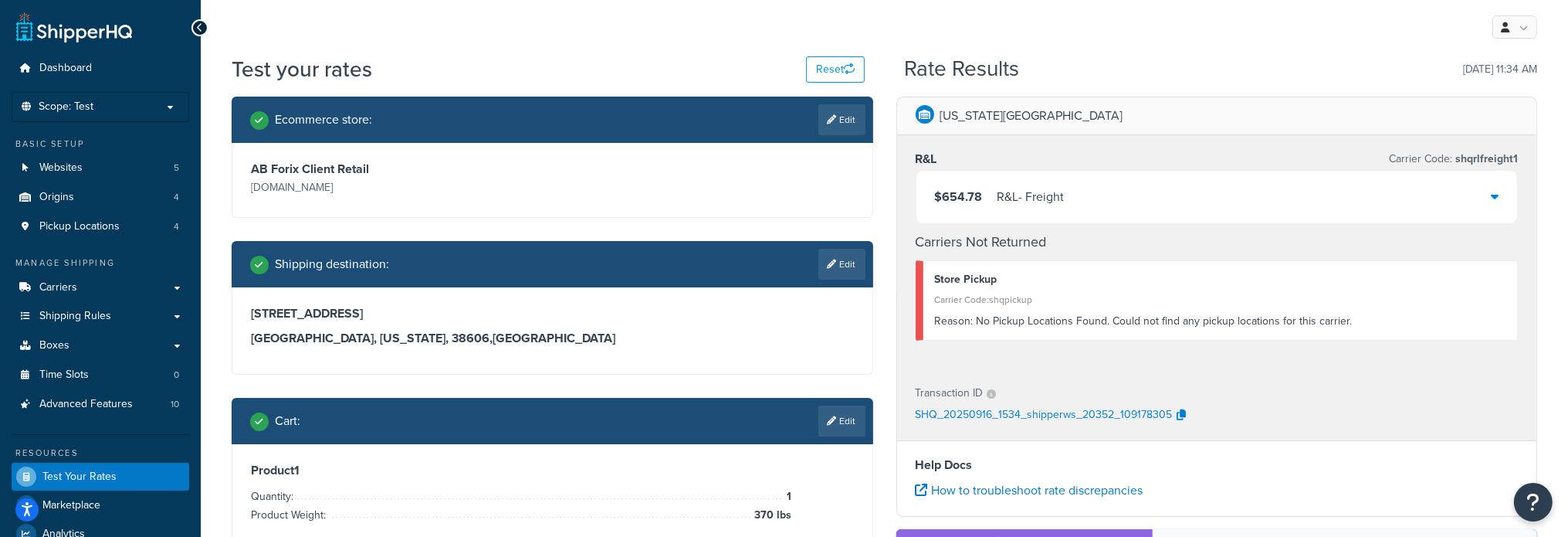
click at [1497, 200] on icon at bounding box center [1494, 196] width 8 height 12
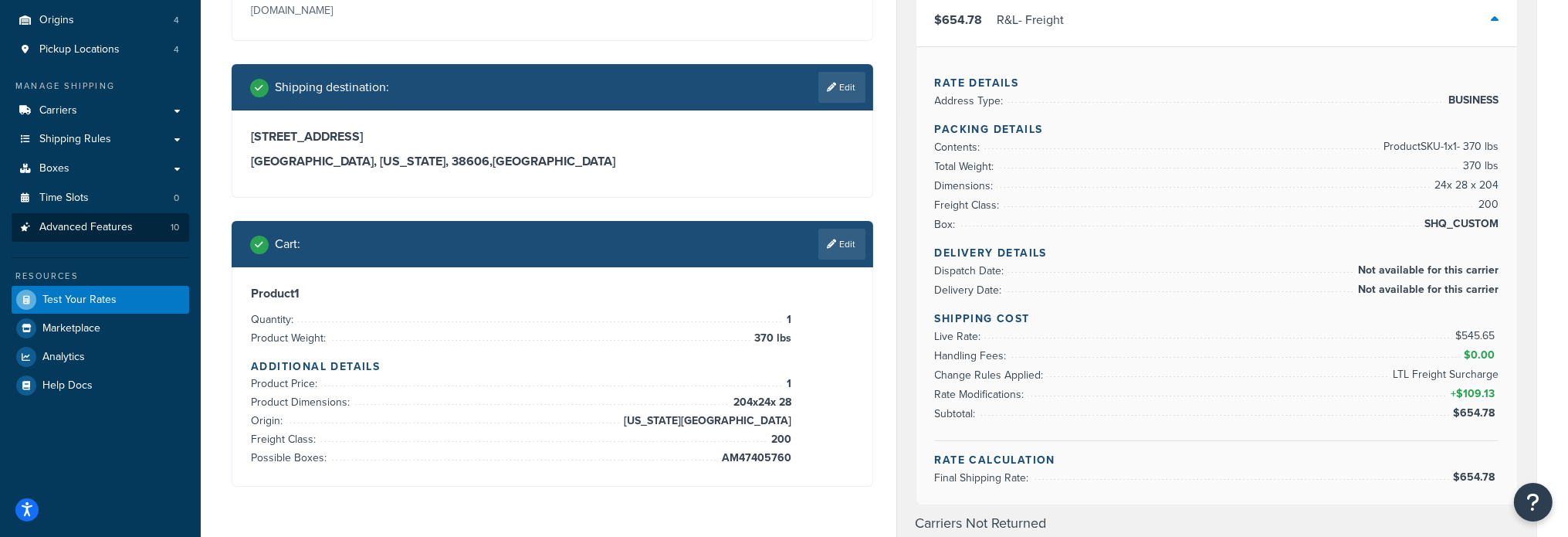
scroll to position [155, 0]
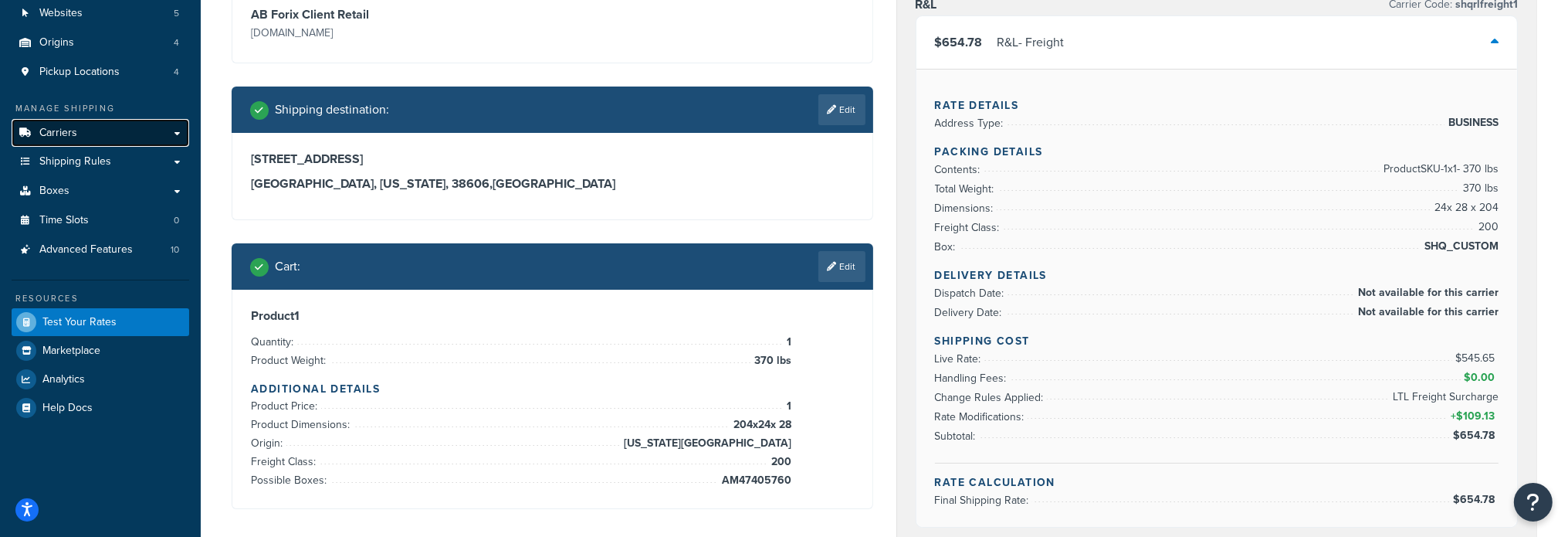
click at [69, 139] on span "Carriers" at bounding box center [58, 133] width 38 height 13
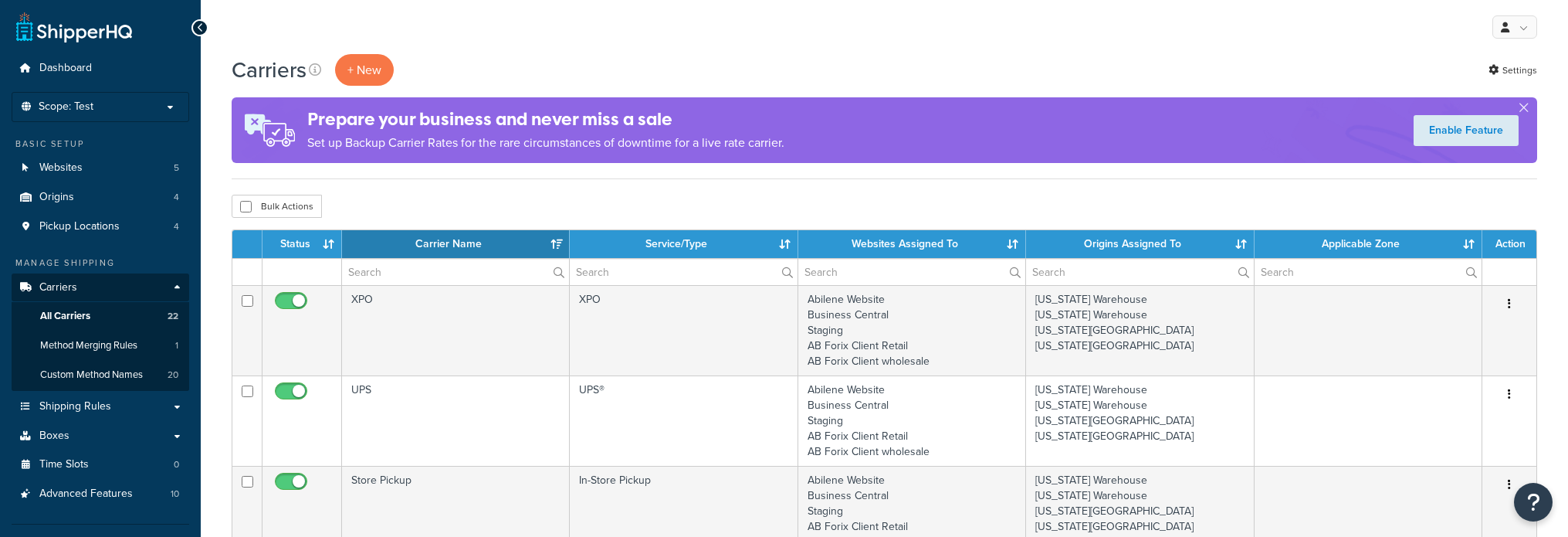
select select "15"
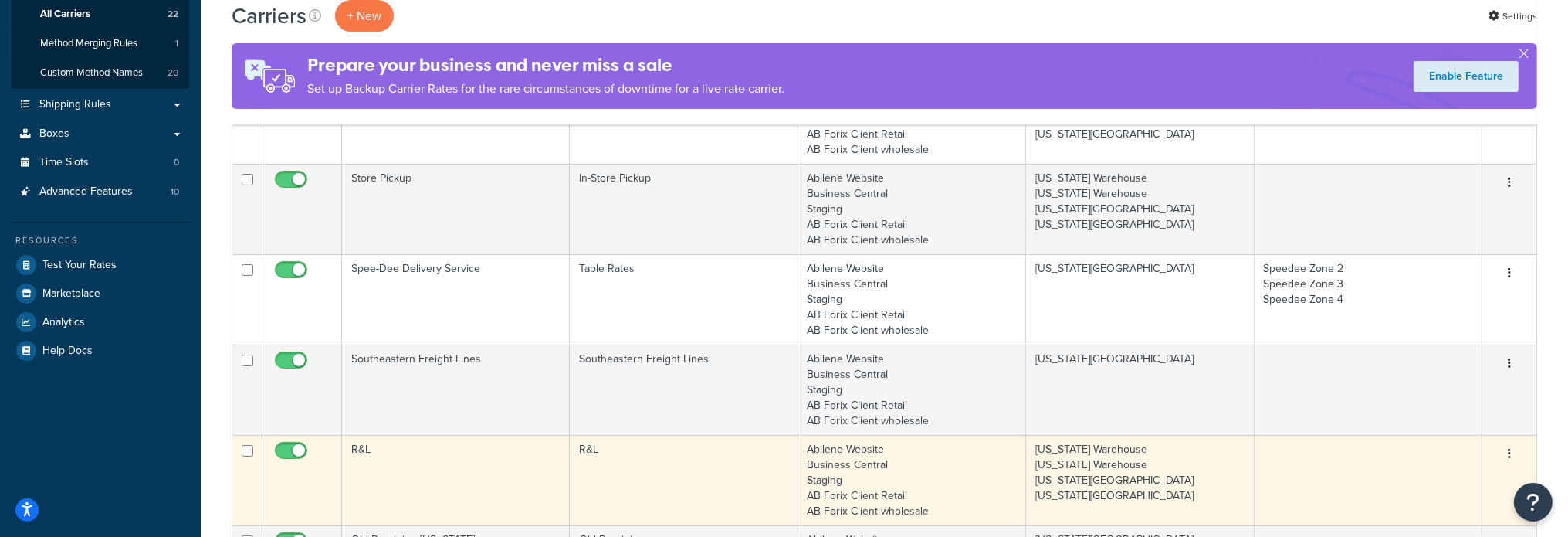
scroll to position [386, 0]
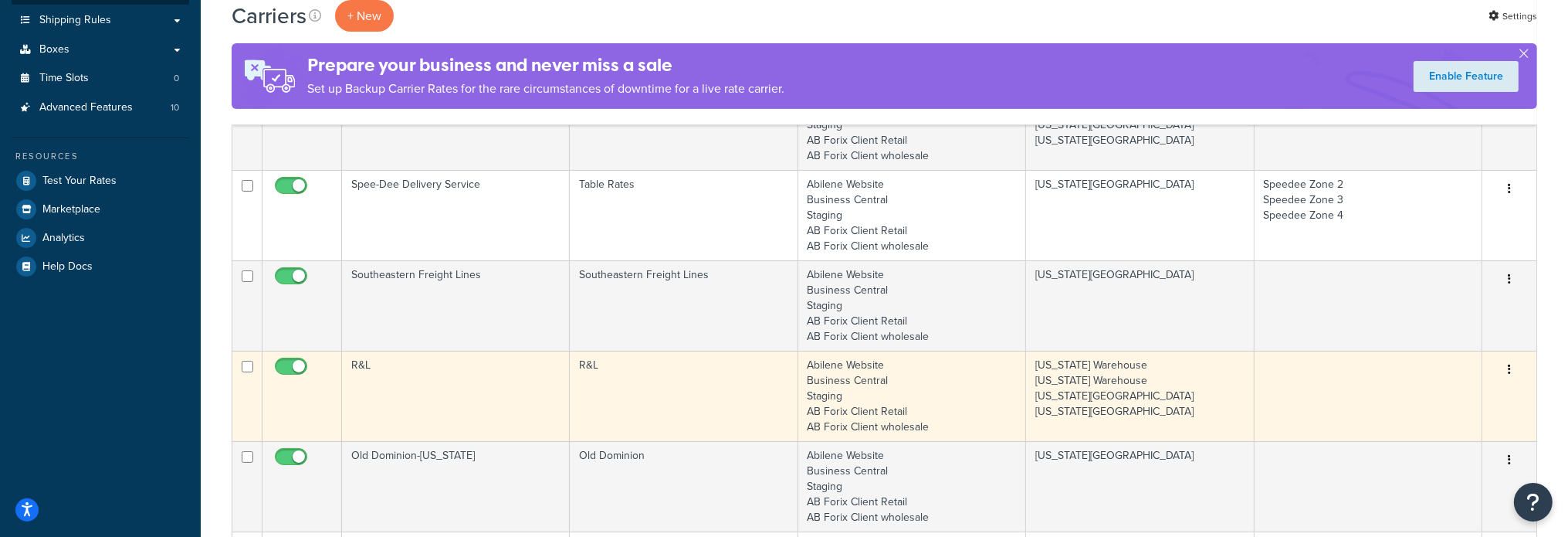
click at [358, 367] on td "R&L" at bounding box center [456, 395] width 227 height 91
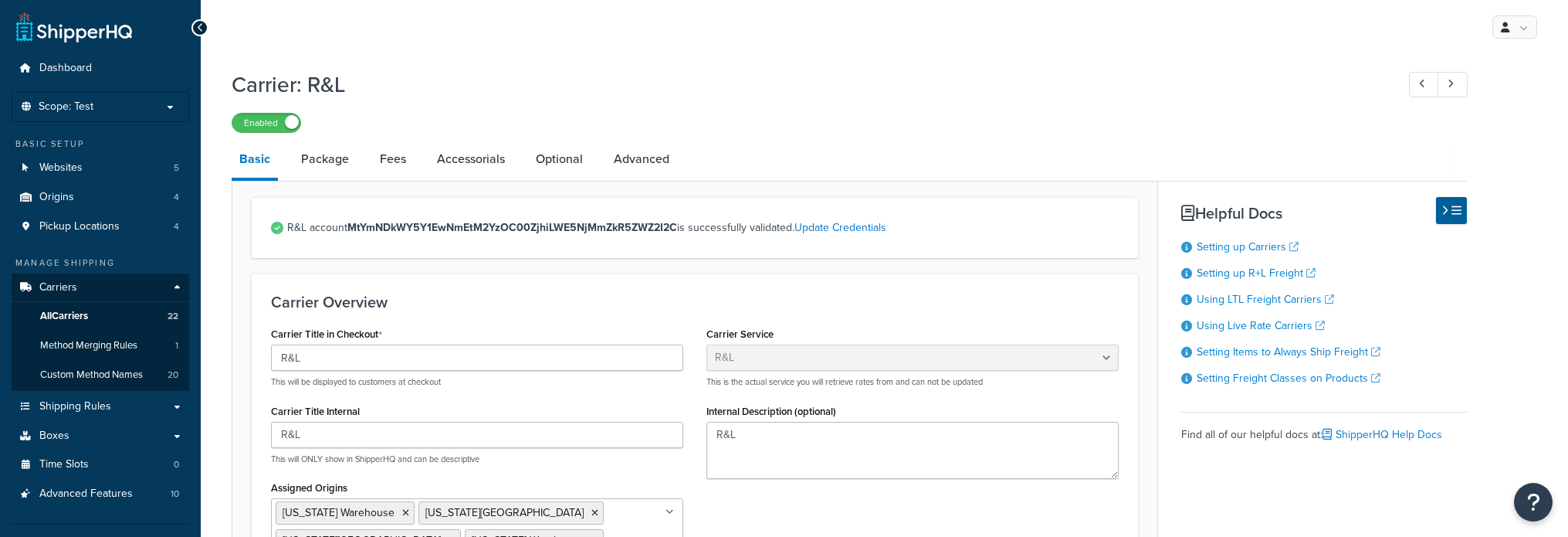
select select "rlFreight"
click at [339, 163] on link "Package" at bounding box center [324, 159] width 63 height 37
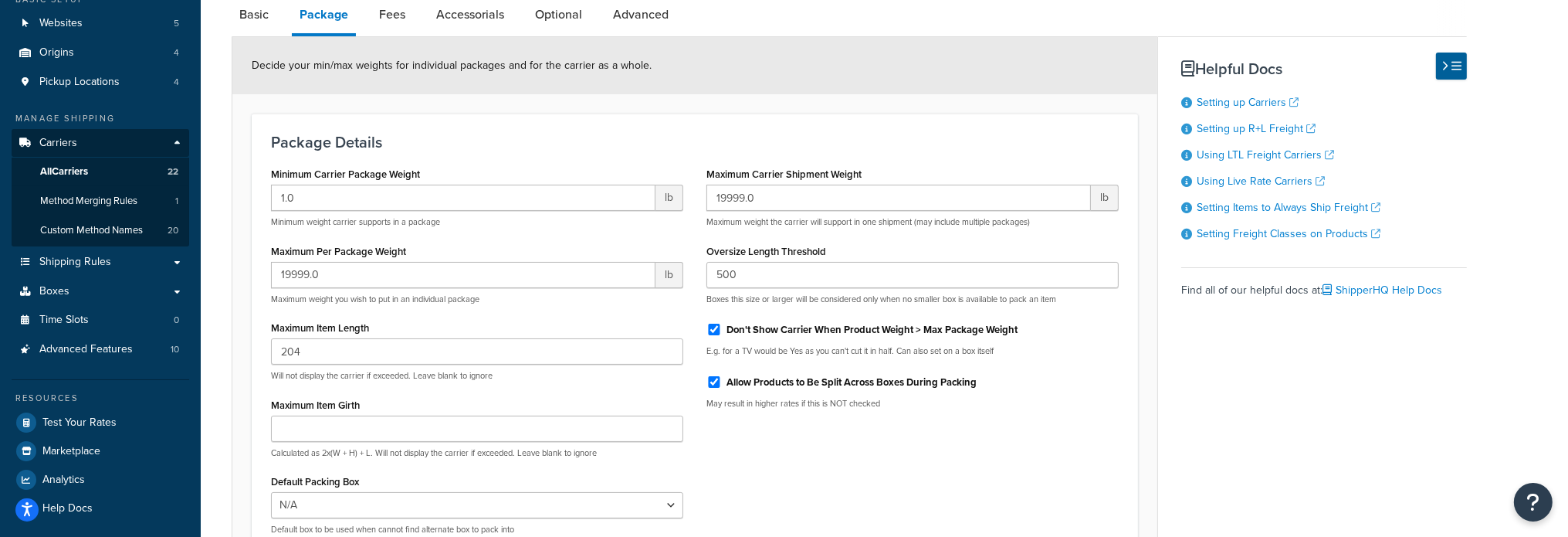
scroll to position [155, 0]
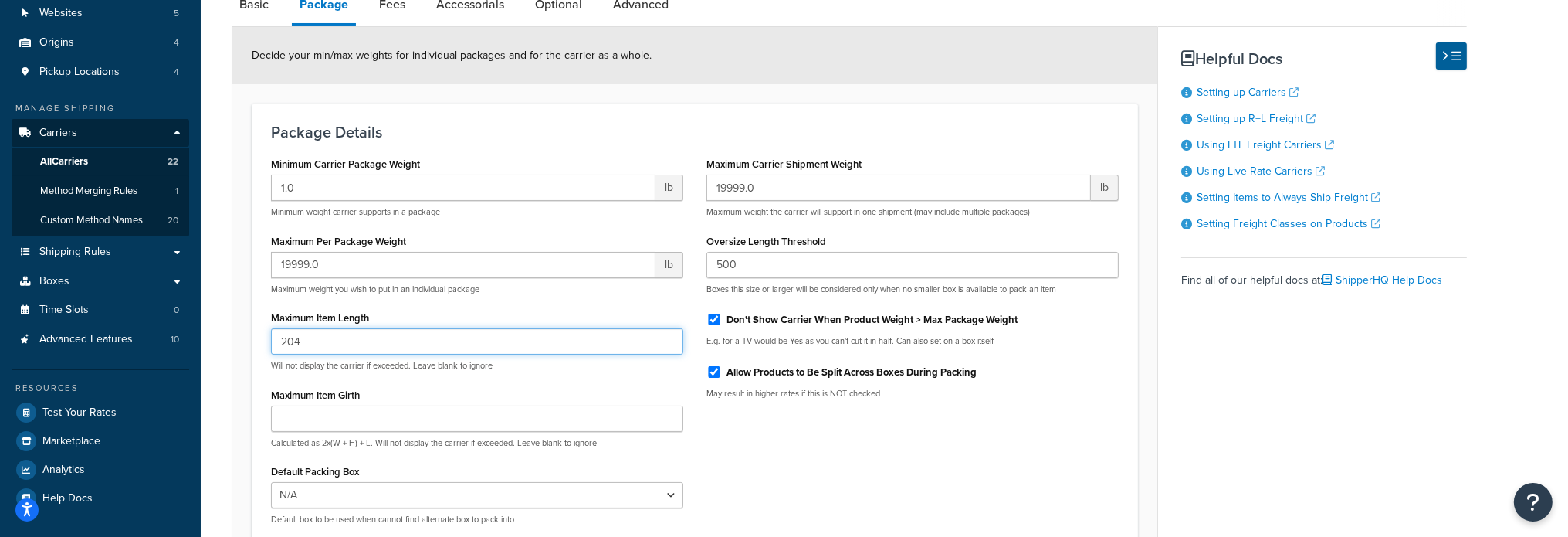
click at [363, 340] on input "204" at bounding box center [477, 341] width 412 height 26
drag, startPoint x: 363, startPoint y: 340, endPoint x: 183, endPoint y: 336, distance: 180.0
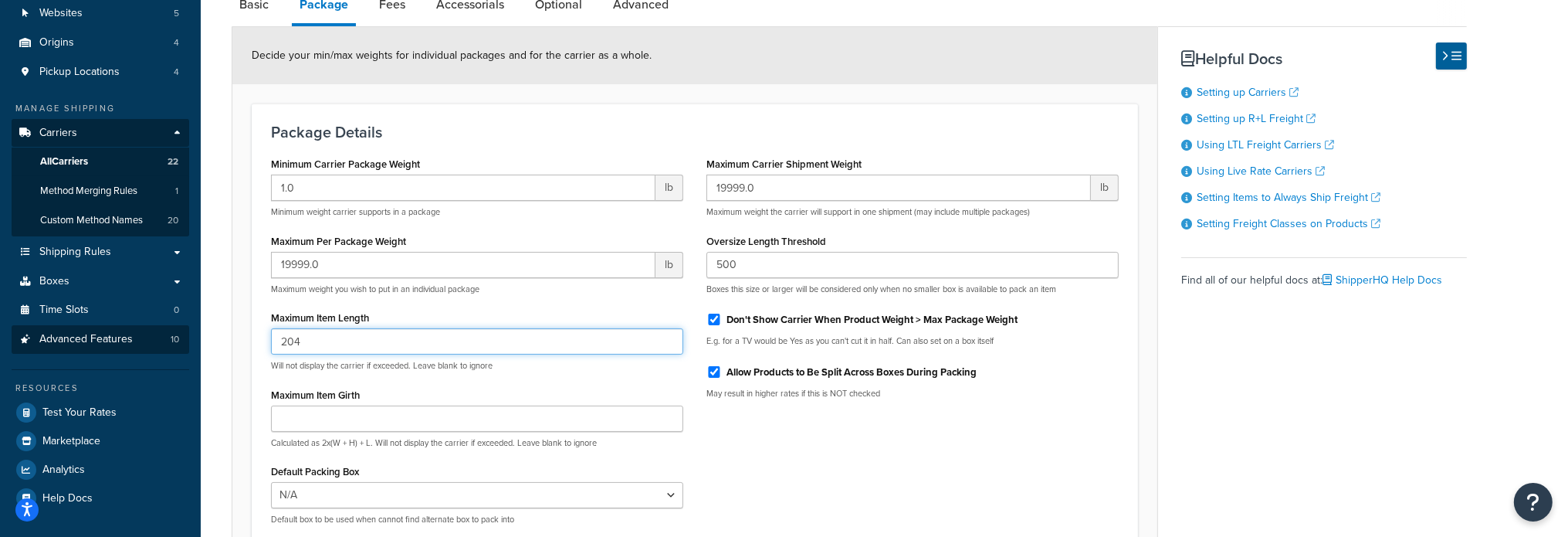
click at [183, 337] on div "Dashboard Scope: Test Basic Setup Websites 5 Origins 4 Pickup Locations 4 Manag…" at bounding box center [784, 271] width 1568 height 852
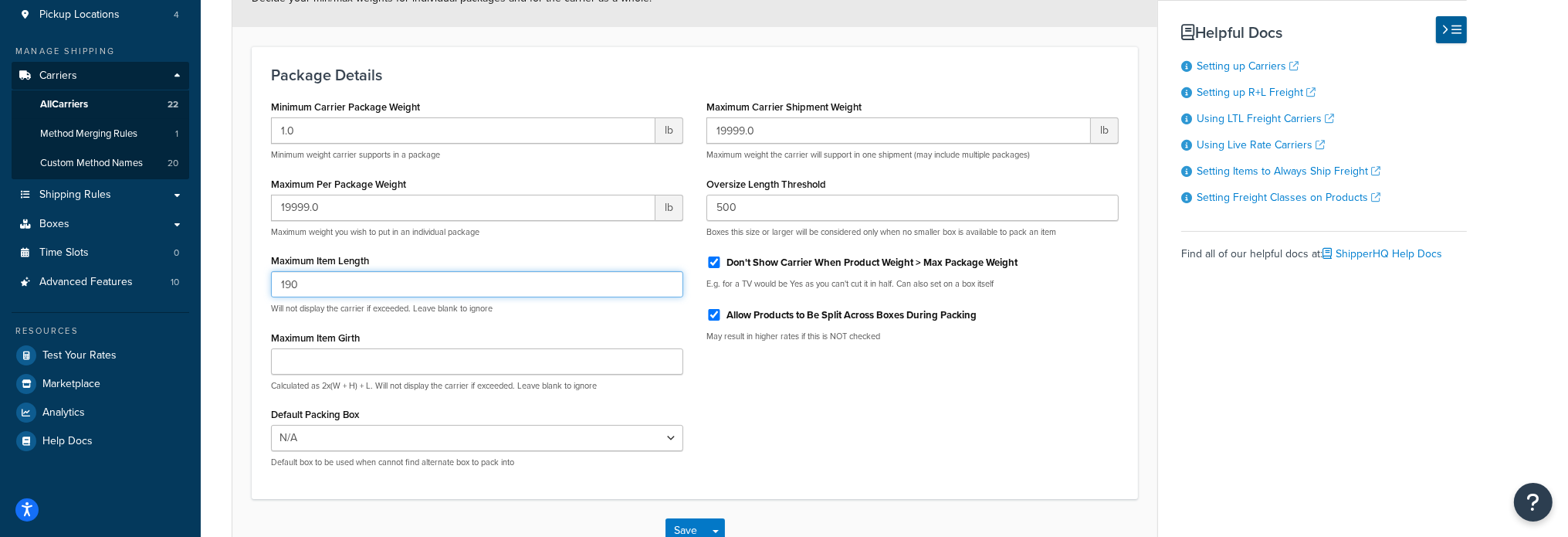
scroll to position [315, 0]
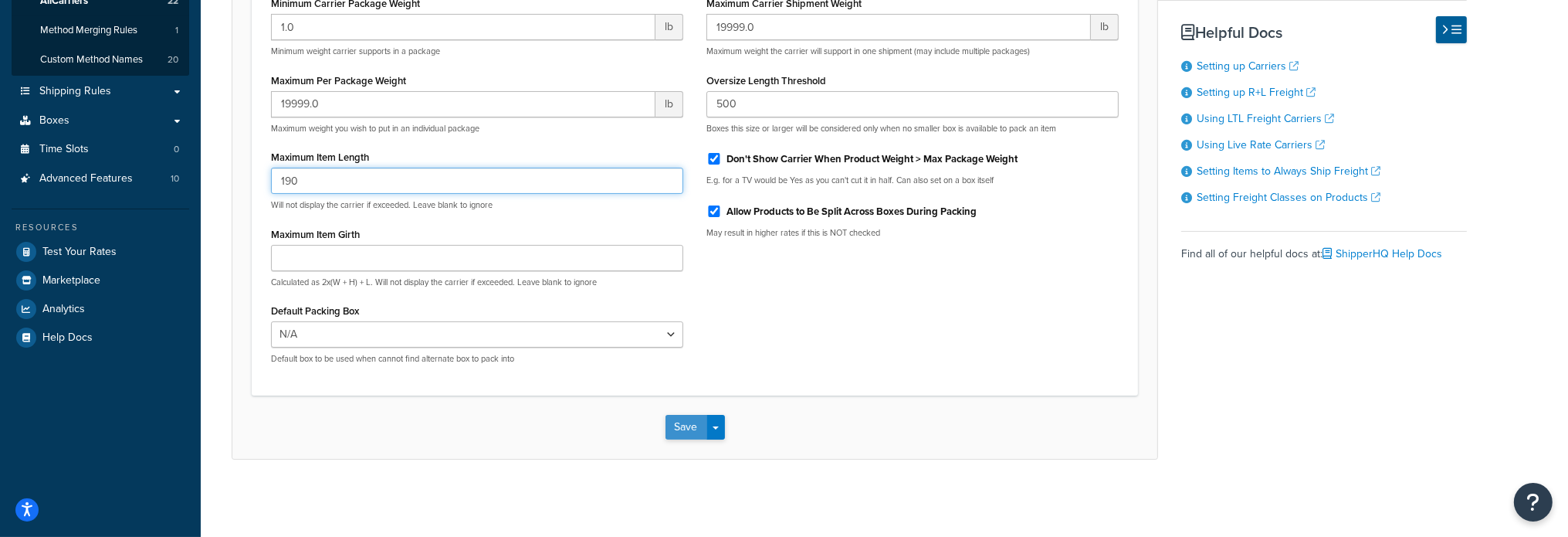
type input "190"
click at [670, 423] on button "Save" at bounding box center [686, 427] width 42 height 25
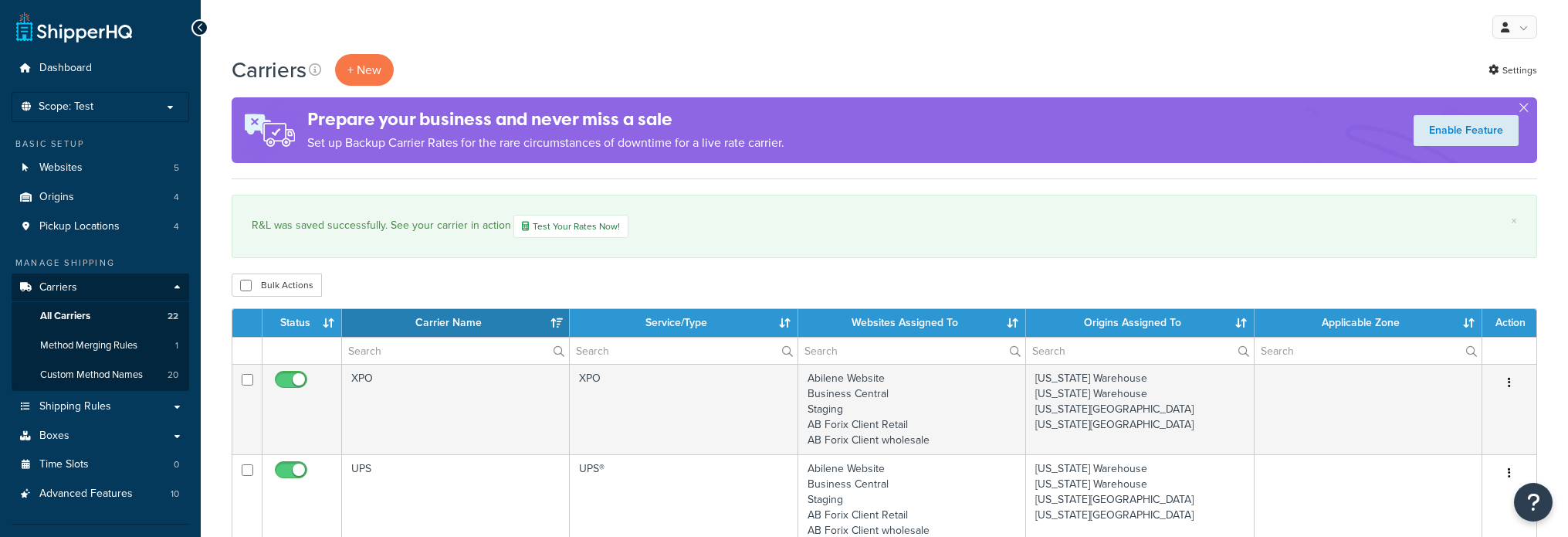
select select "15"
